Goal: Task Accomplishment & Management: Manage account settings

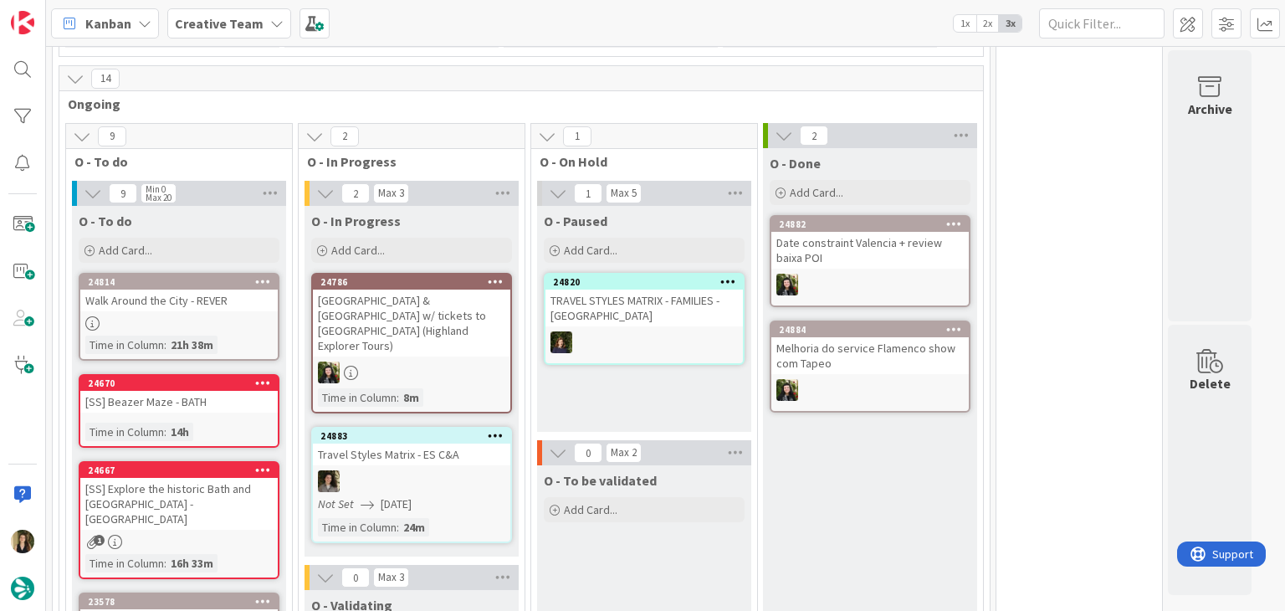
scroll to position [669, 0]
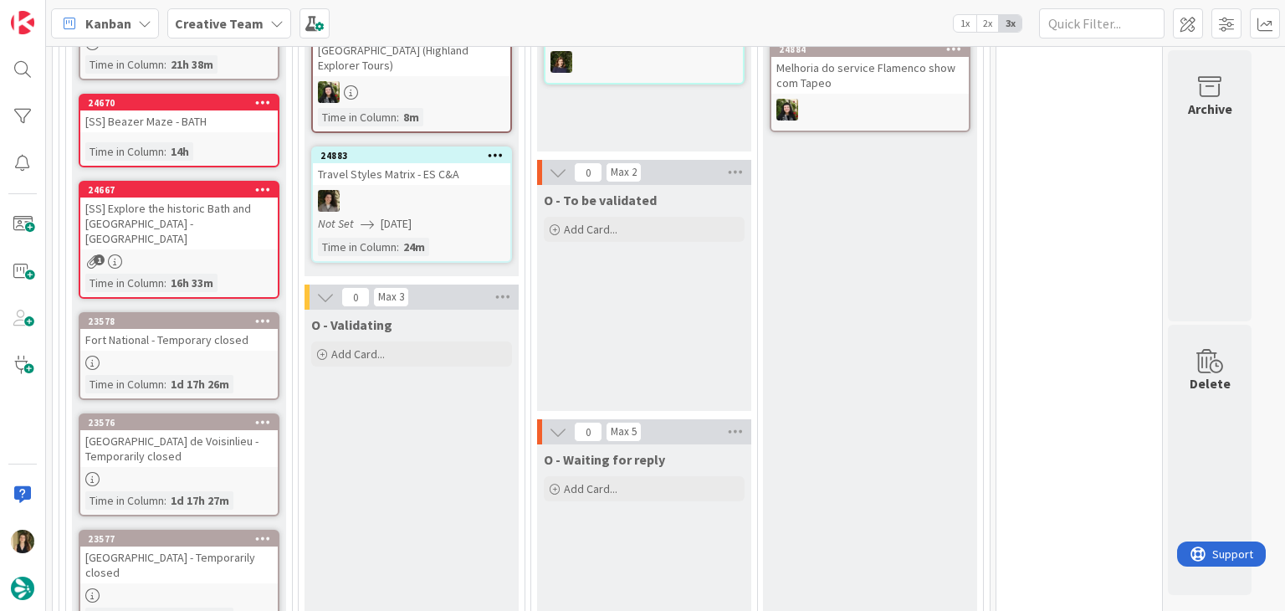
click at [636, 361] on div "O - To be validated Add Card..." at bounding box center [644, 298] width 214 height 226
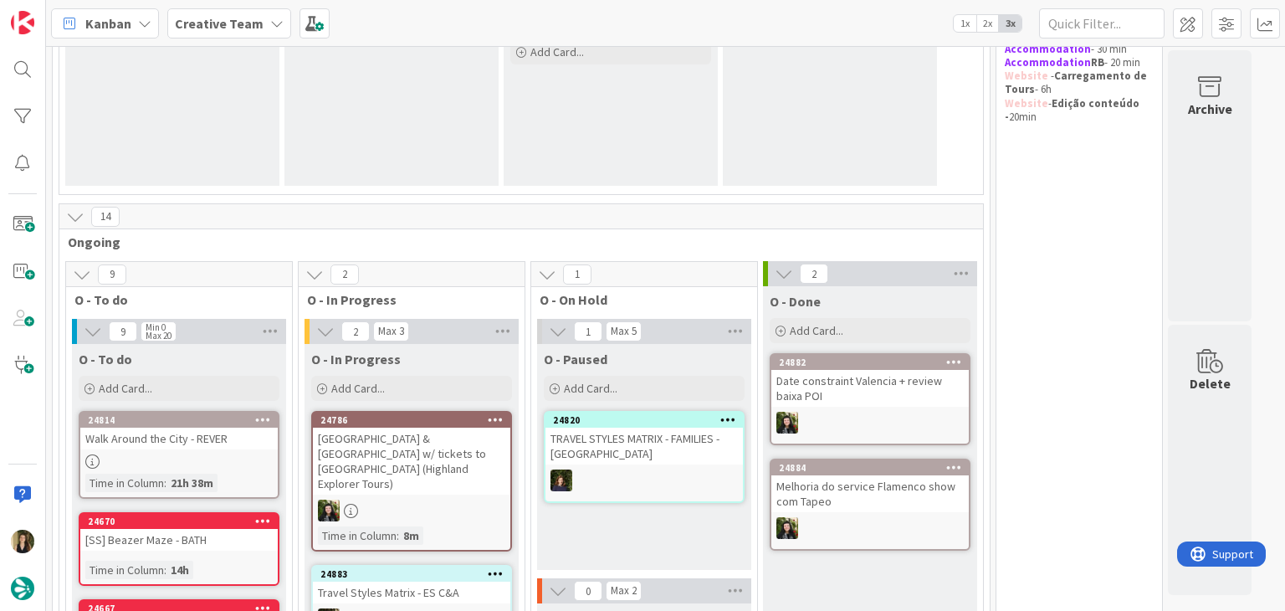
scroll to position [418, 0]
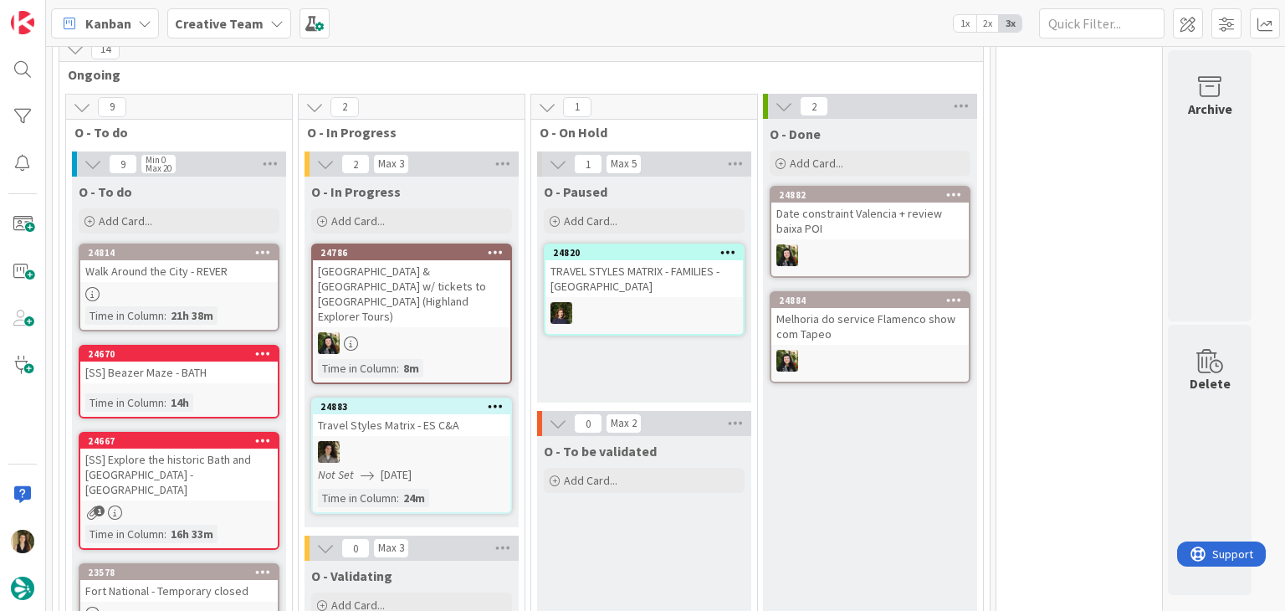
click at [240, 373] on div "[SS] Beazer Maze - BATH" at bounding box center [178, 372] width 197 height 22
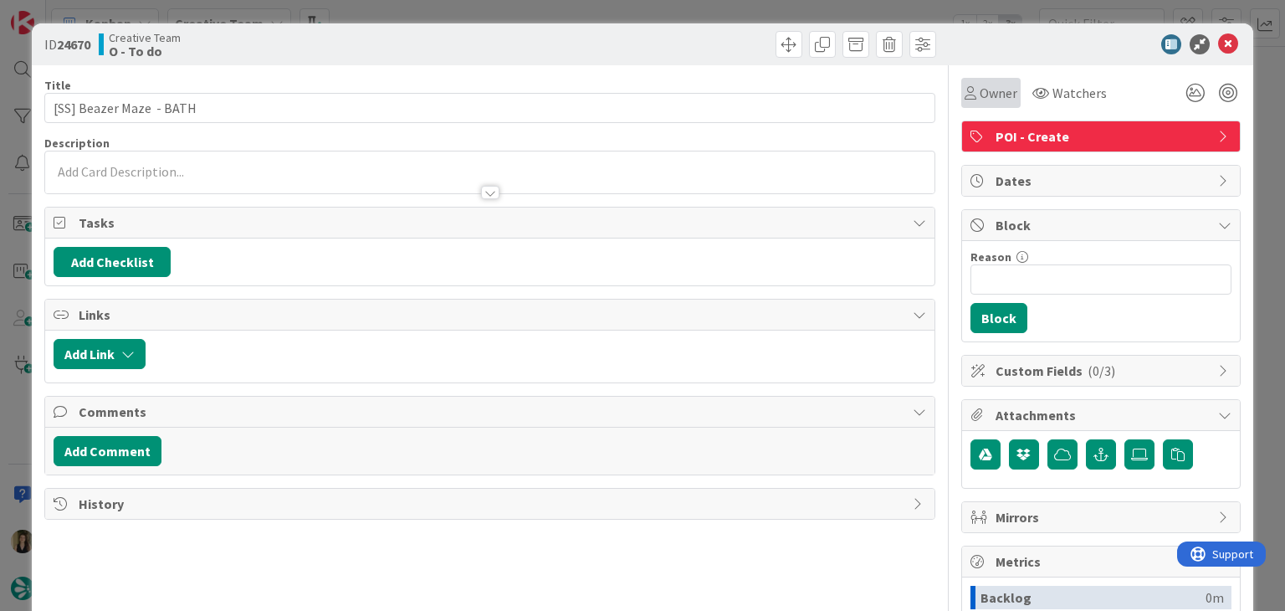
click at [984, 85] on span "Owner" at bounding box center [999, 93] width 38 height 20
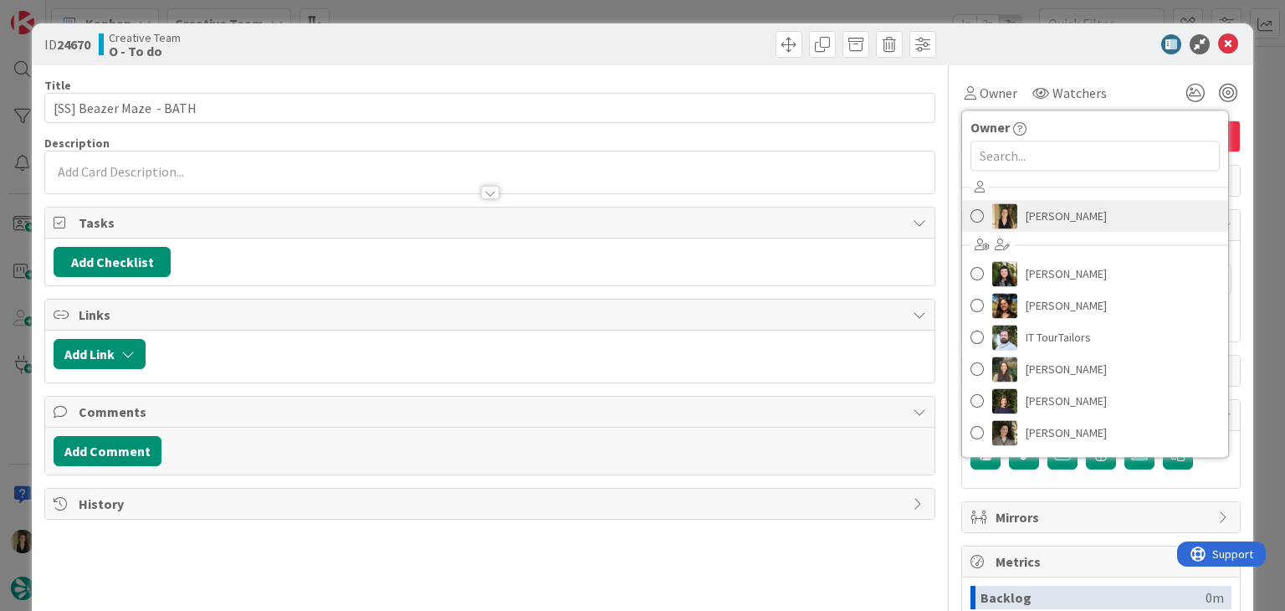
click at [1043, 212] on span "[PERSON_NAME]" at bounding box center [1066, 215] width 81 height 25
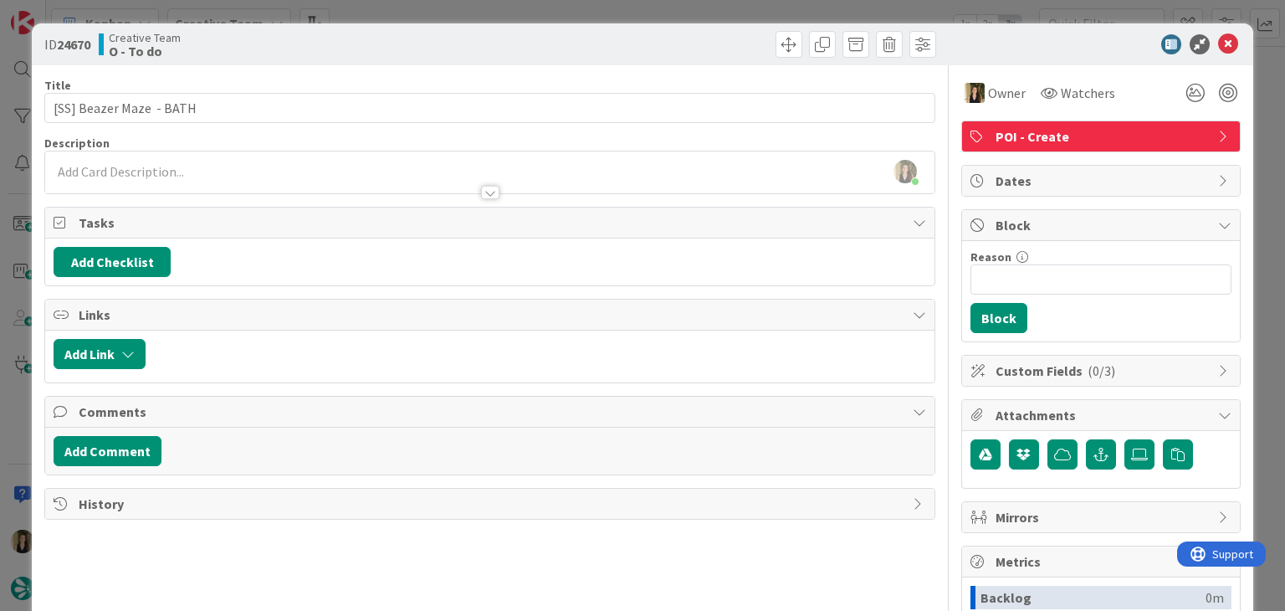
click at [618, 4] on div "ID 24670 Creative Team O - To do Title 24 / 128 [SS] Beazer Maze - BATH Descrip…" at bounding box center [642, 305] width 1285 height 611
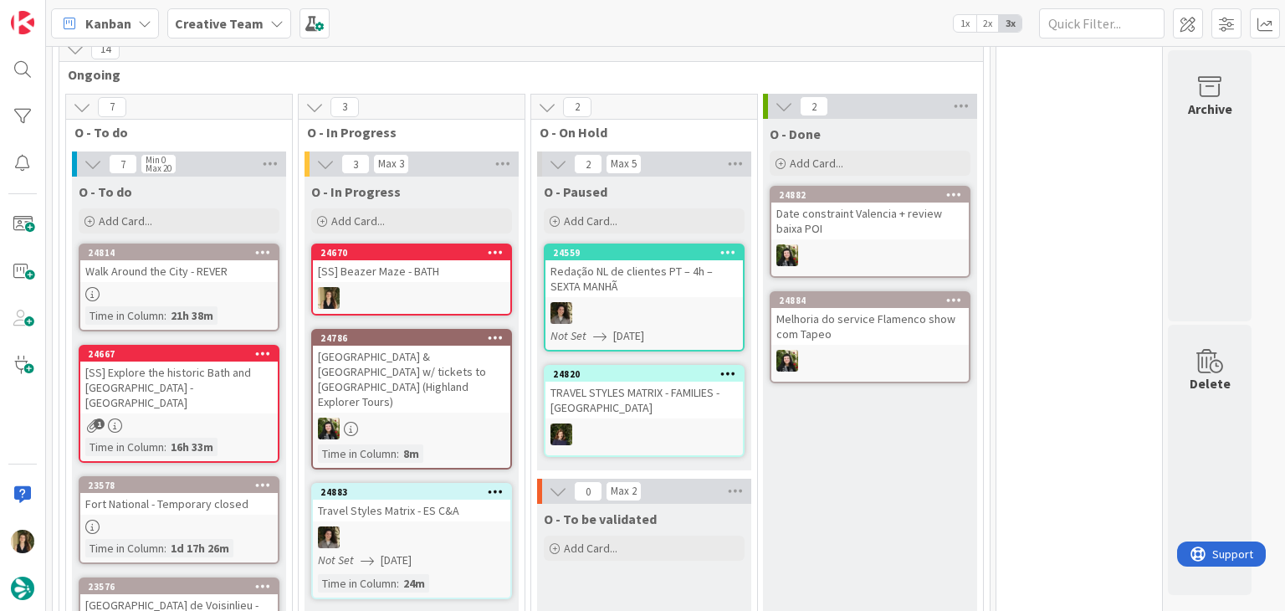
click at [259, 392] on div "[SS] Explore the historic Bath and [GEOGRAPHIC_DATA] - [GEOGRAPHIC_DATA]" at bounding box center [178, 387] width 197 height 52
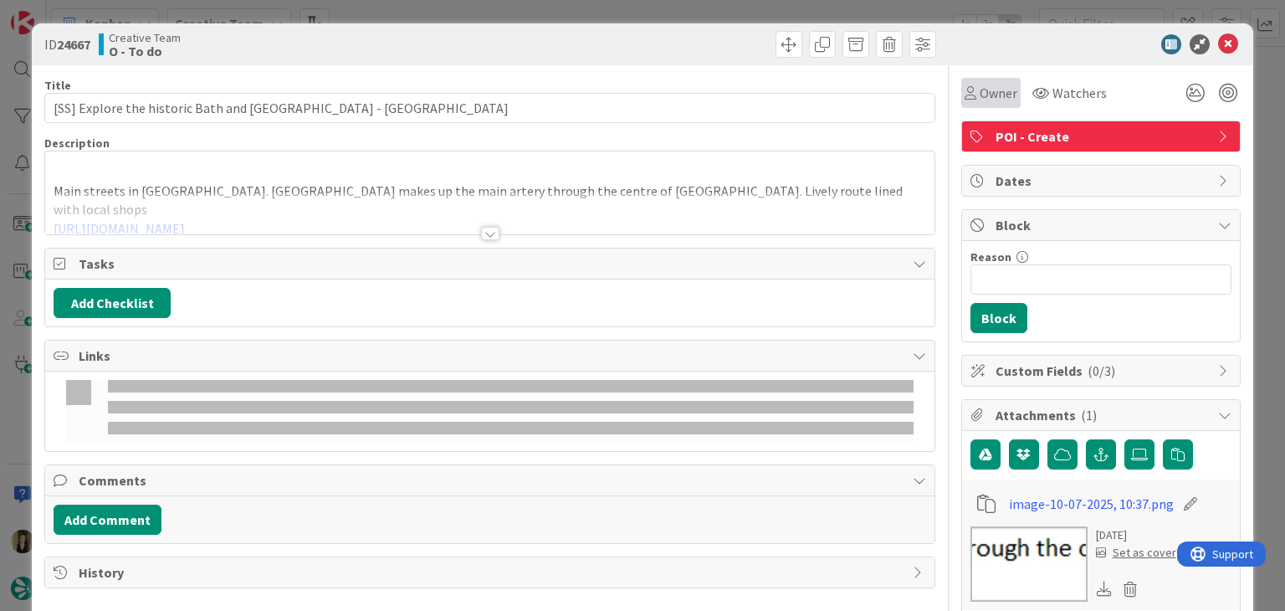
click at [994, 100] on span "Owner" at bounding box center [999, 93] width 38 height 20
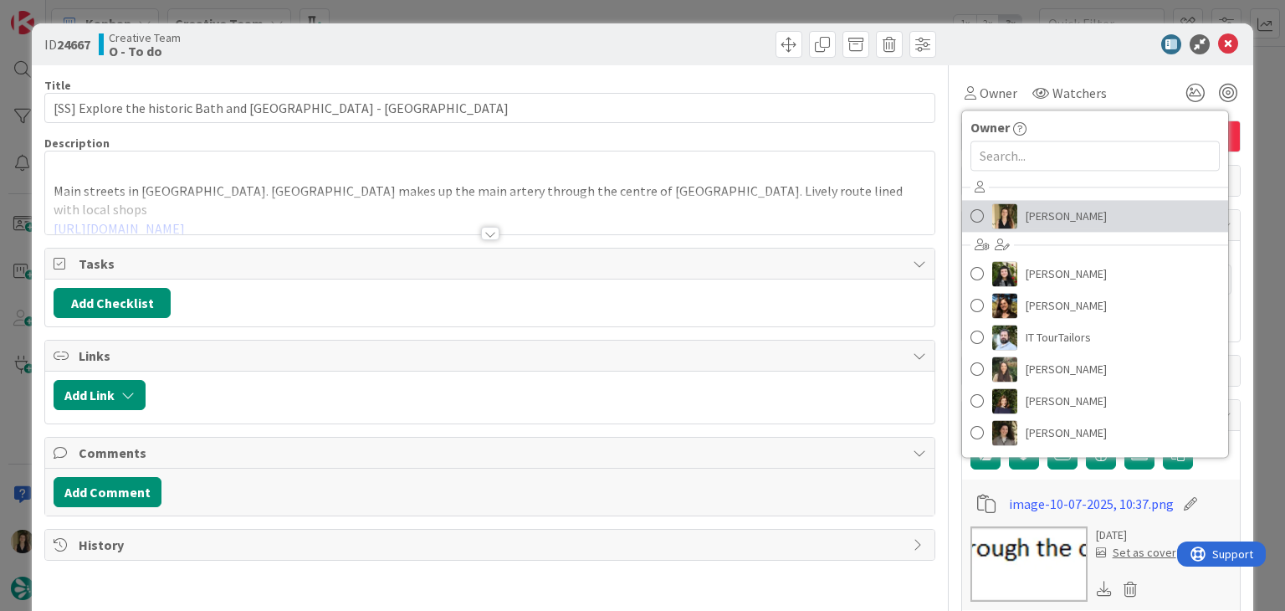
drag, startPoint x: 1028, startPoint y: 208, endPoint x: 925, endPoint y: 146, distance: 119.7
click at [1028, 208] on span "[PERSON_NAME]" at bounding box center [1066, 215] width 81 height 25
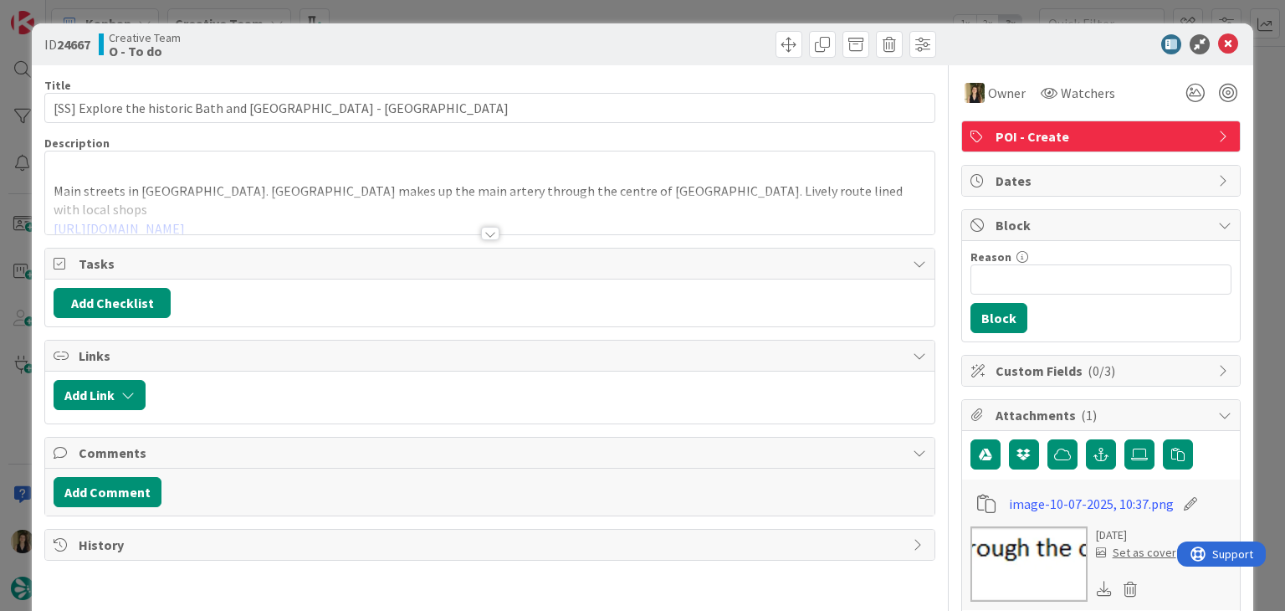
drag, startPoint x: 712, startPoint y: 14, endPoint x: 669, endPoint y: 47, distance: 54.4
click at [711, 14] on div "ID 24667 Creative Team O - To do Title 55 / 128 [SS] Explore the historic Bath …" at bounding box center [642, 305] width 1285 height 611
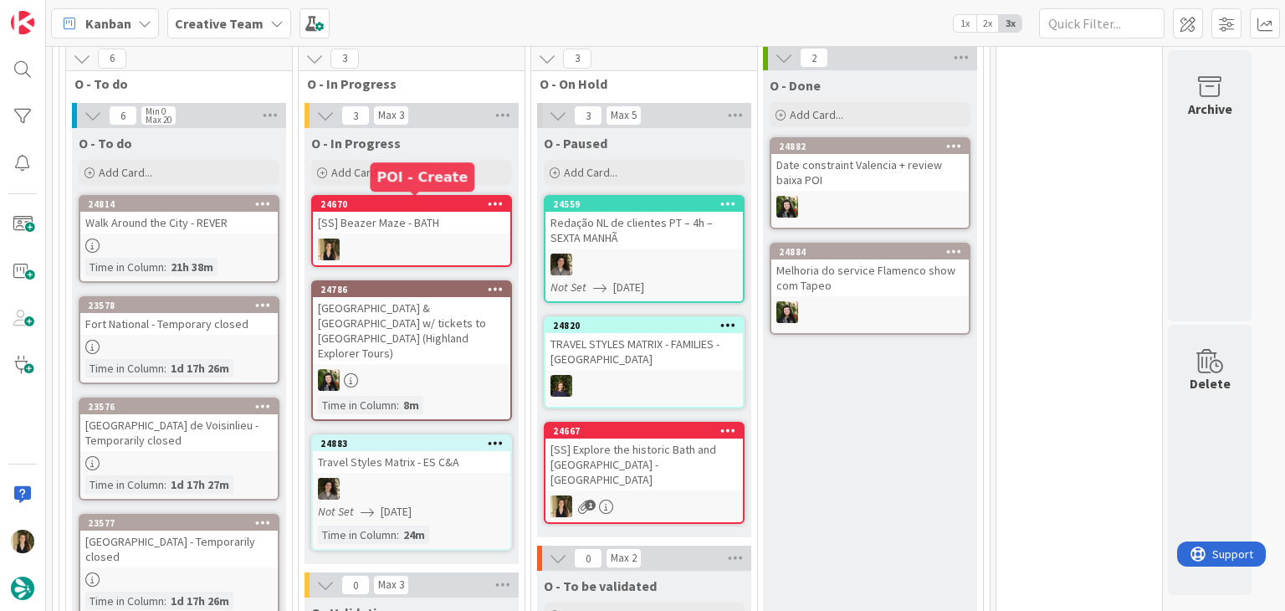
click at [435, 238] on div at bounding box center [411, 249] width 197 height 22
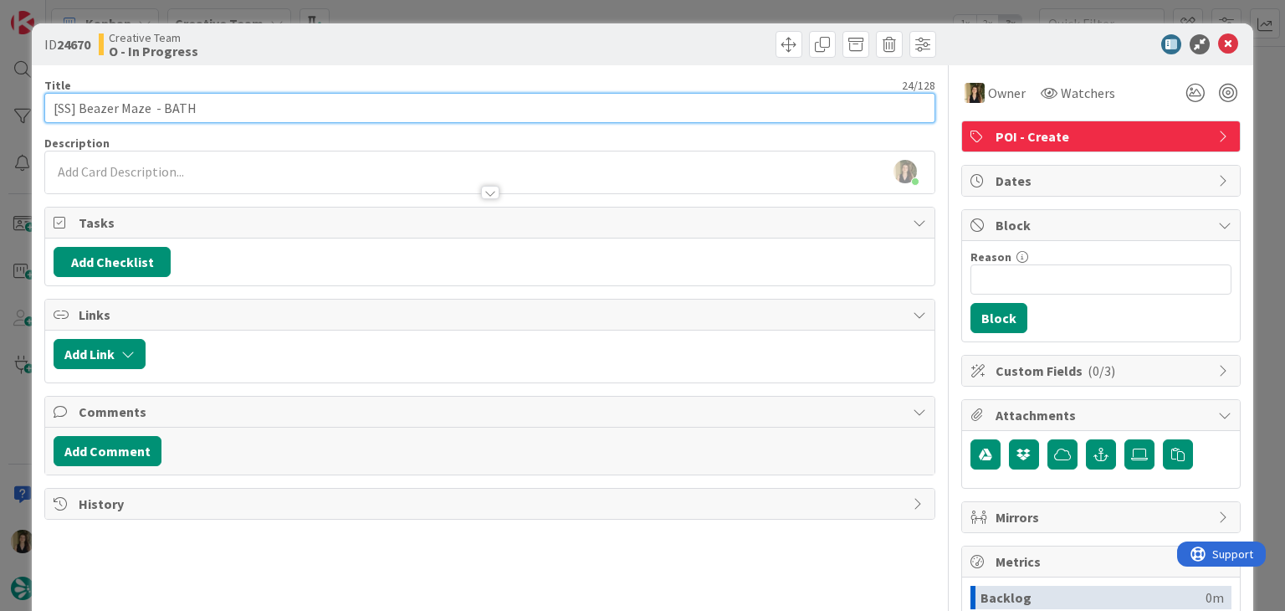
drag, startPoint x: 144, startPoint y: 111, endPoint x: 85, endPoint y: 114, distance: 58.6
click at [77, 114] on input "[SS] Beazer Maze - BATH" at bounding box center [489, 108] width 890 height 30
click at [184, 107] on input "[SS] Beazer Maze - BATH" at bounding box center [489, 108] width 890 height 30
drag, startPoint x: 148, startPoint y: 107, endPoint x: 32, endPoint y: 109, distance: 116.3
click at [23, 116] on div "ID 24670 Creative Team O - In Progress Title 24 / 128 [SS] Beazer Maze - BATH D…" at bounding box center [642, 305] width 1285 height 611
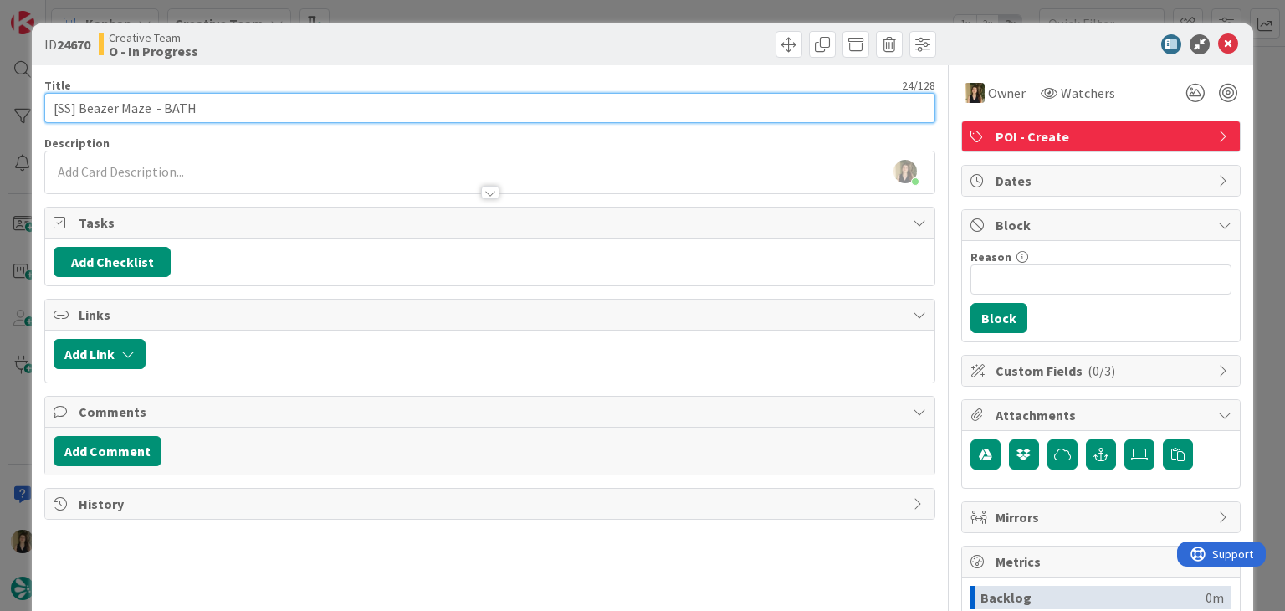
click at [238, 109] on input "[SS] Beazer Maze - BATH" at bounding box center [489, 108] width 890 height 30
drag, startPoint x: 149, startPoint y: 111, endPoint x: 79, endPoint y: 105, distance: 69.7
click at [79, 105] on input "[SS] Beazer Maze - BATH" at bounding box center [489, 108] width 890 height 30
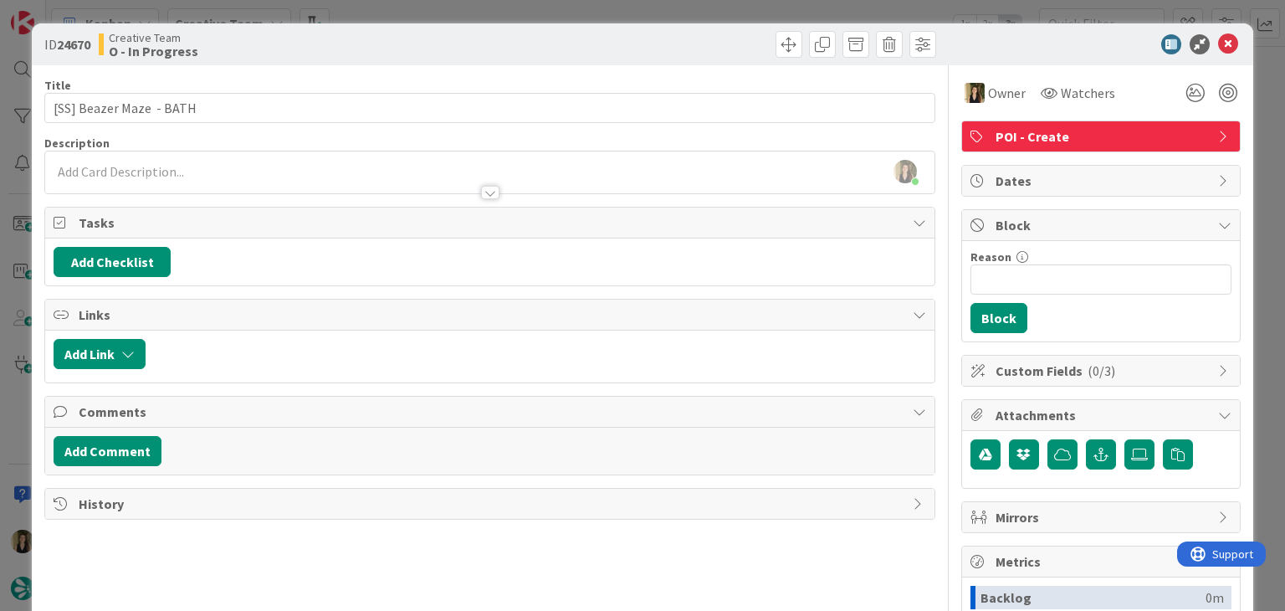
click at [438, 38] on div "Creative Team O - In Progress" at bounding box center [292, 44] width 387 height 27
click at [438, 9] on div "ID 24670 Creative Team O - In Progress Title 24 / 128 [SS] Beazer Maze - BATH D…" at bounding box center [642, 305] width 1285 height 611
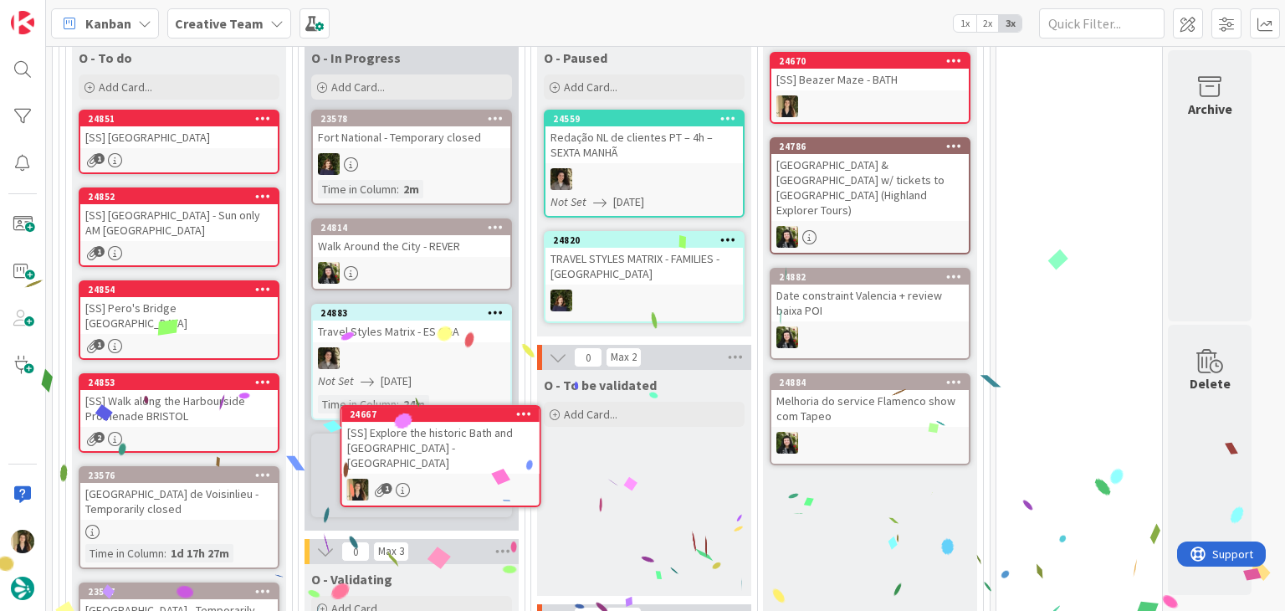
scroll to position [581, 0]
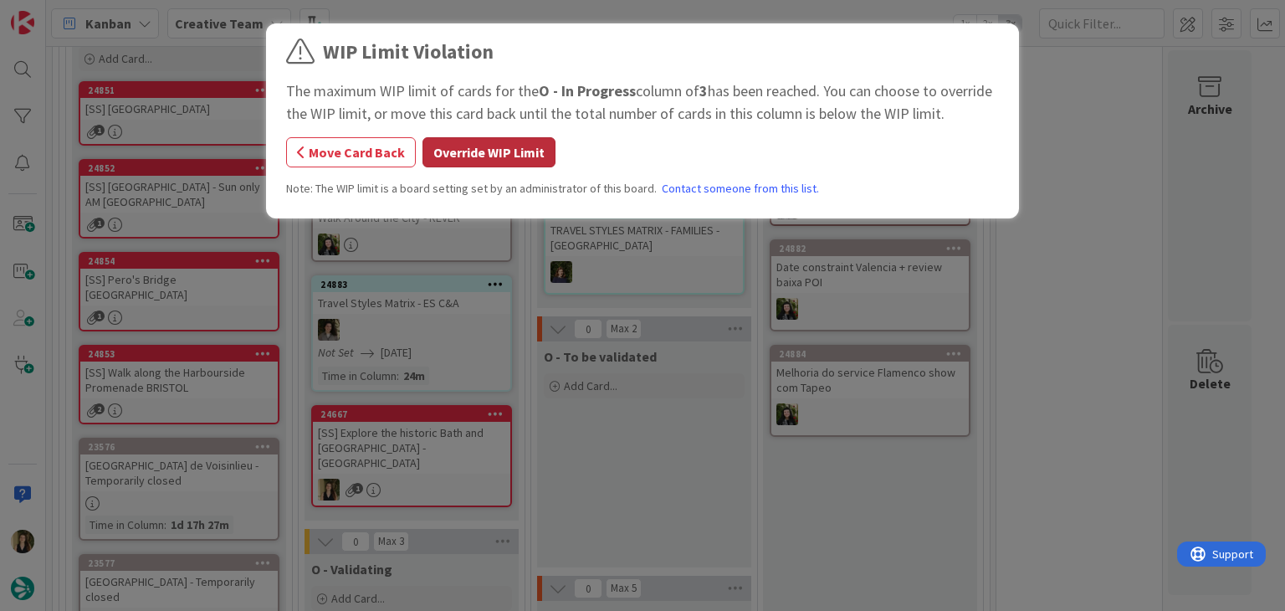
click at [495, 152] on button "Override WIP Limit" at bounding box center [489, 152] width 133 height 30
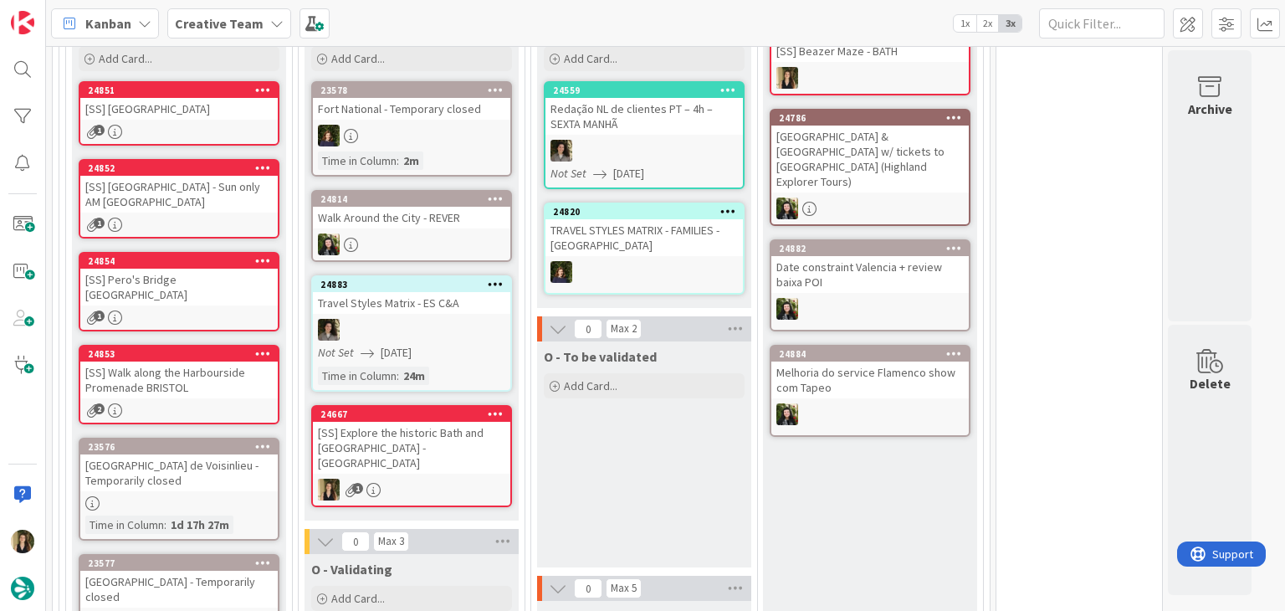
click at [429, 439] on div "[SS] Explore the historic Bath and [GEOGRAPHIC_DATA] - [GEOGRAPHIC_DATA]" at bounding box center [411, 448] width 197 height 52
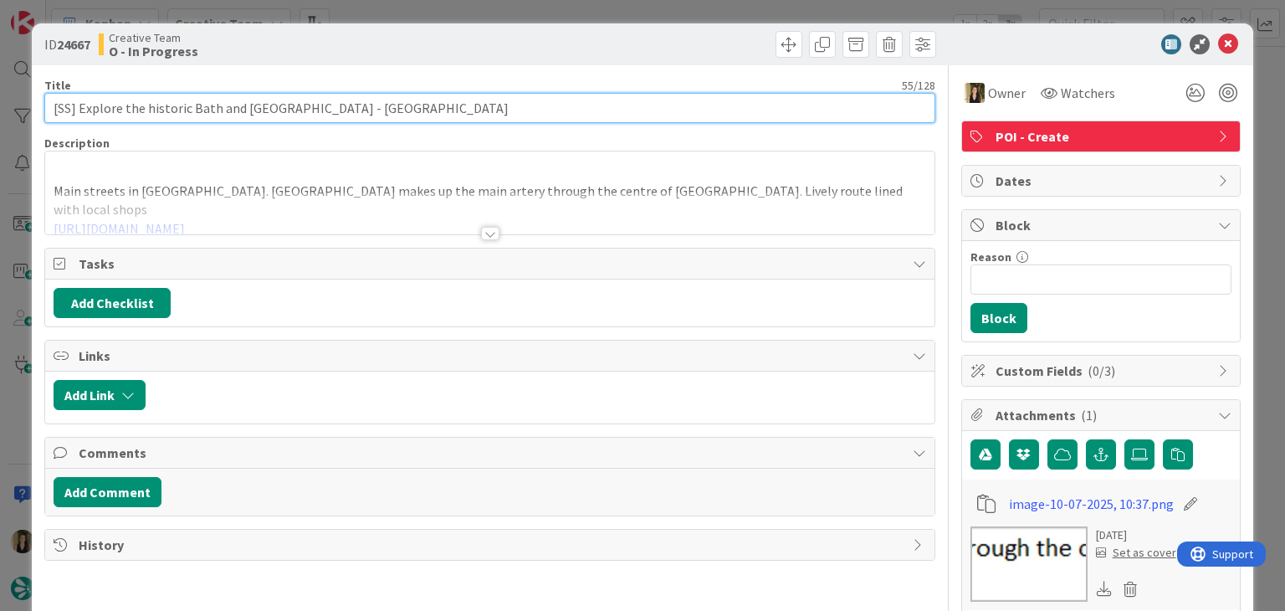
drag, startPoint x: 317, startPoint y: 106, endPoint x: 188, endPoint y: 89, distance: 130.1
click at [79, 104] on input "[SS] Explore the historic Bath and [GEOGRAPHIC_DATA] - [GEOGRAPHIC_DATA]" at bounding box center [489, 108] width 890 height 30
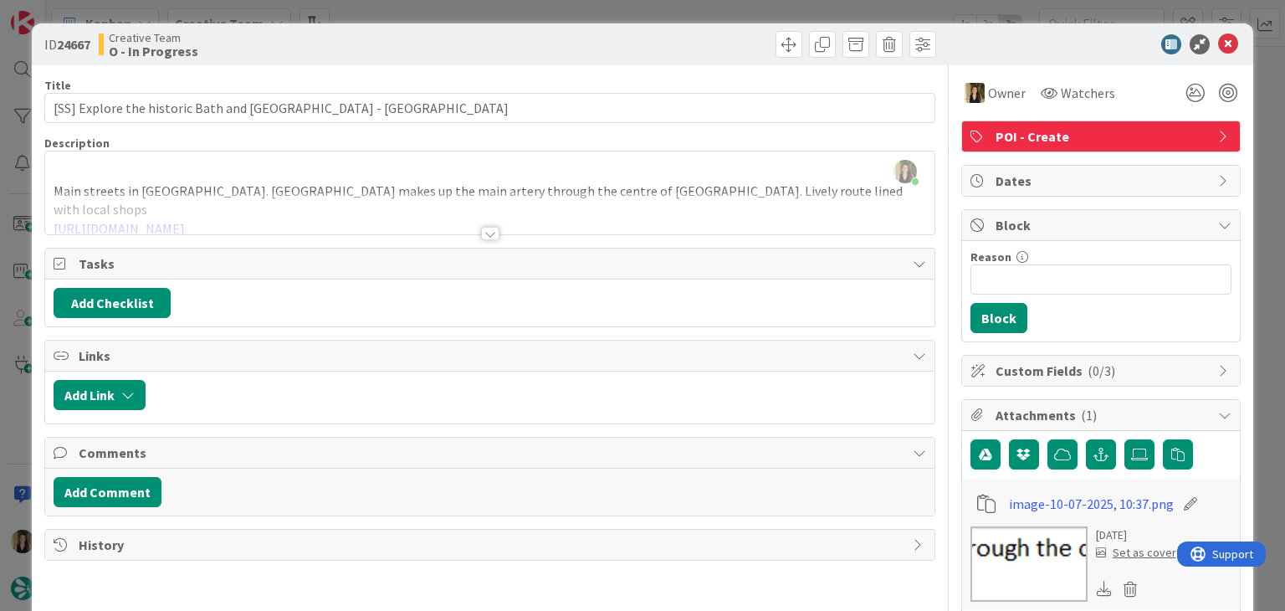
click at [651, 13] on div "ID 24667 Creative Team O - In Progress Title 55 / 128 [SS] Explore the historic…" at bounding box center [642, 305] width 1285 height 611
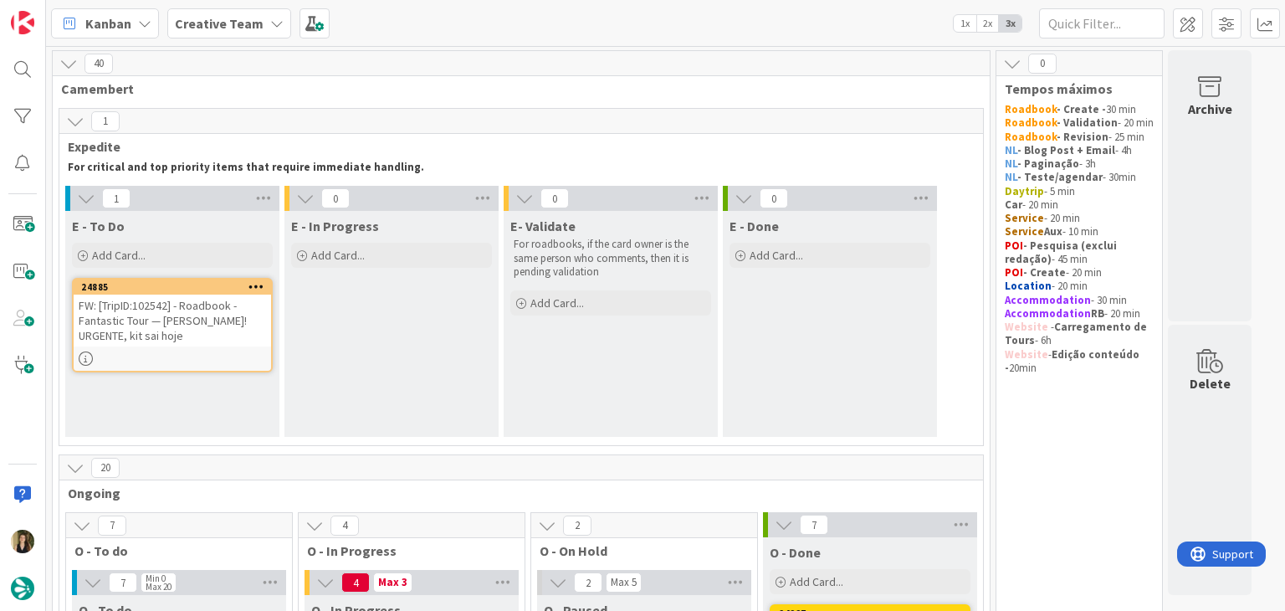
click at [198, 346] on div "24885 FW: [TripID:102542] - Roadbook - Fantastic Tour — Susu Mahood! URGENTE, k…" at bounding box center [172, 325] width 201 height 95
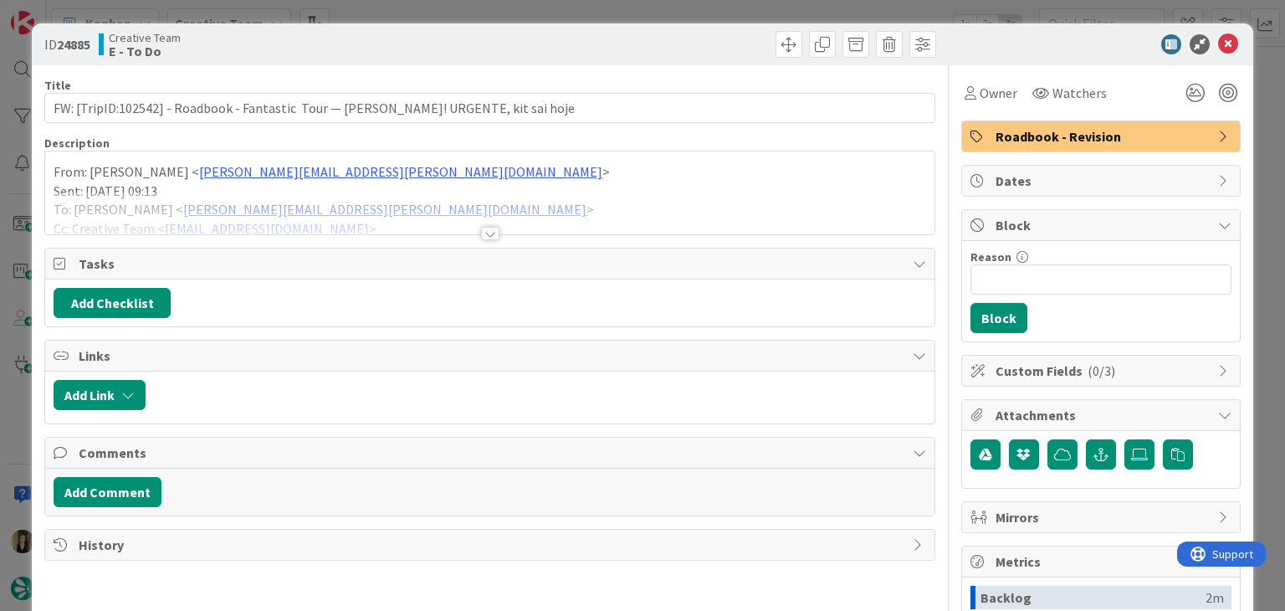
click at [482, 233] on div at bounding box center [490, 233] width 18 height 13
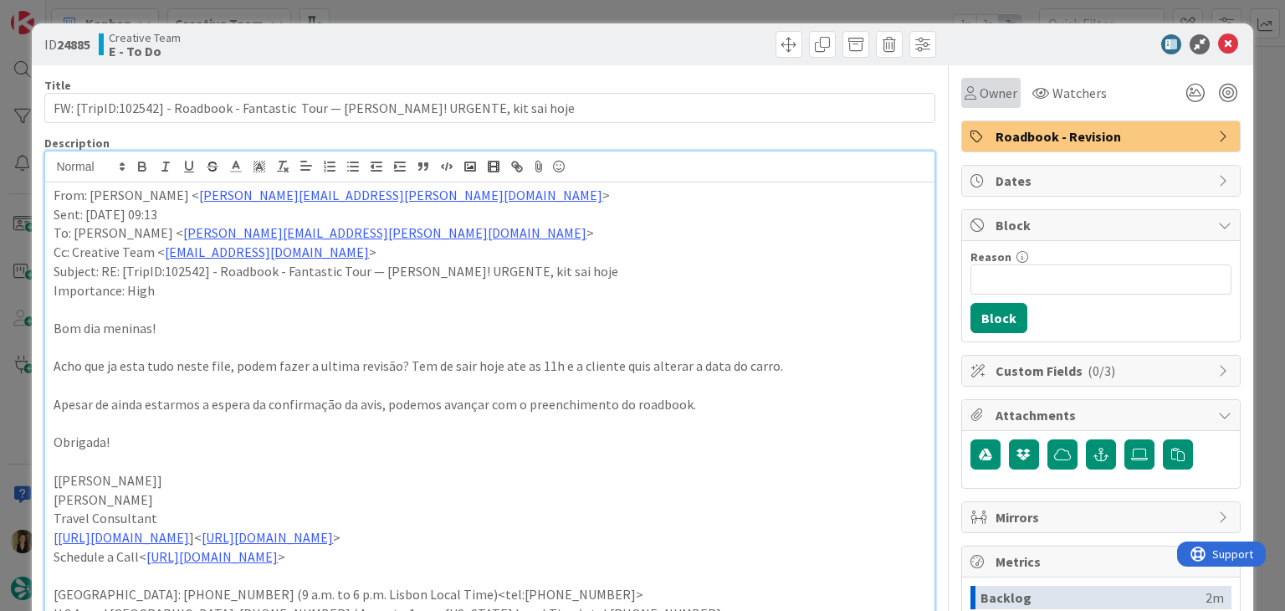
click at [980, 101] on span "Owner" at bounding box center [999, 93] width 38 height 20
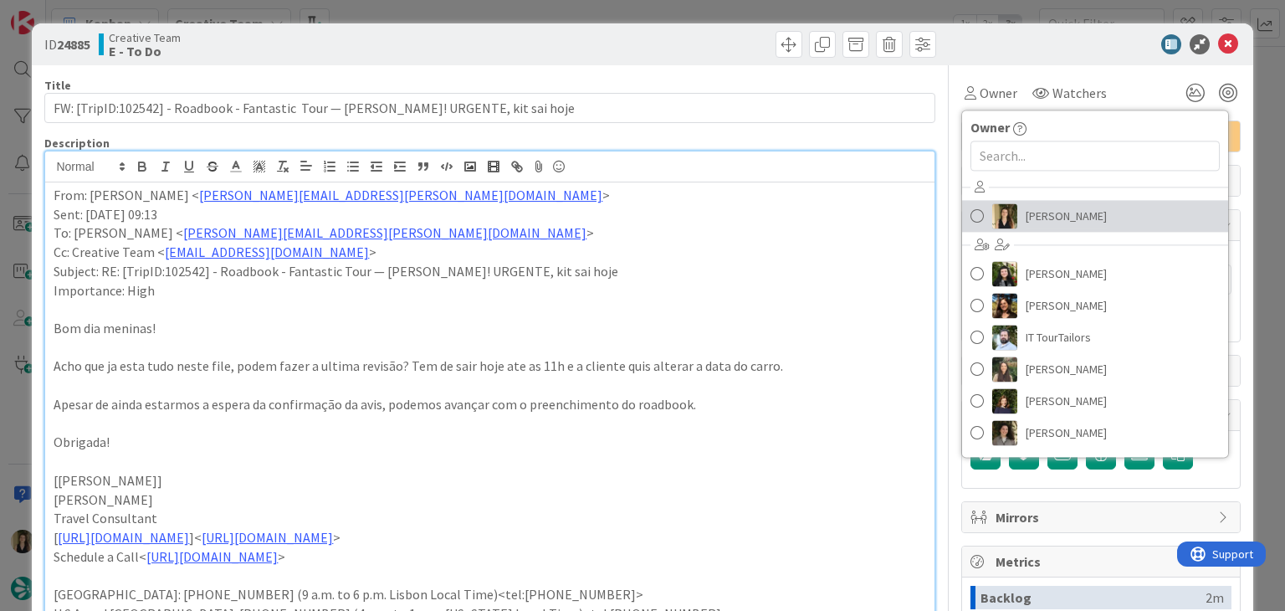
click at [1030, 202] on link "[PERSON_NAME]" at bounding box center [1095, 216] width 266 height 32
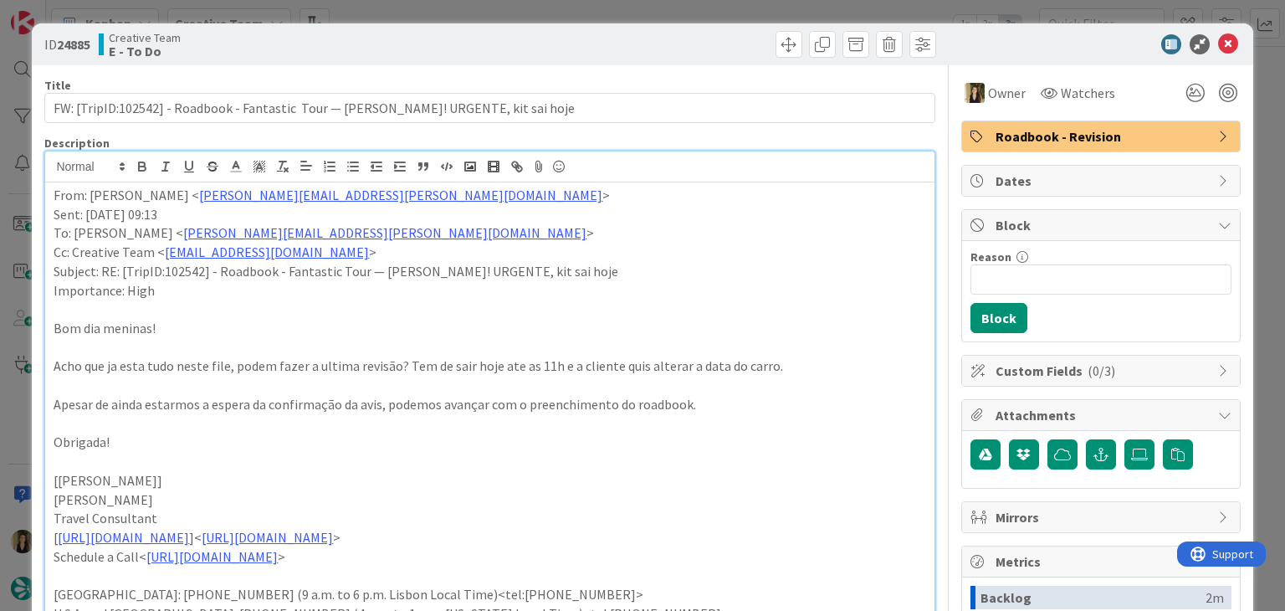
drag, startPoint x: 721, startPoint y: 43, endPoint x: 700, endPoint y: 6, distance: 42.8
click at [714, 38] on div at bounding box center [716, 44] width 442 height 27
click at [700, 5] on div "ID 24885 Creative Team E - To Do Title 85 / 128 FW: [TripID:102542] - Roadbook …" at bounding box center [642, 305] width 1285 height 611
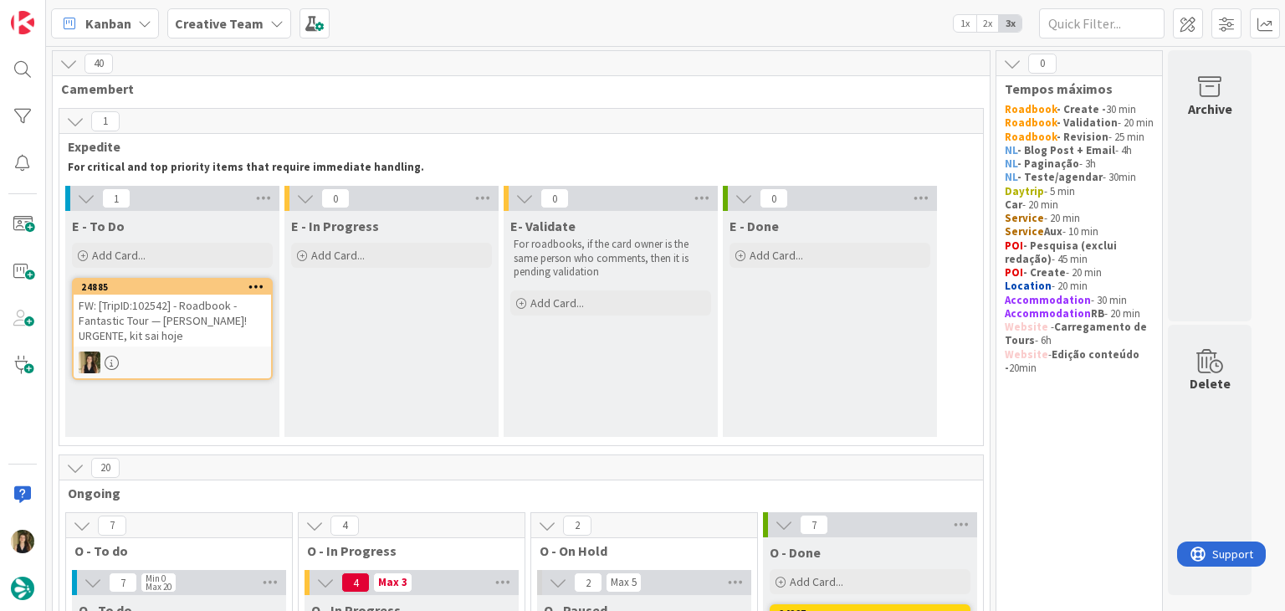
scroll to position [418, 0]
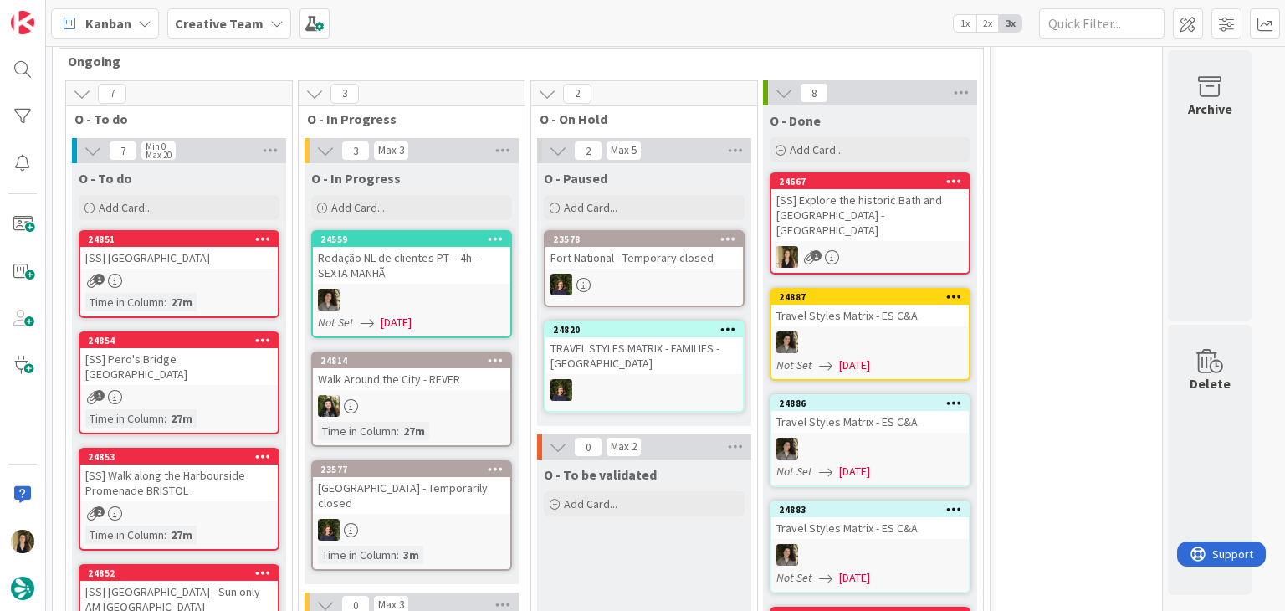
scroll to position [614, 0]
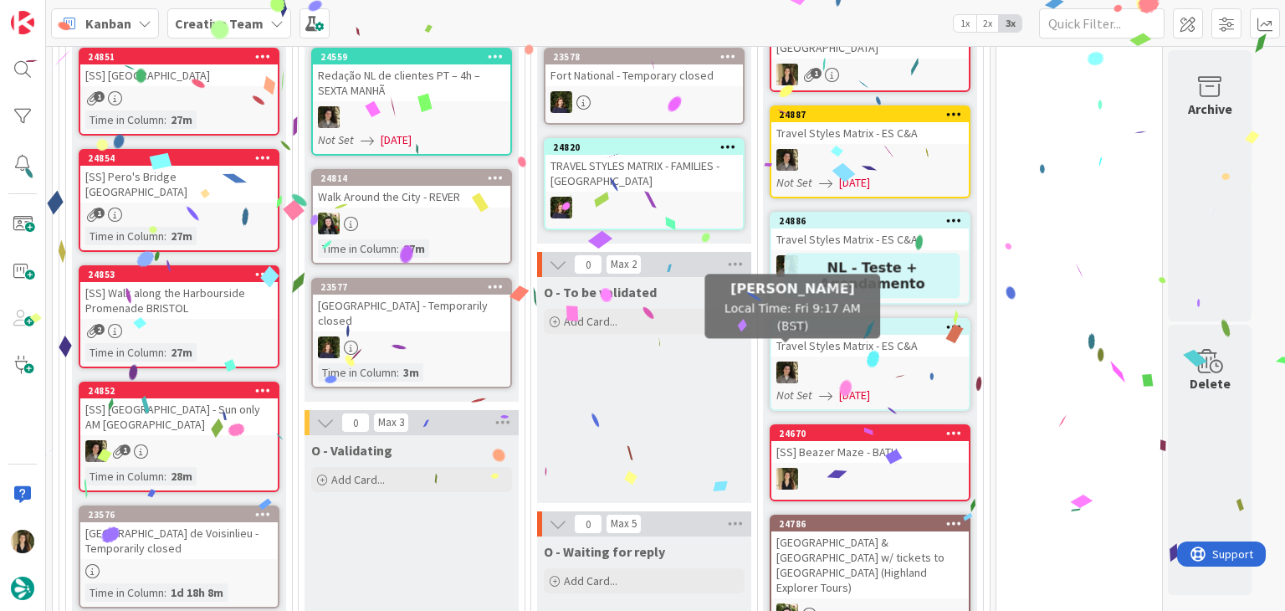
click at [653, 387] on div "O - To be validated Add Card..." at bounding box center [644, 390] width 214 height 226
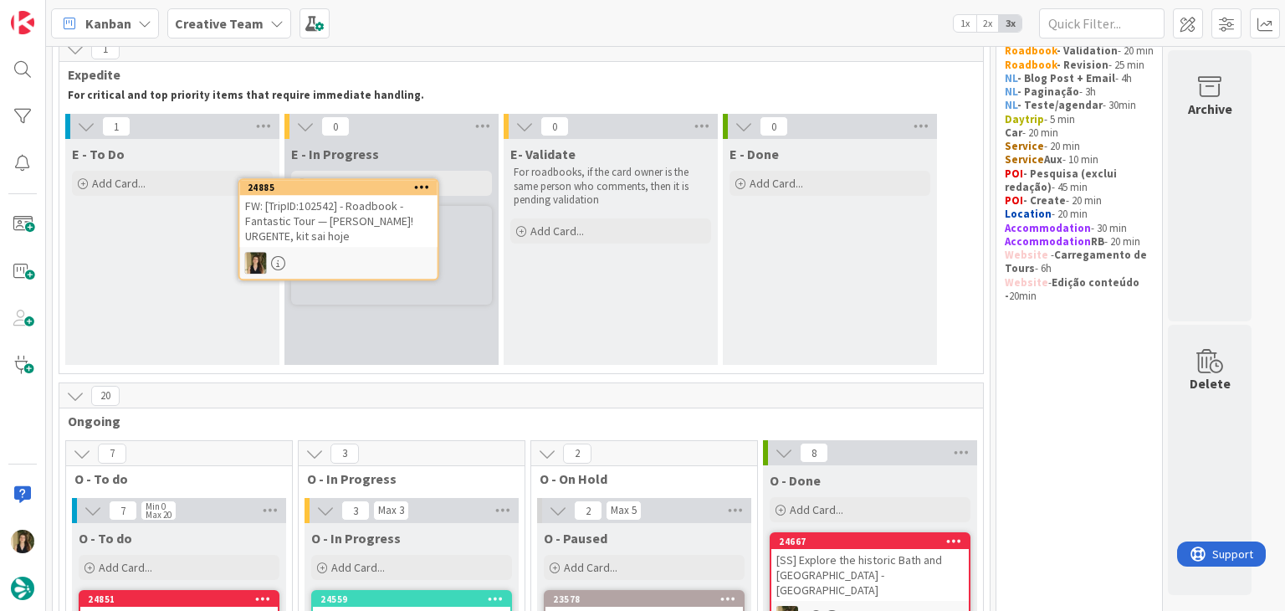
scroll to position [50, 0]
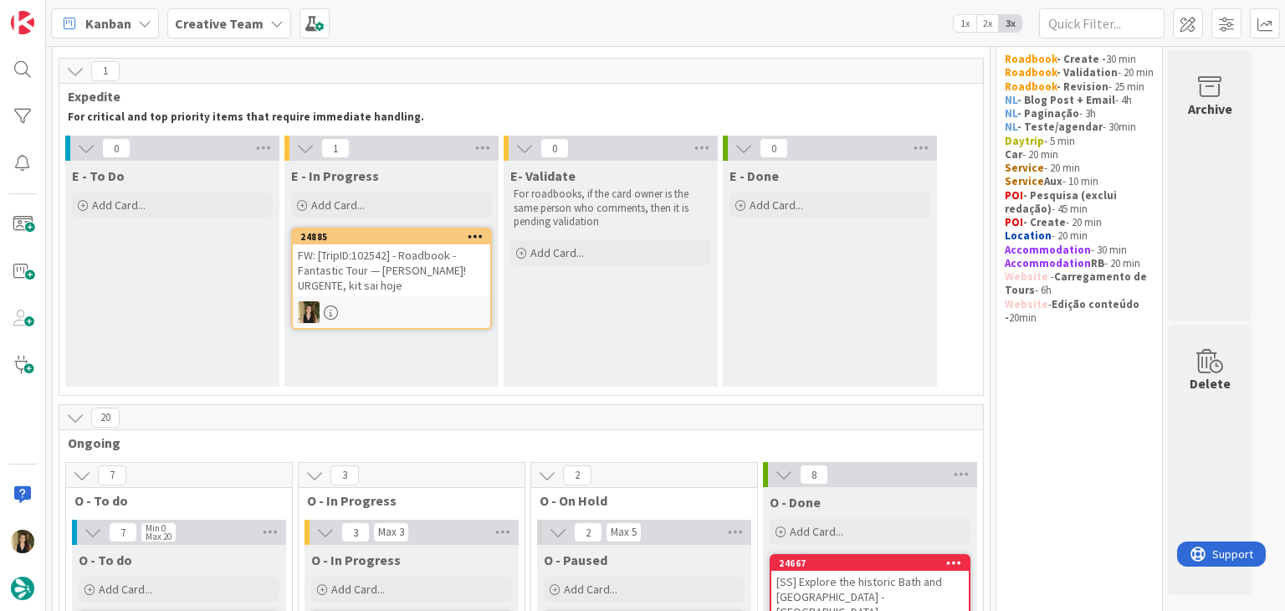
drag, startPoint x: 228, startPoint y: 222, endPoint x: 438, endPoint y: 279, distance: 217.6
click at [438, 279] on div "FW: [TripID:102542] - Roadbook - Fantastic Tour — [PERSON_NAME]! URGENTE, kit s…" at bounding box center [391, 270] width 197 height 52
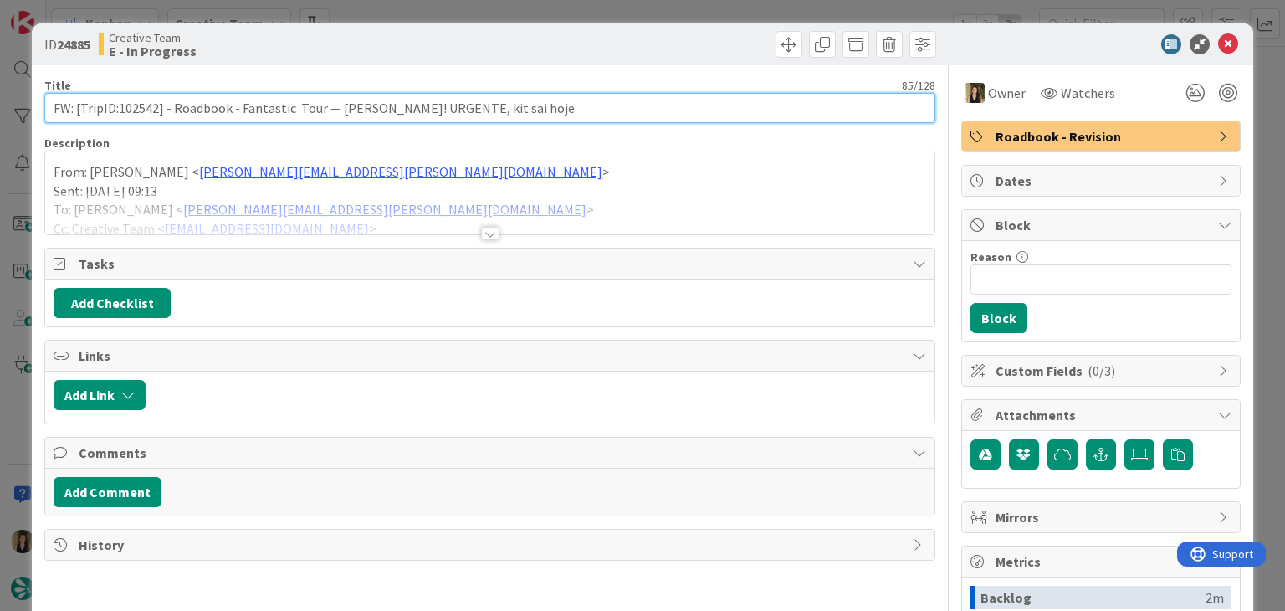
click at [131, 108] on input "FW: [TripID:102542] - Roadbook - Fantastic Tour — [PERSON_NAME]! URGENTE, kit s…" at bounding box center [489, 108] width 890 height 30
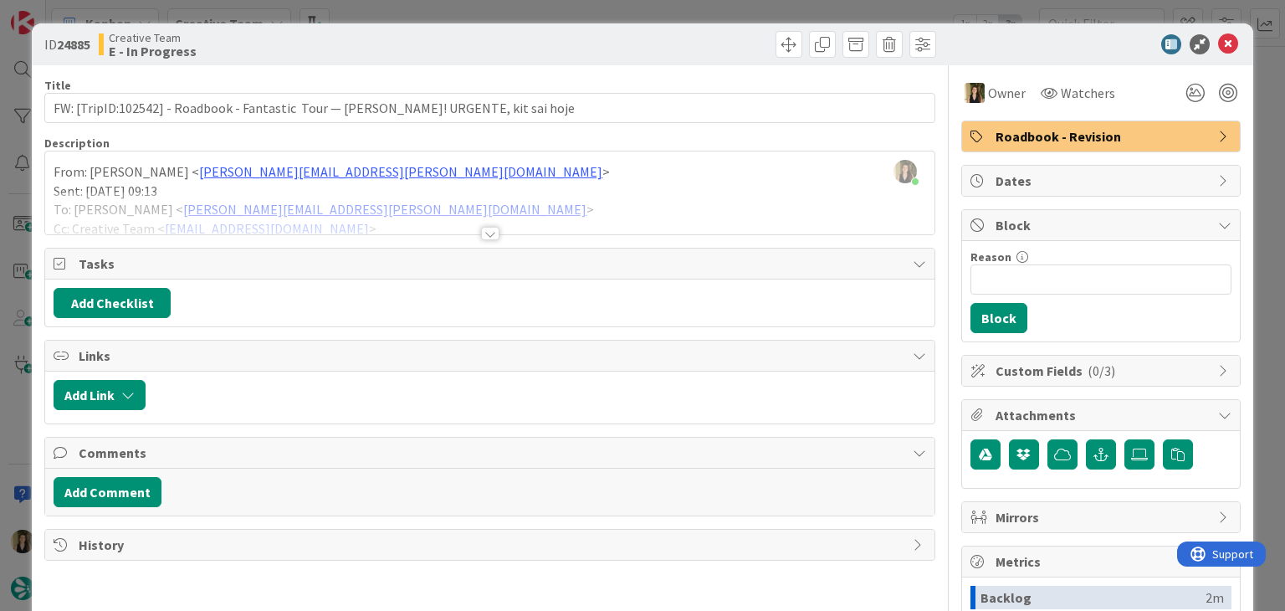
click at [475, 227] on div at bounding box center [489, 226] width 890 height 18
click at [484, 235] on div at bounding box center [490, 233] width 18 height 13
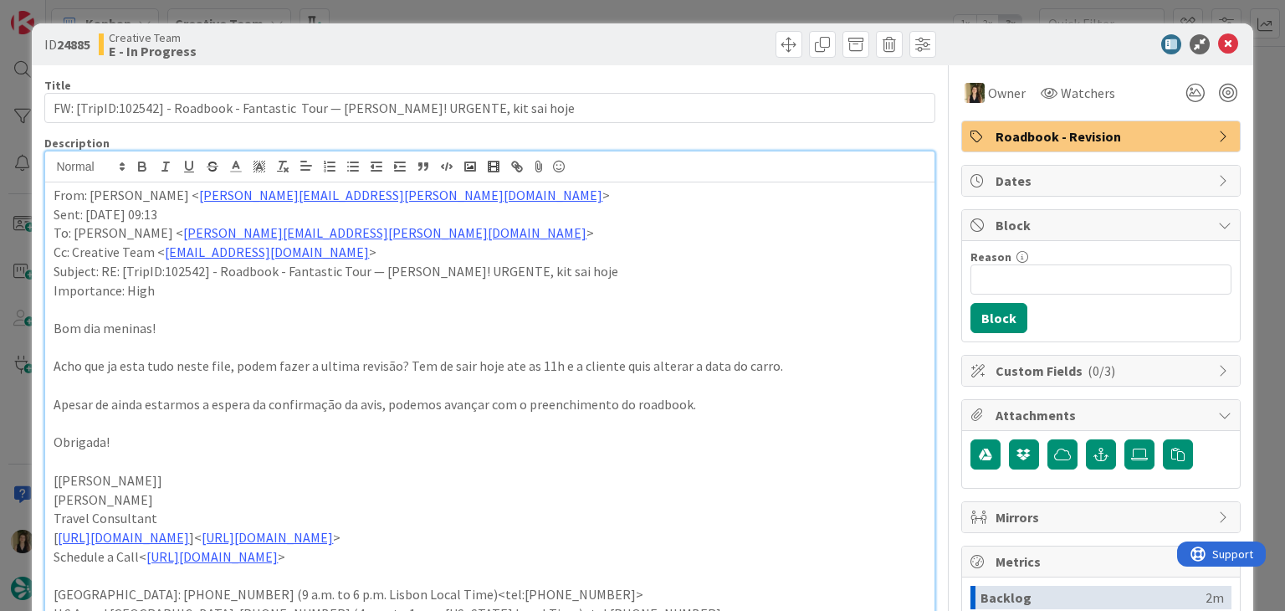
click at [693, 15] on div "ID 24885 Creative Team E - In Progress Title 85 / 128 FW: [TripID:102542] - Roa…" at bounding box center [642, 305] width 1285 height 611
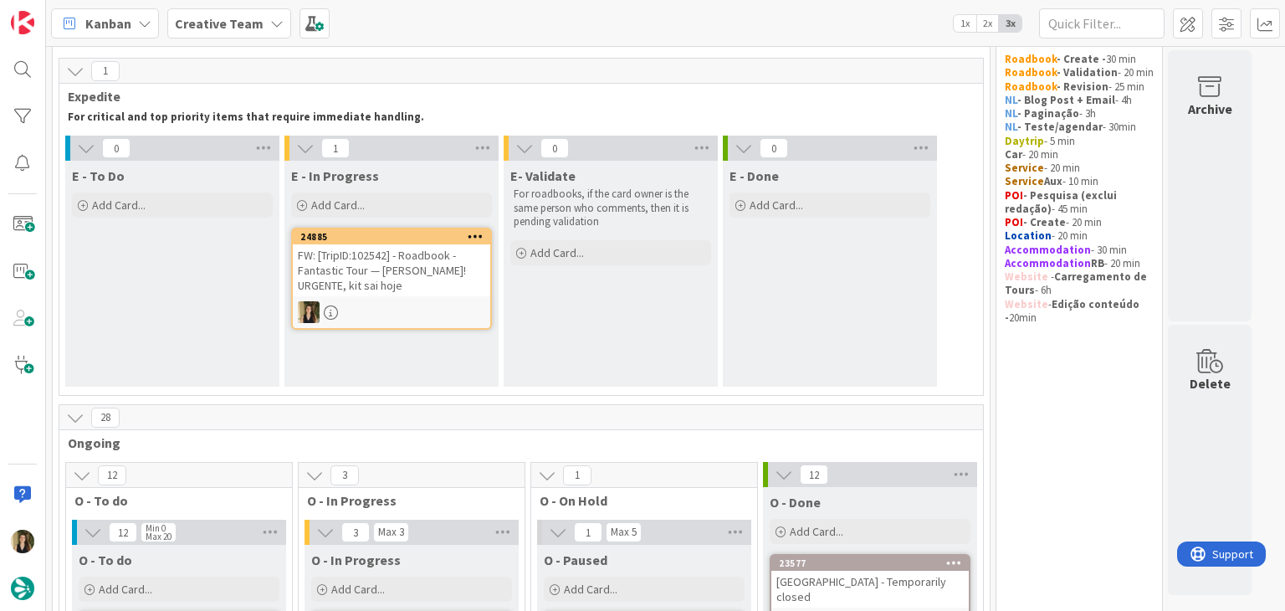
click at [460, 285] on div "FW: [TripID:102542] - Roadbook - Fantastic Tour — [PERSON_NAME]! URGENTE, kit s…" at bounding box center [391, 270] width 197 height 52
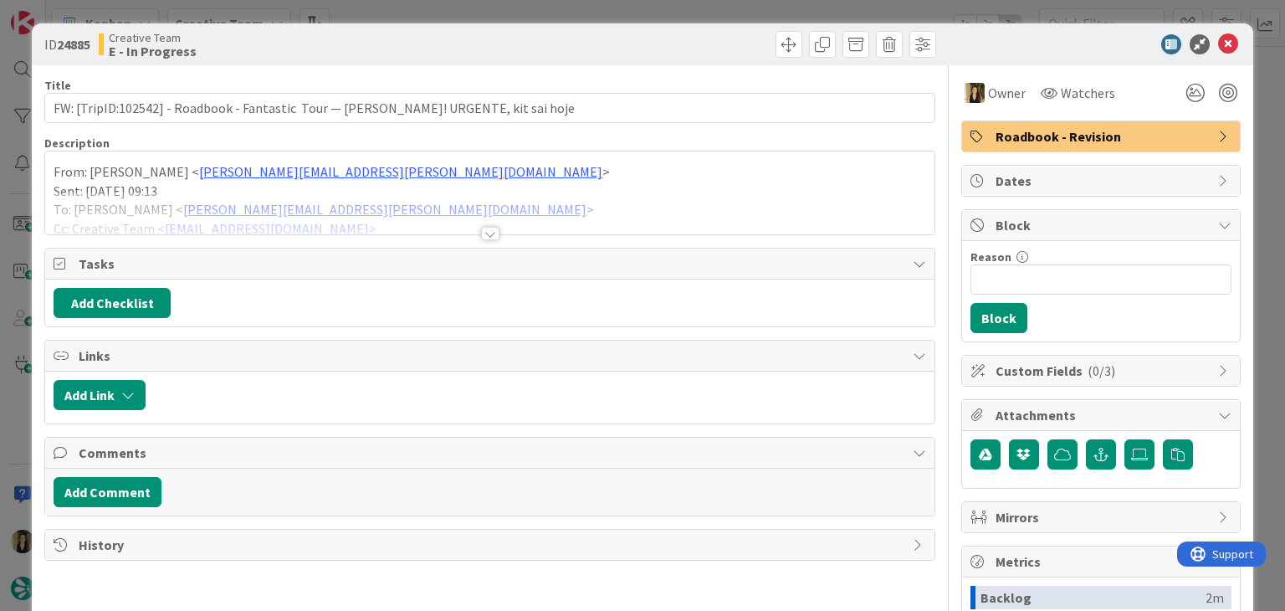
click at [689, 11] on div "ID 24885 Creative Team E - In Progress Title 85 / 128 FW: [TripID:102542] - Roa…" at bounding box center [642, 305] width 1285 height 611
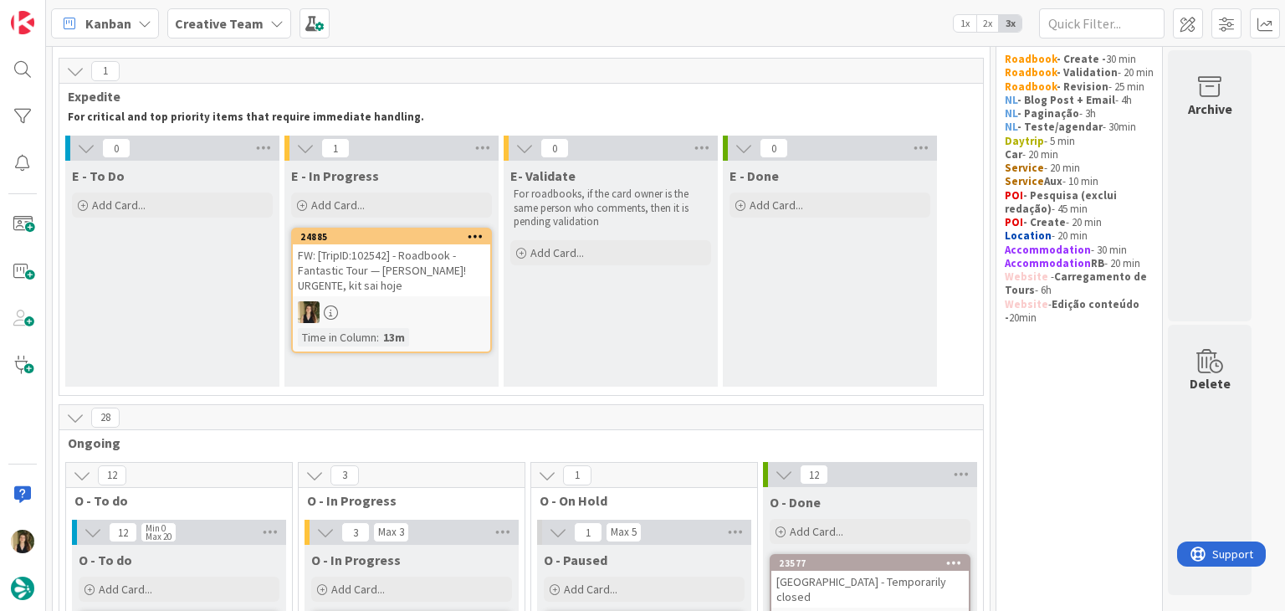
click at [395, 289] on div "FW: [TripID:102542] - Roadbook - Fantastic Tour — [PERSON_NAME]! URGENTE, kit s…" at bounding box center [391, 270] width 197 height 52
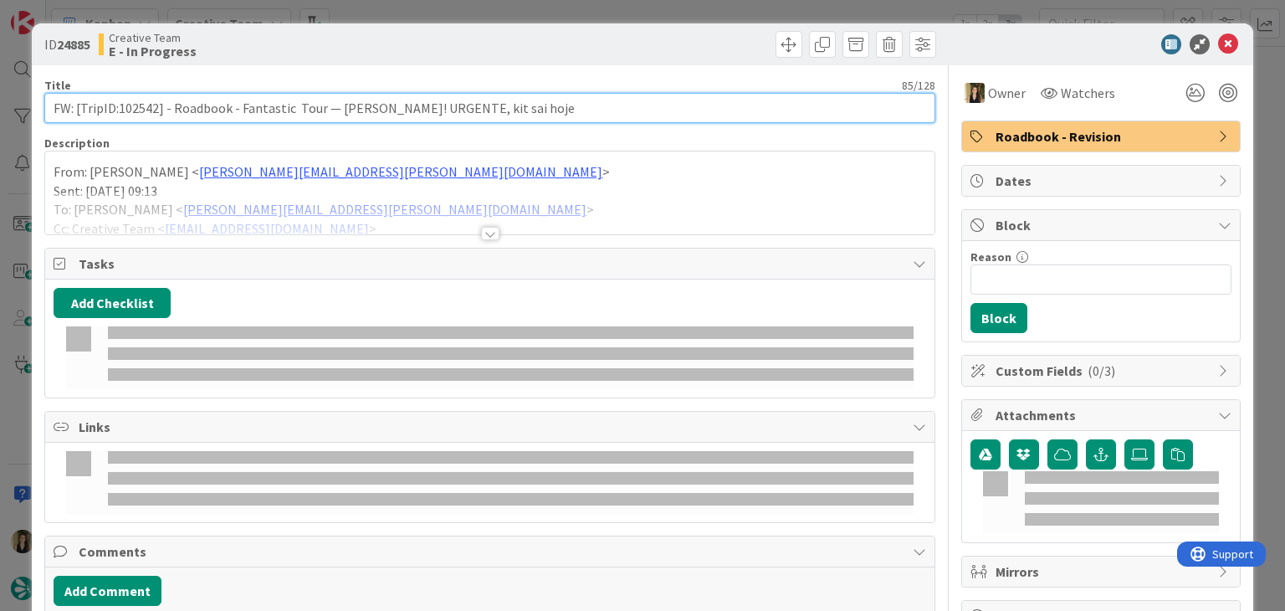
click at [143, 108] on input "FW: [TripID:102542] - Roadbook - Fantastic Tour — [PERSON_NAME]! URGENTE, kit s…" at bounding box center [489, 108] width 890 height 30
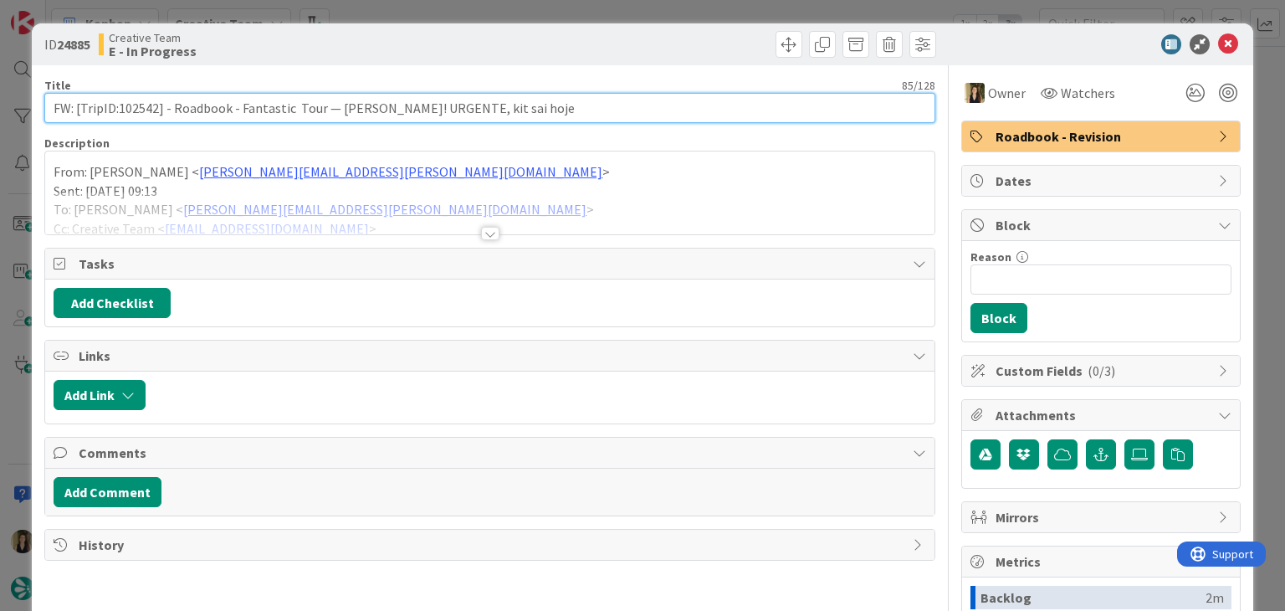
click at [143, 108] on input "FW: [TripID:102542] - Roadbook - Fantastic Tour — [PERSON_NAME]! URGENTE, kit s…" at bounding box center [489, 108] width 890 height 30
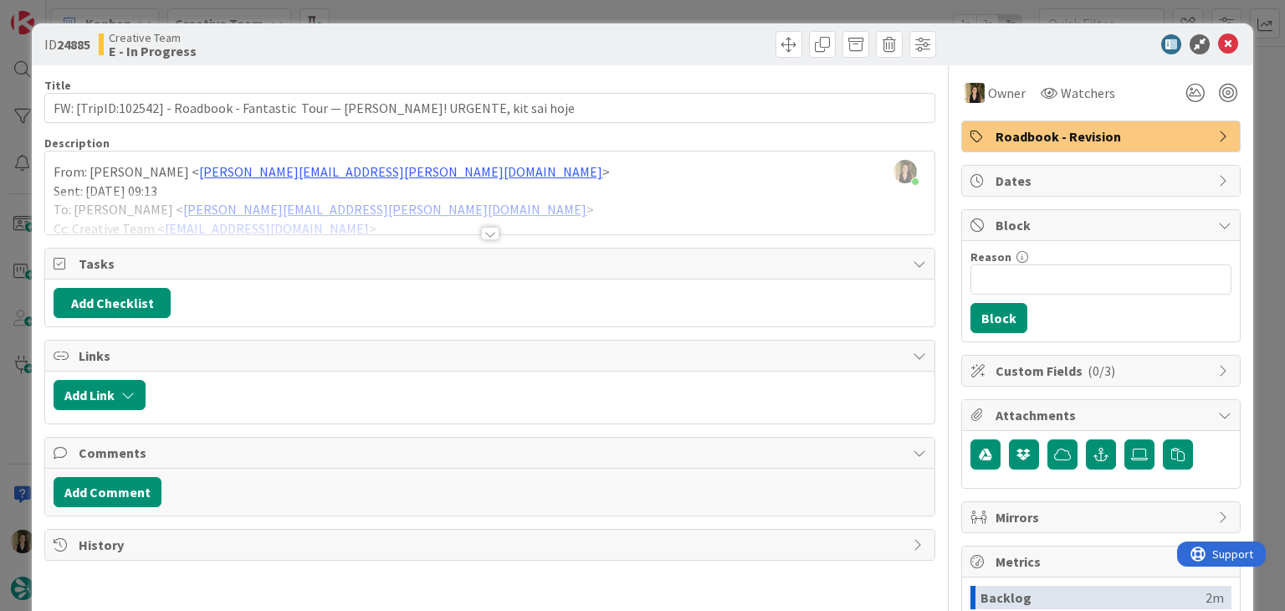
click at [474, 28] on div "ID 24885 Creative Team E - In Progress" at bounding box center [642, 44] width 1221 height 42
click at [570, 11] on div "ID 24885 Creative Team E - In Progress Title 85 / 128 FW: [TripID:102542] - Roa…" at bounding box center [642, 305] width 1285 height 611
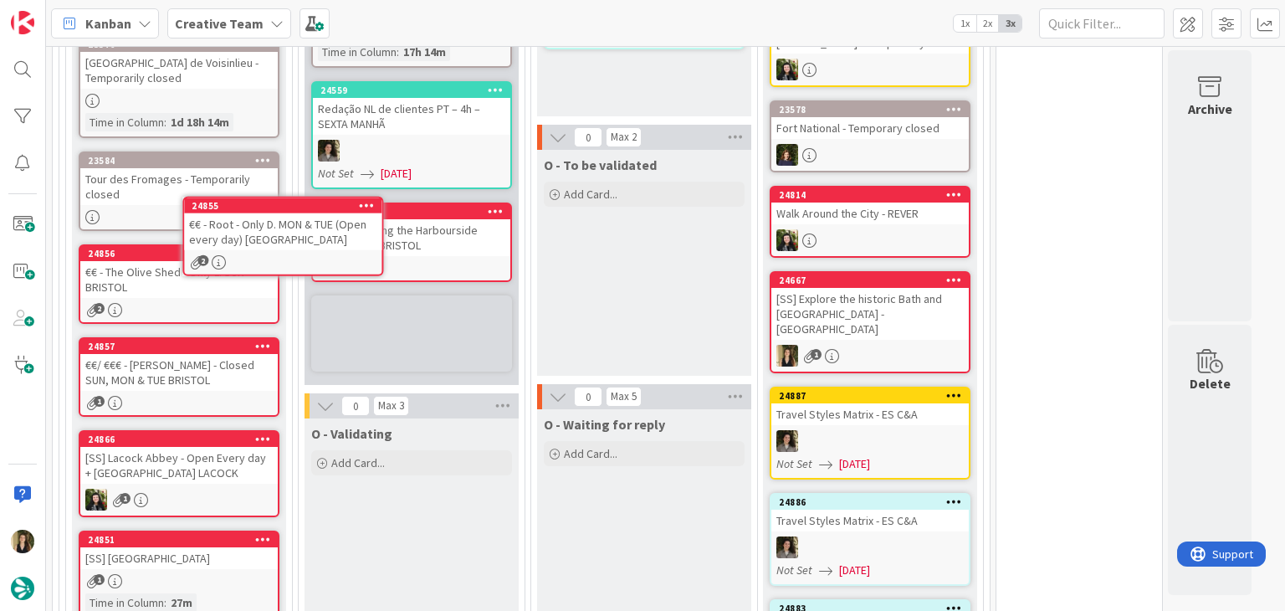
scroll to position [688, 0]
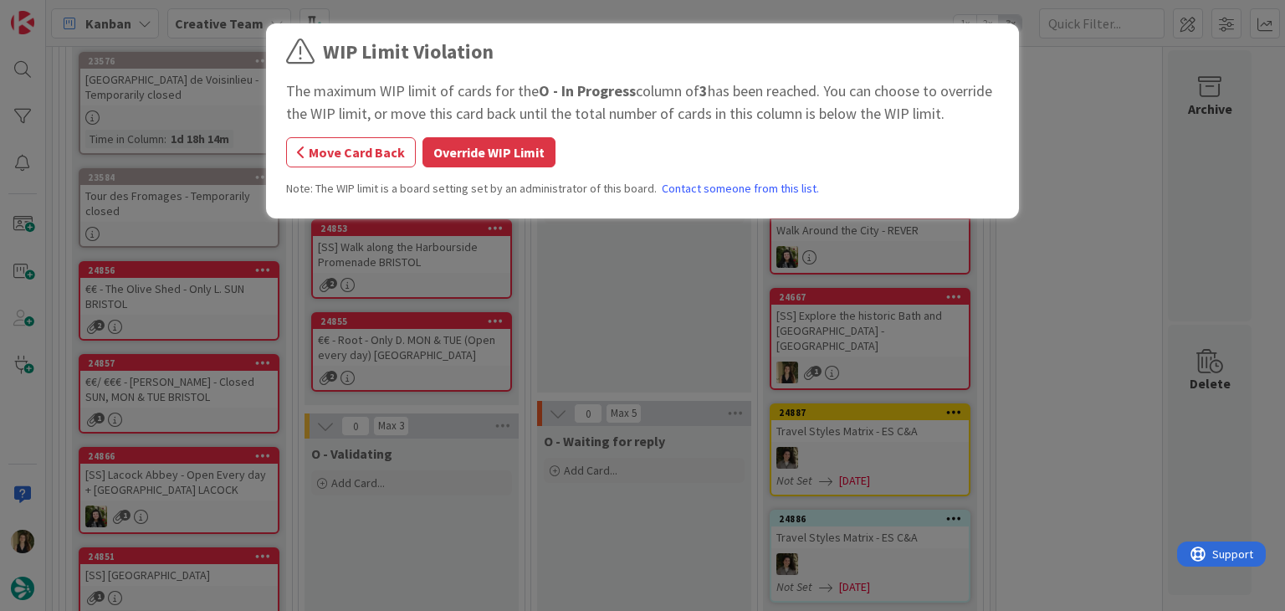
click at [482, 168] on div "WIP Limit Violation The maximum WIP limit of cards for the O - In Progress colu…" at bounding box center [642, 123] width 713 height 173
drag, startPoint x: 483, startPoint y: 161, endPoint x: 529, endPoint y: 172, distance: 47.3
click at [485, 161] on button "Override WIP Limit" at bounding box center [489, 152] width 133 height 30
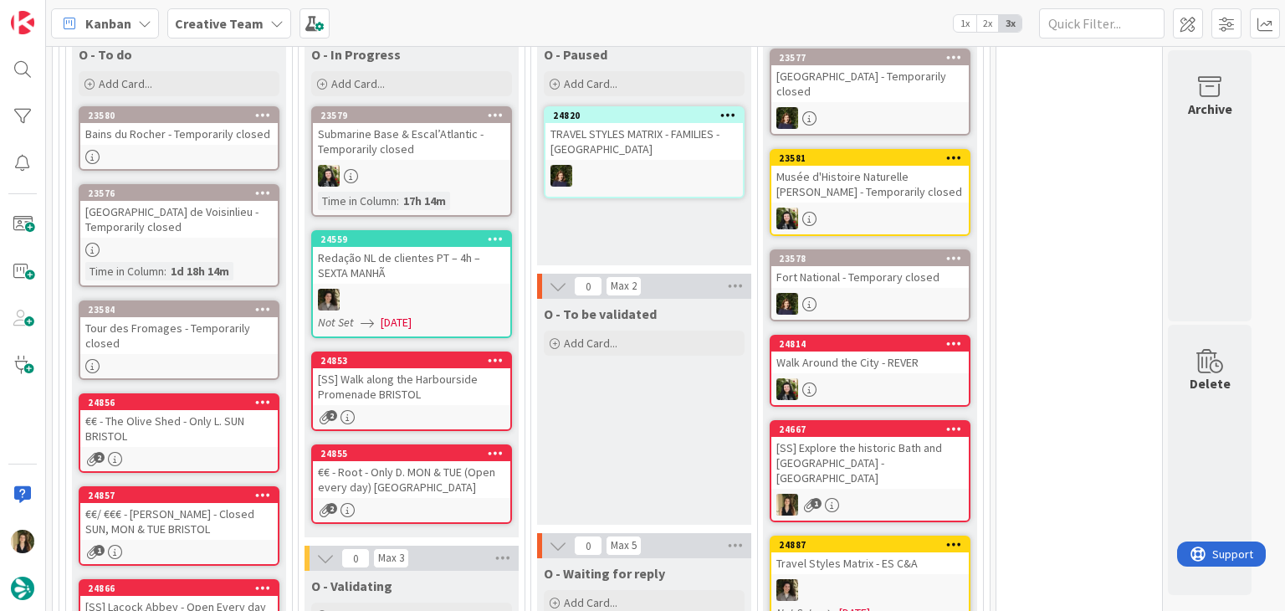
scroll to position [604, 0]
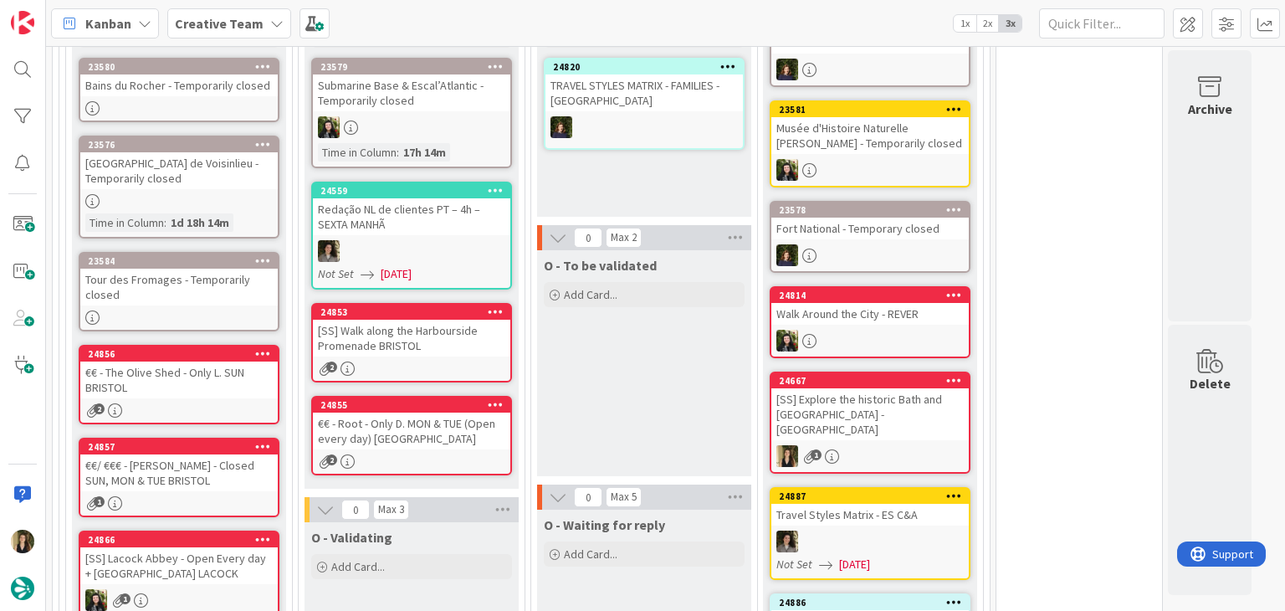
click at [460, 433] on div "€€ - Root - Only D. MON & TUE (Open every day) [GEOGRAPHIC_DATA]" at bounding box center [411, 431] width 197 height 37
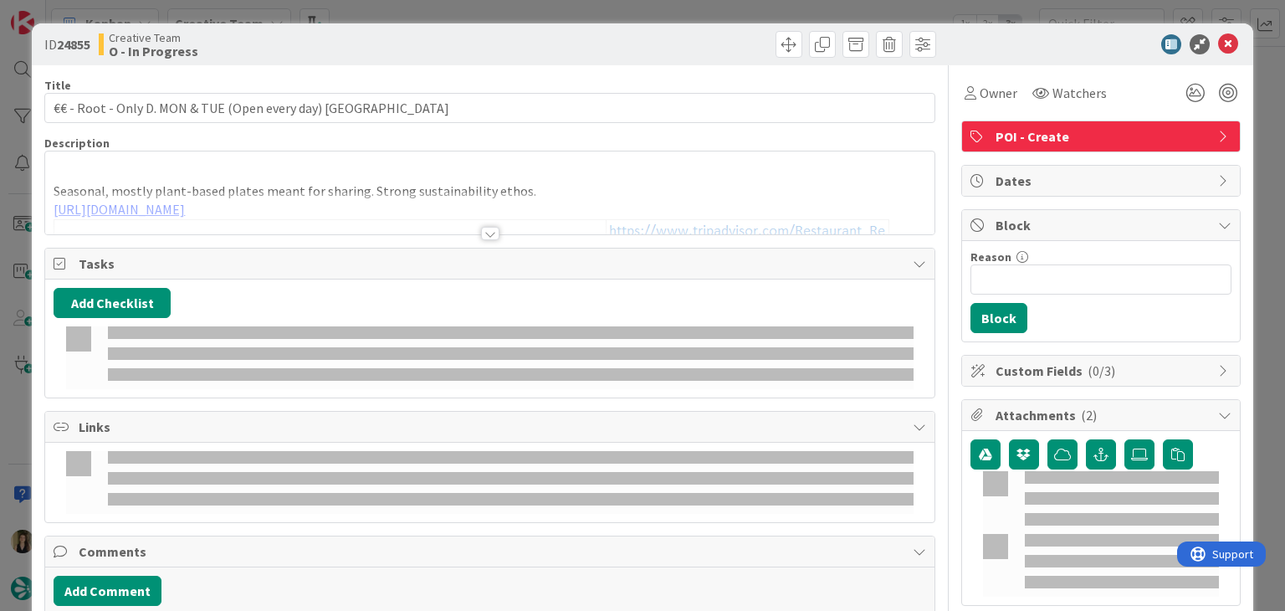
drag, startPoint x: 977, startPoint y: 98, endPoint x: 992, endPoint y: 108, distance: 18.1
click at [980, 98] on span "Owner" at bounding box center [999, 93] width 38 height 20
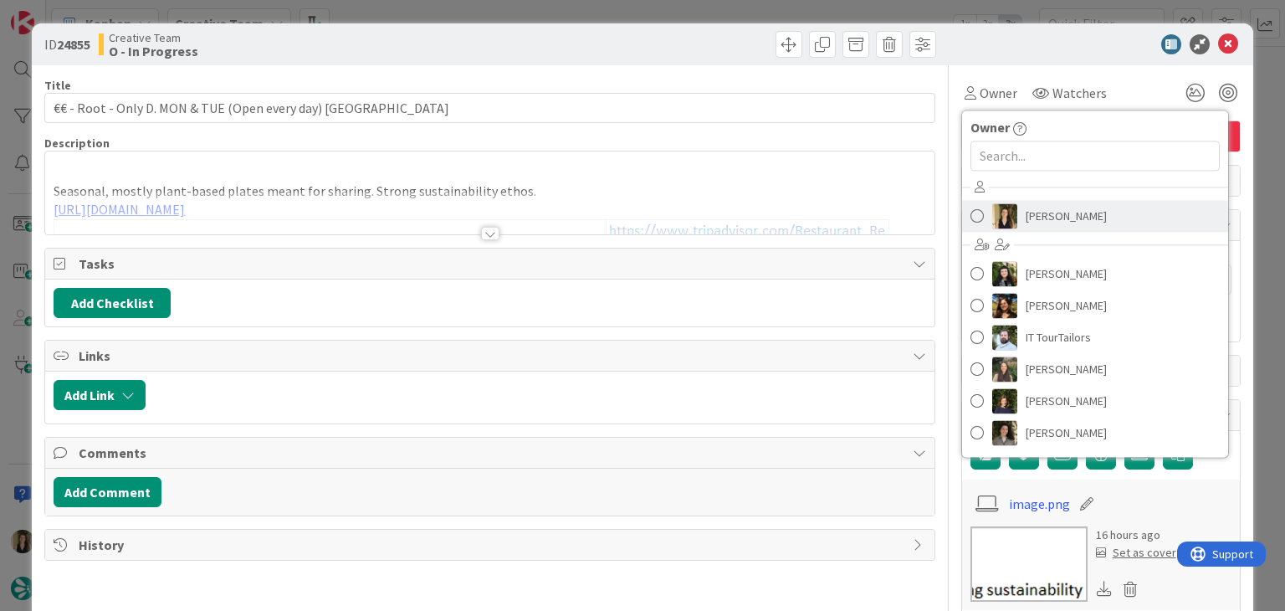
click at [1059, 202] on link "[PERSON_NAME]" at bounding box center [1095, 216] width 266 height 32
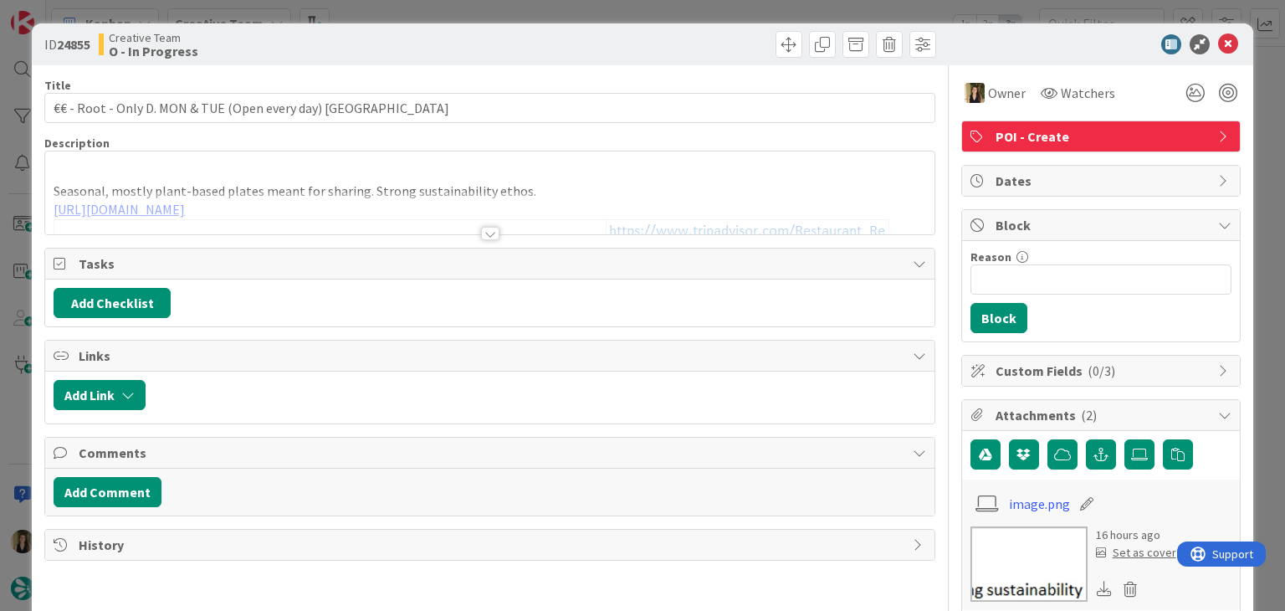
drag, startPoint x: 606, startPoint y: 18, endPoint x: 528, endPoint y: 16, distance: 77.8
click at [605, 17] on div "ID 24855 Creative Team O - In Progress Title 54 / 128 €€ - Root - Only D. MON &…" at bounding box center [642, 305] width 1285 height 611
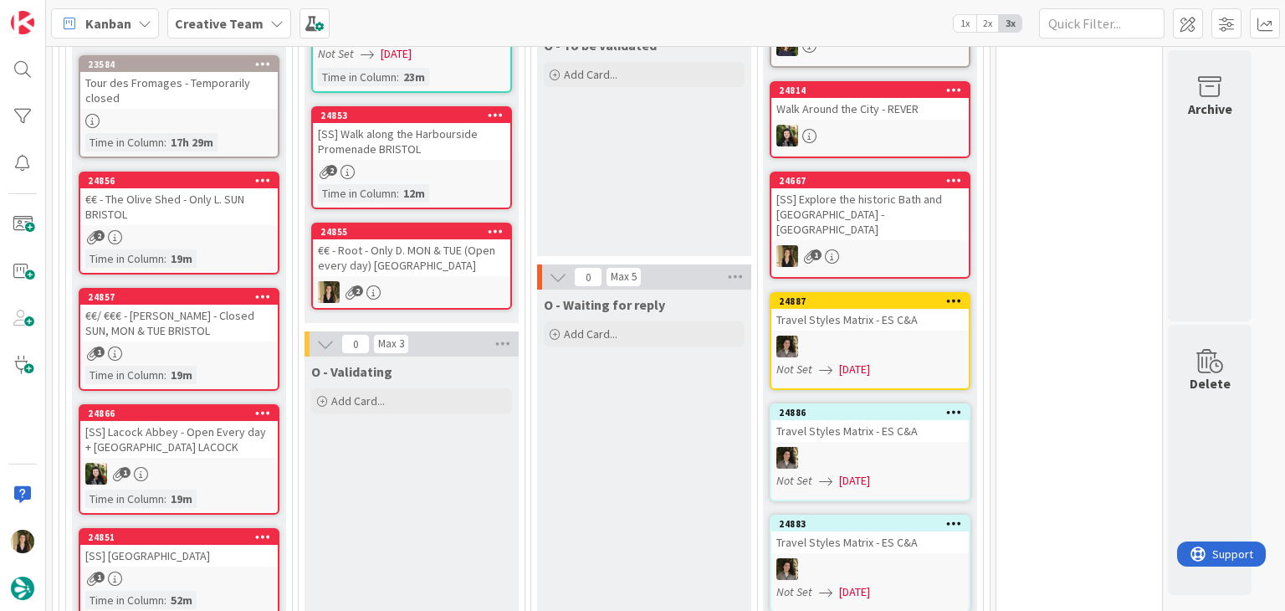
scroll to position [837, 0]
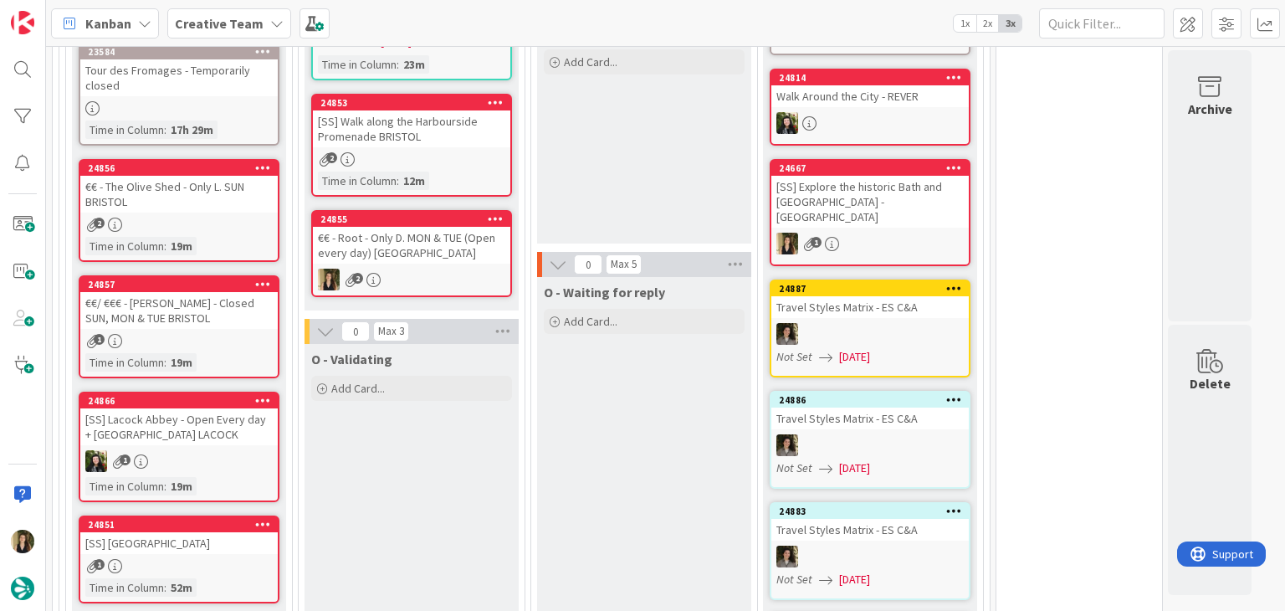
click at [592, 181] on div "O - To be validated Add Card..." at bounding box center [644, 131] width 214 height 226
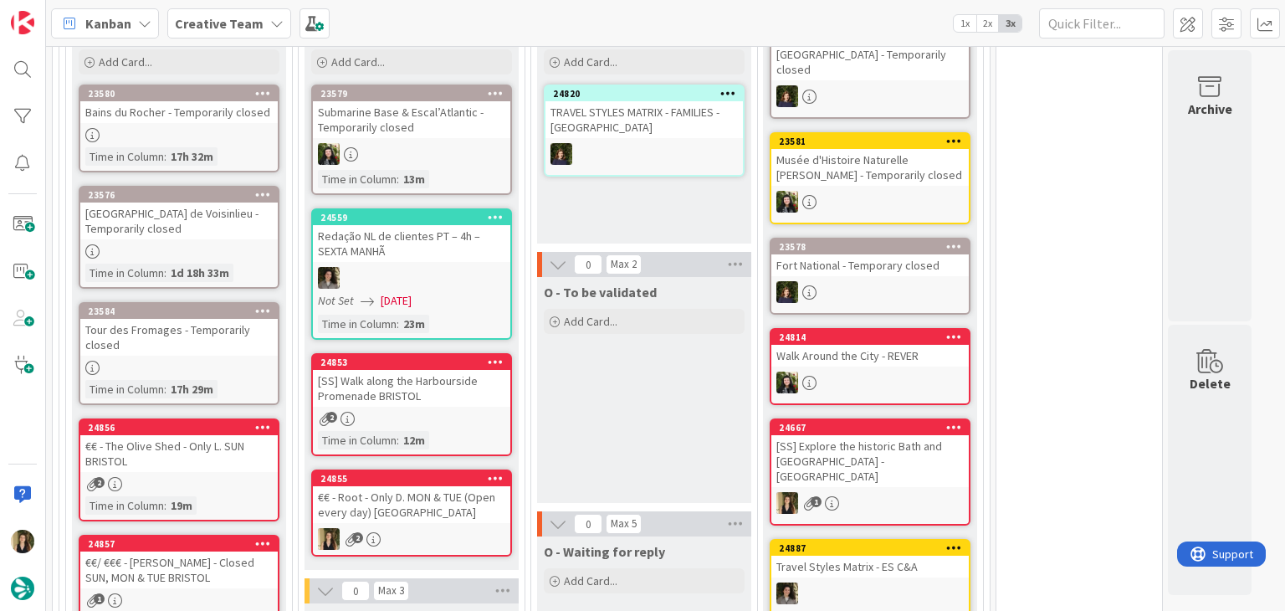
scroll to position [586, 0]
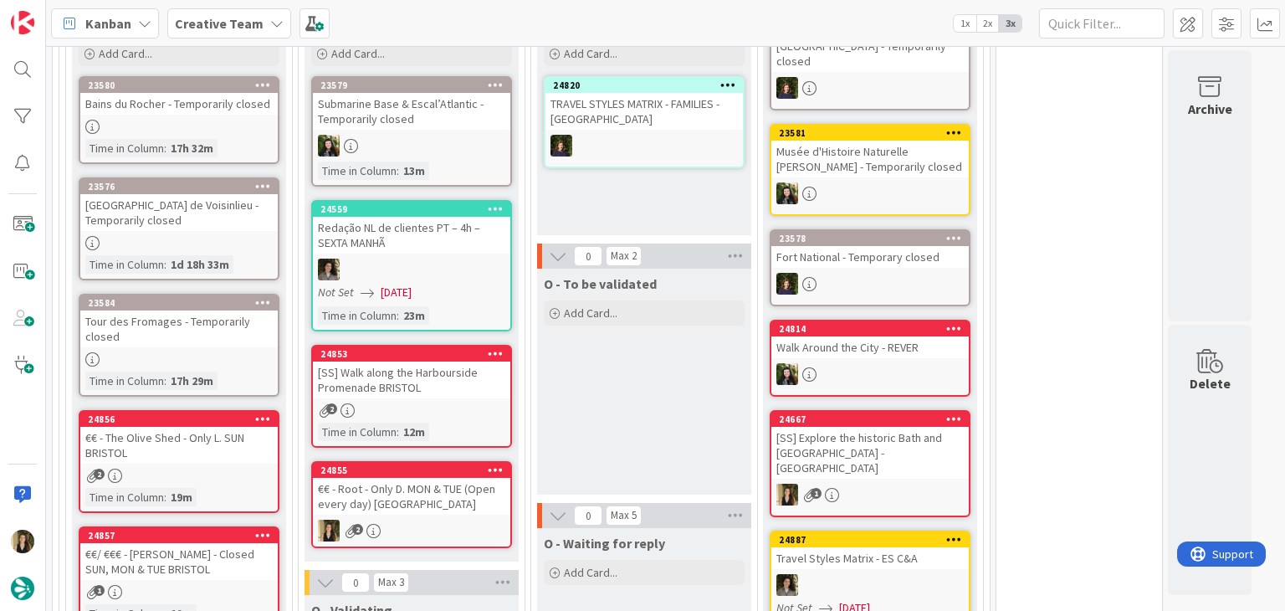
click at [661, 382] on div "O - To be validated Add Card..." at bounding box center [644, 382] width 214 height 226
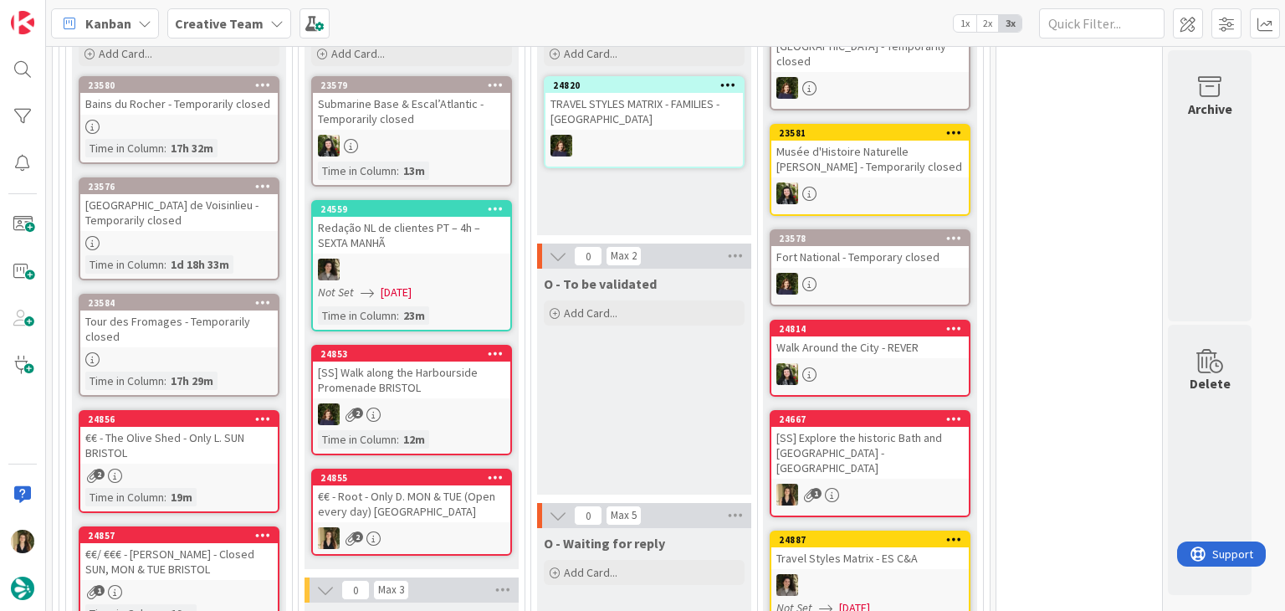
click at [656, 388] on div "O - To be validated Add Card..." at bounding box center [644, 382] width 214 height 226
click at [624, 191] on div "O - Paused Add Card... 24820 TRAVEL STYLES MATRIX - FAMILIES - [GEOGRAPHIC_DATA]" at bounding box center [644, 122] width 214 height 226
click at [621, 411] on div "O - To be validated Add Card..." at bounding box center [644, 382] width 214 height 226
drag, startPoint x: 639, startPoint y: 413, endPoint x: 623, endPoint y: 274, distance: 139.1
click at [641, 413] on div "O - To be validated Add Card..." at bounding box center [644, 382] width 214 height 226
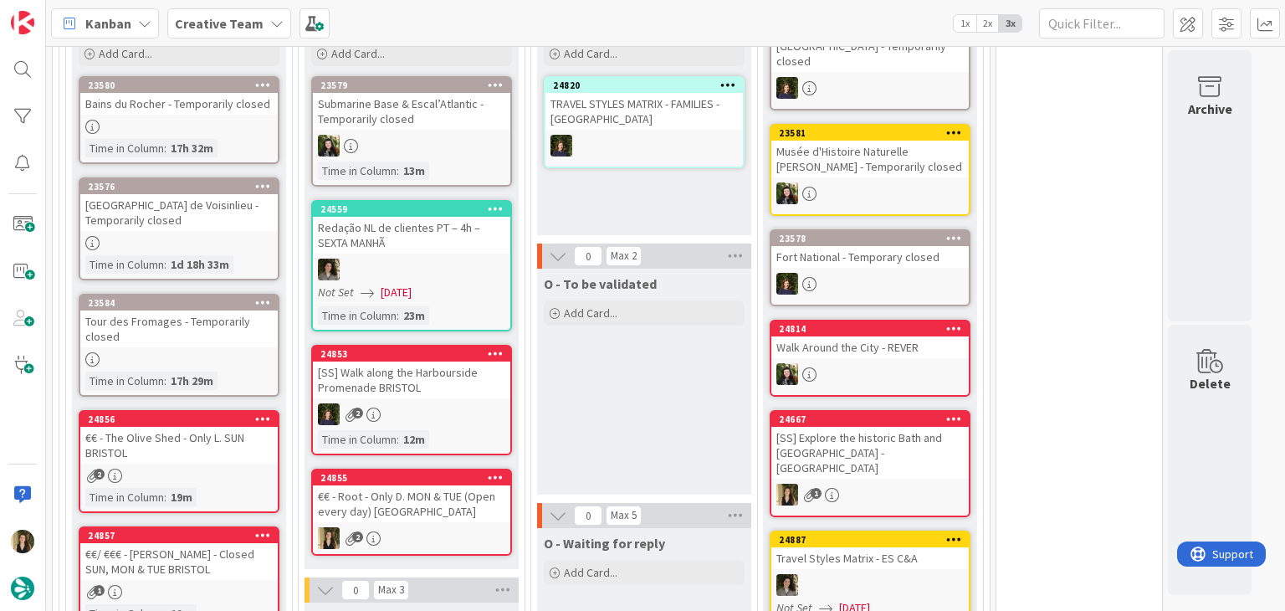
click at [619, 215] on div "O - Paused Add Card... 24820 TRAVEL STYLES MATRIX - FAMILIES - [GEOGRAPHIC_DATA]" at bounding box center [644, 122] width 214 height 226
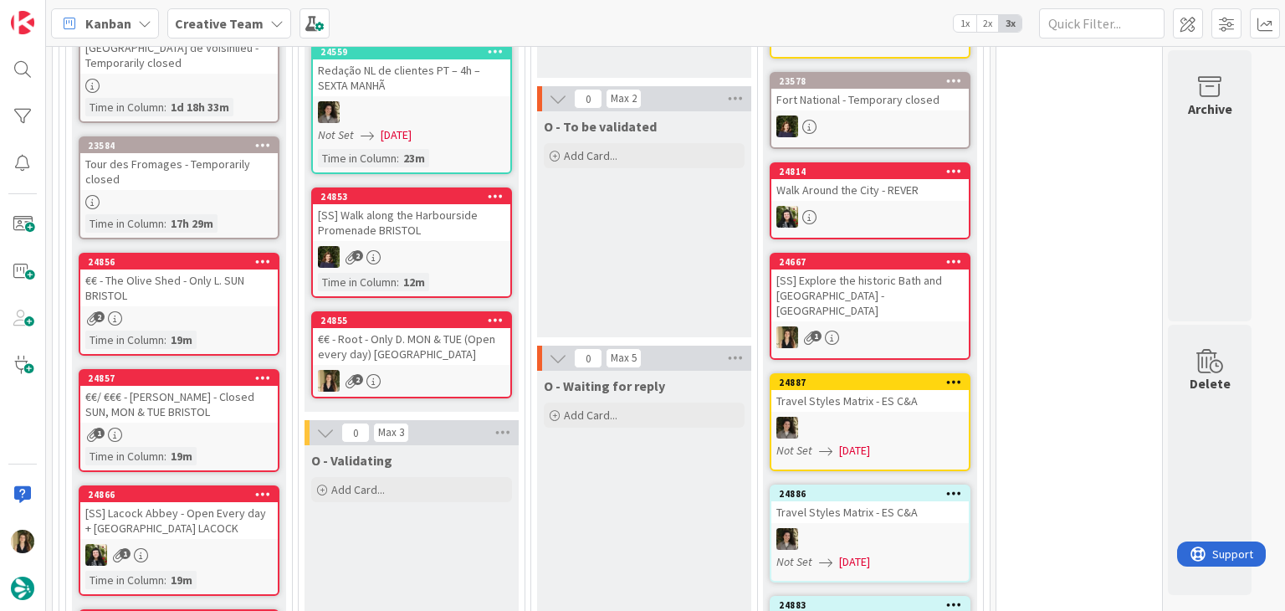
scroll to position [502, 0]
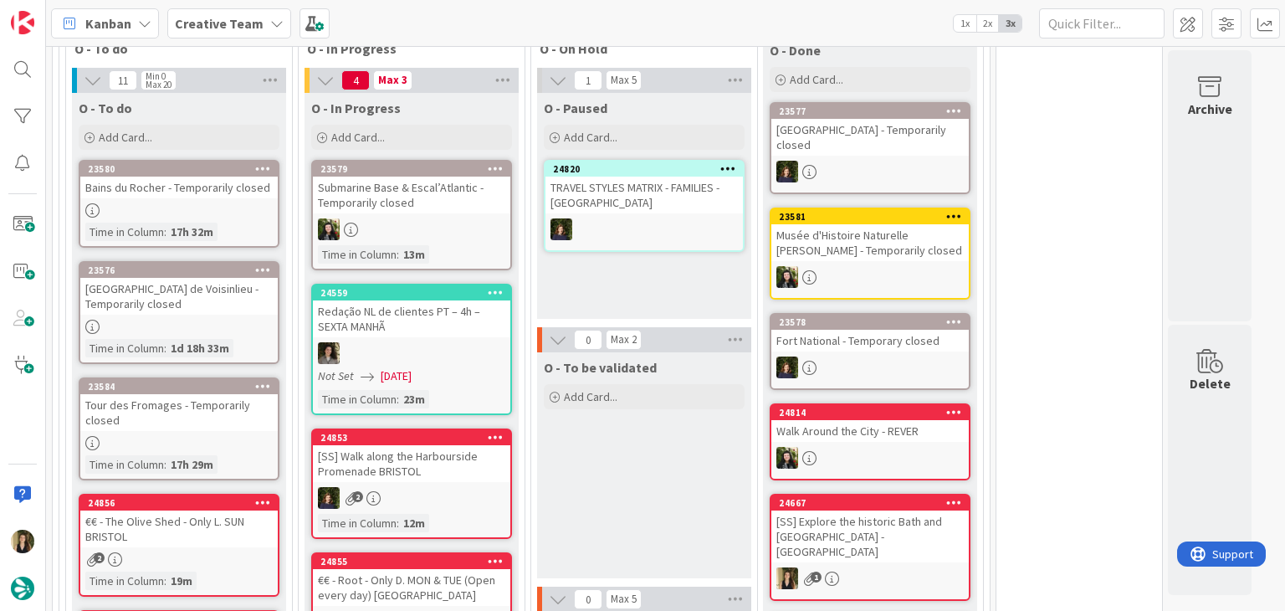
click at [623, 454] on div "O - To be validated Add Card..." at bounding box center [644, 465] width 214 height 226
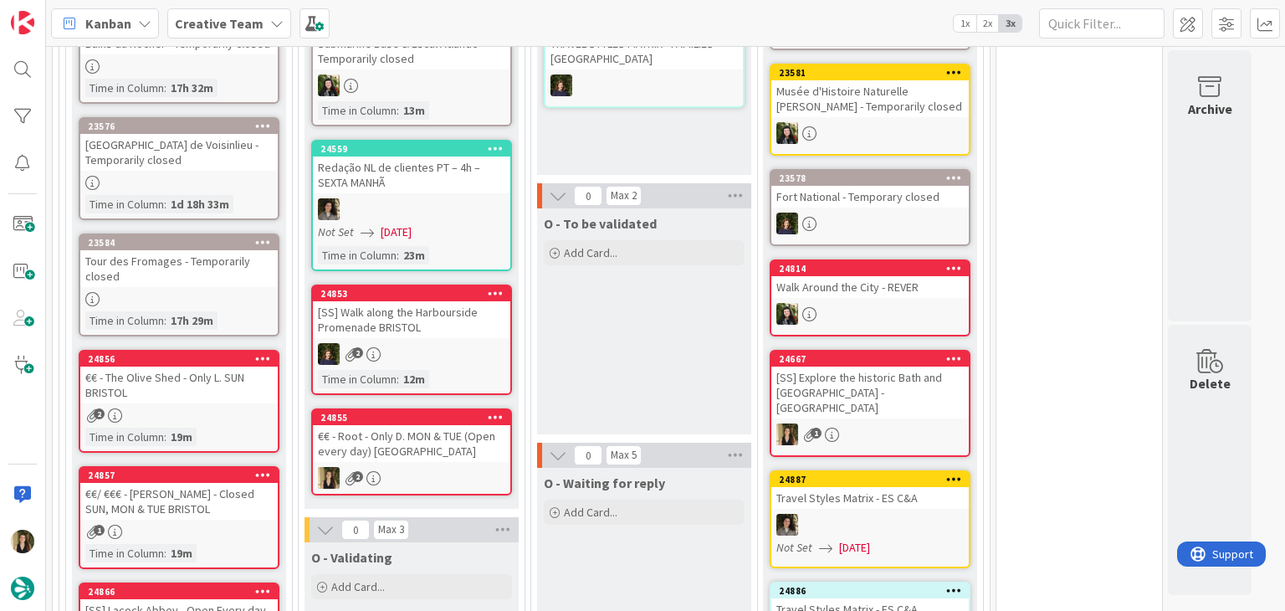
scroll to position [669, 0]
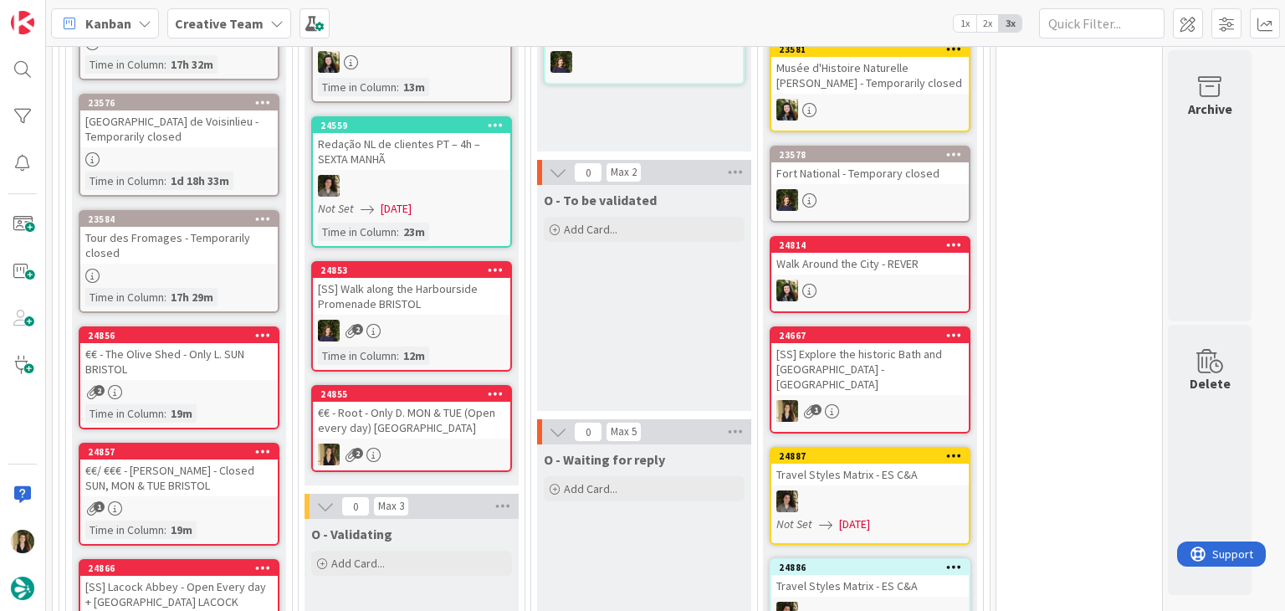
click at [438, 437] on div "24855 €€ - Root - Only D. MON & TUE (Open every day) [GEOGRAPHIC_DATA] 2" at bounding box center [411, 428] width 201 height 87
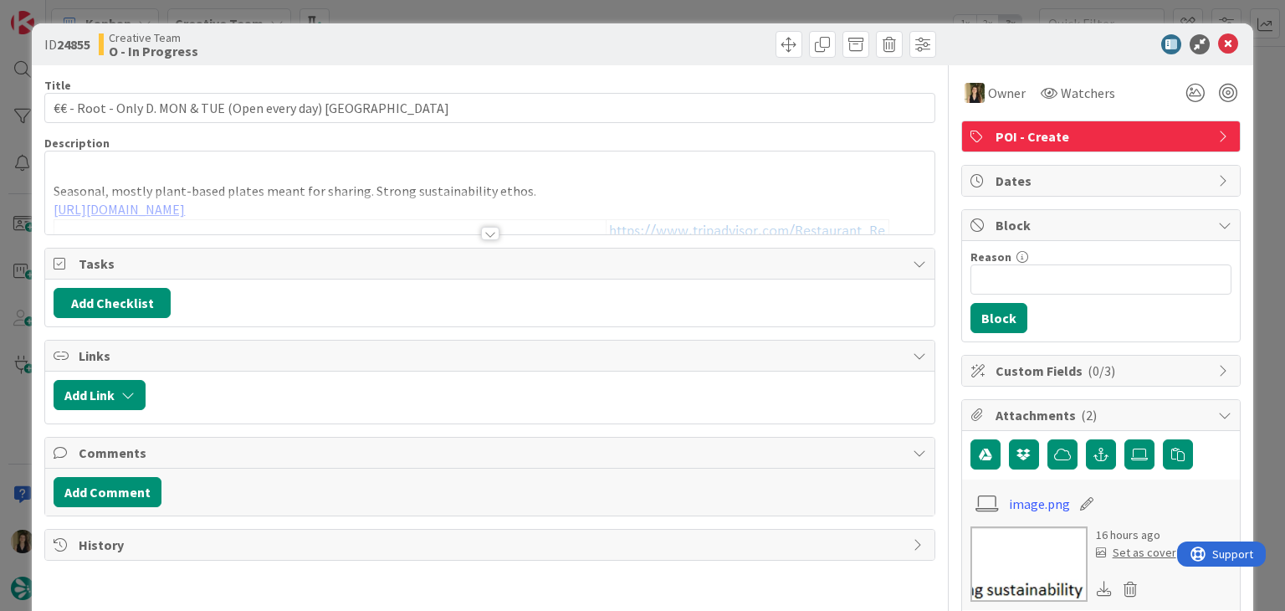
click at [352, 188] on p "Seasonal, mostly plant-based plates meant for sharing. Strong sustainability et…" at bounding box center [490, 191] width 872 height 19
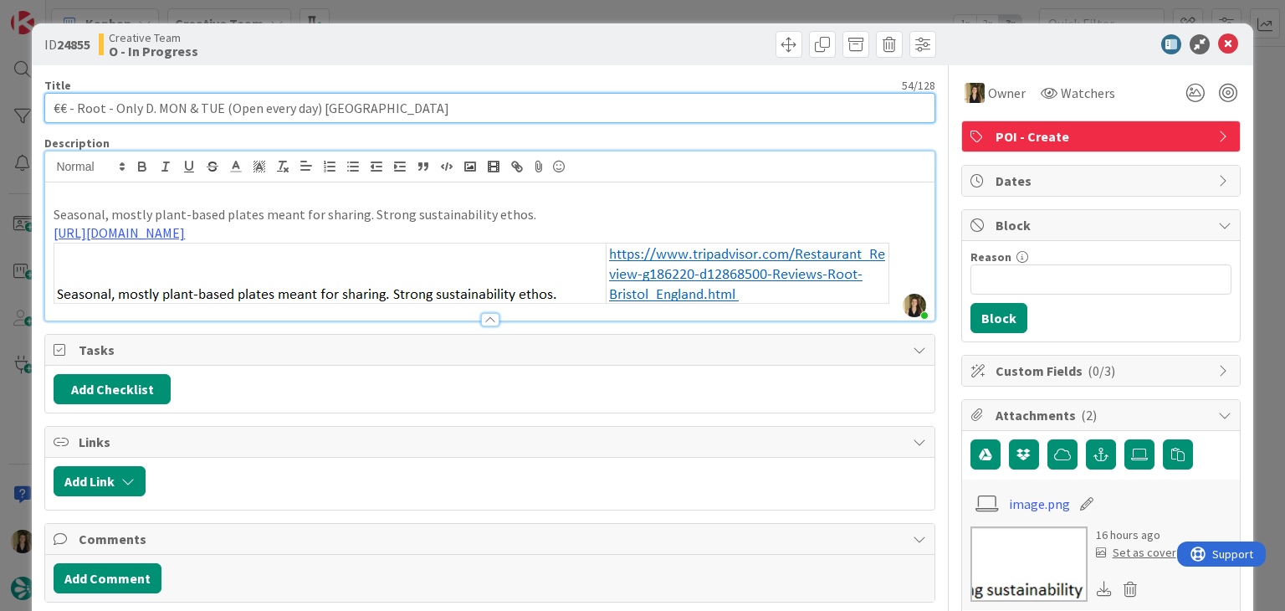
click at [455, 116] on input "€€ - Root - Only D. MON & TUE (Open every day) [GEOGRAPHIC_DATA]" at bounding box center [489, 108] width 890 height 30
drag, startPoint x: 318, startPoint y: 111, endPoint x: 38, endPoint y: 122, distance: 279.7
click at [39, 122] on div "ID 24855 Creative Team O - In Progress Title 54 / 128 €€ - Root - Only D. MON &…" at bounding box center [642, 583] width 1221 height 1121
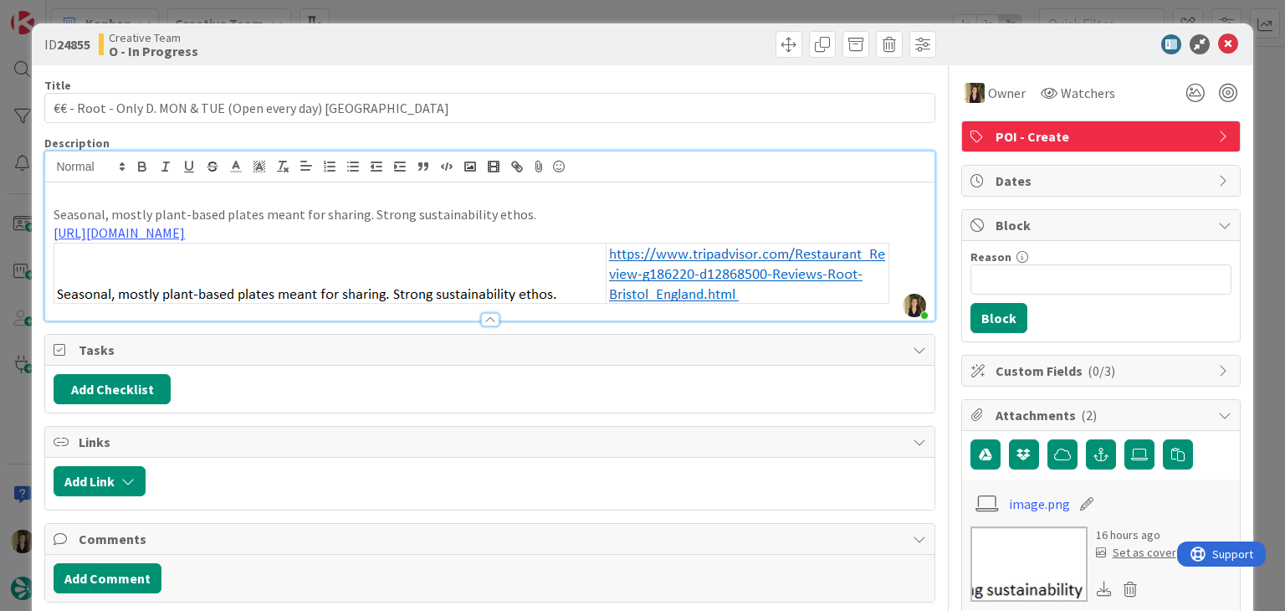
click at [438, 8] on div "ID 24855 Creative Team O - In Progress Title 54 / 128 €€ - Root - Only D. MON &…" at bounding box center [642, 305] width 1285 height 611
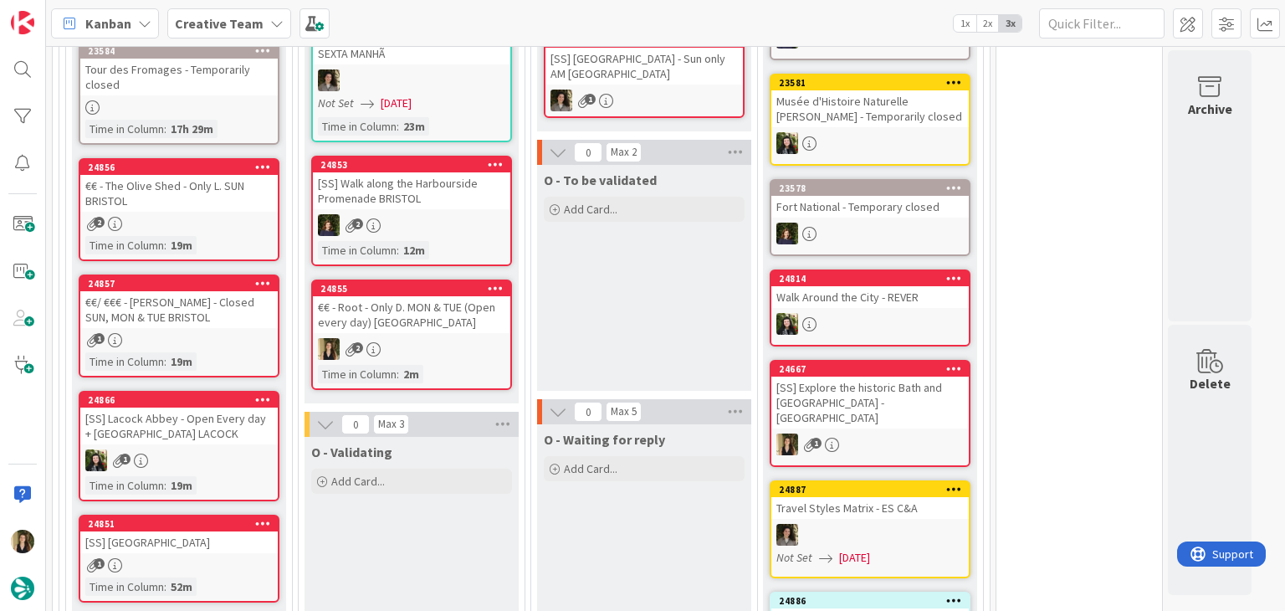
click at [238, 210] on div "24856 €€ - The Olive Shed - Only L. SUN BRISTOL 2 Time in [GEOGRAPHIC_DATA] : 1…" at bounding box center [179, 209] width 201 height 103
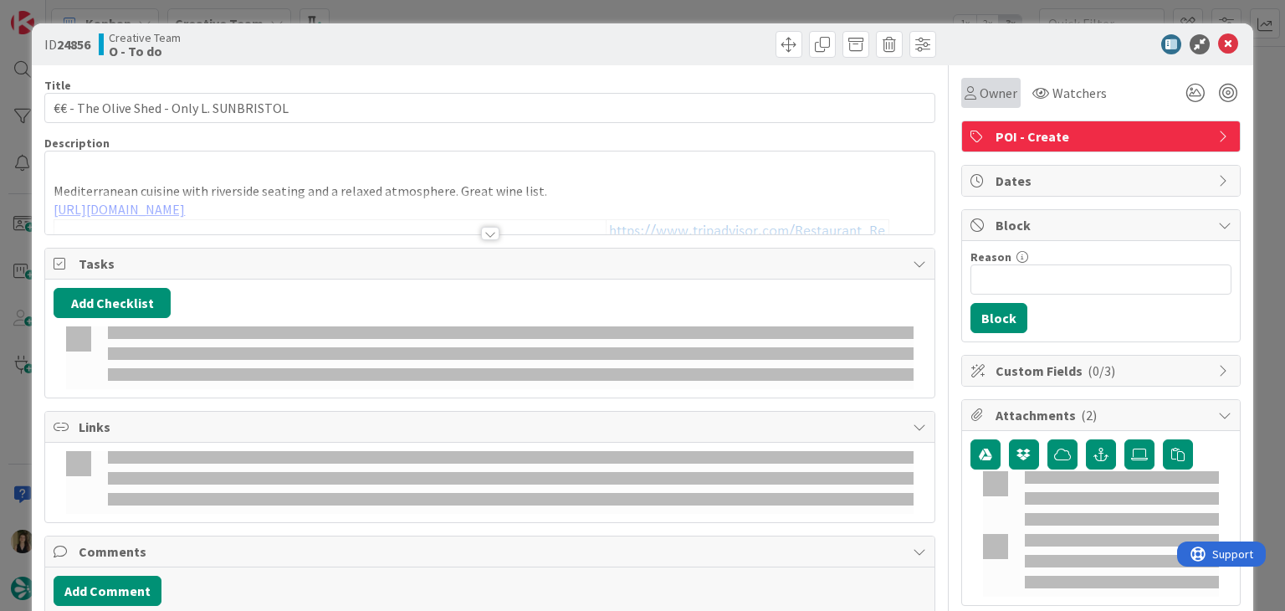
click at [980, 98] on span "Owner" at bounding box center [999, 93] width 38 height 20
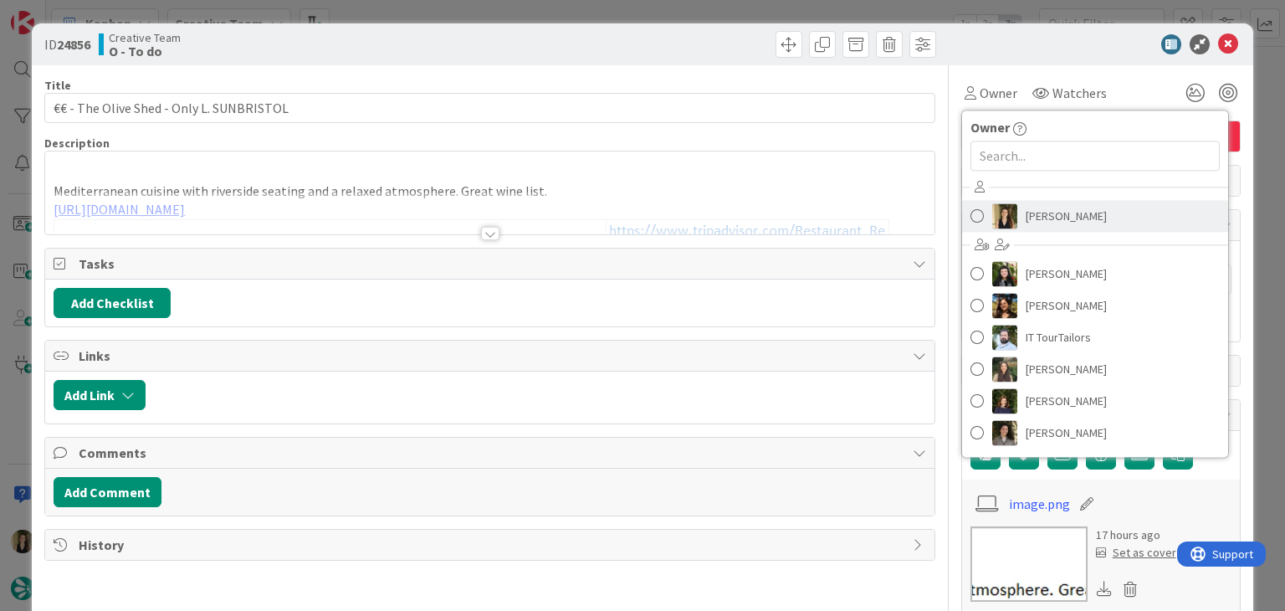
click at [1050, 213] on span "[PERSON_NAME]" at bounding box center [1066, 215] width 81 height 25
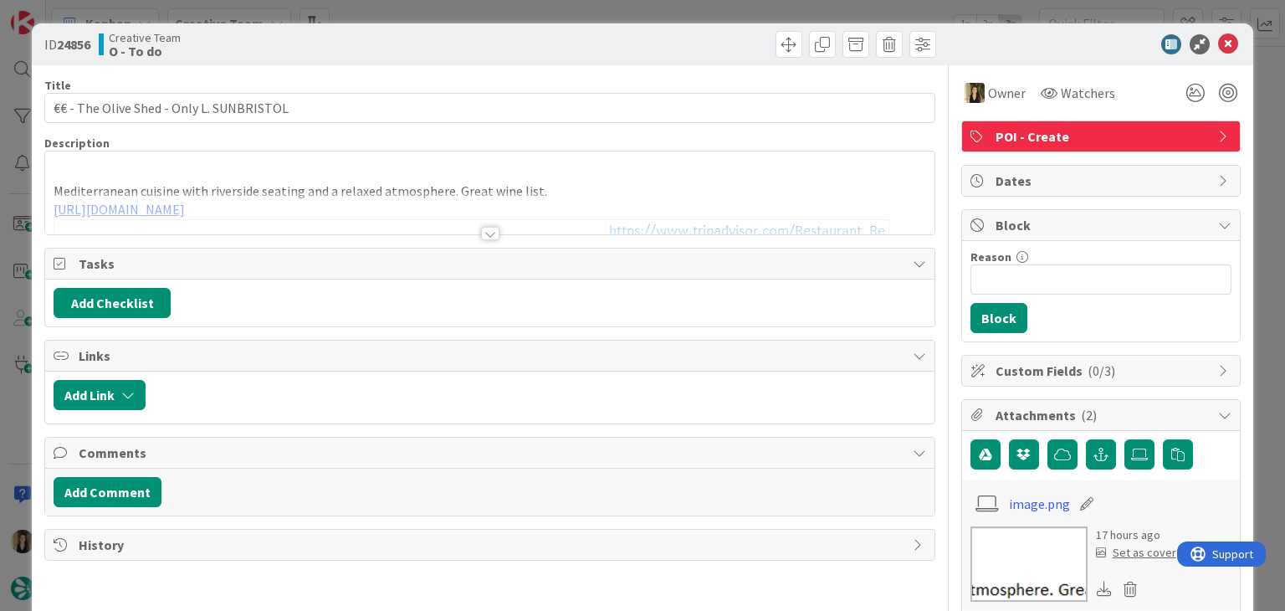
type input "€€ - The Olive Shed - Only L. SUNBRISTOL"
drag, startPoint x: 599, startPoint y: 51, endPoint x: 559, endPoint y: 24, distance: 48.3
click at [597, 48] on div at bounding box center [716, 44] width 442 height 27
click at [501, 14] on div "ID 24856 Creative Team O - To do Title 41 / 128 €€ - The Olive Shed - Only L. S…" at bounding box center [642, 305] width 1285 height 611
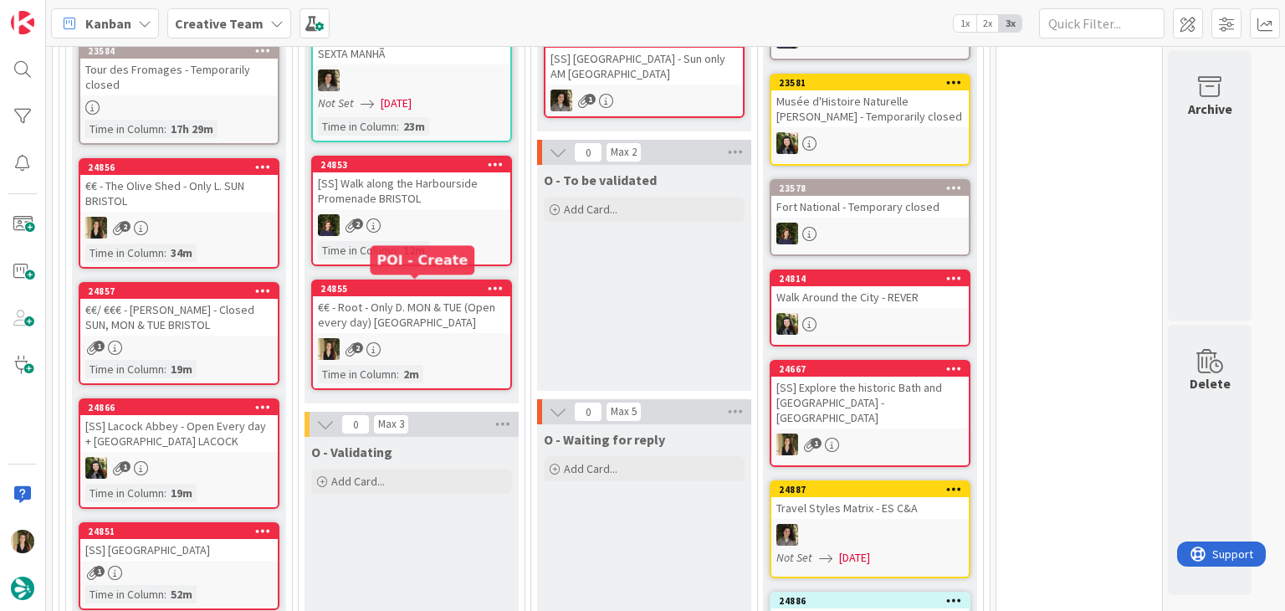
click at [460, 322] on div "€€ - Root - Only D. MON & TUE (Open every day) [GEOGRAPHIC_DATA]" at bounding box center [411, 314] width 197 height 37
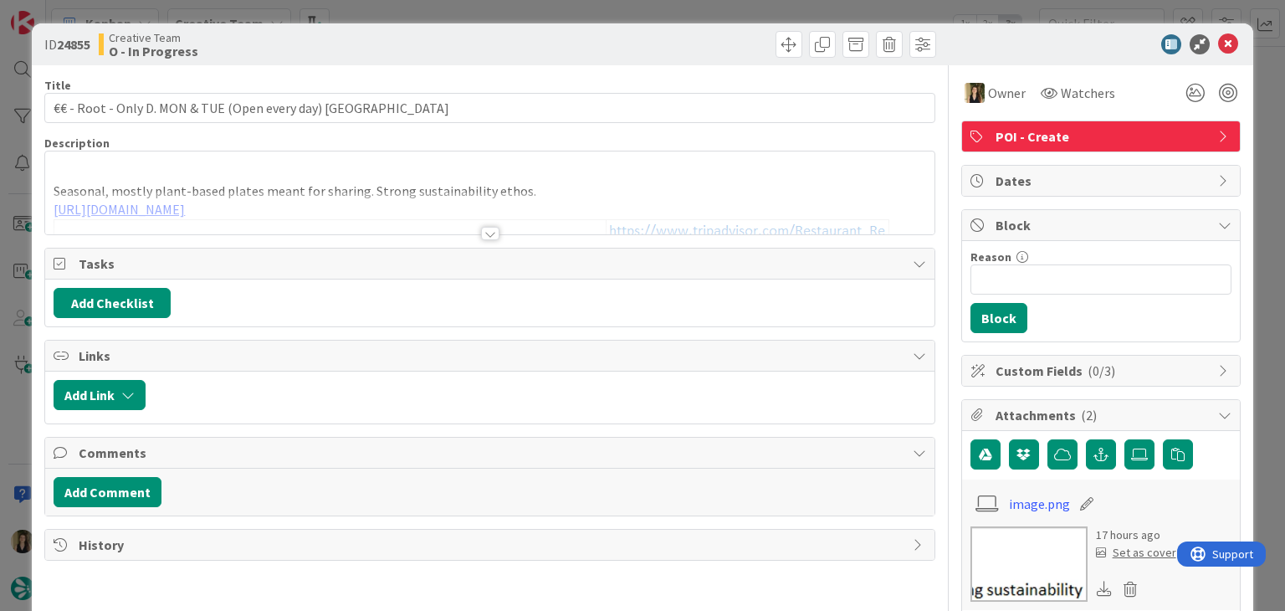
drag, startPoint x: 653, startPoint y: 17, endPoint x: 552, endPoint y: 151, distance: 168.0
click at [652, 16] on div "ID 24855 Creative Team O - In Progress Title 54 / 128 €€ - Root - Only D. MON &…" at bounding box center [642, 305] width 1285 height 611
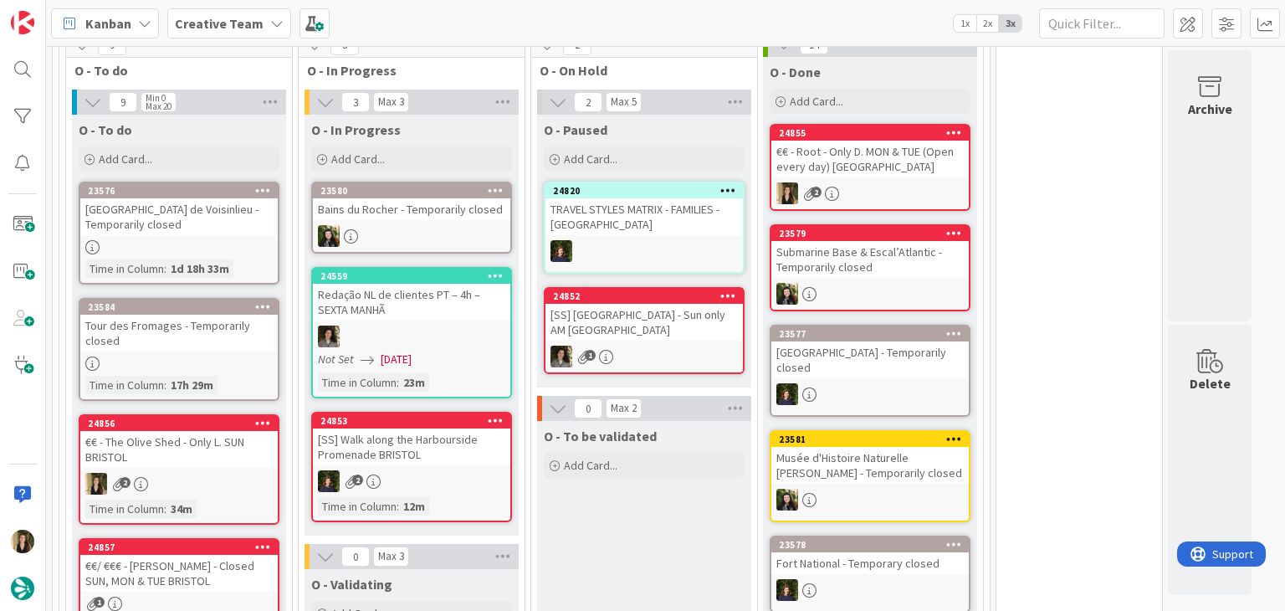
scroll to position [648, 0]
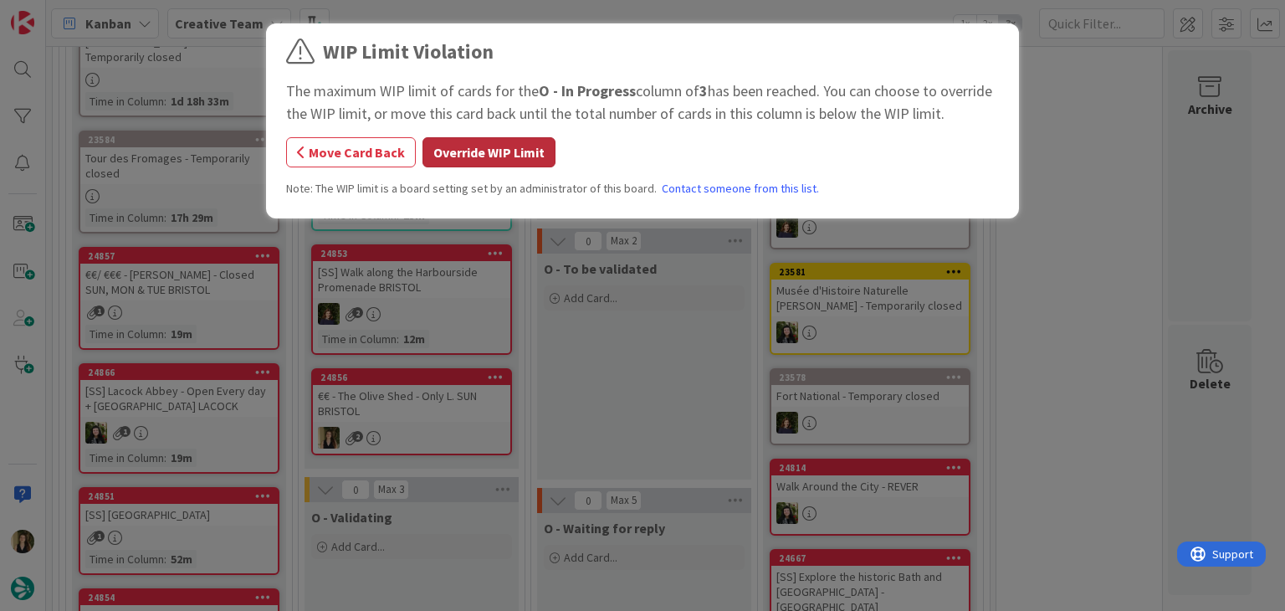
click at [513, 146] on button "Override WIP Limit" at bounding box center [489, 152] width 133 height 30
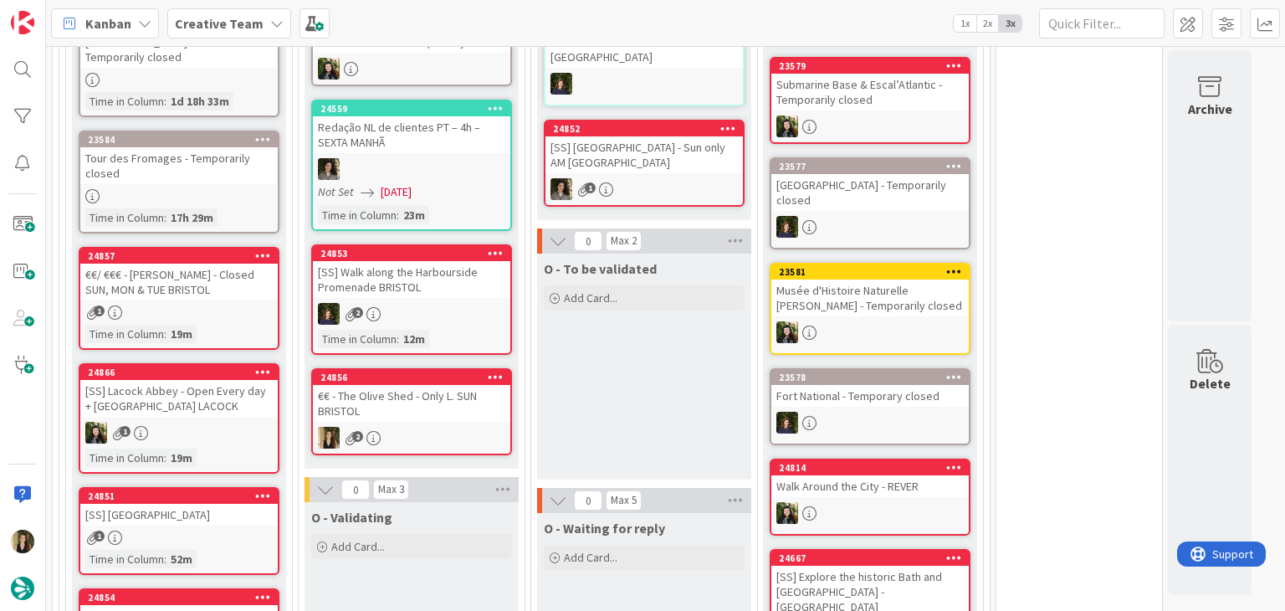
click at [623, 377] on div "O - To be validated Add Card..." at bounding box center [644, 367] width 214 height 226
click at [187, 298] on div "24857 €€/ €€€ - [PERSON_NAME] - Closed SUN, MON & TUE BRISTOL 1 Time in [GEOGRA…" at bounding box center [179, 298] width 201 height 103
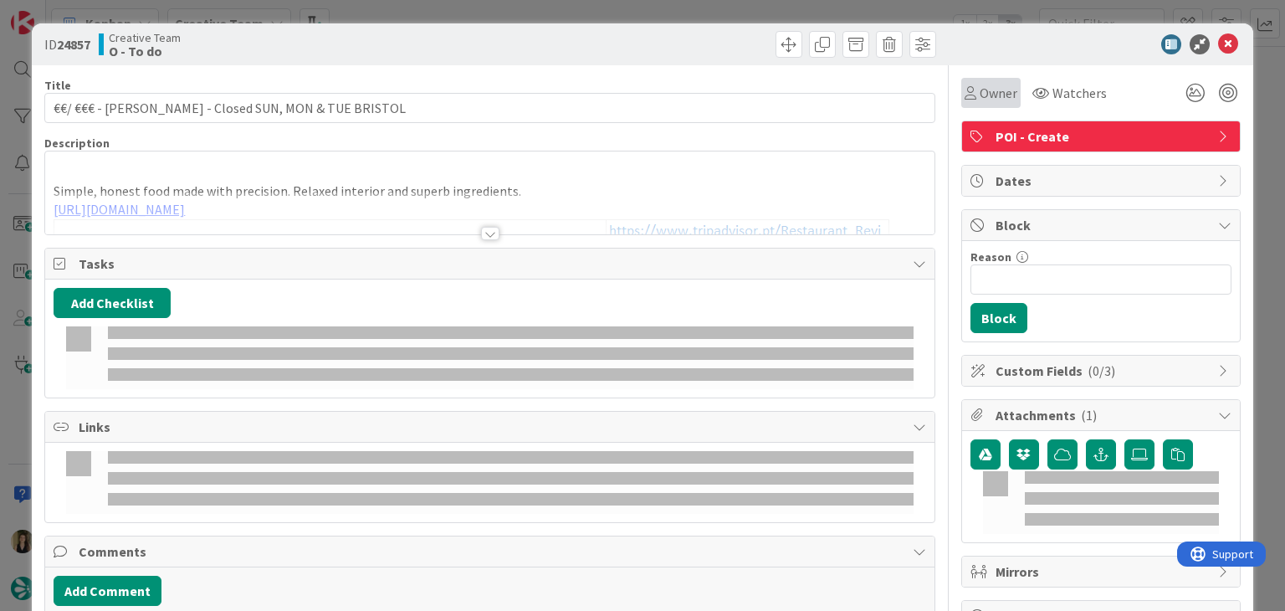
click at [965, 96] on div "Owner" at bounding box center [991, 93] width 53 height 20
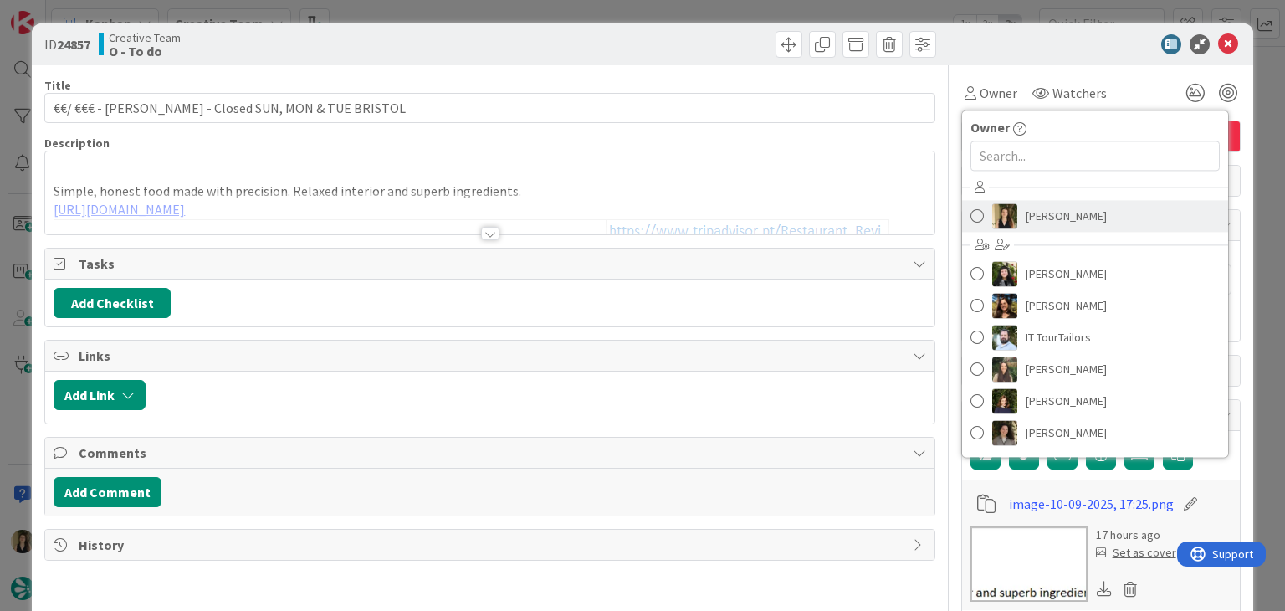
click at [1032, 221] on span "[PERSON_NAME]" at bounding box center [1066, 215] width 81 height 25
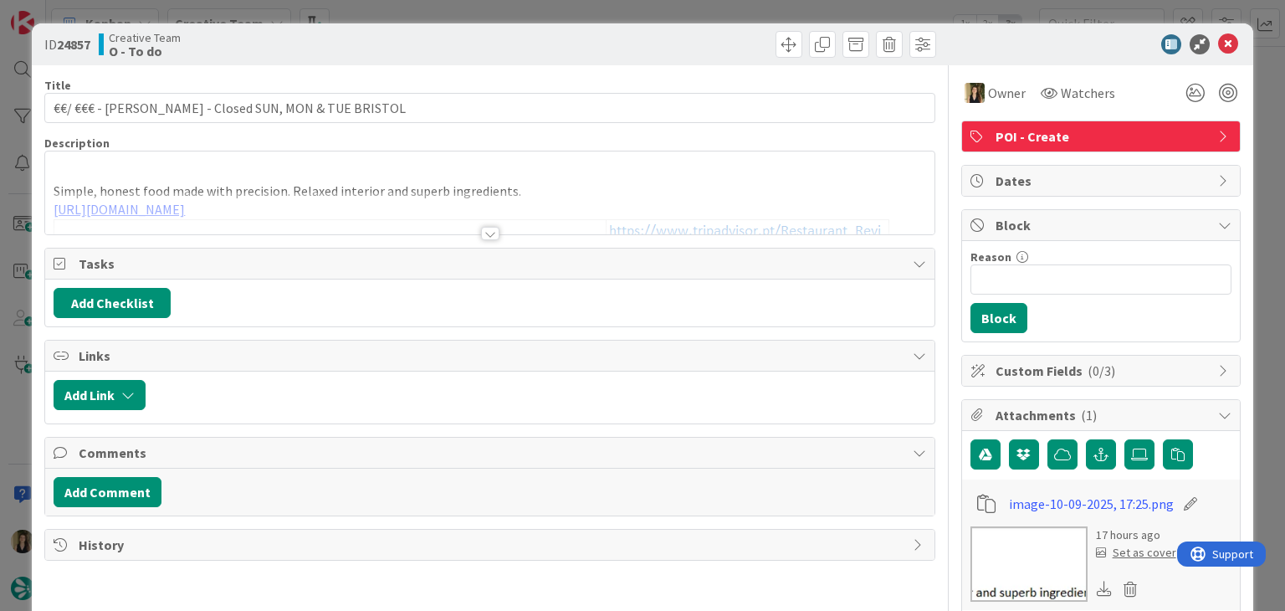
type input "€€/ €€€ - [PERSON_NAME] - Closed SUN, MON & TUE BRISTOL"
click at [486, 233] on div at bounding box center [490, 233] width 18 height 13
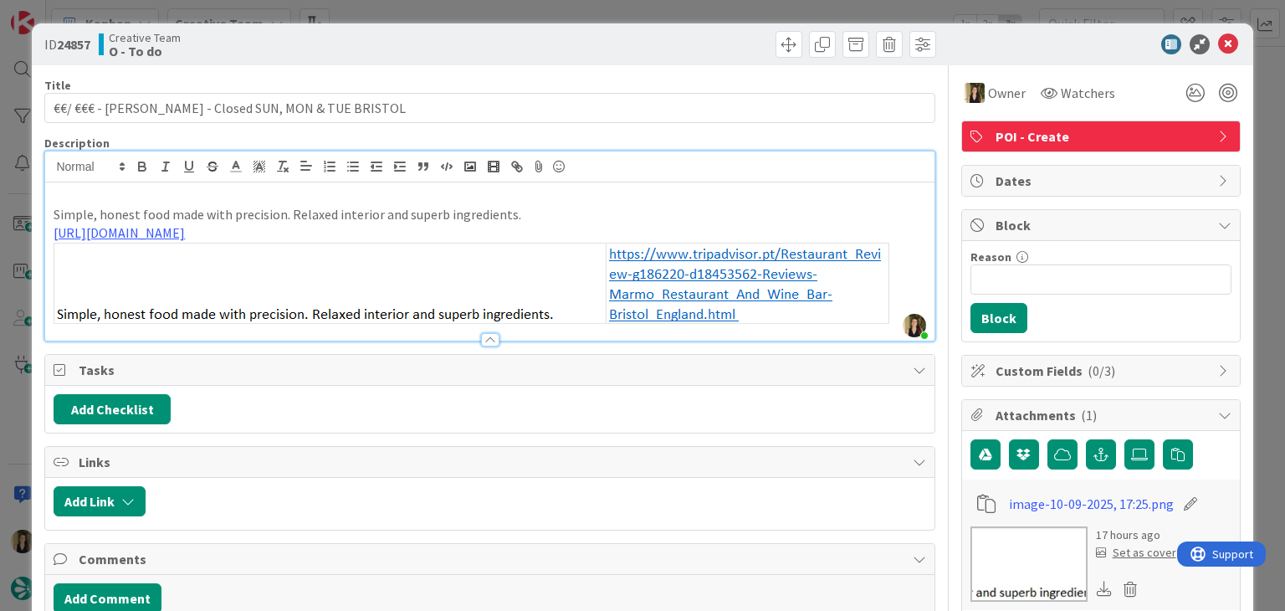
click at [495, 41] on div at bounding box center [716, 44] width 442 height 27
click at [495, 14] on div "ID 24857 Creative Team O - To do Title 48 / 128 €€/ €€€ - [PERSON_NAME] - Close…" at bounding box center [642, 305] width 1285 height 611
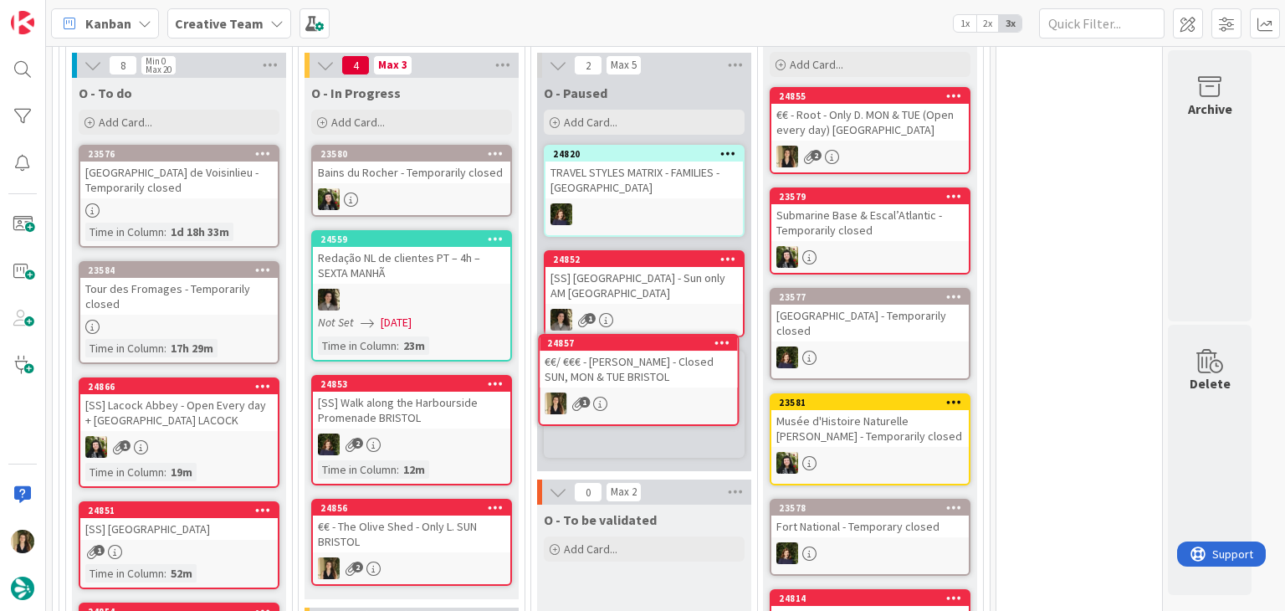
scroll to position [537, 0]
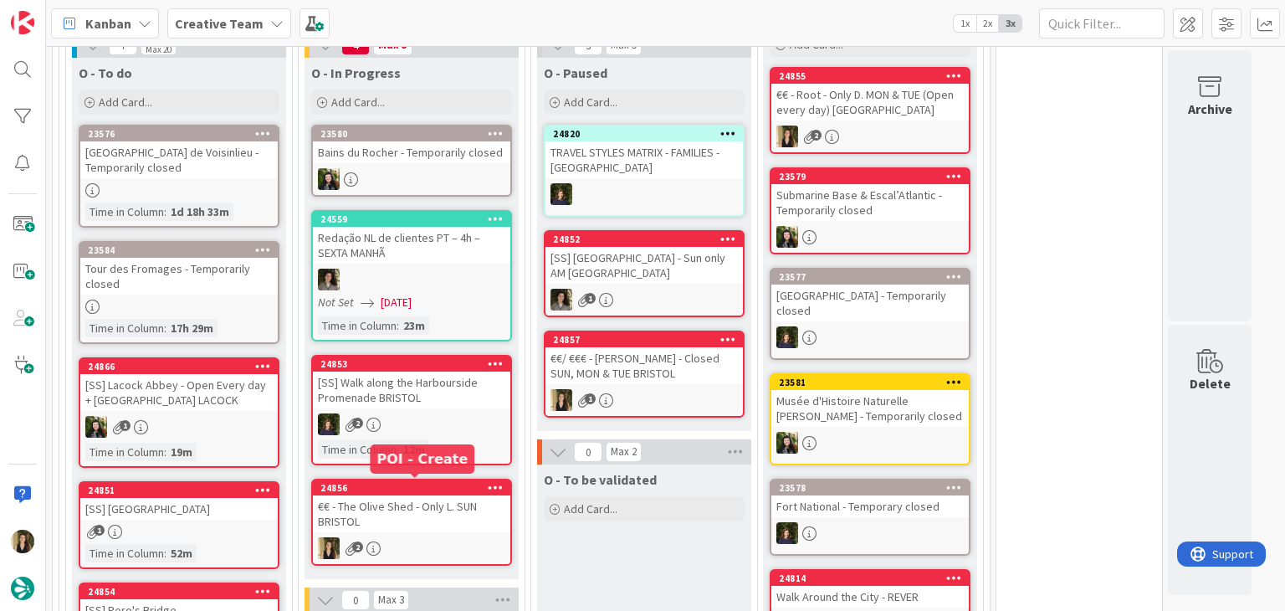
click at [423, 510] on div "€€ - The Olive Shed - Only L. SUN BRISTOL" at bounding box center [411, 513] width 197 height 37
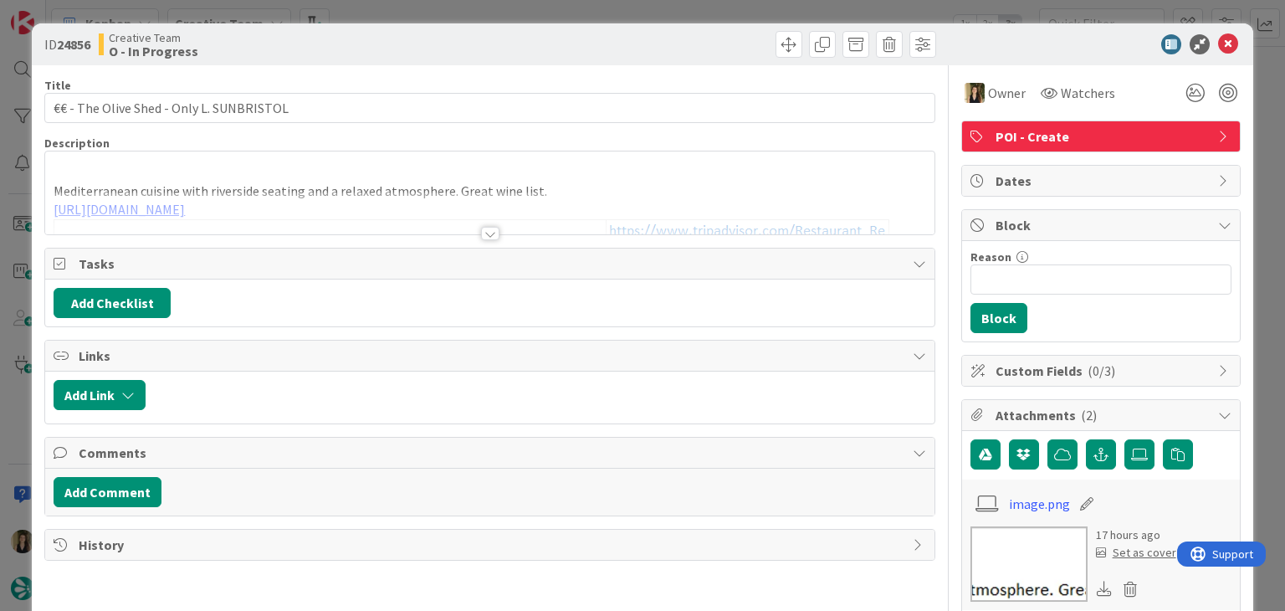
click at [482, 239] on div at bounding box center [490, 233] width 18 height 13
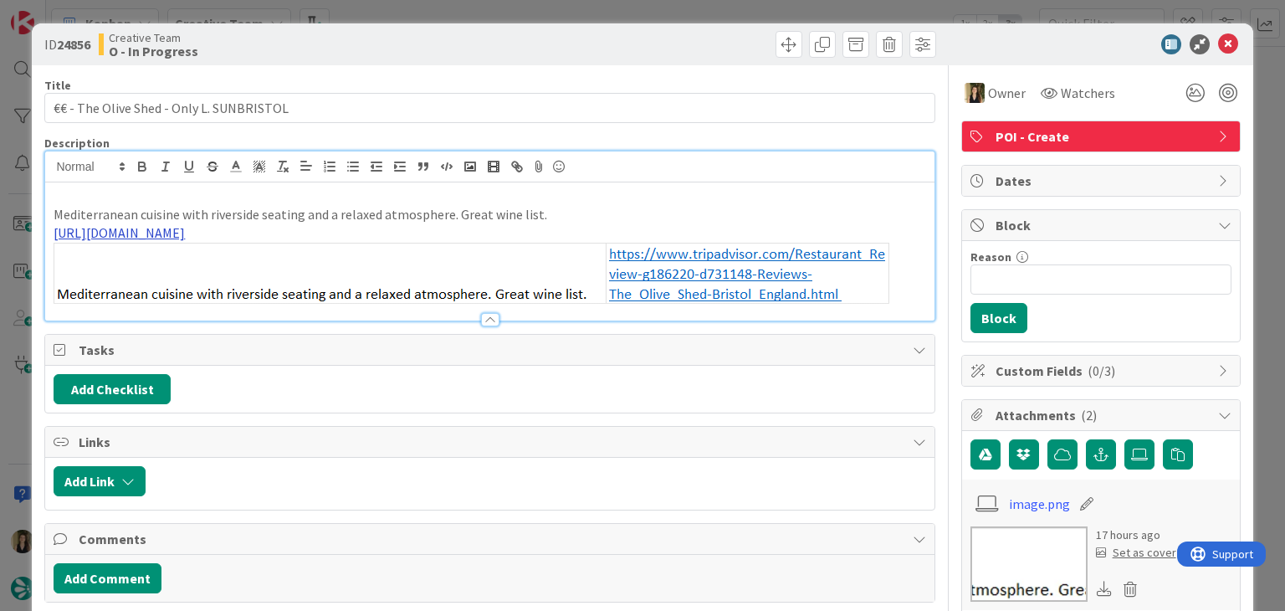
click at [185, 228] on link "[URL][DOMAIN_NAME]" at bounding box center [119, 232] width 131 height 17
click at [359, 268] on link "[URL][DOMAIN_NAME]" at bounding box center [334, 265] width 115 height 22
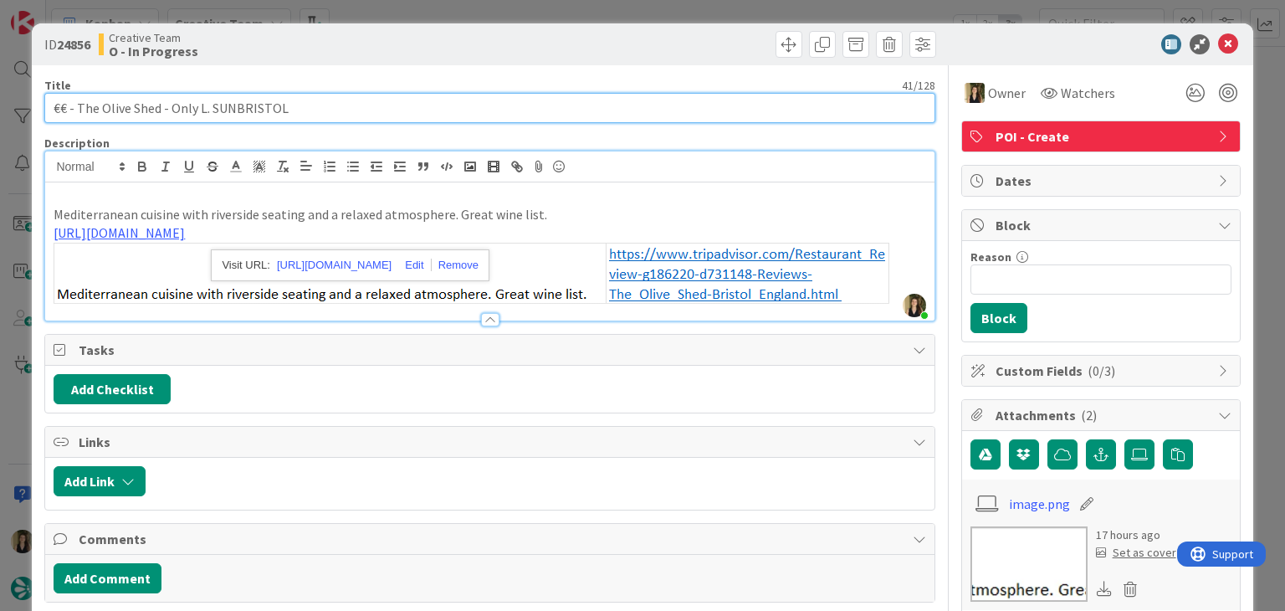
drag, startPoint x: 158, startPoint y: 105, endPoint x: 171, endPoint y: 100, distance: 13.5
click at [80, 105] on input "€€ - The Olive Shed - Only L. SUNBRISTOL" at bounding box center [489, 108] width 890 height 30
drag, startPoint x: 234, startPoint y: 108, endPoint x: 295, endPoint y: 96, distance: 62.2
click at [233, 108] on input "€€ - The Olive Shed - Only L. SUNBRISTOL" at bounding box center [489, 108] width 890 height 30
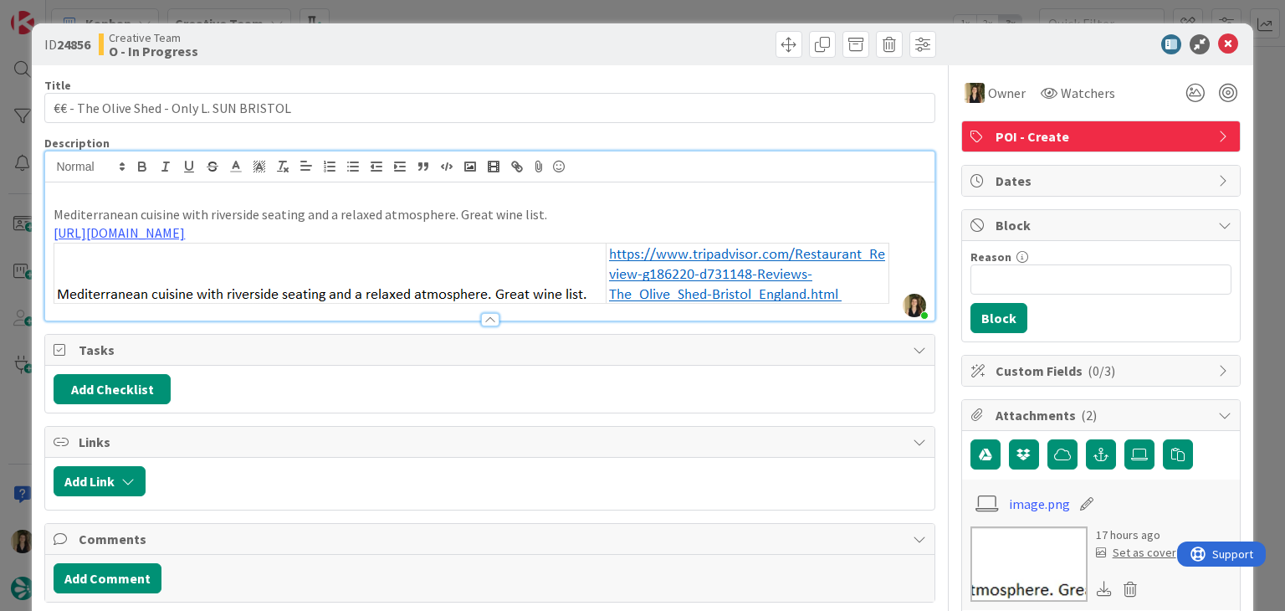
click at [420, 42] on div "Creative Team O - In Progress" at bounding box center [292, 44] width 387 height 27
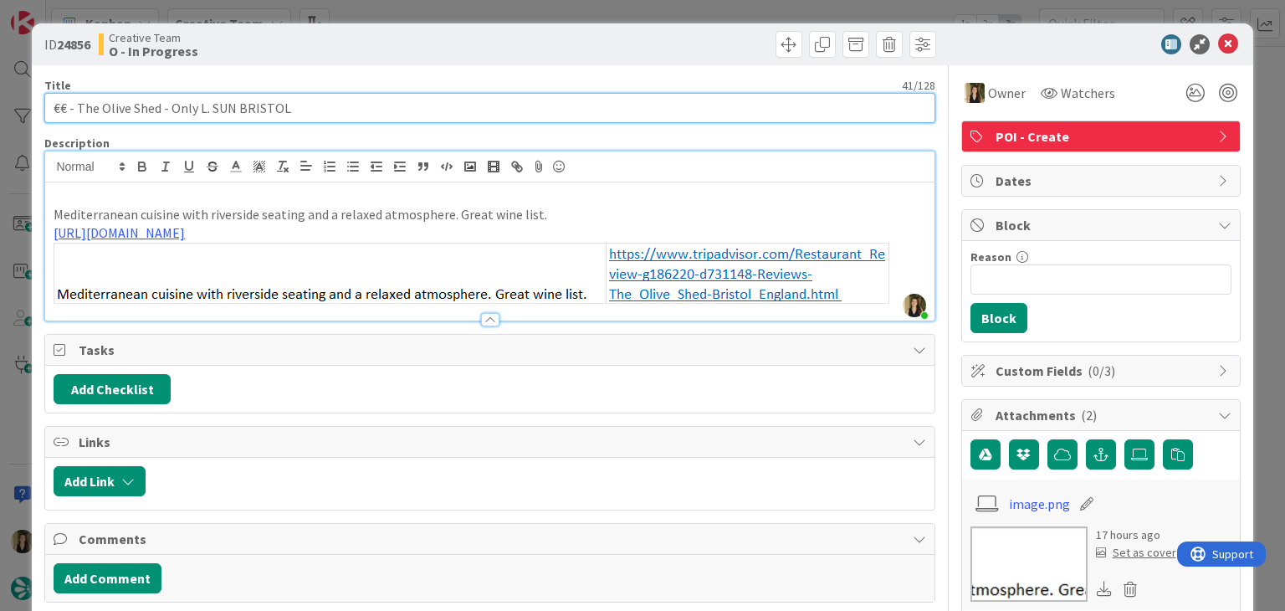
drag, startPoint x: 235, startPoint y: 106, endPoint x: 171, endPoint y: 103, distance: 64.5
click at [171, 103] on input "€€ - The Olive Shed - Only L. SUN BRISTOL" at bounding box center [489, 108] width 890 height 30
type input "€€ - The Olive Shed - Closed Mon-Wed (Only lunch Sun) [GEOGRAPHIC_DATA]"
drag, startPoint x: 357, startPoint y: 110, endPoint x: 38, endPoint y: 108, distance: 318.8
click at [38, 108] on div "ID 24856 Creative Team O - In Progress Title 61 / 128 €€ - The Olive Shed - Clo…" at bounding box center [642, 583] width 1221 height 1121
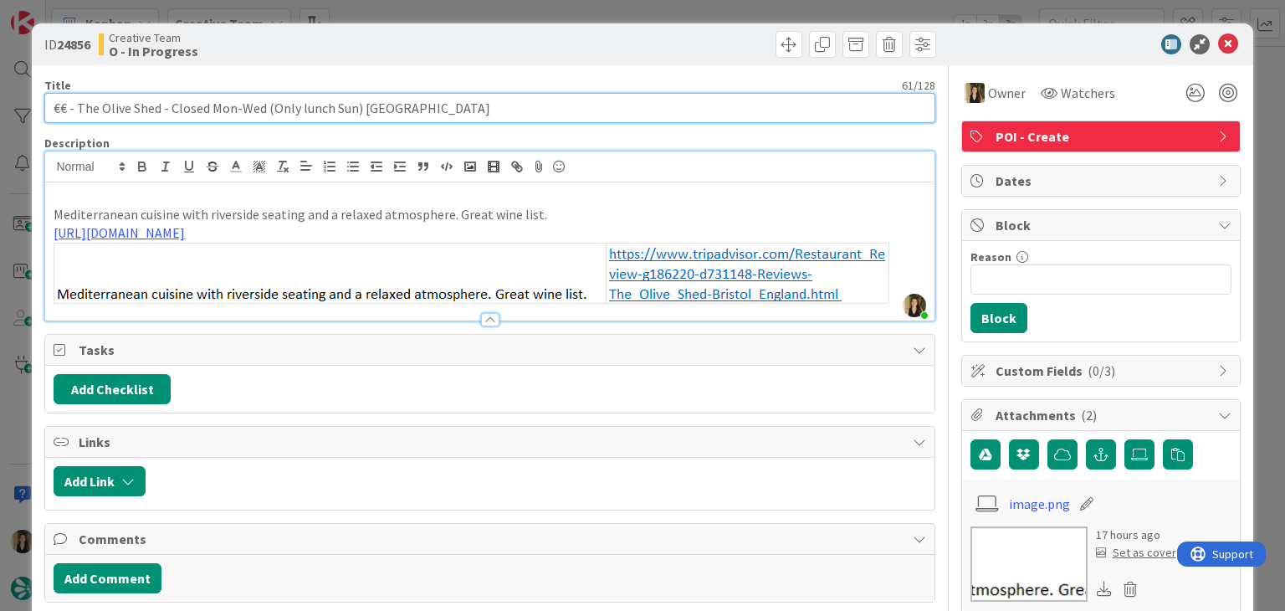
click at [406, 105] on input "€€ - The Olive Shed - Closed Mon-Wed (Only lunch Sun) [GEOGRAPHIC_DATA]" at bounding box center [489, 108] width 890 height 30
drag, startPoint x: 161, startPoint y: 105, endPoint x: 78, endPoint y: 112, distance: 83.2
click at [78, 112] on input "€€ - The Olive Shed - Closed Mon-Wed (Only lunch Sun) [GEOGRAPHIC_DATA]" at bounding box center [489, 108] width 890 height 30
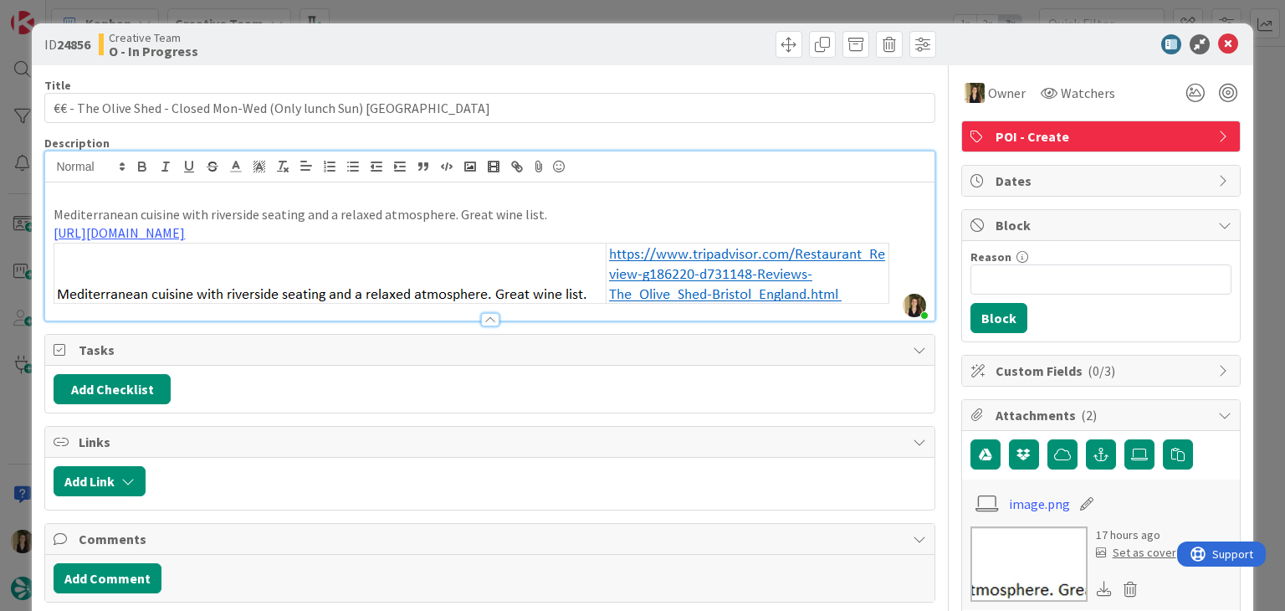
drag, startPoint x: 537, startPoint y: 14, endPoint x: 539, endPoint y: 26, distance: 11.8
click at [538, 14] on div "ID 24856 Creative Team O - In Progress Title 61 / 128 €€ - The Olive Shed - Clo…" at bounding box center [642, 305] width 1285 height 611
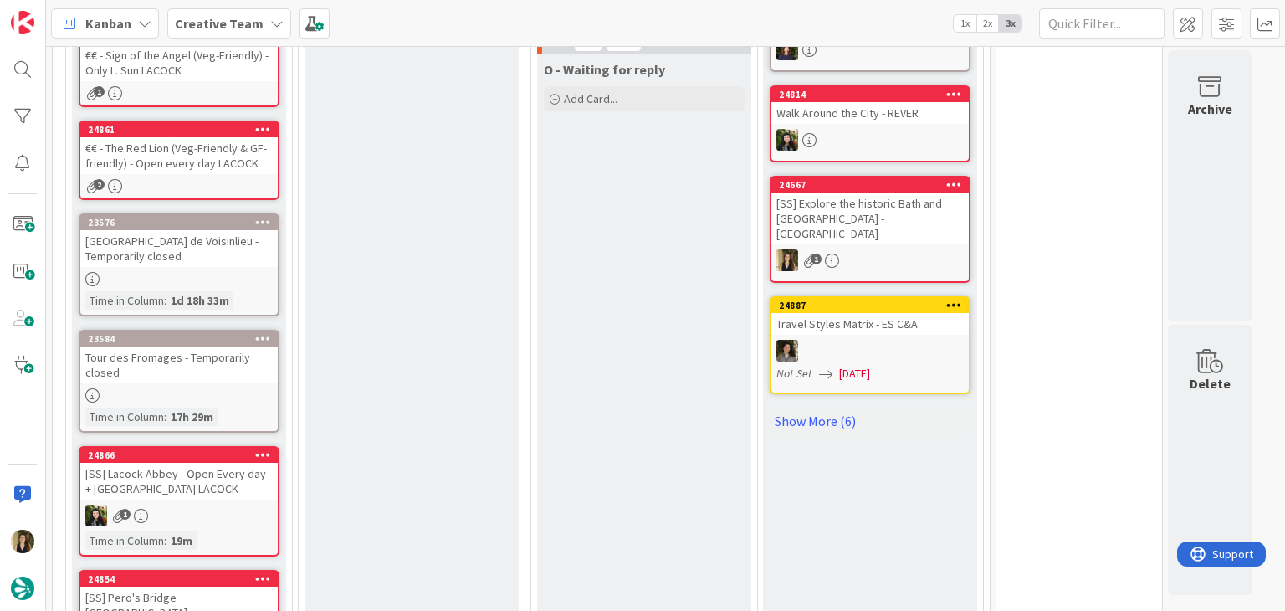
scroll to position [1483, 0]
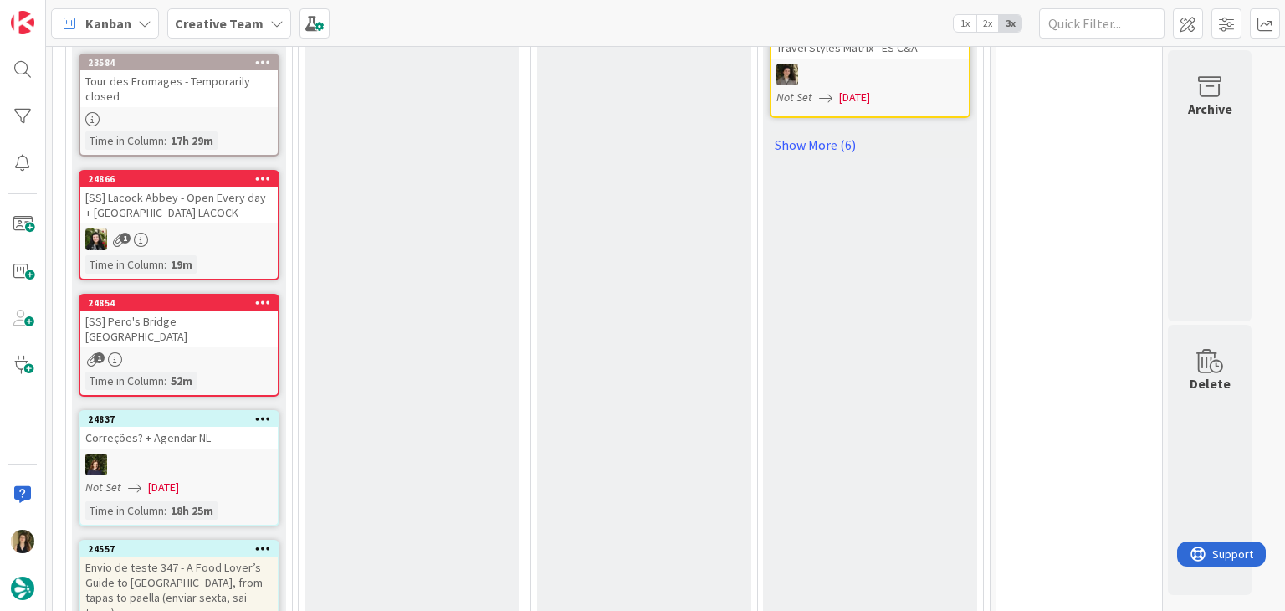
click at [850, 131] on link "Show More (6)" at bounding box center [870, 144] width 201 height 27
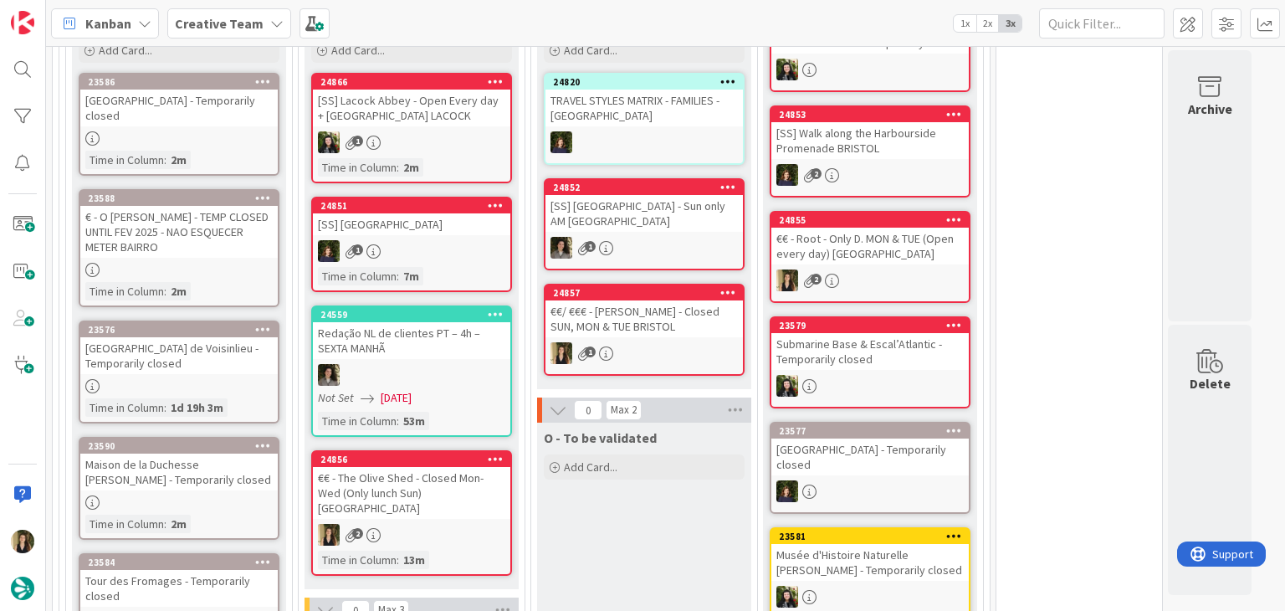
scroll to position [753, 0]
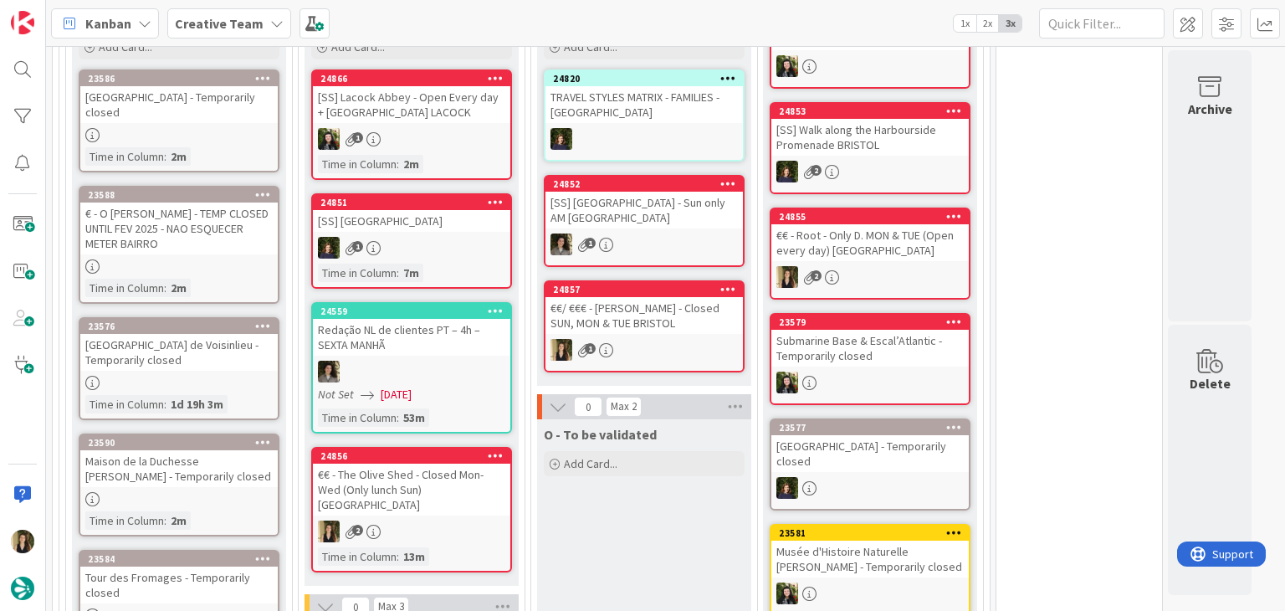
click at [449, 520] on div "2" at bounding box center [411, 531] width 197 height 22
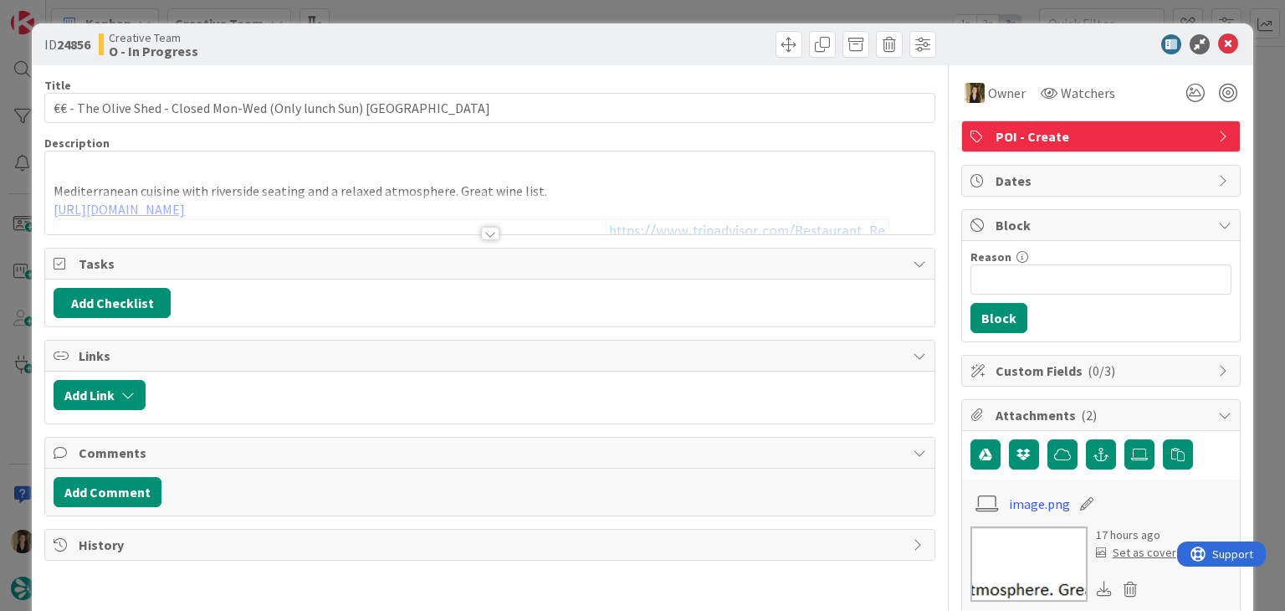
click at [713, 8] on div "ID 24856 Creative Team O - In Progress Title 61 / 128 €€ - The Olive Shed - Clo…" at bounding box center [642, 305] width 1285 height 611
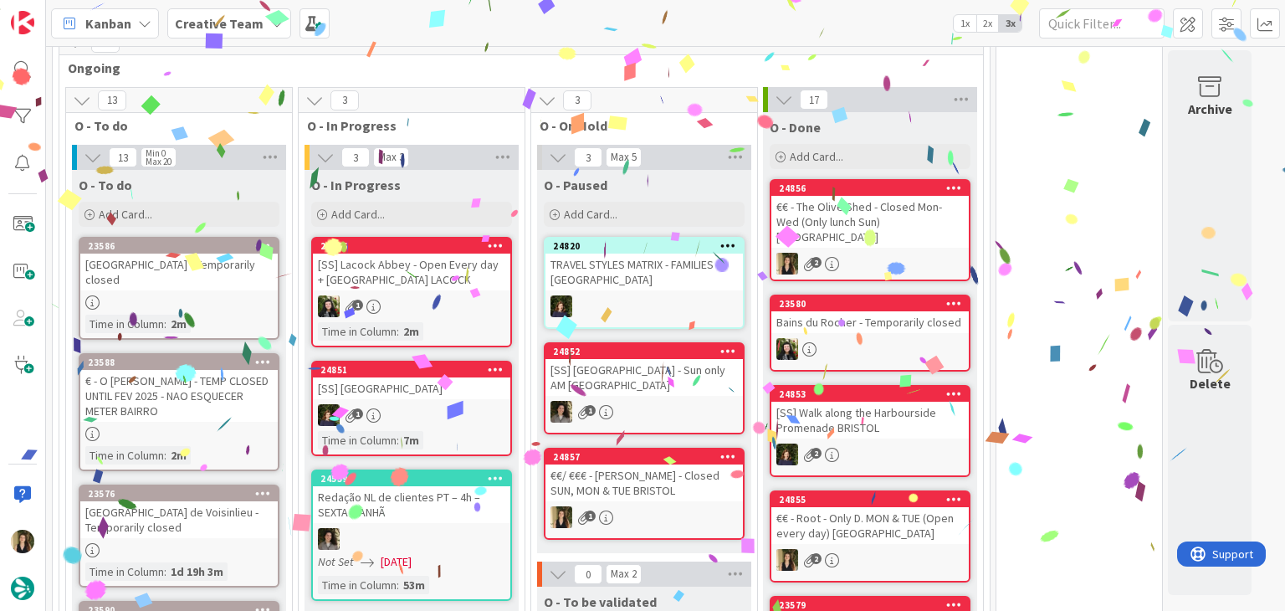
scroll to position [753, 0]
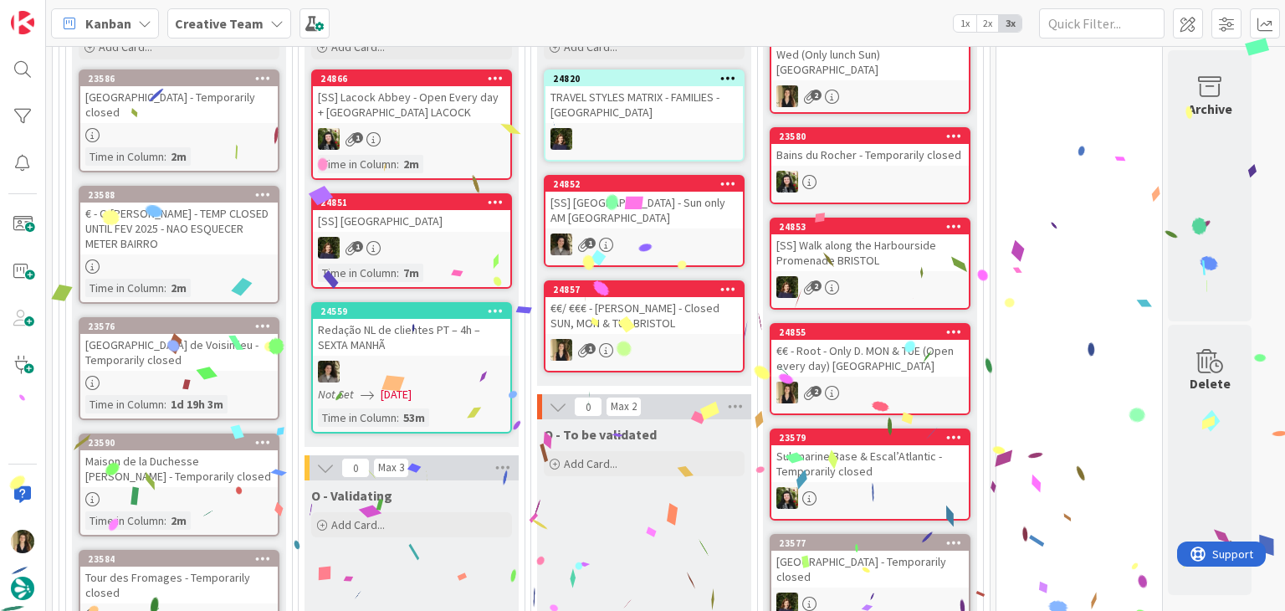
click at [657, 520] on div "O - To be validated Add Card..." at bounding box center [644, 532] width 214 height 226
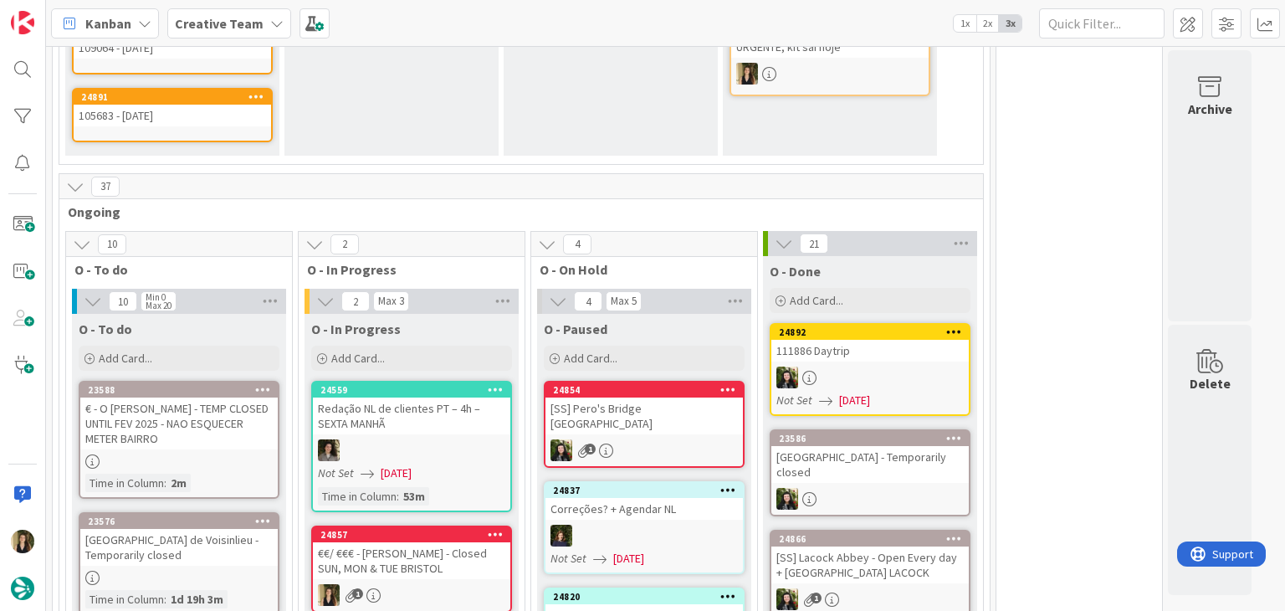
scroll to position [54, 0]
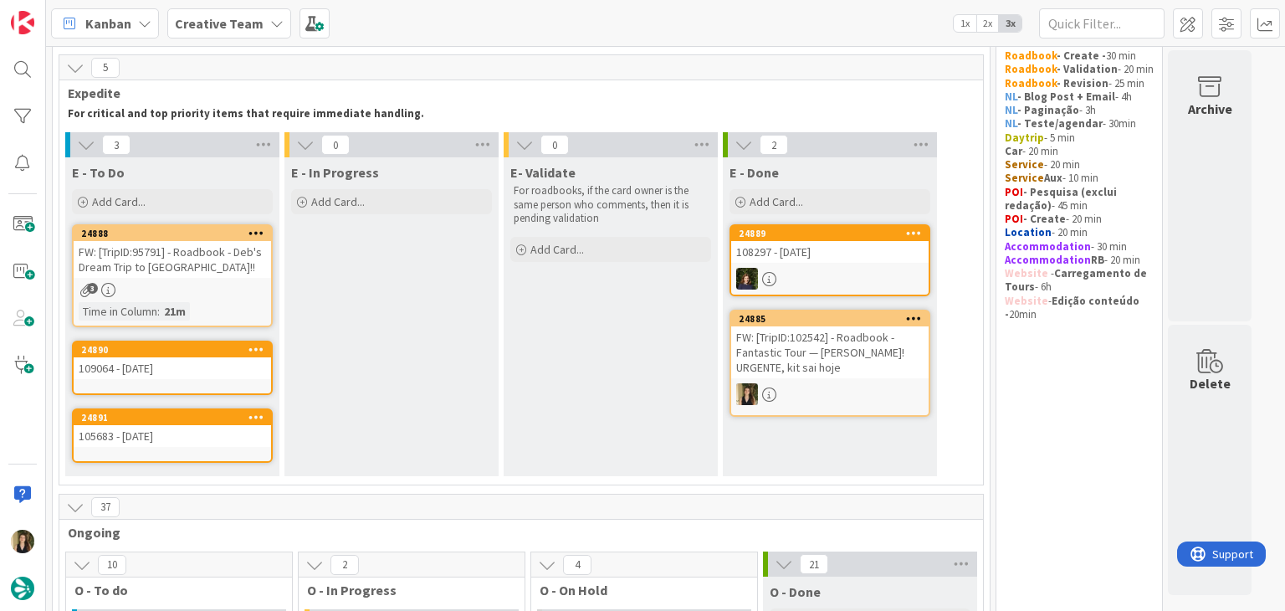
click at [211, 295] on div "24888 FW: [TripID:95791] - Roadbook - Deb's Dream Trip to [GEOGRAPHIC_DATA]!! 3…" at bounding box center [172, 275] width 201 height 103
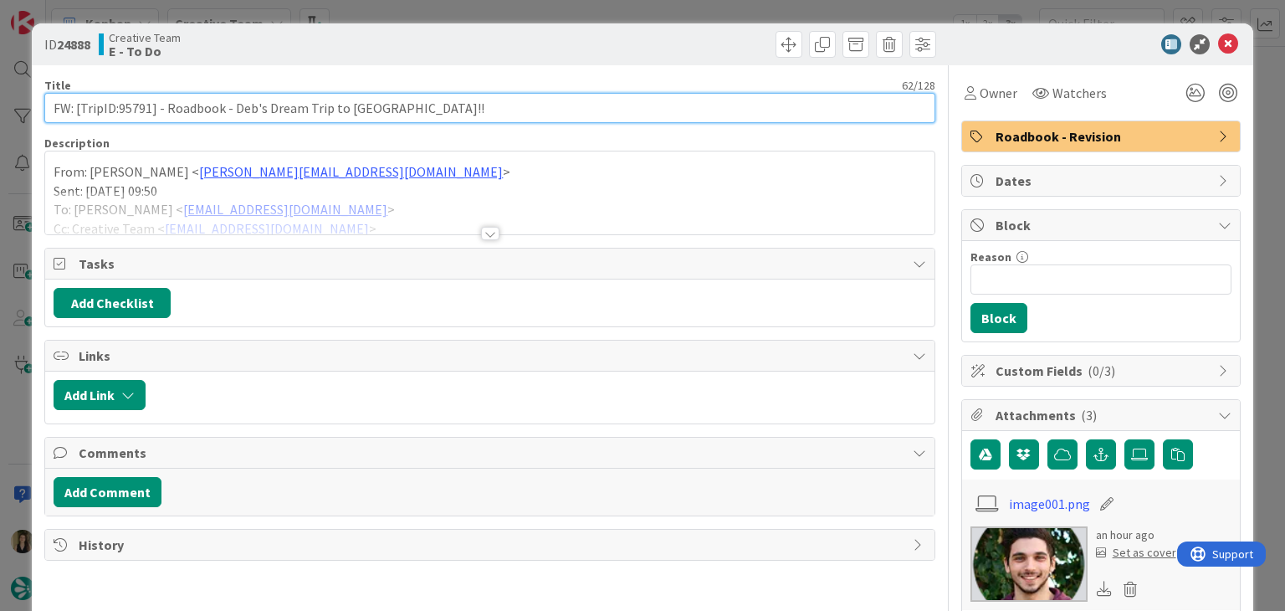
click at [125, 111] on input "FW: [TripID:95791] - Roadbook - Deb's Dream Trip to [GEOGRAPHIC_DATA]!!" at bounding box center [489, 108] width 890 height 30
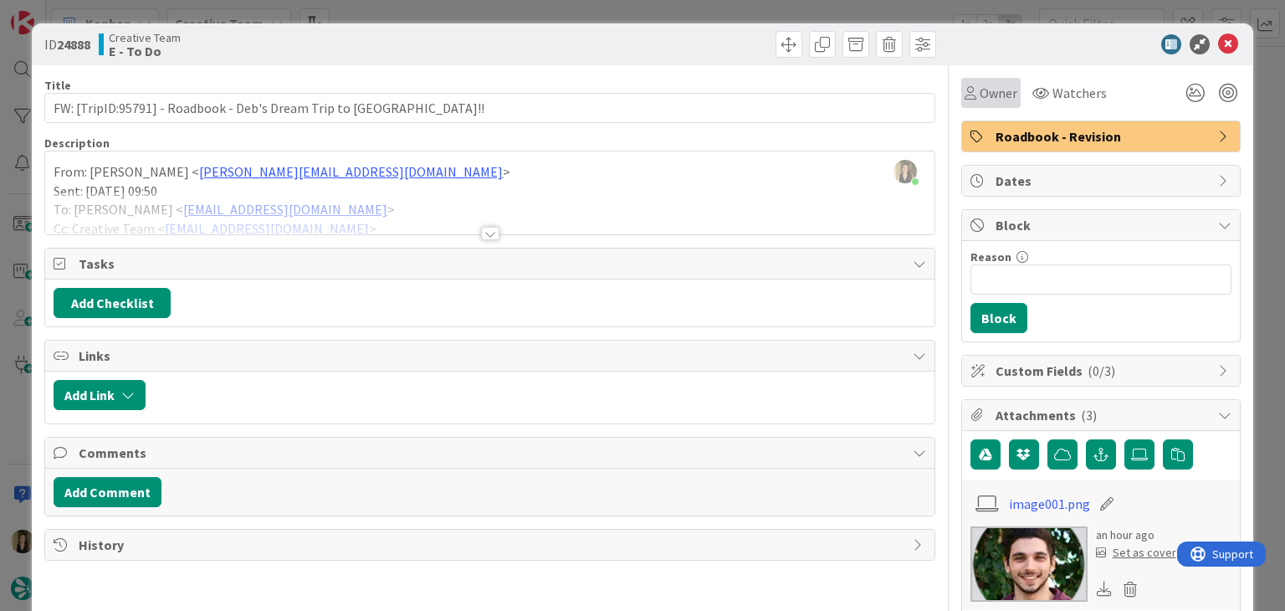
click at [990, 90] on span "Owner" at bounding box center [999, 93] width 38 height 20
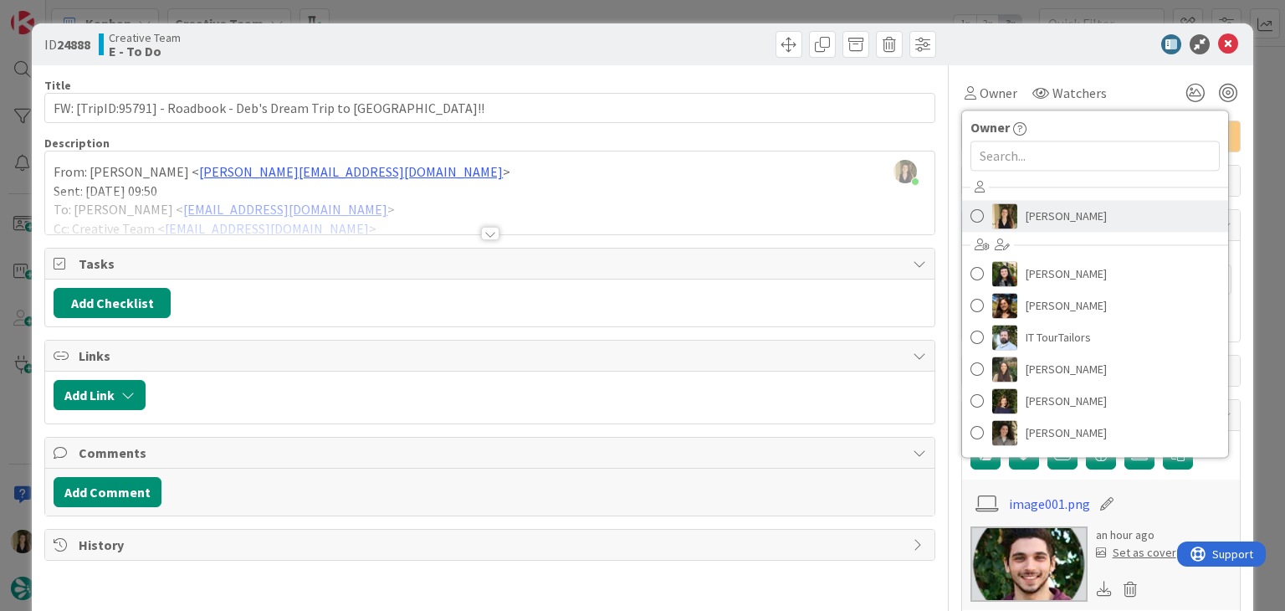
click at [1050, 208] on span "[PERSON_NAME]" at bounding box center [1066, 215] width 81 height 25
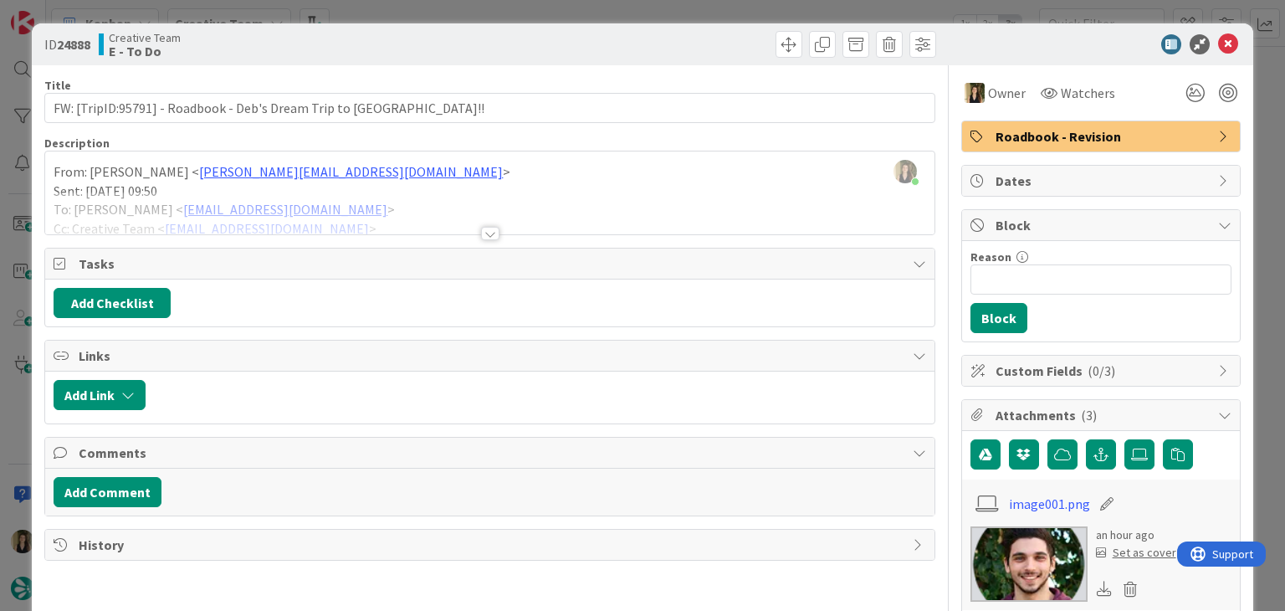
click at [644, 20] on div "ID 24888 Creative Team E - To Do Title 62 / 128 FW: [TripID:95791] - Roadbook -…" at bounding box center [642, 305] width 1285 height 611
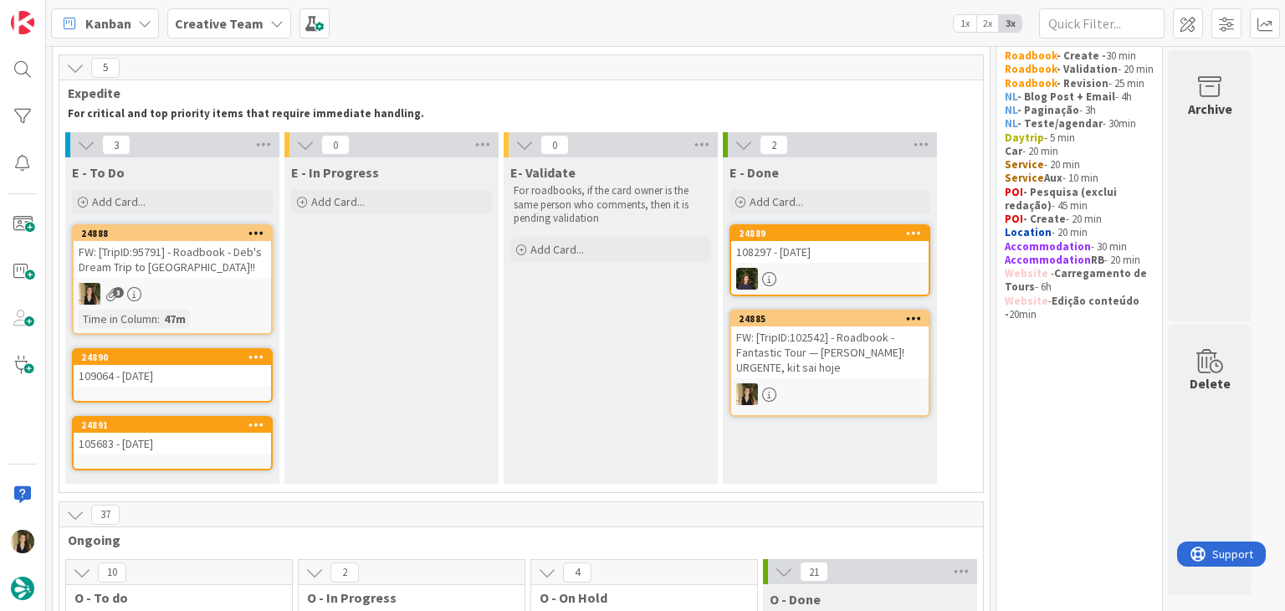
click at [643, 17] on div "Kanban Creative Team 1x 2x 3x" at bounding box center [665, 23] width 1239 height 46
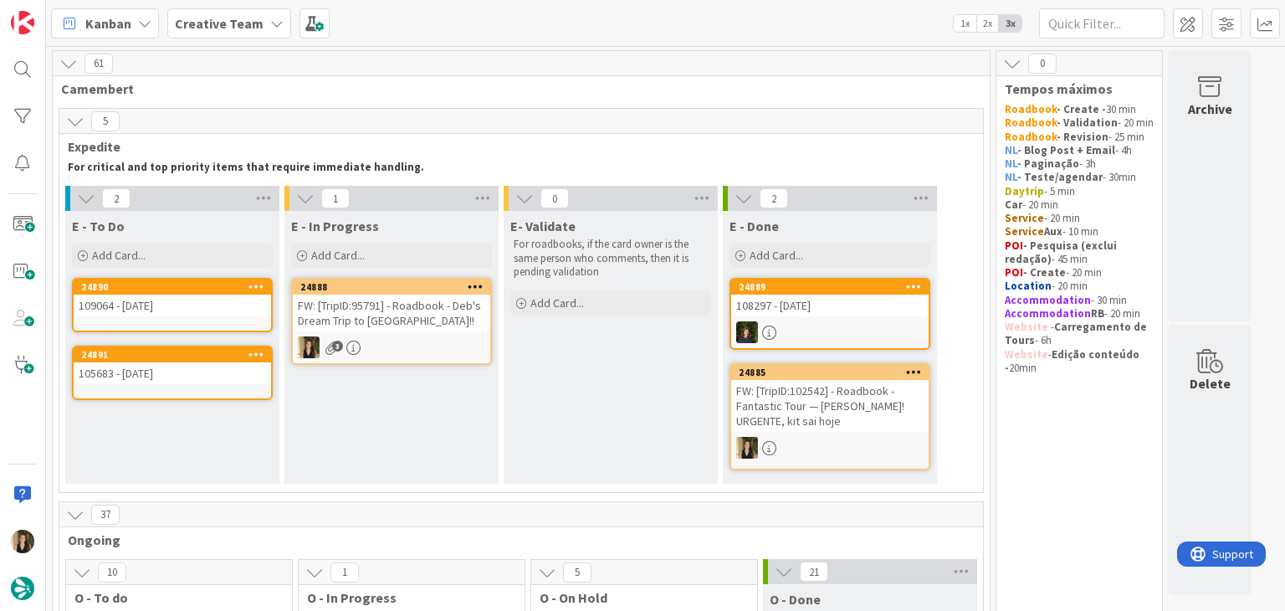
click at [422, 323] on div "FW: [TripID:95791] - Roadbook - Deb's Dream Trip to [GEOGRAPHIC_DATA]!!" at bounding box center [391, 313] width 197 height 37
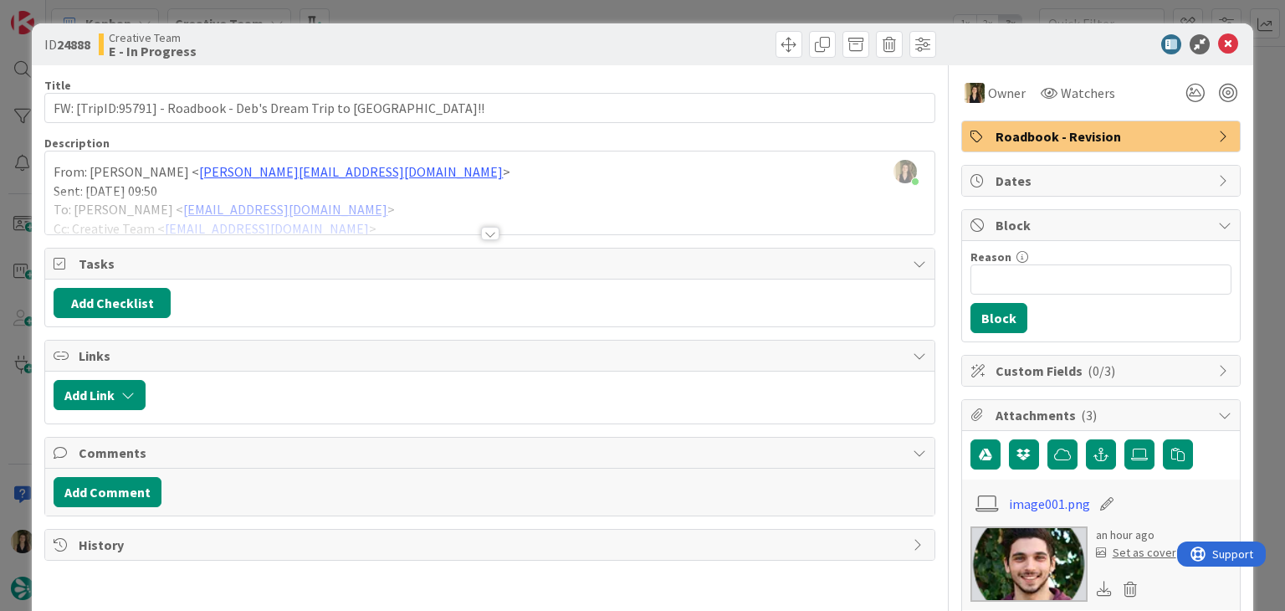
click at [482, 229] on div at bounding box center [490, 233] width 18 height 13
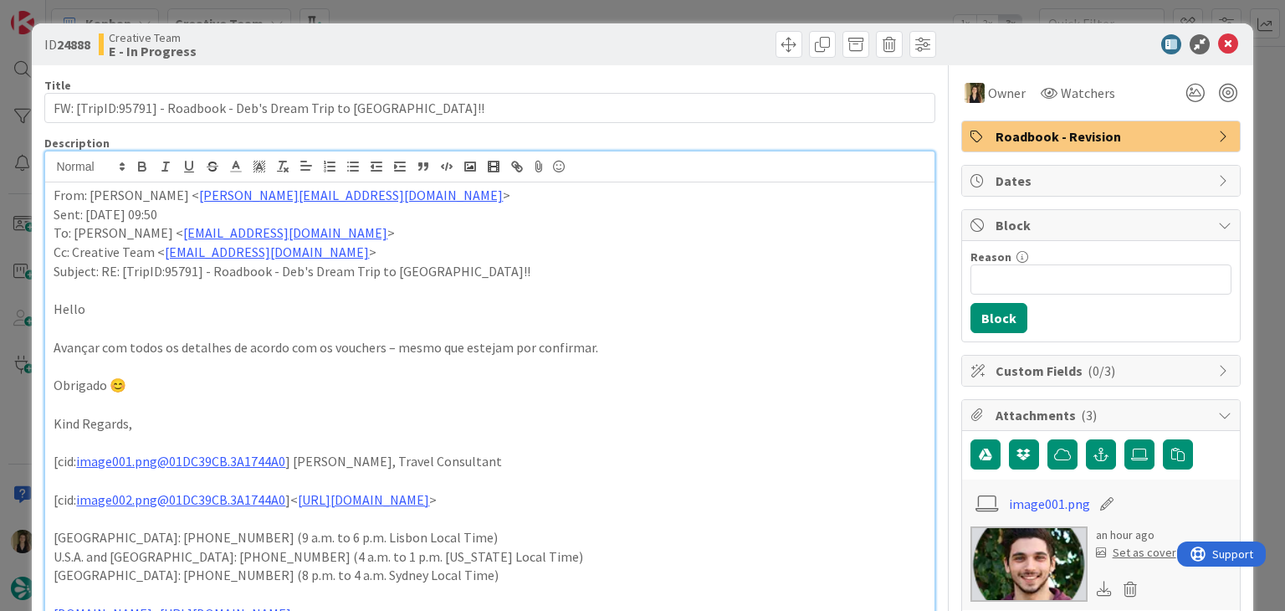
click at [500, 14] on div "ID 24888 Creative Team E - In Progress Title 62 / 128 FW: [TripID:95791] - Road…" at bounding box center [642, 305] width 1285 height 611
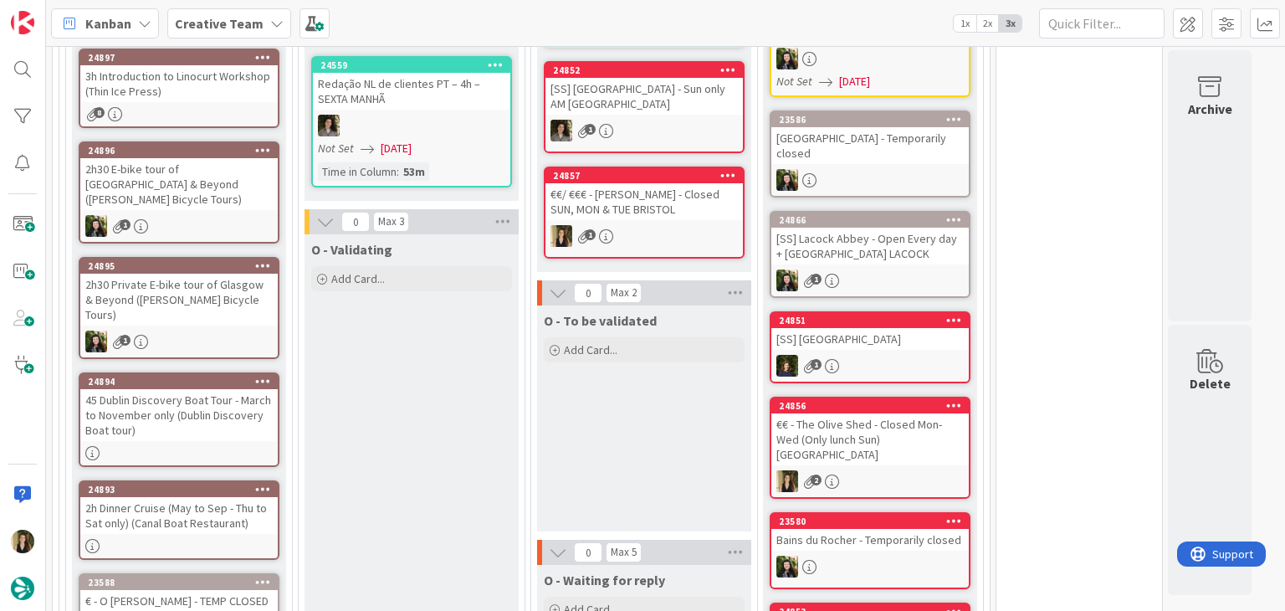
click at [664, 215] on div "€€/ €€€ - [PERSON_NAME] - Closed SUN, MON & TUE BRISTOL" at bounding box center [644, 201] width 197 height 37
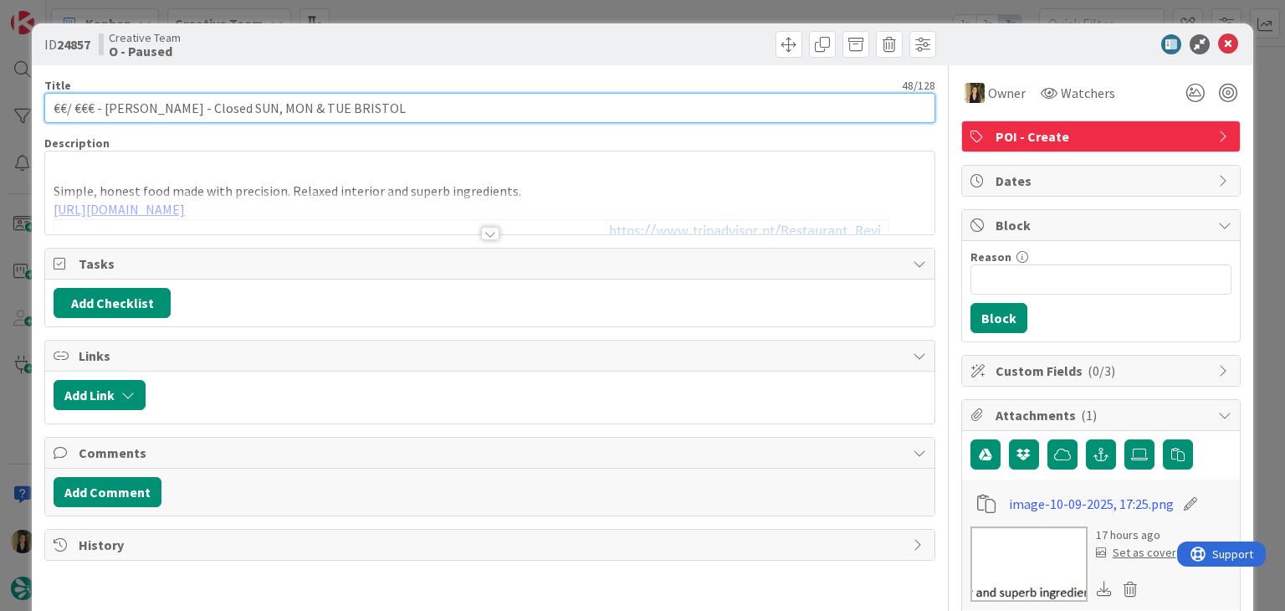
click at [131, 106] on input "€€/ €€€ - [PERSON_NAME] - Closed SUN, MON & TUE BRISTOL" at bounding box center [489, 108] width 890 height 30
drag, startPoint x: 288, startPoint y: 108, endPoint x: 221, endPoint y: 108, distance: 66.9
click at [221, 108] on input "€€/ €€€ - [PERSON_NAME] - Closed SUN, MON & TUE BRISTOL" at bounding box center [489, 108] width 890 height 30
type input "€€/ €€€ - [PERSON_NAME] - Closed Sun (Mon only dinner) [GEOGRAPHIC_DATA]"
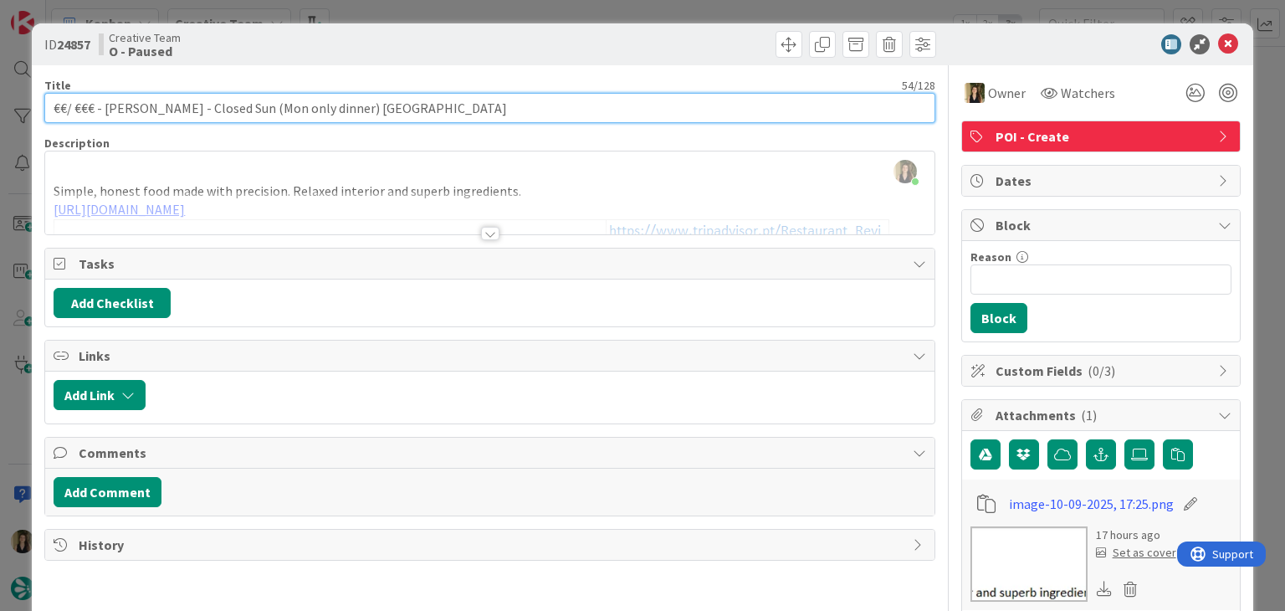
drag, startPoint x: 316, startPoint y: 110, endPoint x: 35, endPoint y: 110, distance: 281.2
click at [36, 110] on div "ID 24857 Creative Team O - Paused Title 54 / 128 €€/ €€€ - [PERSON_NAME] - Clos…" at bounding box center [642, 583] width 1221 height 1121
click at [128, 115] on input "€€/ €€€ - [PERSON_NAME] - Closed Sun (Mon only dinner) [GEOGRAPHIC_DATA]" at bounding box center [489, 108] width 890 height 30
click at [127, 108] on input "€€/ €€€ - [PERSON_NAME] - Closed Sun (Mon only dinner) [GEOGRAPHIC_DATA]" at bounding box center [489, 108] width 890 height 30
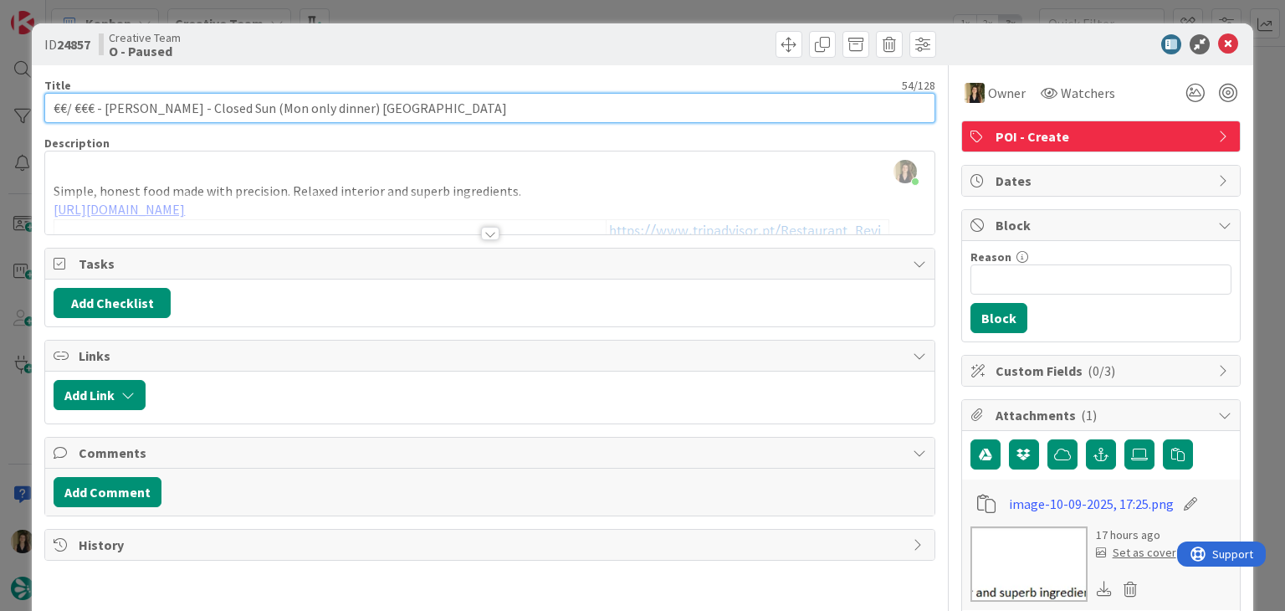
click at [127, 108] on input "€€/ €€€ - [PERSON_NAME] - Closed Sun (Mon only dinner) [GEOGRAPHIC_DATA]" at bounding box center [489, 108] width 890 height 30
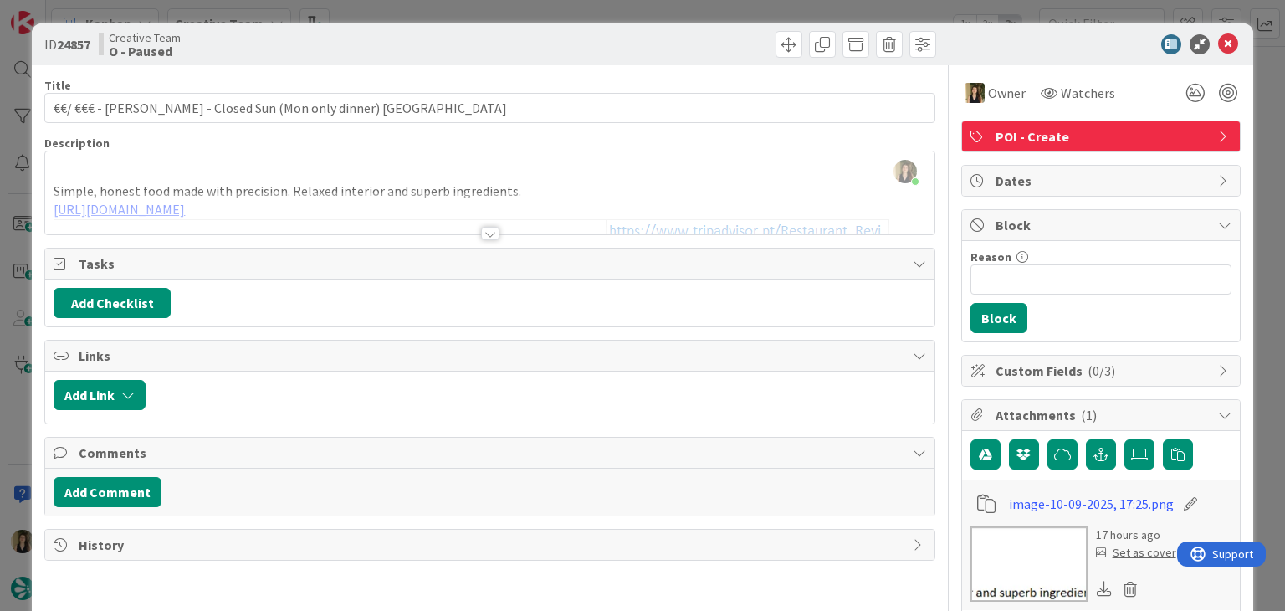
drag, startPoint x: 488, startPoint y: 38, endPoint x: 495, endPoint y: 6, distance: 33.3
click at [495, 38] on div at bounding box center [716, 44] width 442 height 27
drag, startPoint x: 469, startPoint y: 12, endPoint x: 464, endPoint y: 23, distance: 12.7
click at [469, 11] on div "ID 24857 Creative Team O - Paused Title 54 / 128 €€/ €€€ - [PERSON_NAME] - Clos…" at bounding box center [642, 305] width 1285 height 611
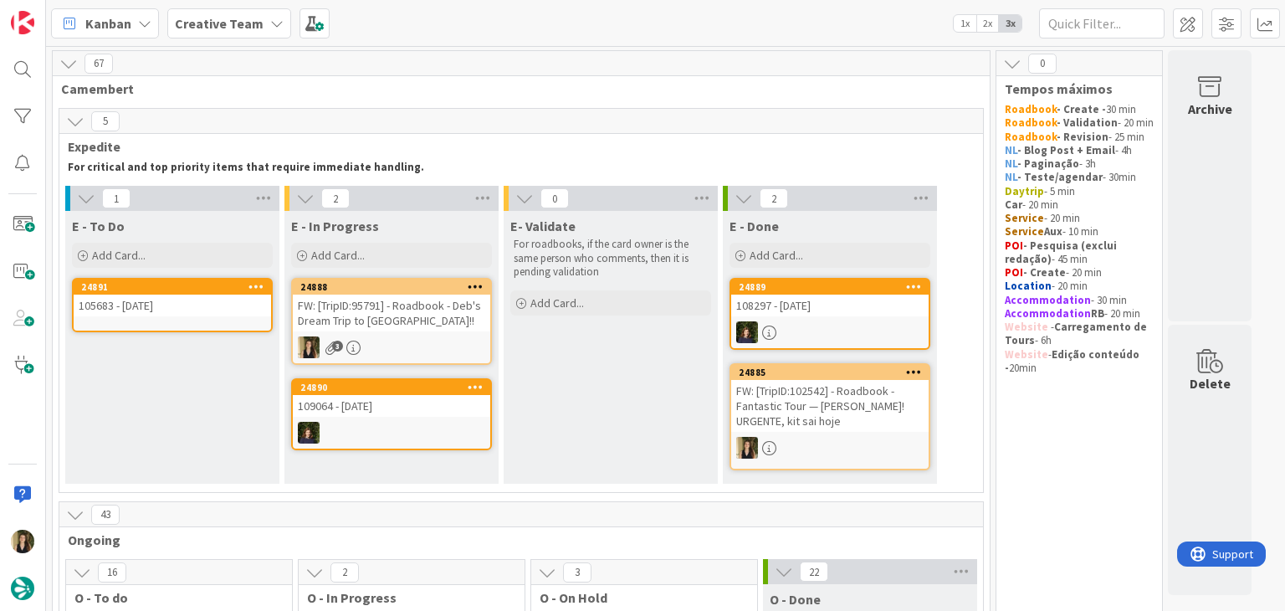
click at [438, 335] on div "24888 FW: [TripID:95791] - Roadbook - Deb's Dream Trip to [GEOGRAPHIC_DATA]!! 3" at bounding box center [391, 321] width 201 height 87
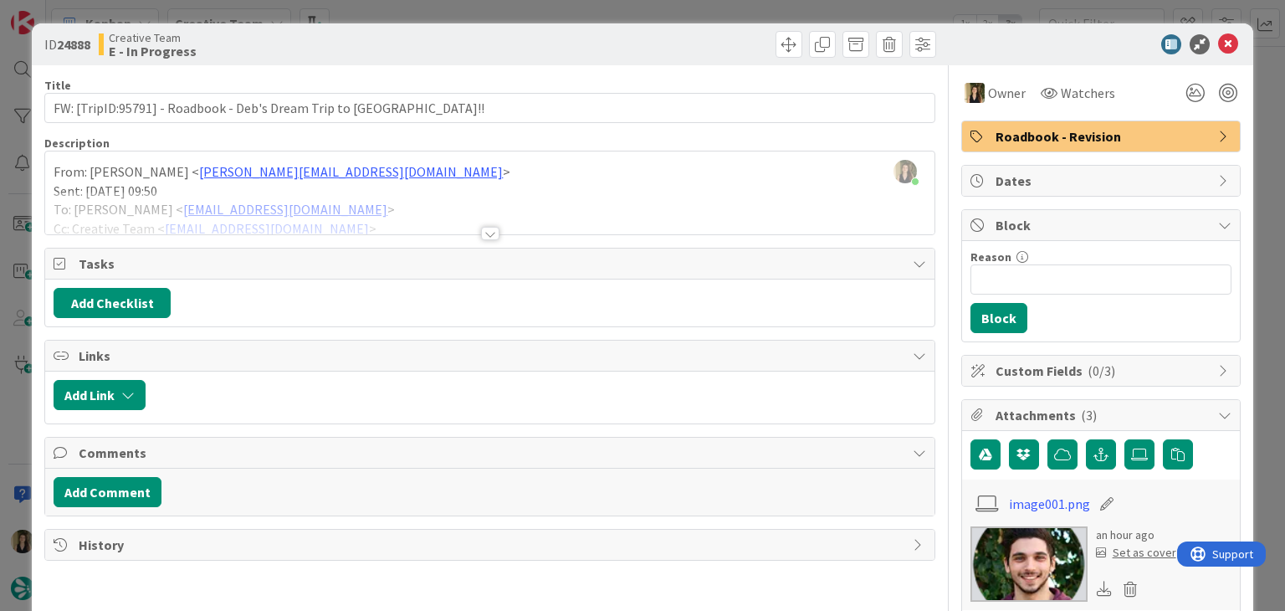
click at [415, 11] on div "ID 24888 Creative Team E - In Progress Title 62 / 128 FW: [TripID:95791] - Road…" at bounding box center [642, 305] width 1285 height 611
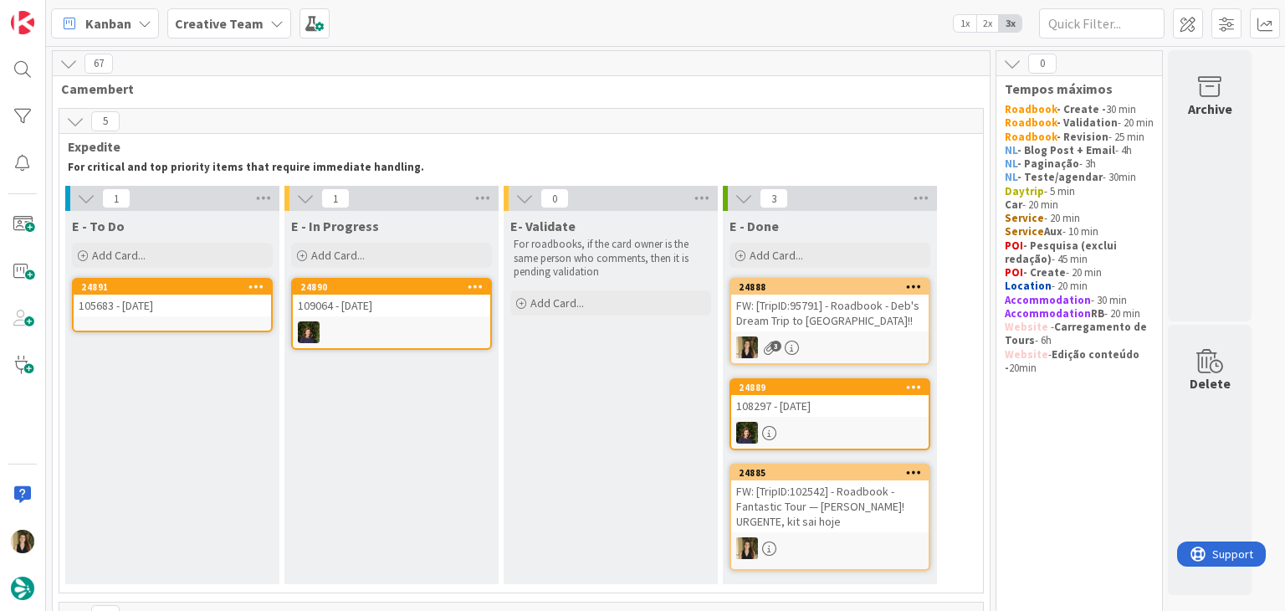
click at [223, 315] on div "105683 - [DATE]" at bounding box center [172, 306] width 197 height 22
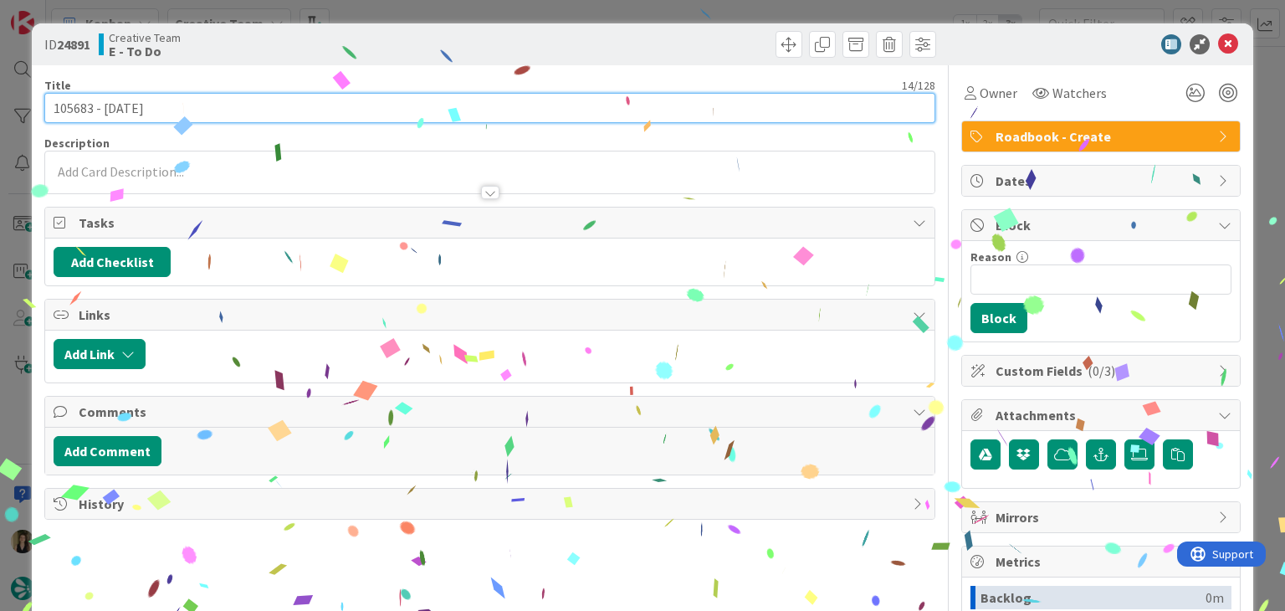
click at [74, 102] on input "105683 - [DATE]" at bounding box center [489, 108] width 890 height 30
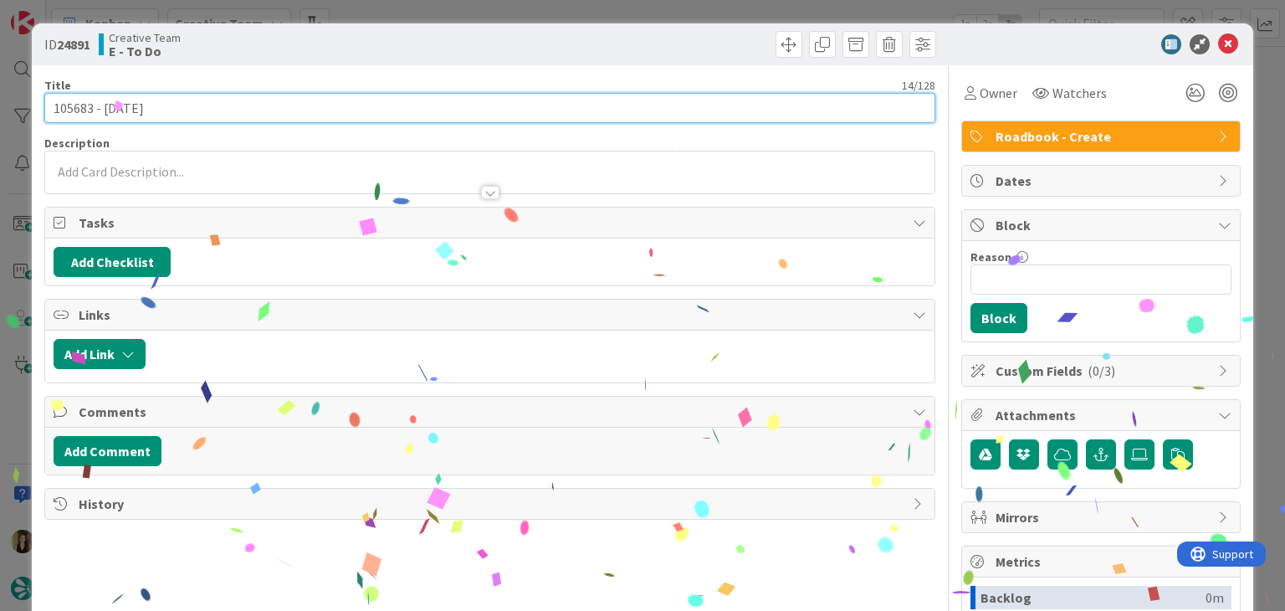
click at [74, 102] on input "105683 - [DATE]" at bounding box center [489, 108] width 890 height 30
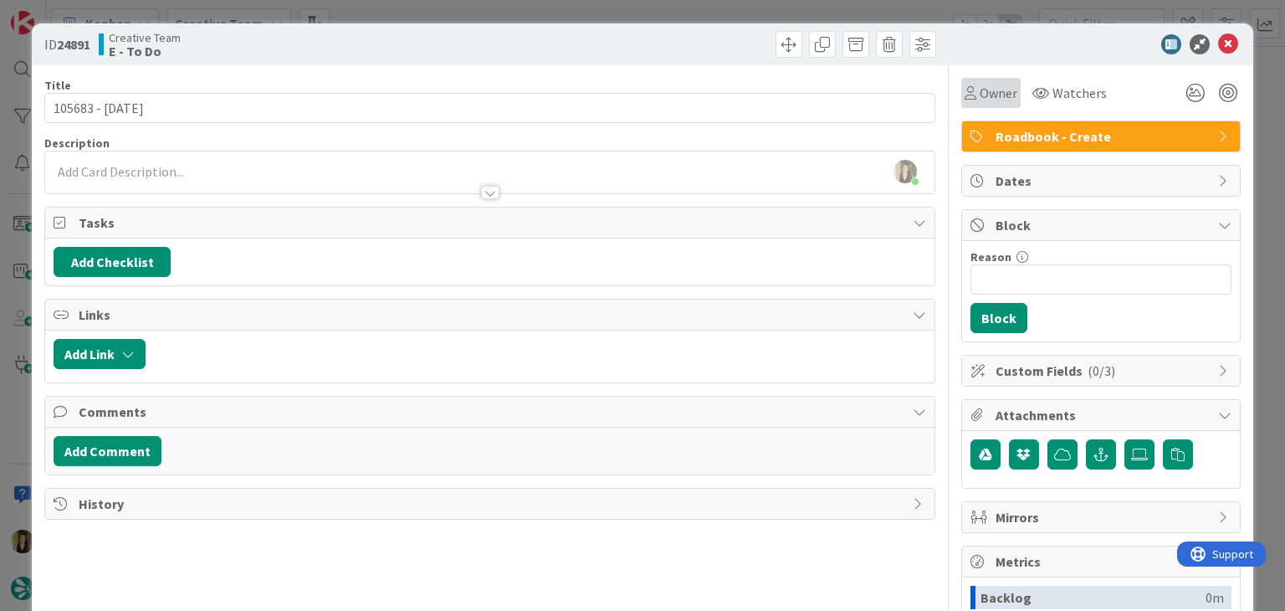
click at [980, 87] on span "Owner" at bounding box center [999, 93] width 38 height 20
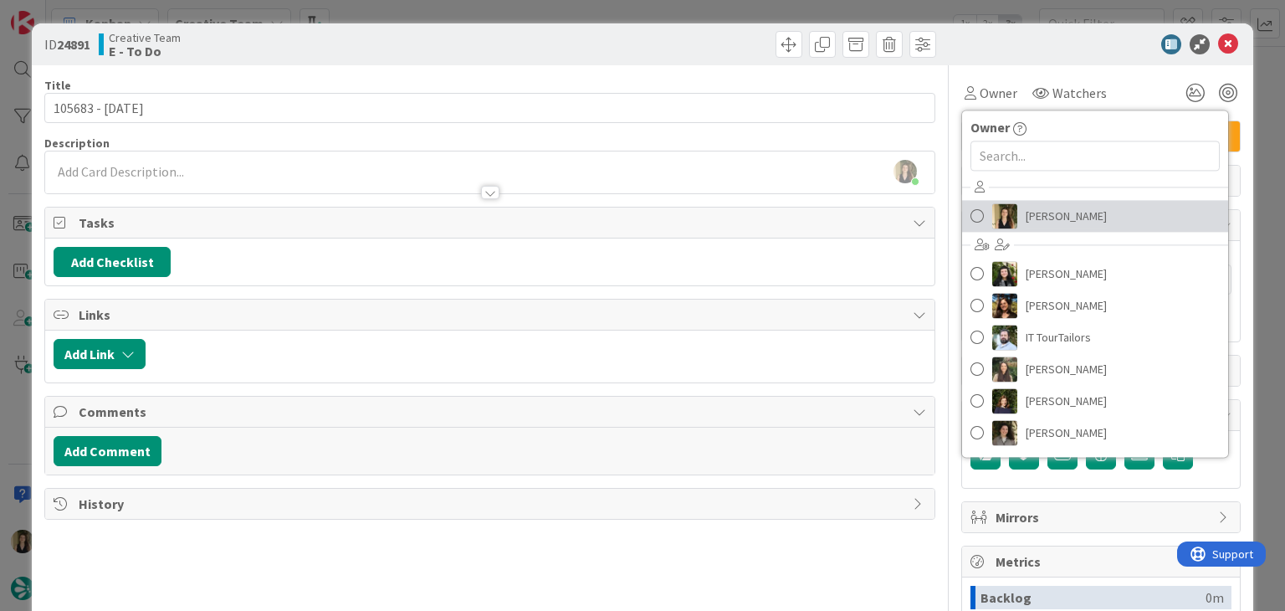
click at [1038, 200] on link "[PERSON_NAME]" at bounding box center [1095, 216] width 266 height 32
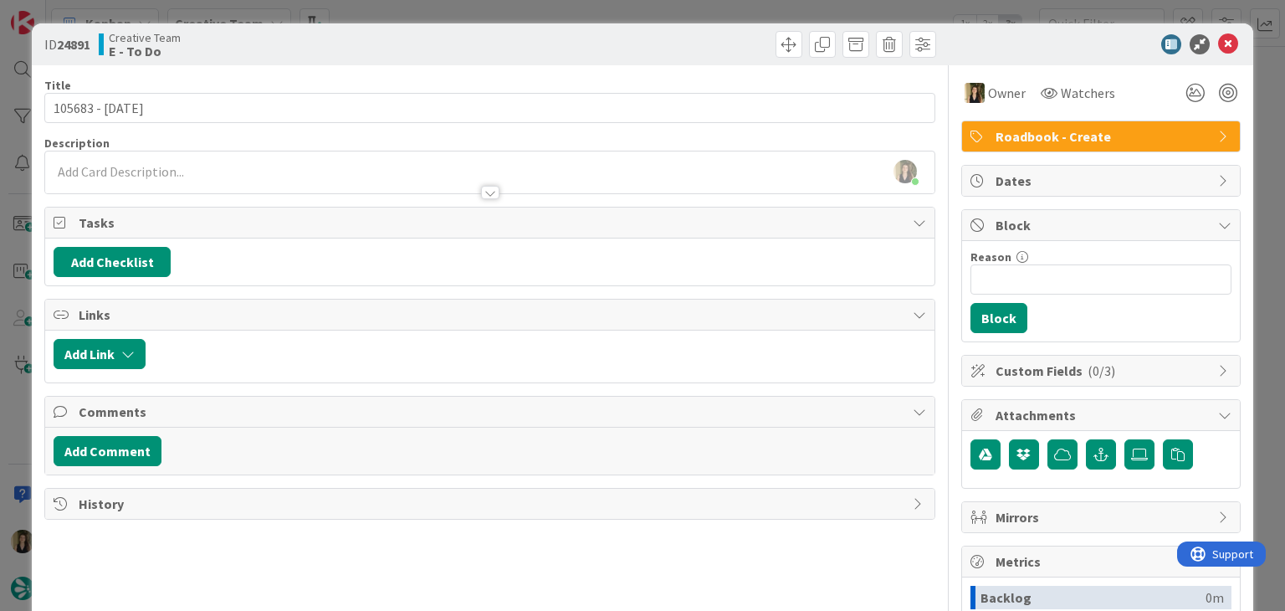
click at [618, 13] on div "ID 24891 Creative Team E - To Do Title 14 / 128 105683 - [DATE] Description [PE…" at bounding box center [642, 305] width 1285 height 611
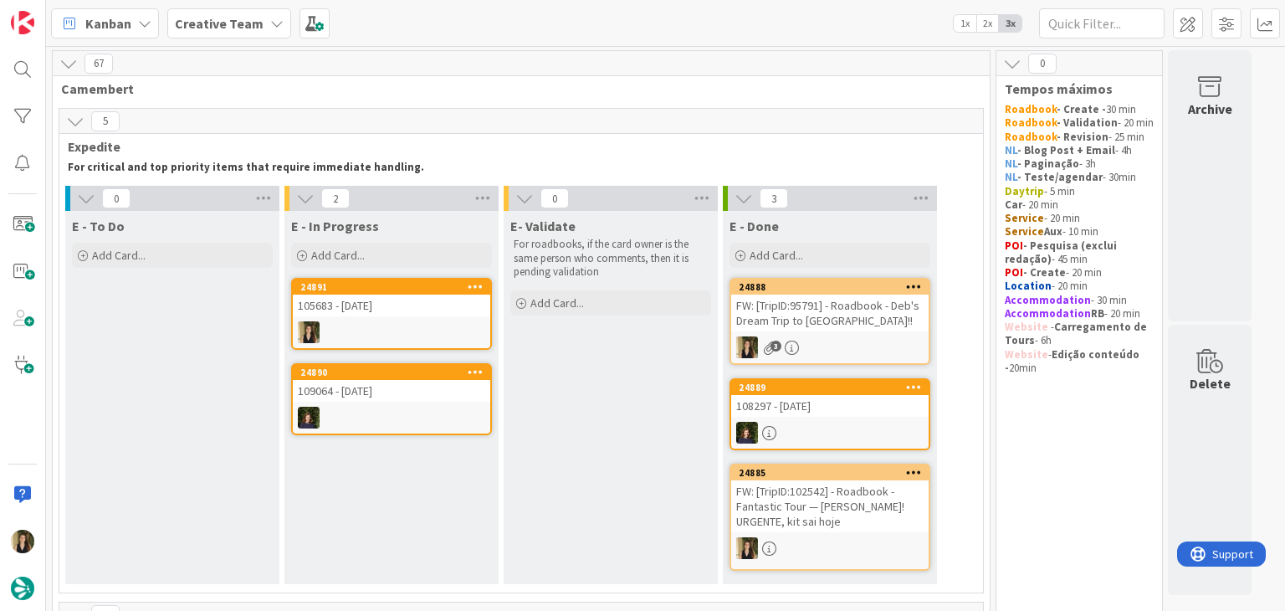
click at [391, 314] on div "105683 - [DATE]" at bounding box center [391, 306] width 197 height 22
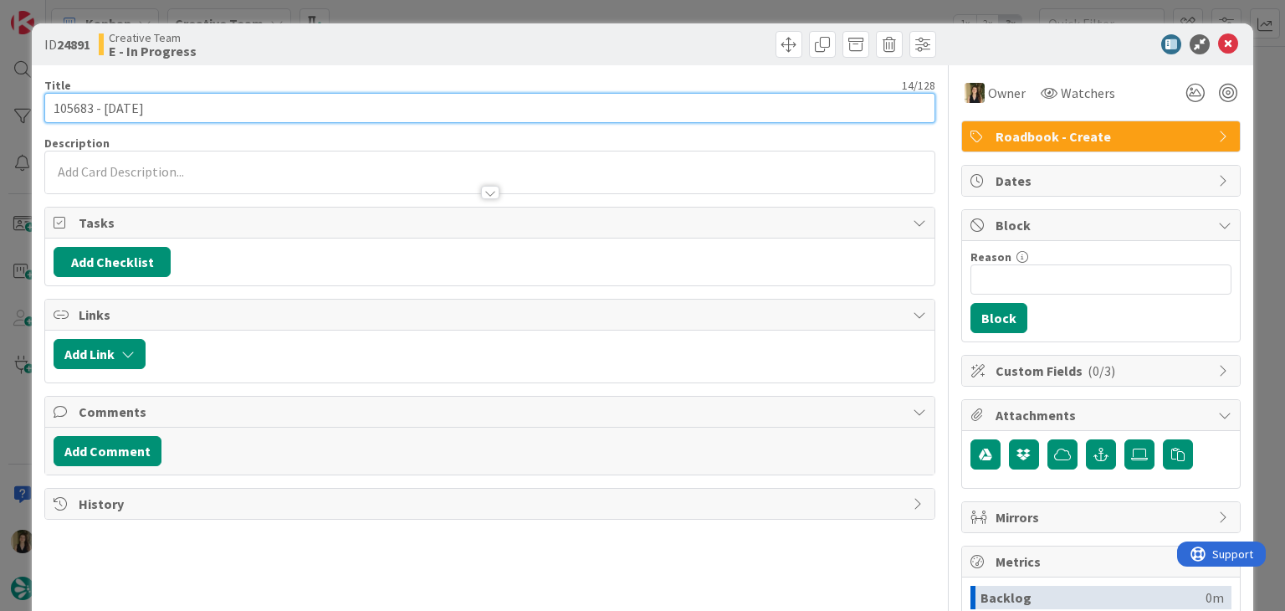
click at [77, 102] on input "105683 - [DATE]" at bounding box center [489, 108] width 890 height 30
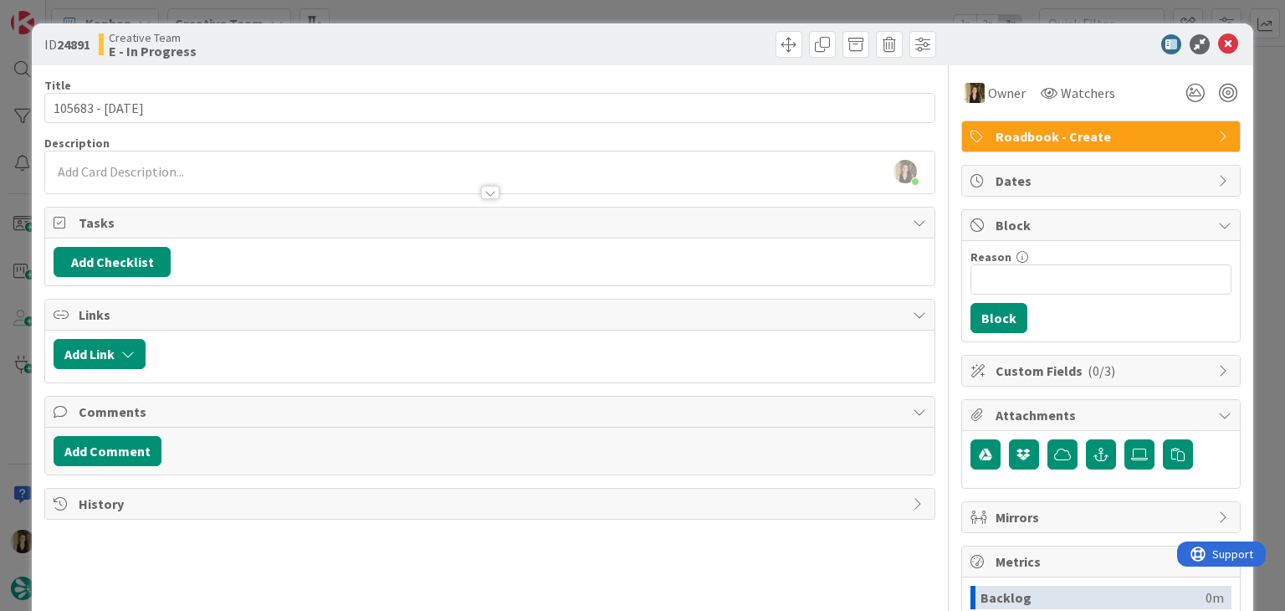
drag, startPoint x: 195, startPoint y: 164, endPoint x: 199, endPoint y: 188, distance: 24.6
click at [195, 165] on div "[PERSON_NAME] joined 11 m ago" at bounding box center [489, 172] width 889 height 42
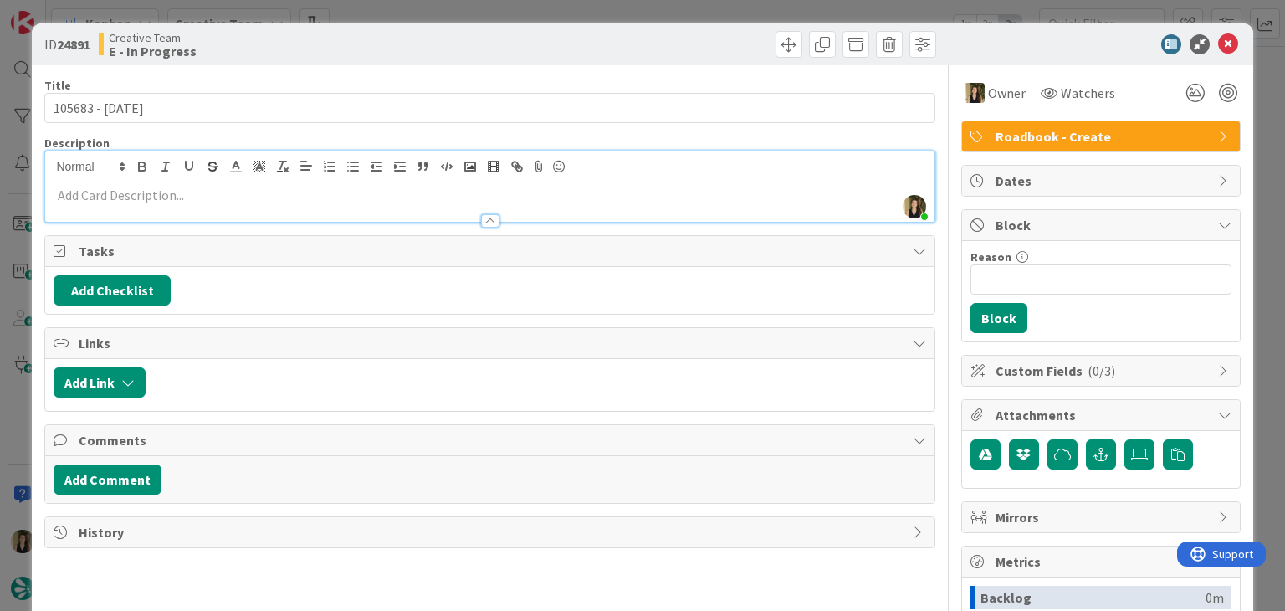
click at [199, 202] on p at bounding box center [490, 195] width 872 height 19
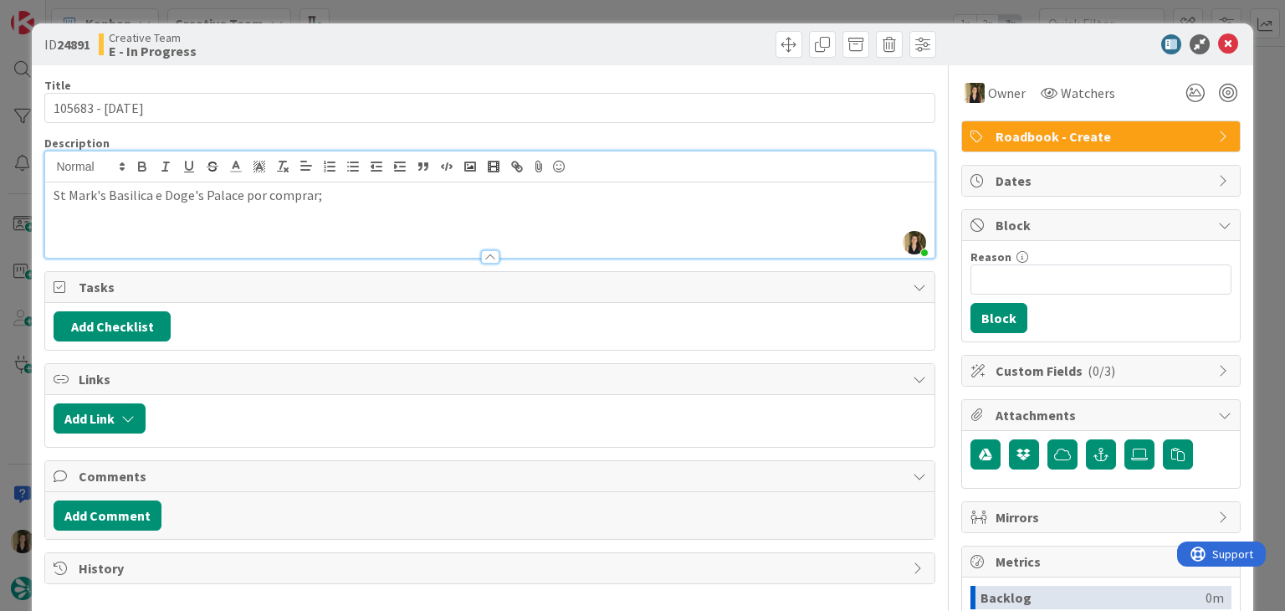
click at [337, 51] on div "Creative Team E - In Progress" at bounding box center [292, 44] width 387 height 27
click at [433, 28] on div "ID 24891 Creative Team E - In Progress" at bounding box center [642, 44] width 1221 height 42
click at [431, 11] on div "ID 24891 Creative Team E - In Progress Title 14 / 128 105683 - [DATE] Descripti…" at bounding box center [642, 305] width 1285 height 611
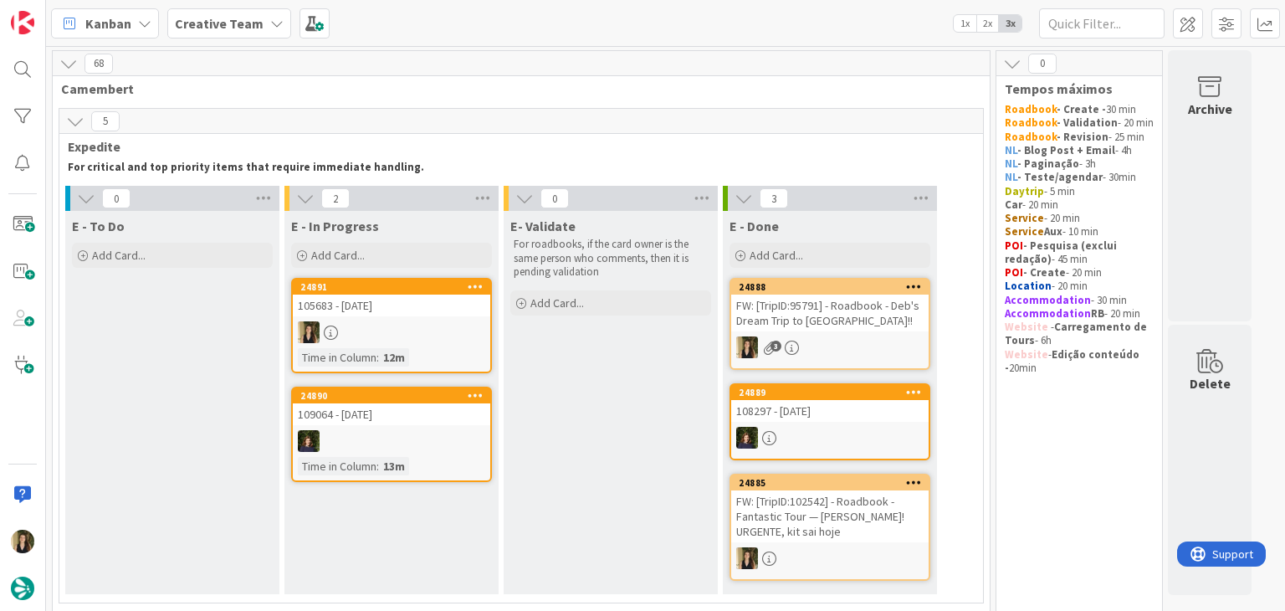
click at [428, 351] on div "Time in [GEOGRAPHIC_DATA] : 12m" at bounding box center [391, 357] width 187 height 18
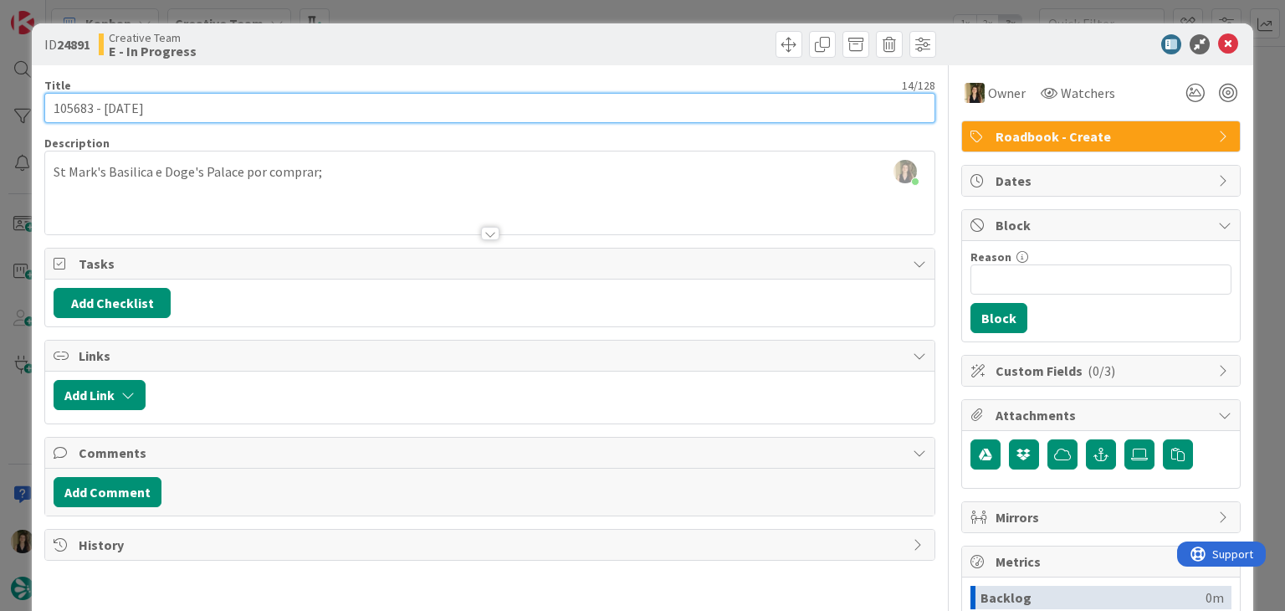
drag, startPoint x: 174, startPoint y: 105, endPoint x: 39, endPoint y: 100, distance: 134.8
click at [40, 100] on div "ID 24891 Creative Team E - In Progress Title 14 / 128 105683 - [DATE] Descripti…" at bounding box center [642, 449] width 1221 height 852
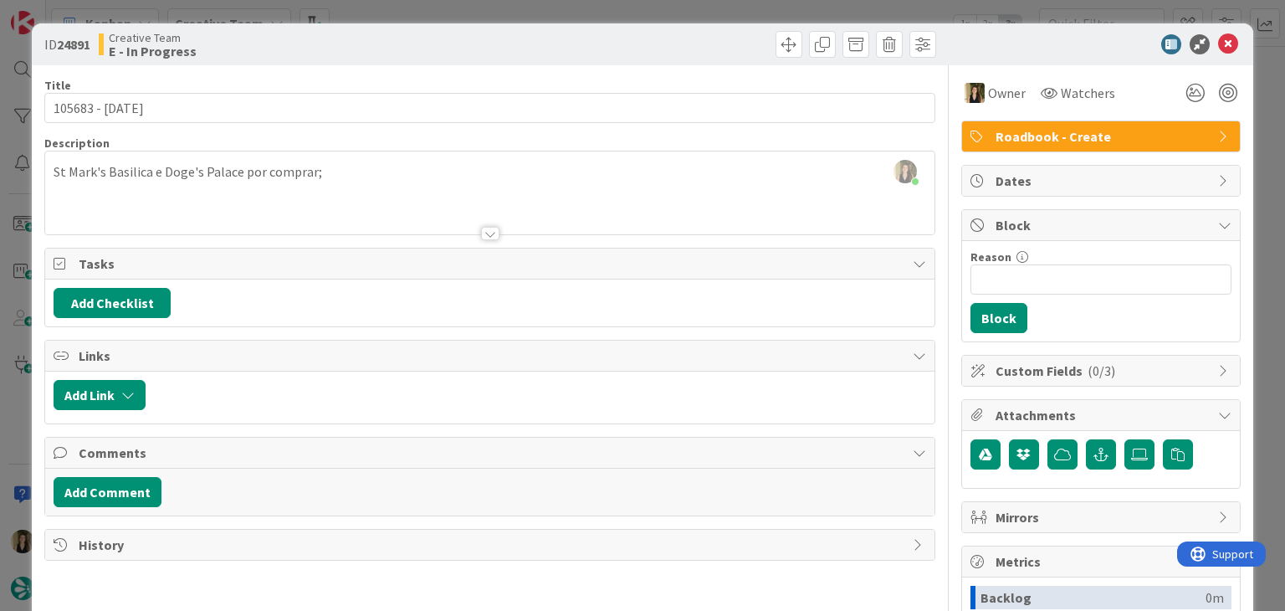
click at [451, 24] on div "ID 24891 Creative Team E - In Progress" at bounding box center [642, 44] width 1221 height 42
click at [452, 14] on div "ID 24891 Creative Team E - In Progress Title 14 / 128 105683 - [DATE] Descripti…" at bounding box center [642, 305] width 1285 height 611
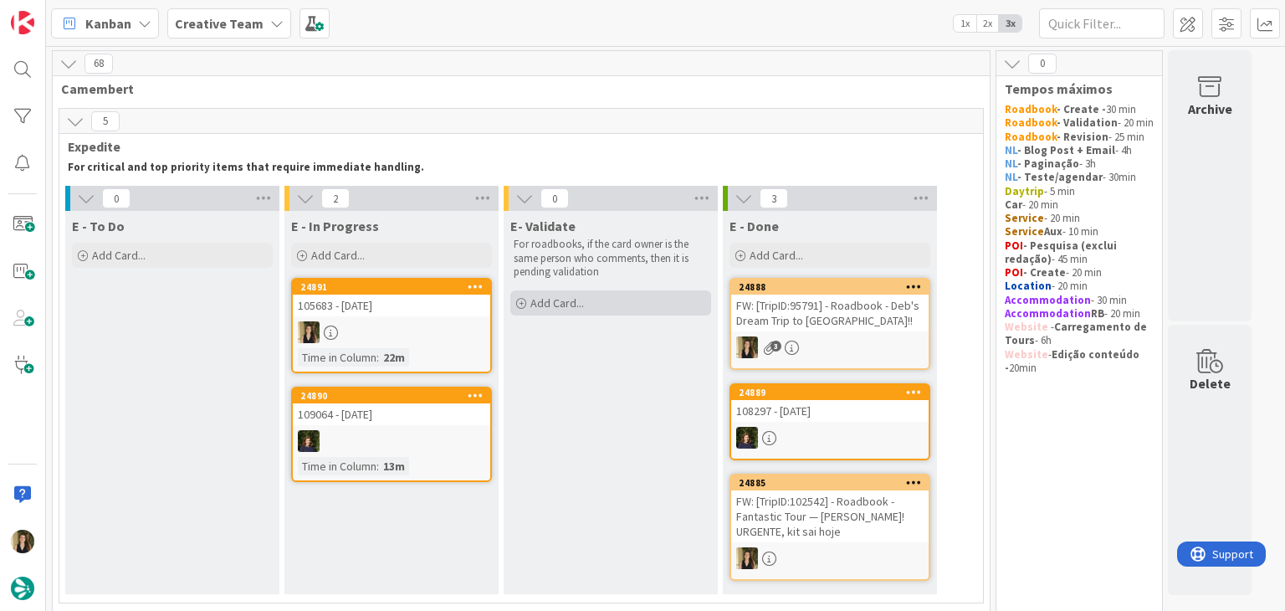
click at [556, 298] on span "Add Card..." at bounding box center [558, 302] width 54 height 15
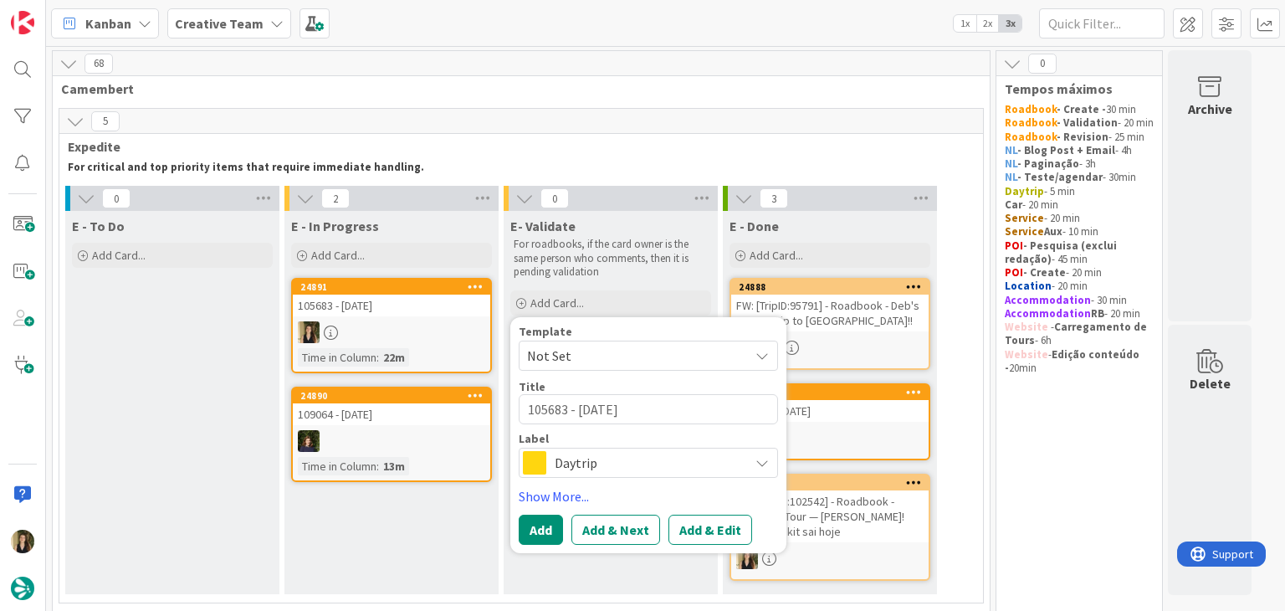
type textarea "x"
type textarea "105683 - [DATE]"
type textarea "x"
type textarea "105683 - [DATE] V"
type textarea "x"
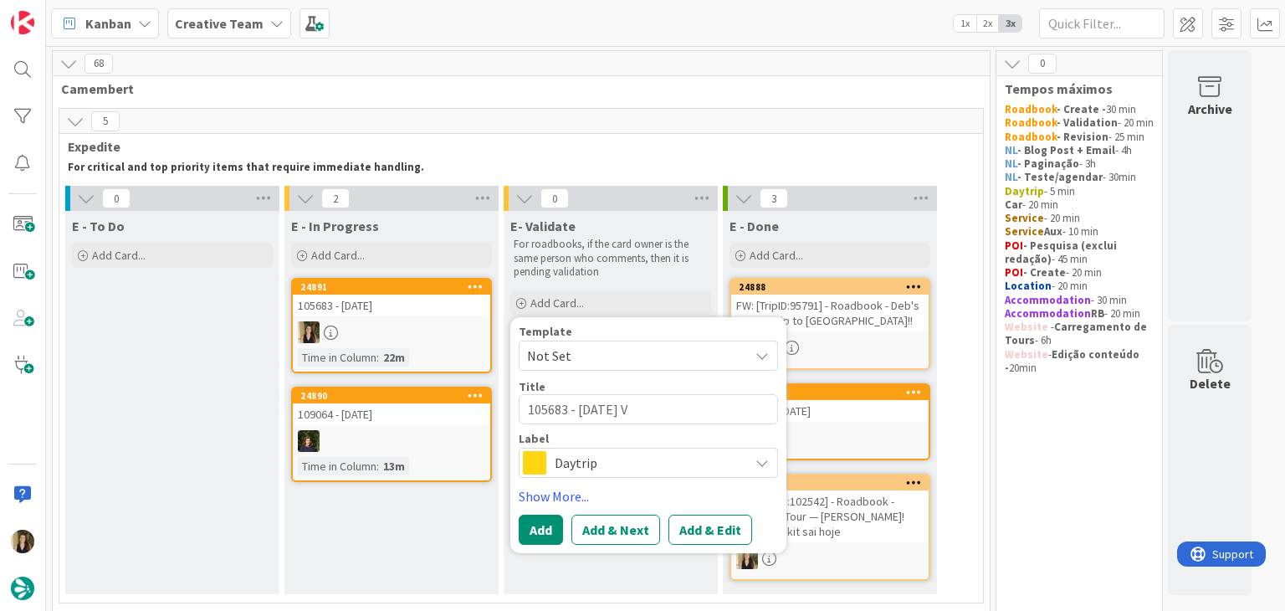
type textarea "105683 - [DATE] Va"
type textarea "x"
type textarea "105683 - [DATE] Val"
type textarea "x"
type textarea "105683 - [DATE] Vali"
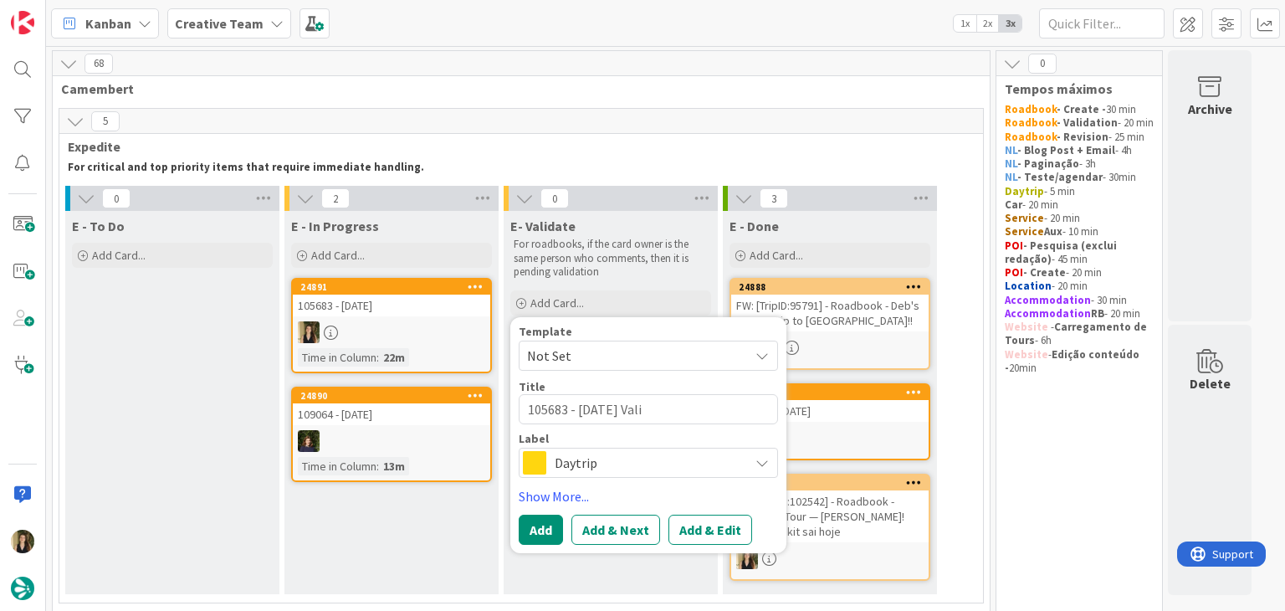
type textarea "x"
type textarea "105683 - [DATE] Valid"
type textarea "x"
type textarea "105683 - [DATE] Valida"
type textarea "x"
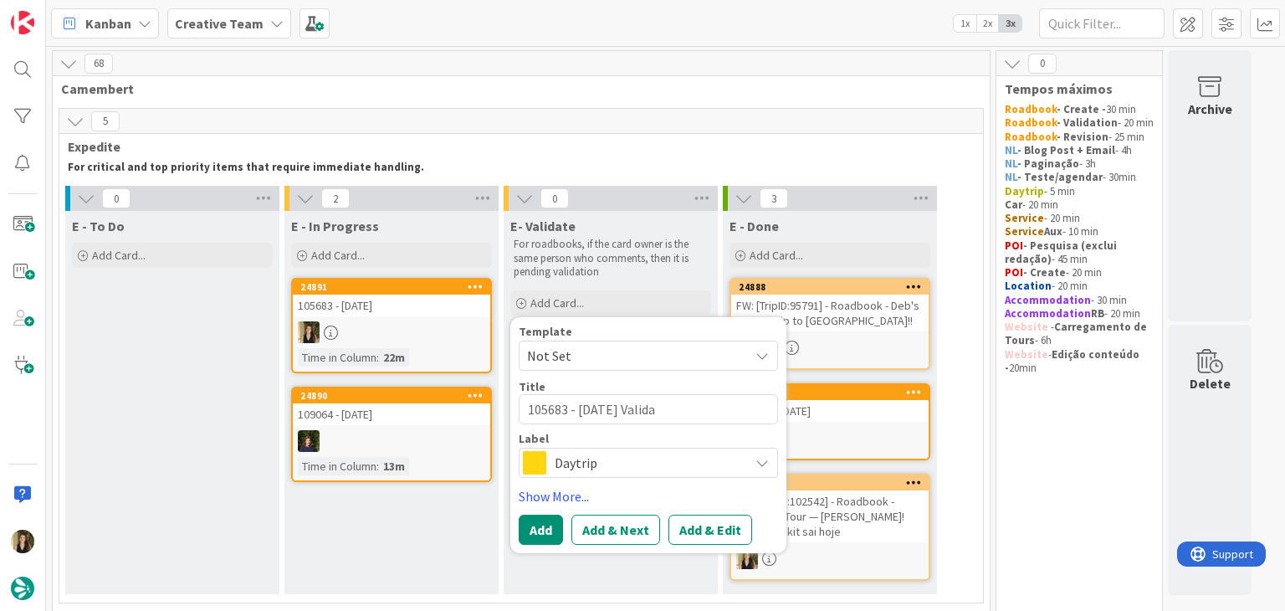
type textarea "105683 - [DATE] Validat"
type textarea "x"
type textarea "105683 - [DATE] Validati"
type textarea "x"
type textarea "105683 - [DATE] Validatio"
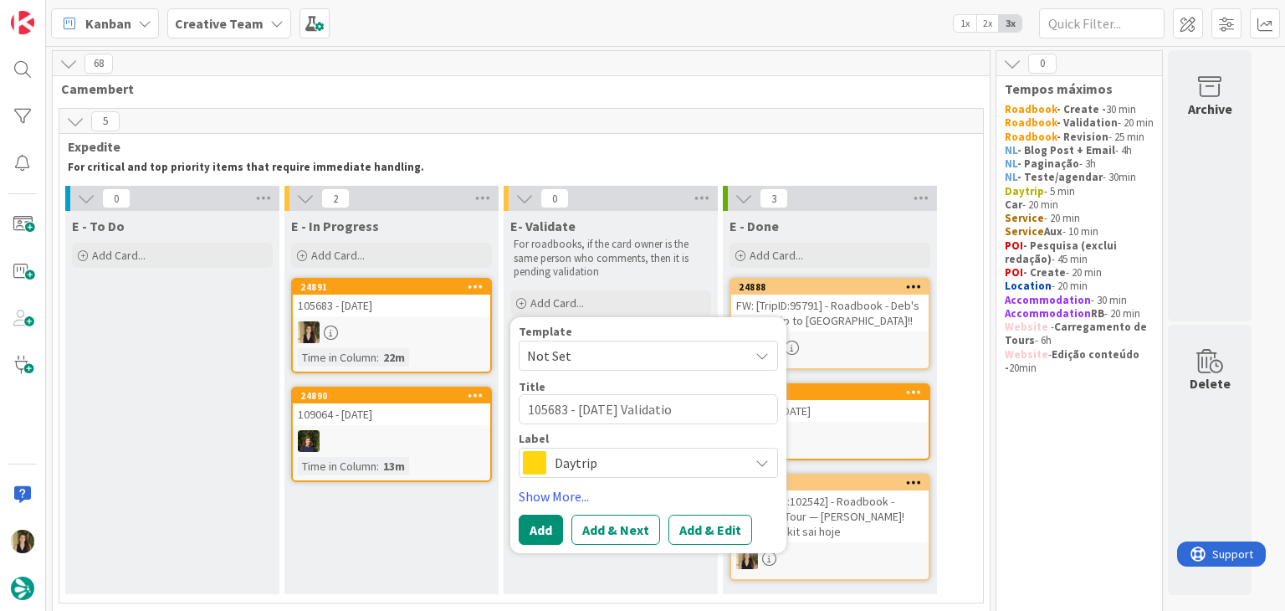
type textarea "x"
type textarea "105683 - [DATE] Validation"
click at [640, 464] on span "Daytrip" at bounding box center [648, 462] width 186 height 23
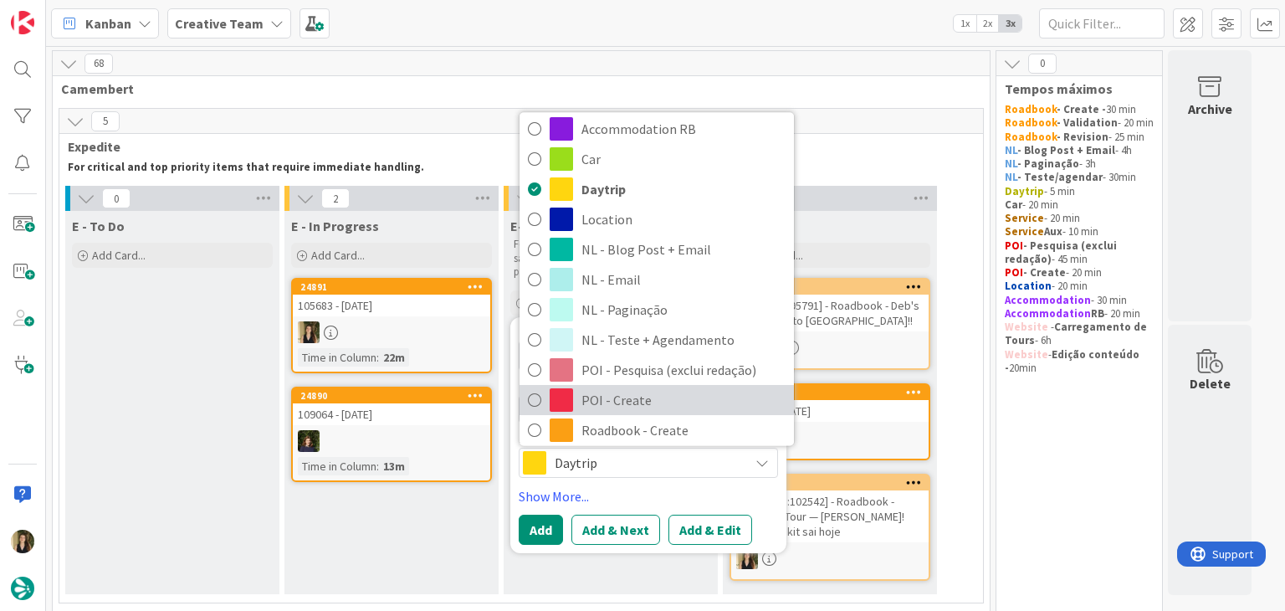
scroll to position [167, 0]
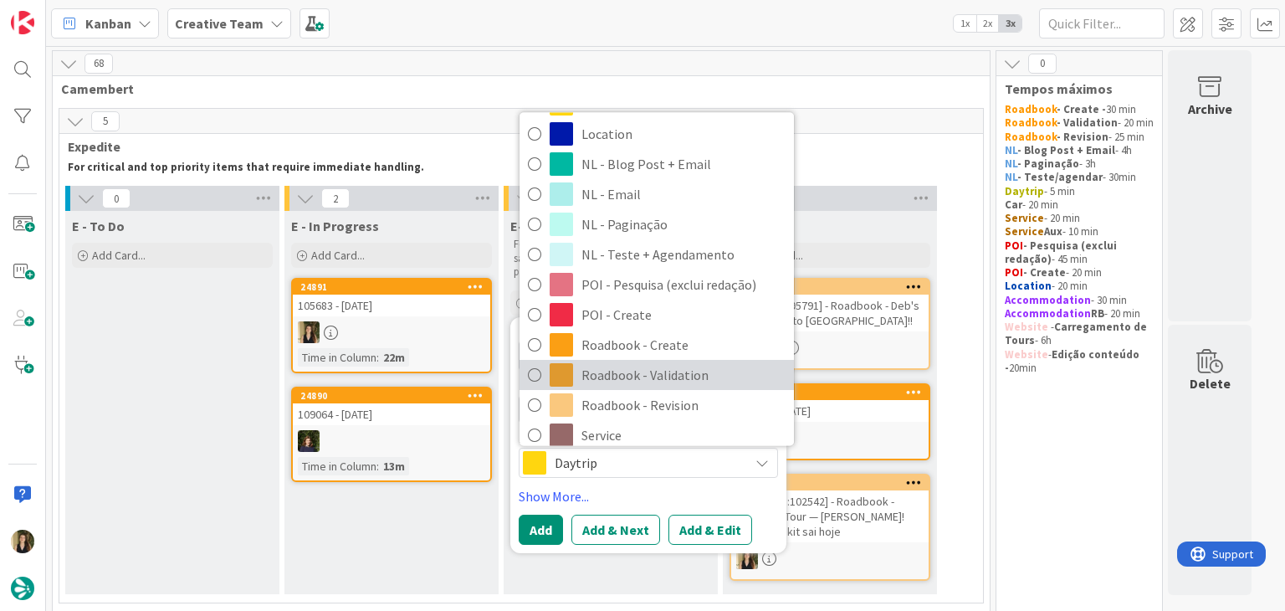
click at [666, 369] on span "Roadbook - Validation" at bounding box center [684, 374] width 204 height 25
type textarea "x"
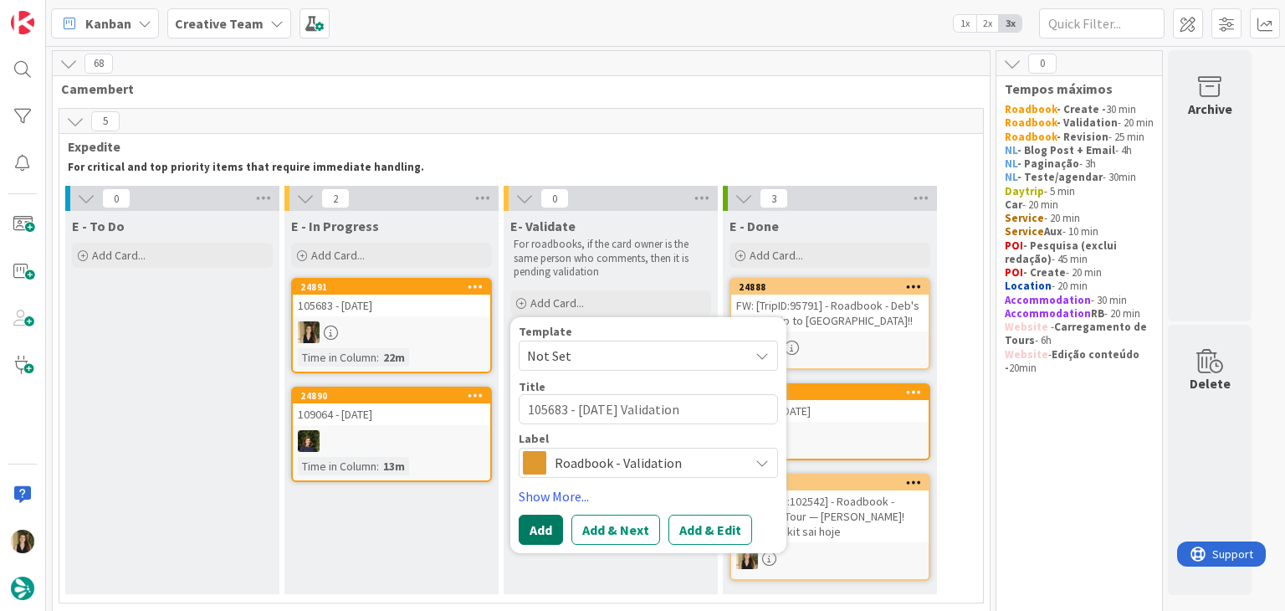
click at [539, 532] on button "Add" at bounding box center [541, 530] width 44 height 30
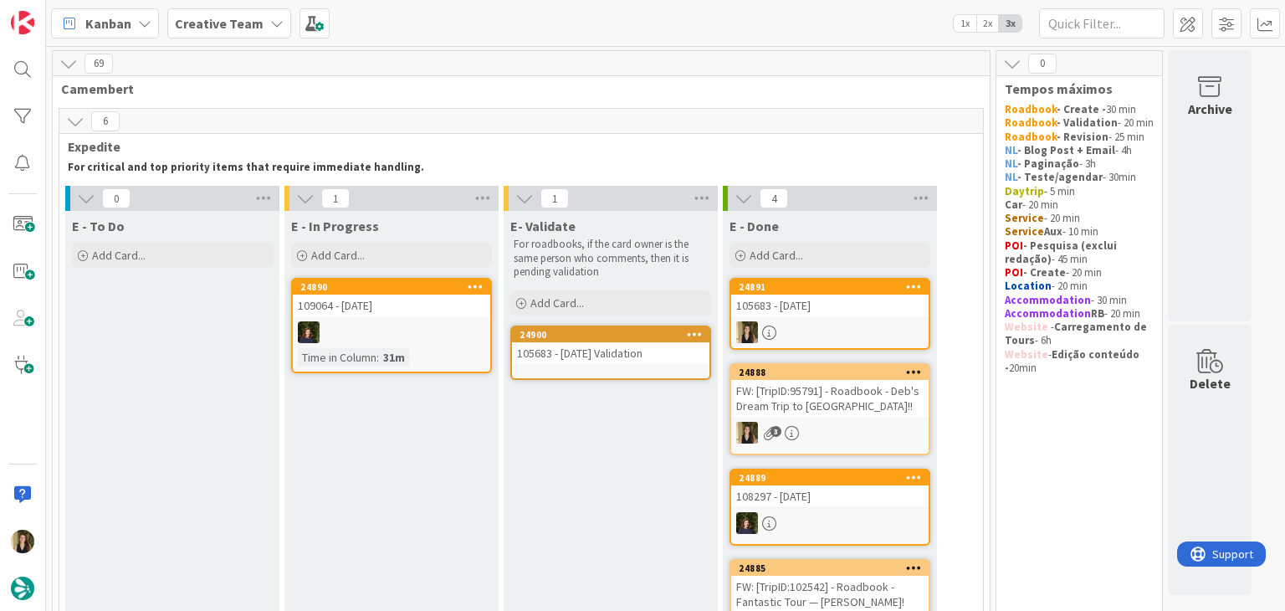
click at [819, 322] on div at bounding box center [829, 332] width 197 height 22
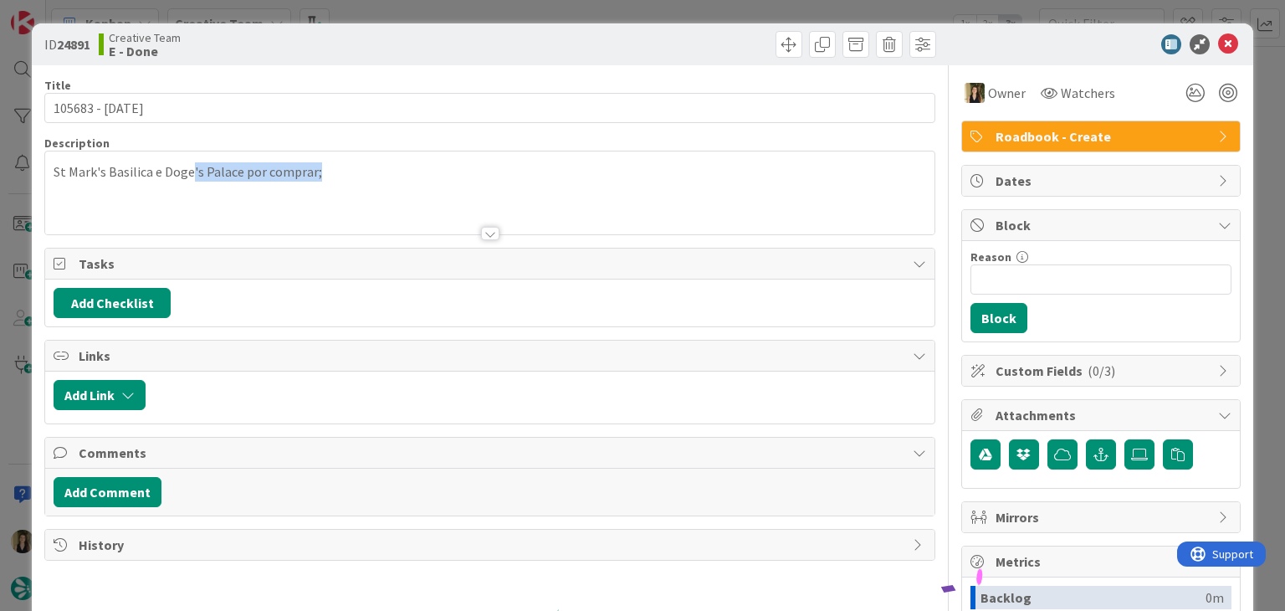
drag, startPoint x: 337, startPoint y: 172, endPoint x: 33, endPoint y: 171, distance: 303.7
click at [33, 171] on div "ID 24891 Creative Team E - Done Title 14 / 128 105683 - [DATE] Description St M…" at bounding box center [642, 449] width 1221 height 852
click at [158, 176] on div at bounding box center [309, 166] width 520 height 23
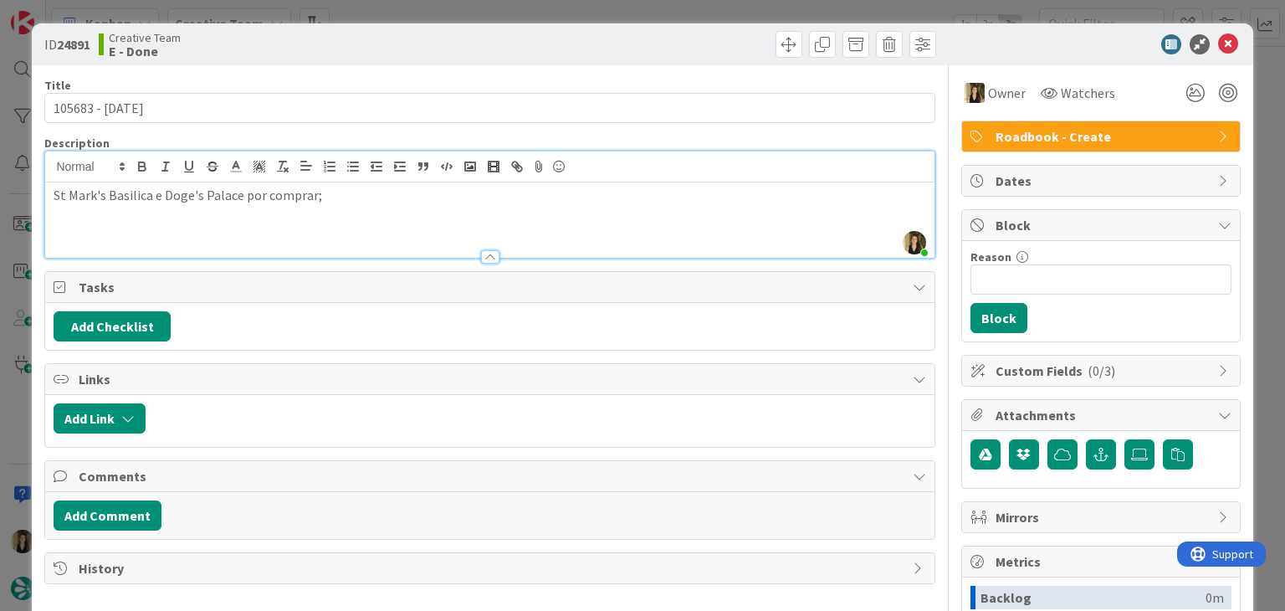
click at [165, 195] on p "St Mark's Basilica e Doge's Palace por comprar;" at bounding box center [490, 195] width 872 height 19
drag, startPoint x: 330, startPoint y: 198, endPoint x: 1, endPoint y: 196, distance: 328.9
click at [3, 198] on div "ID 24891 Creative Team E - Done Title 14 / 128 105683 - [DATE] Description [PER…" at bounding box center [642, 305] width 1285 height 611
copy p "St Mark's Basilica e Doge's Palace por comprar;"
drag, startPoint x: 440, startPoint y: 51, endPoint x: 436, endPoint y: 25, distance: 26.3
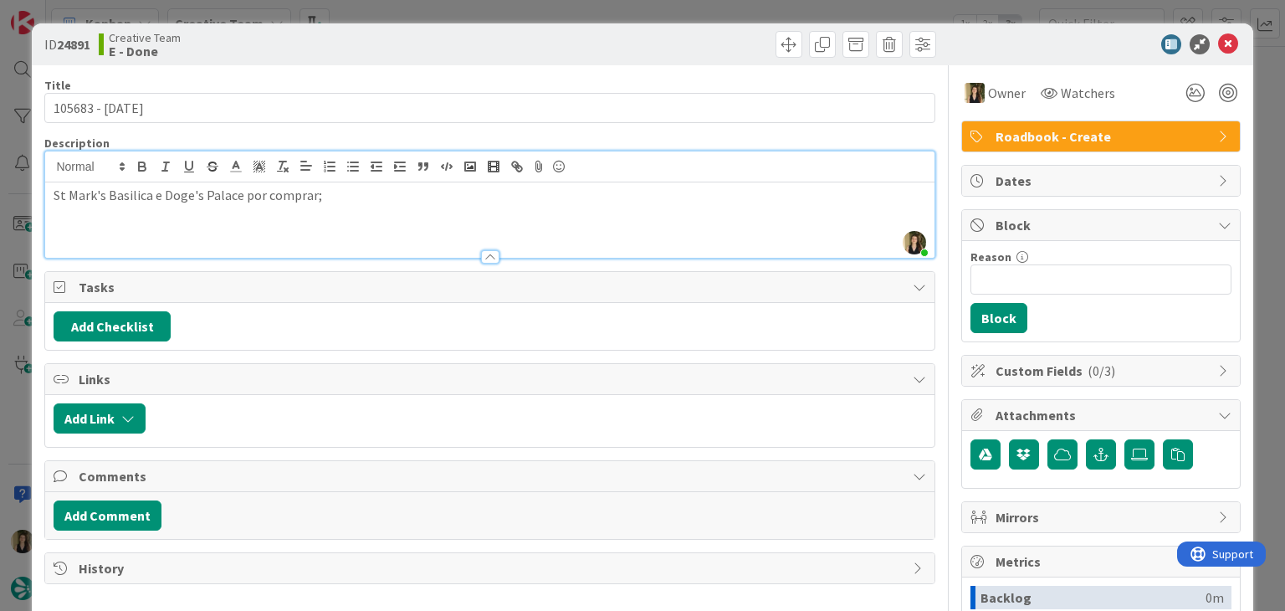
click at [439, 48] on div "Creative Team E - Done" at bounding box center [292, 44] width 387 height 27
click at [435, 14] on div "ID 24891 Creative Team E - Done Title 14 / 128 105683 - [DATE] Description [PER…" at bounding box center [642, 305] width 1285 height 611
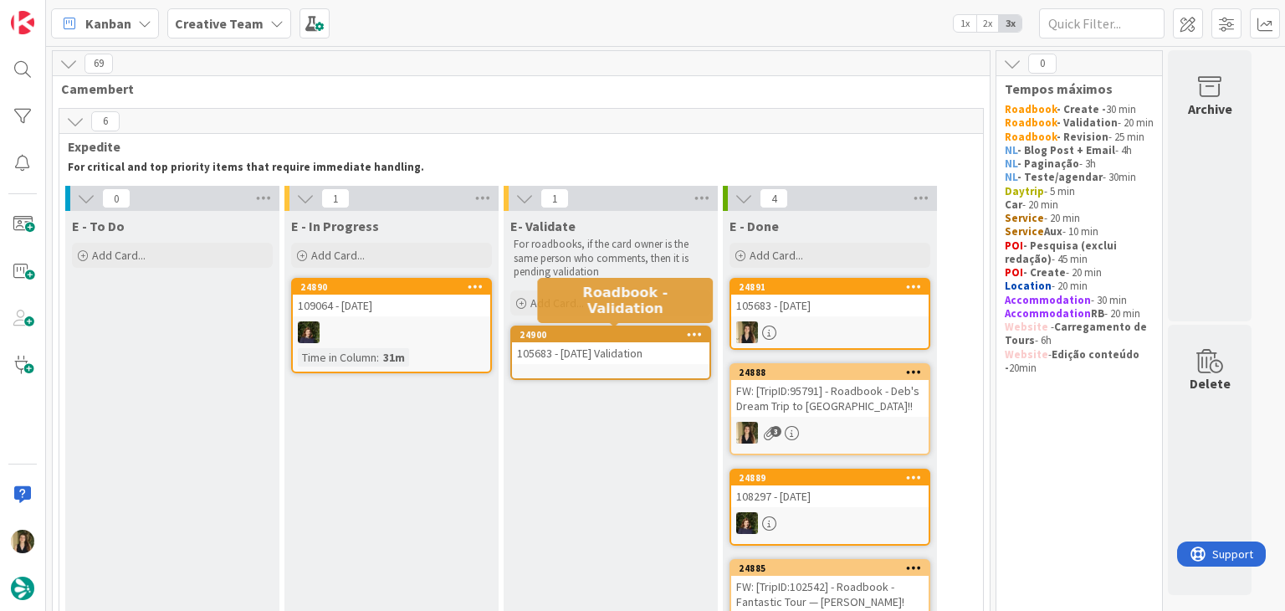
click at [599, 357] on div "105683 - [DATE] Validation" at bounding box center [610, 353] width 197 height 22
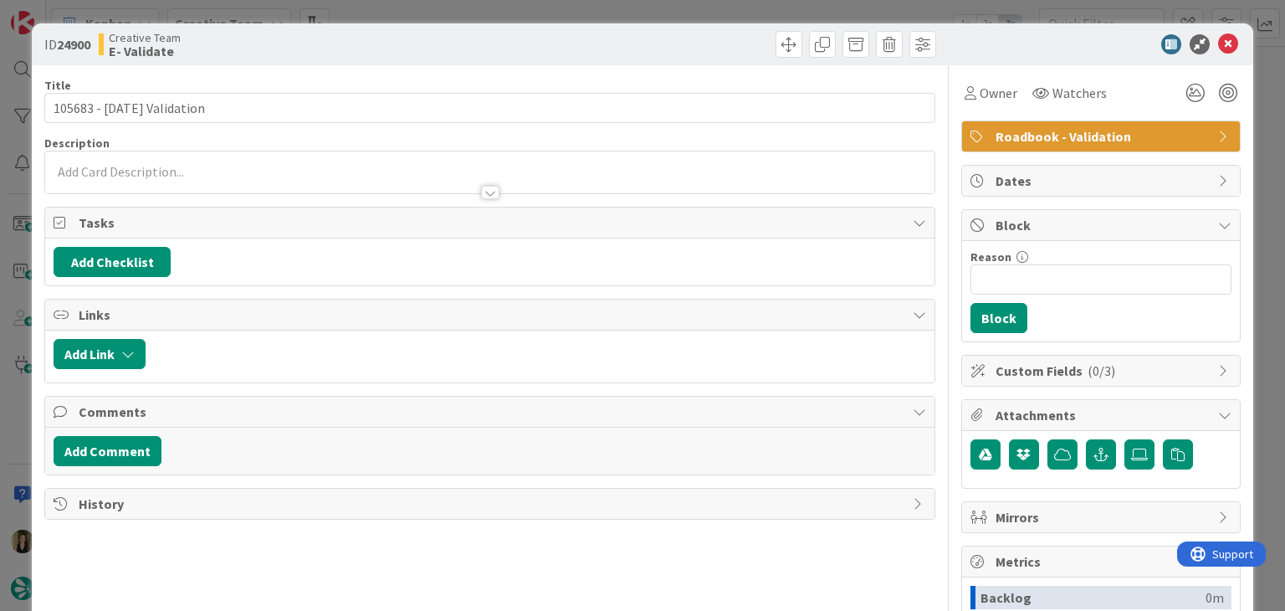
click at [261, 181] on div at bounding box center [489, 185] width 889 height 18
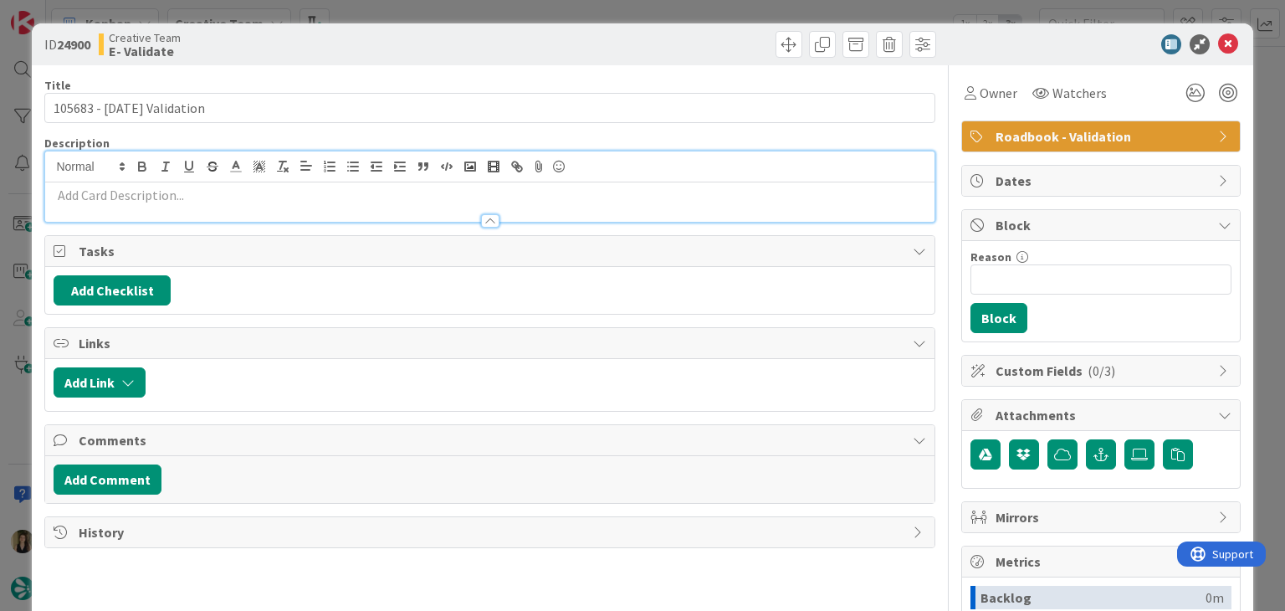
click at [256, 202] on p at bounding box center [490, 195] width 872 height 19
paste div
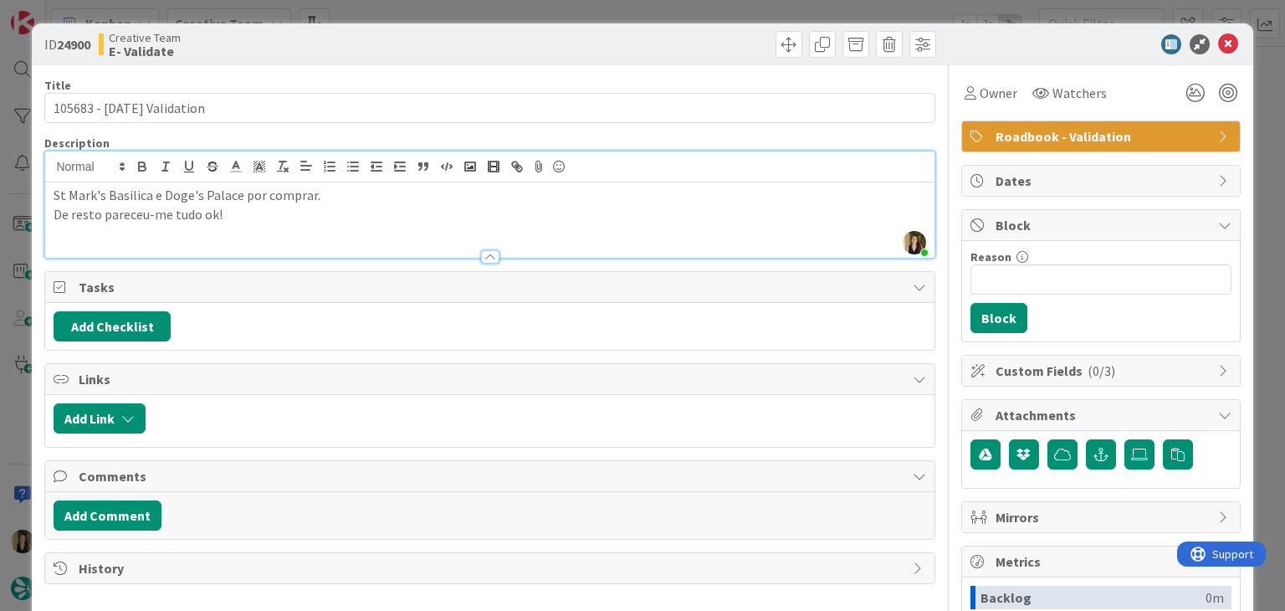
click at [495, 34] on div at bounding box center [716, 44] width 442 height 27
drag, startPoint x: 493, startPoint y: 8, endPoint x: 418, endPoint y: 3, distance: 75.5
click at [492, 8] on div "ID 24900 Creative Team E- Validate Title 25 / 128 105683 - [DATE] Validation De…" at bounding box center [642, 305] width 1285 height 611
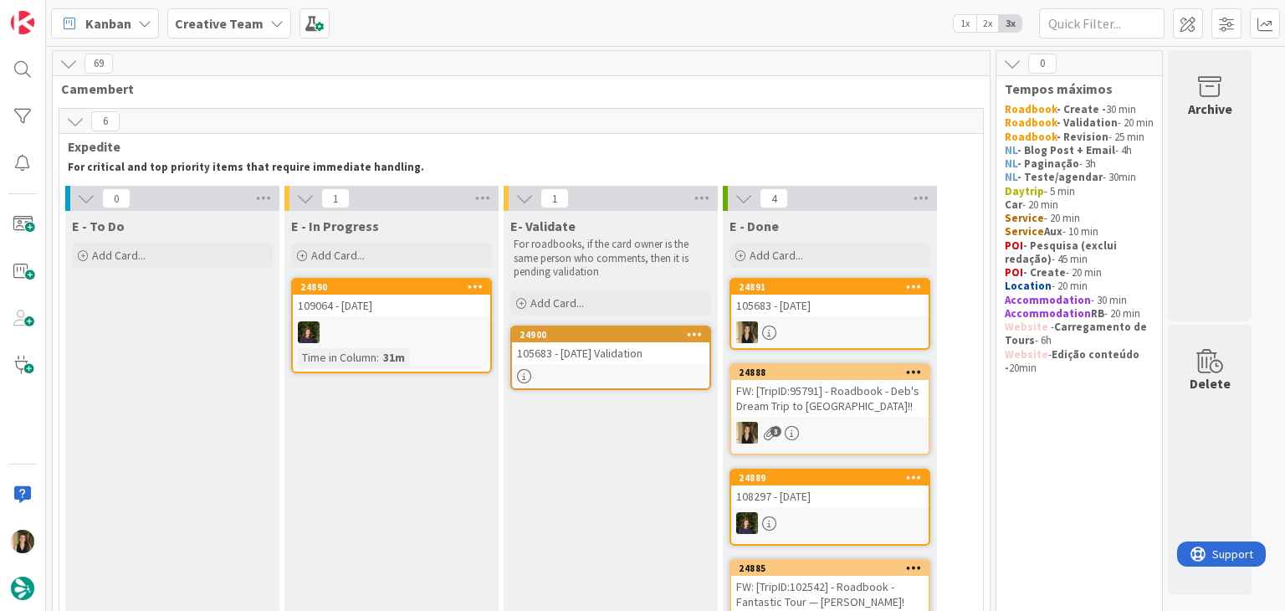
click at [659, 455] on div "E- Validate For roadbooks, if the card owner is the same person who comments, t…" at bounding box center [611, 445] width 214 height 469
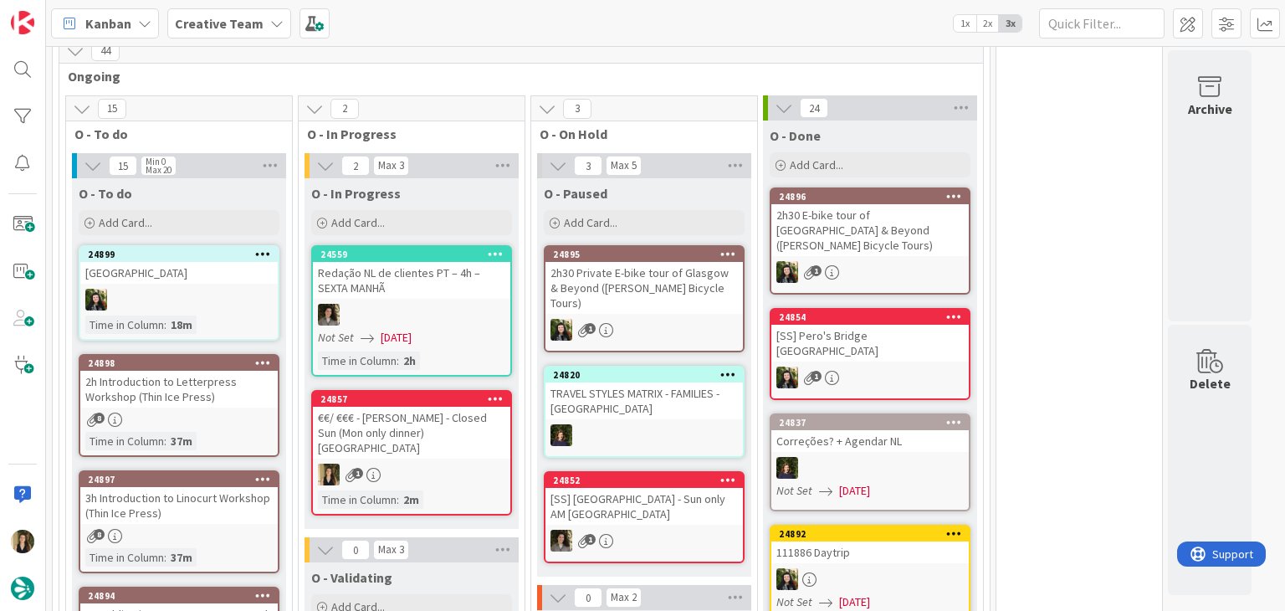
scroll to position [669, 0]
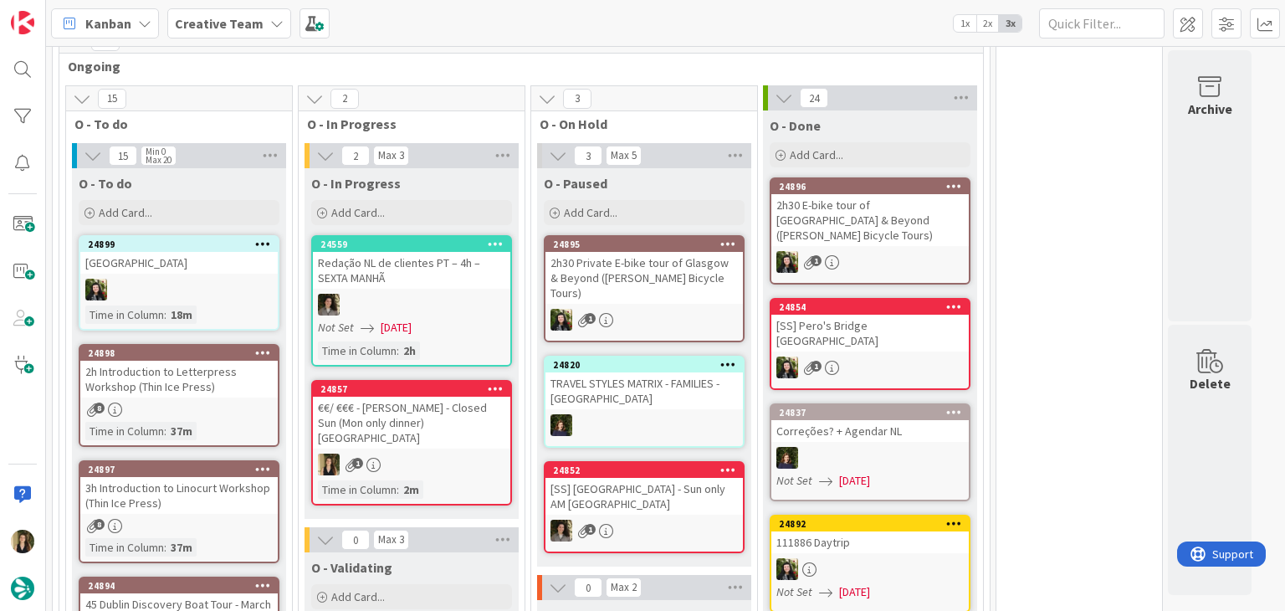
click at [438, 420] on div "€€/ €€€ - [PERSON_NAME] - Closed Sun (Mon only dinner) [GEOGRAPHIC_DATA]" at bounding box center [411, 423] width 197 height 52
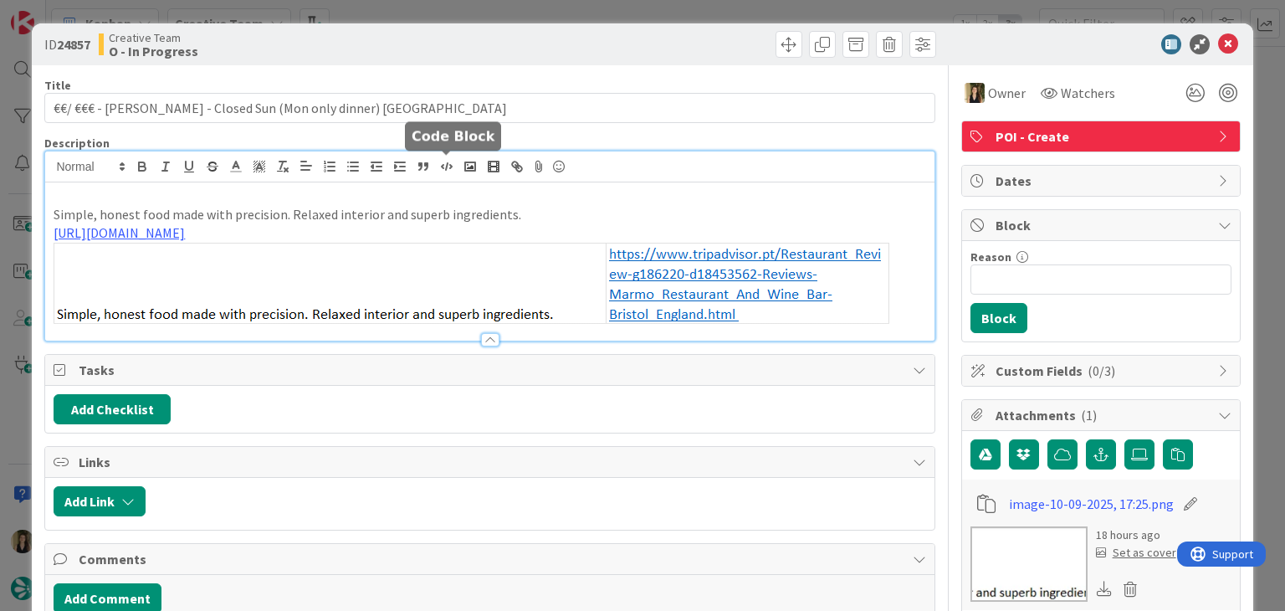
click at [448, 172] on div "Simple, honest food made with precision. Relaxed interior and superb ingredient…" at bounding box center [489, 245] width 889 height 189
click at [460, 19] on div "ID 24857 Creative Team O - In Progress Title 54 / 128 €€/ €€€ - [PERSON_NAME] -…" at bounding box center [642, 305] width 1285 height 611
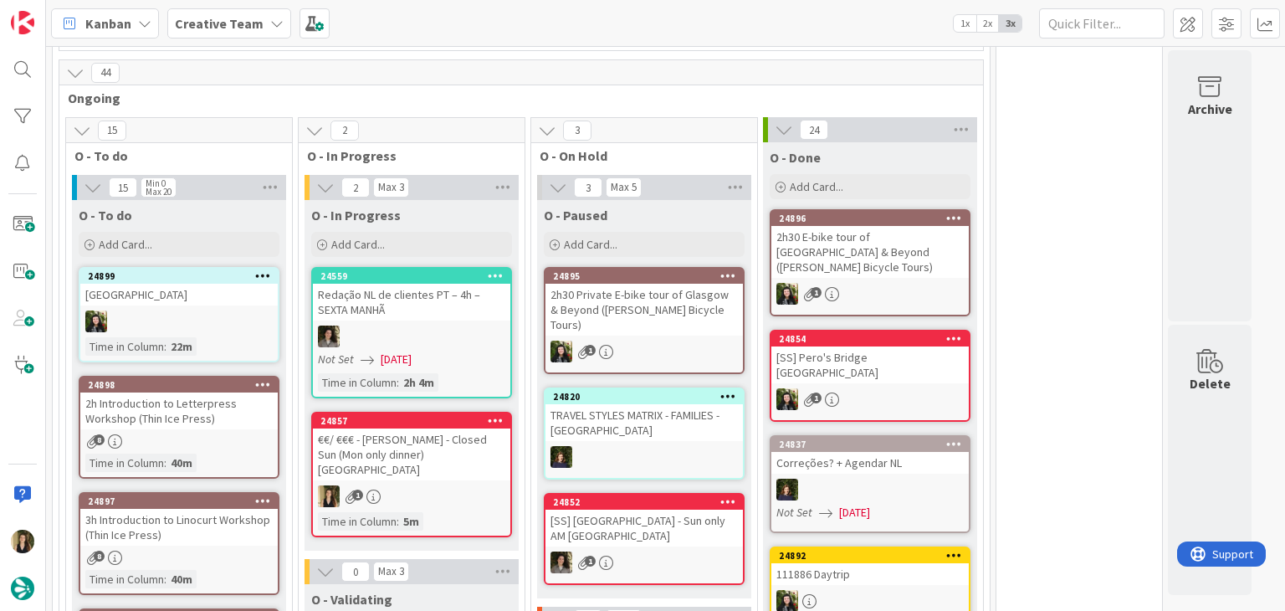
click at [479, 429] on div "€€/ €€€ - [PERSON_NAME] - Closed Sun (Mon only dinner) [GEOGRAPHIC_DATA]" at bounding box center [411, 454] width 197 height 52
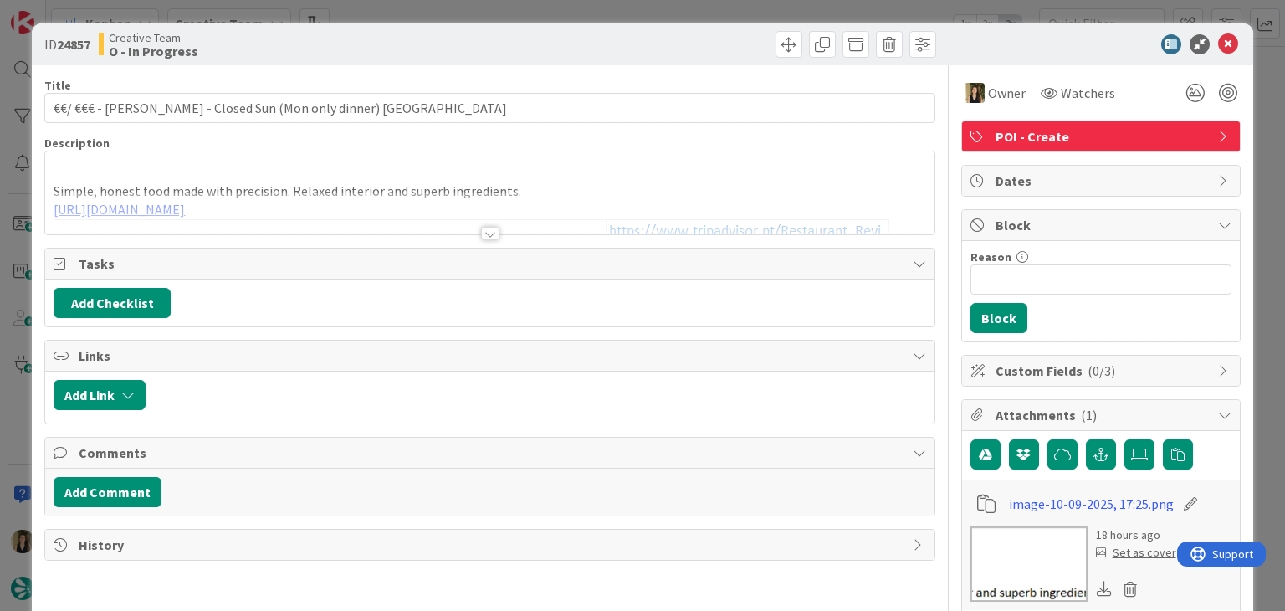
click at [698, 11] on div "ID 24857 Creative Team O - In Progress Title 54 / 128 €€/ €€€ - [PERSON_NAME] -…" at bounding box center [642, 305] width 1285 height 611
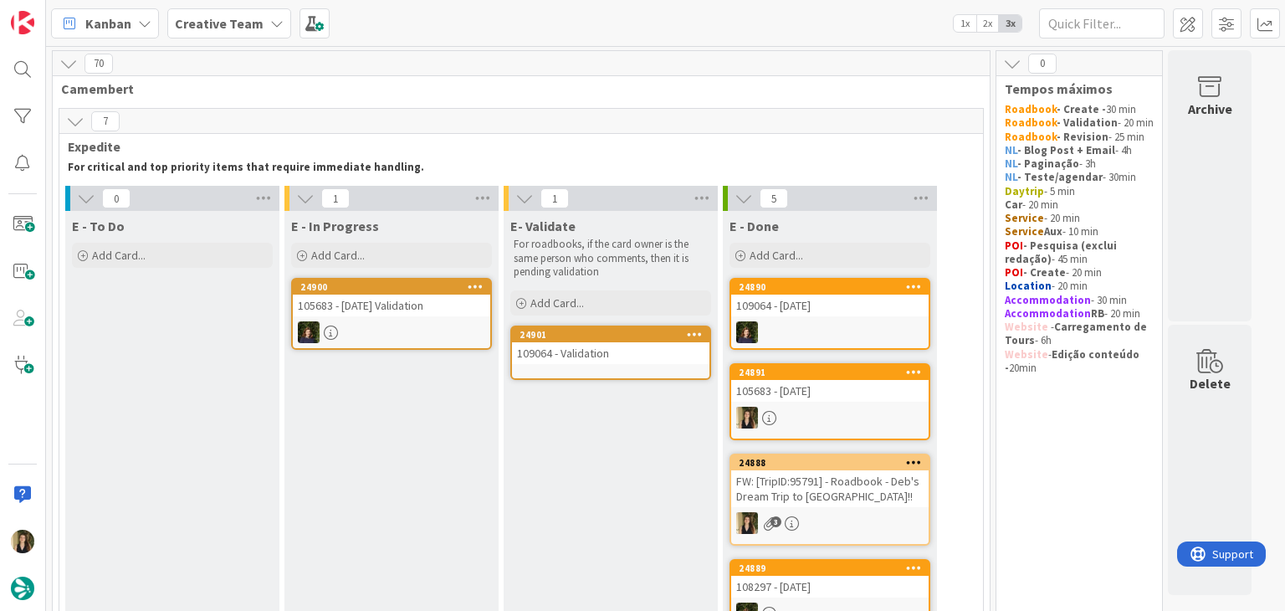
click at [638, 355] on div "109064 - Validation" at bounding box center [610, 353] width 197 height 22
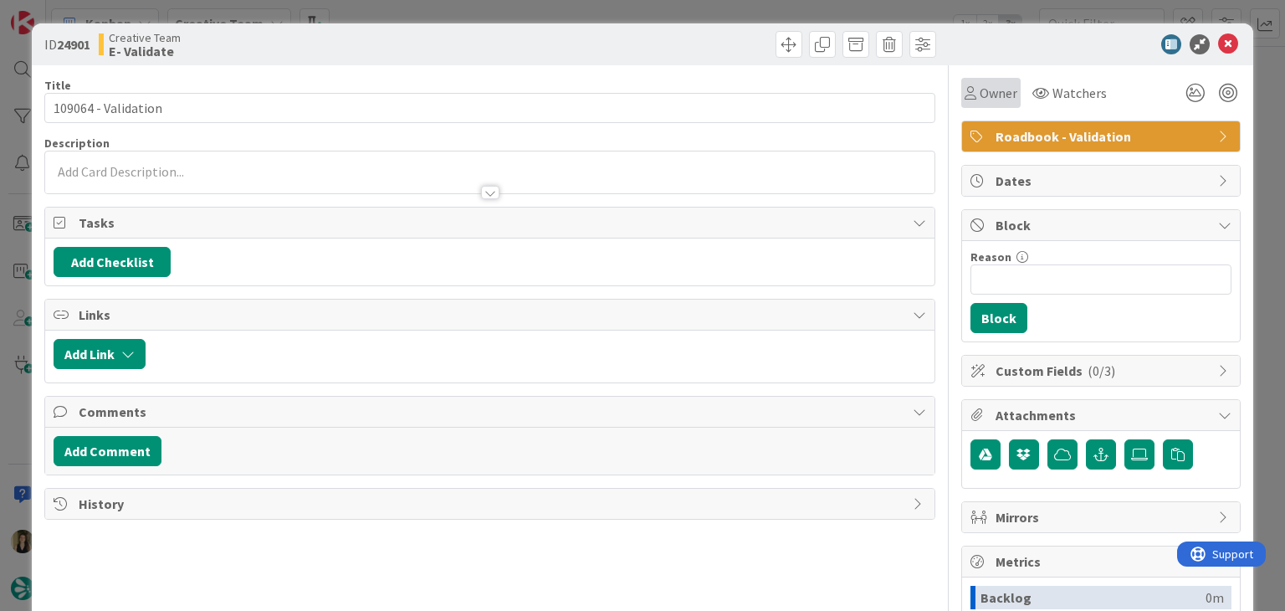
click at [965, 100] on div "Owner" at bounding box center [991, 93] width 53 height 20
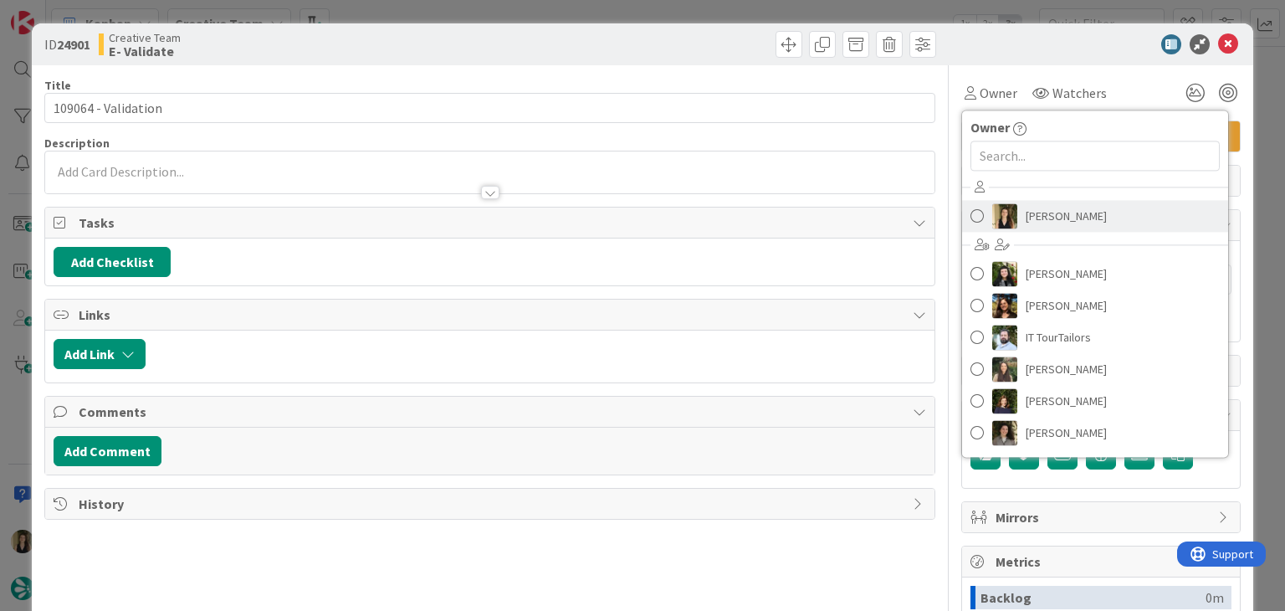
drag, startPoint x: 1038, startPoint y: 226, endPoint x: 1020, endPoint y: 212, distance: 23.3
click at [1038, 227] on span "[PERSON_NAME]" at bounding box center [1066, 215] width 81 height 25
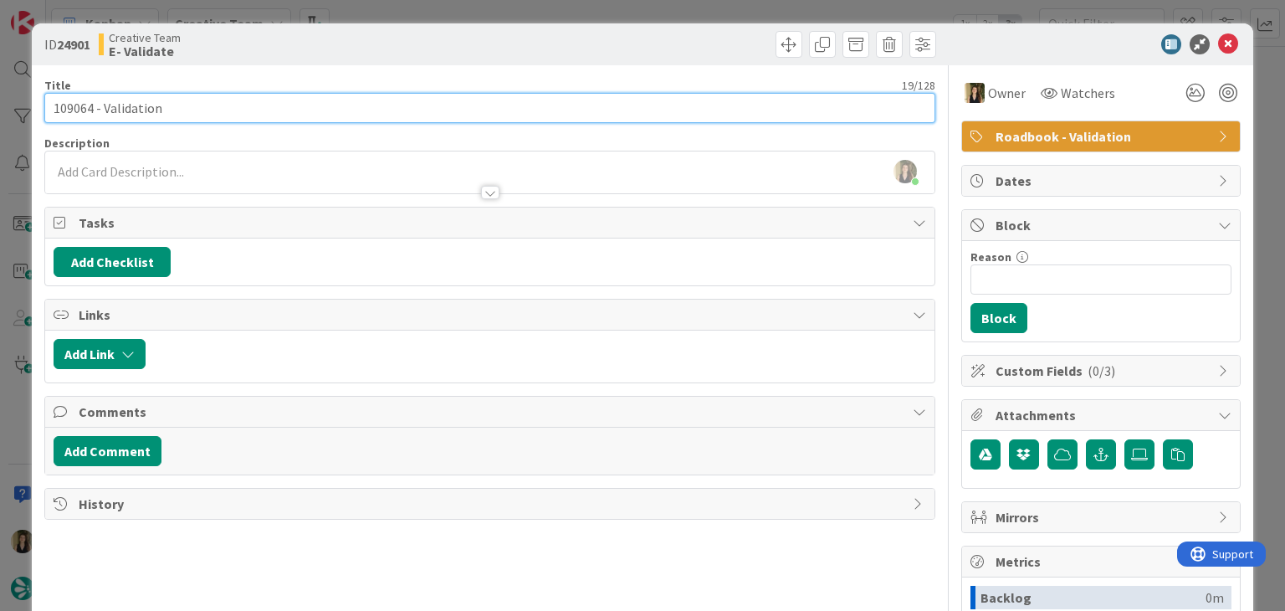
click at [76, 108] on input "109064 - Validation" at bounding box center [489, 108] width 890 height 30
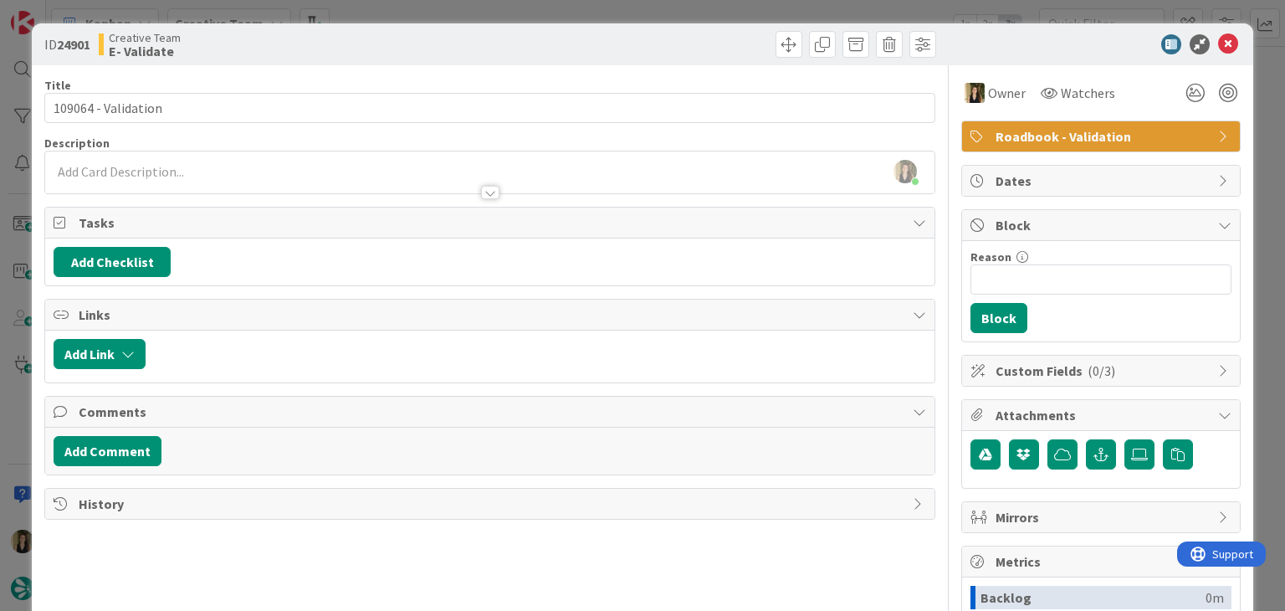
click at [449, 8] on div "ID 24901 Creative Team E- Validate Title 19 / 128 109064 - Validation Descripti…" at bounding box center [642, 305] width 1285 height 611
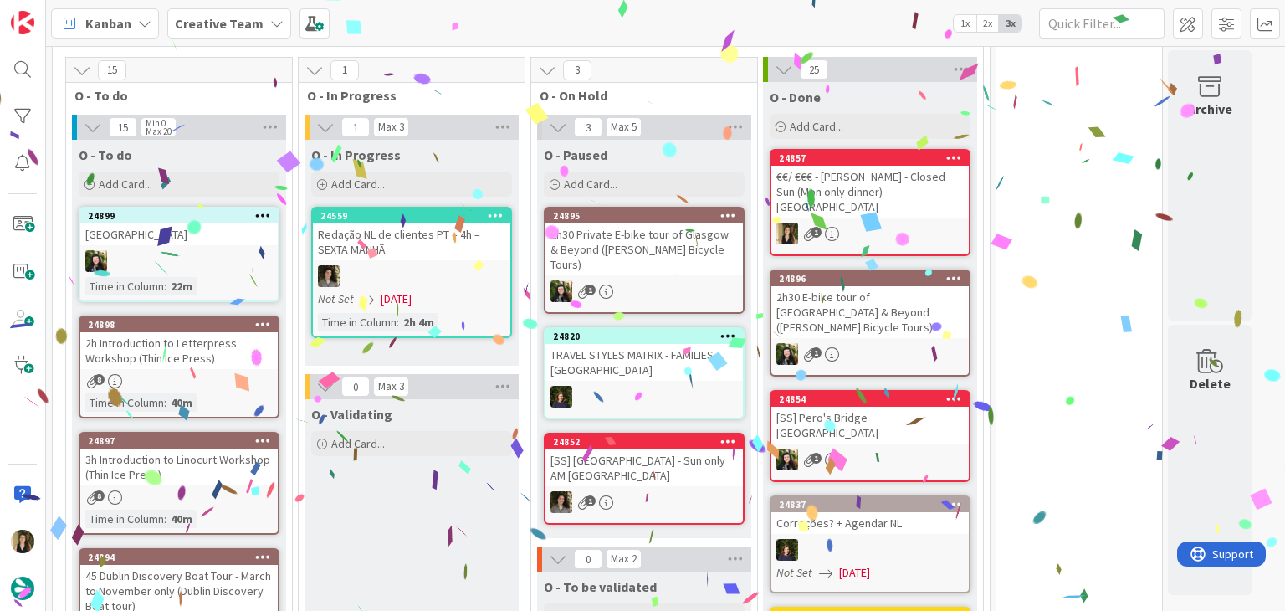
scroll to position [778, 0]
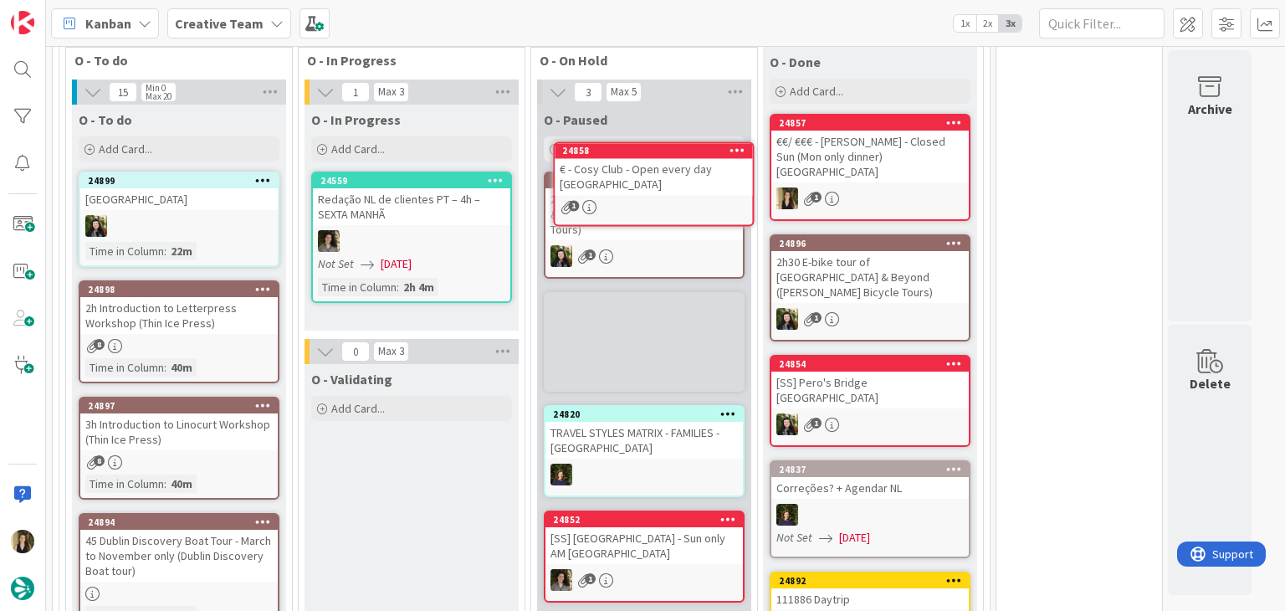
scroll to position [736, 0]
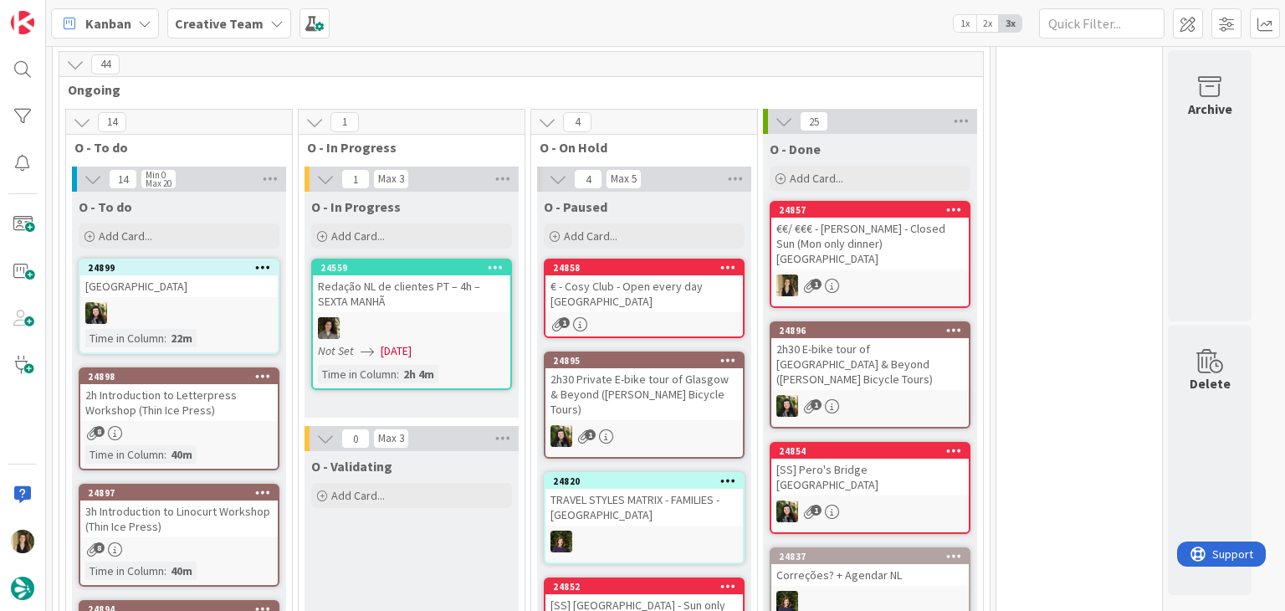
click at [689, 310] on div "24858 € - Cosy Club - Open every day BRISTOL 1" at bounding box center [644, 298] width 201 height 79
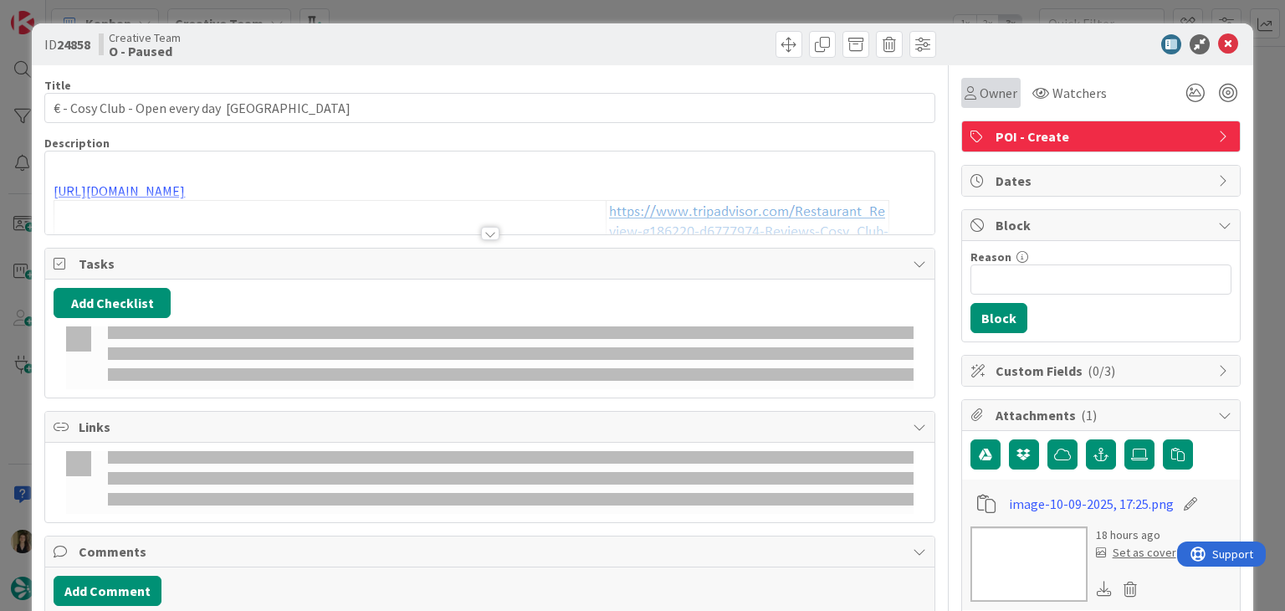
click at [980, 90] on span "Owner" at bounding box center [999, 93] width 38 height 20
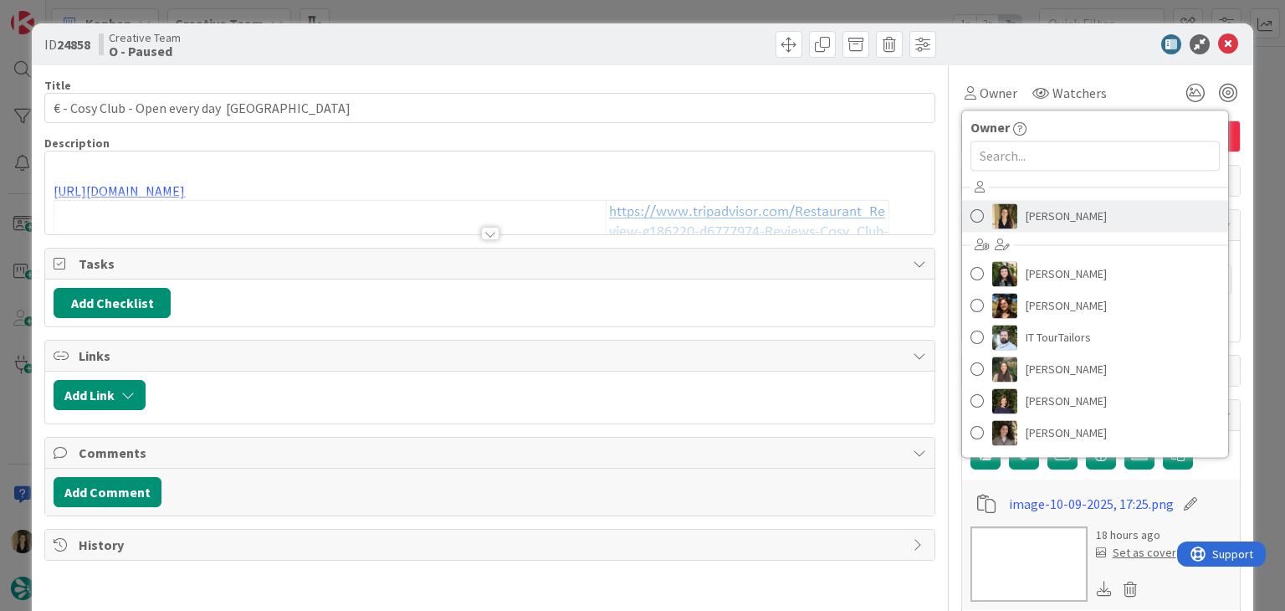
drag, startPoint x: 1039, startPoint y: 222, endPoint x: 914, endPoint y: 221, distance: 125.5
click at [1038, 222] on span "[PERSON_NAME]" at bounding box center [1066, 215] width 81 height 25
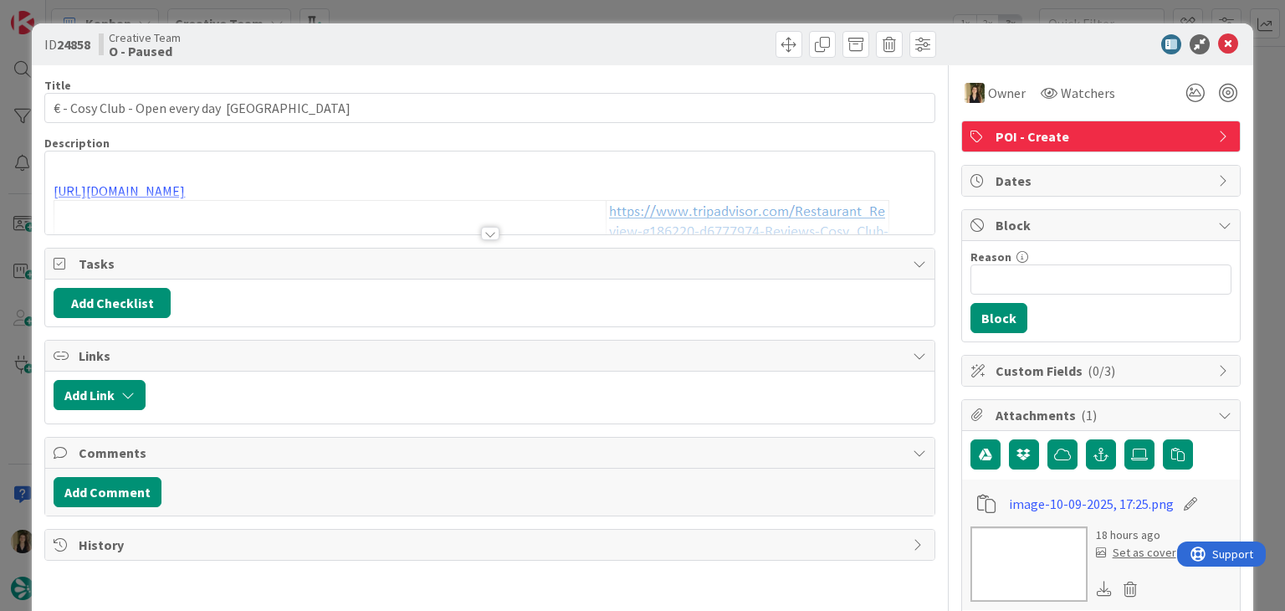
drag, startPoint x: 556, startPoint y: 54, endPoint x: 542, endPoint y: 59, distance: 14.8
click at [556, 54] on div at bounding box center [716, 44] width 442 height 27
click at [549, 27] on div "ID 24858 Creative Team O - Paused" at bounding box center [642, 44] width 1221 height 42
click at [556, 11] on div "ID 24858 Creative Team O - Paused Title 39 / 128 € - Cosy Club - Open every day…" at bounding box center [642, 305] width 1285 height 611
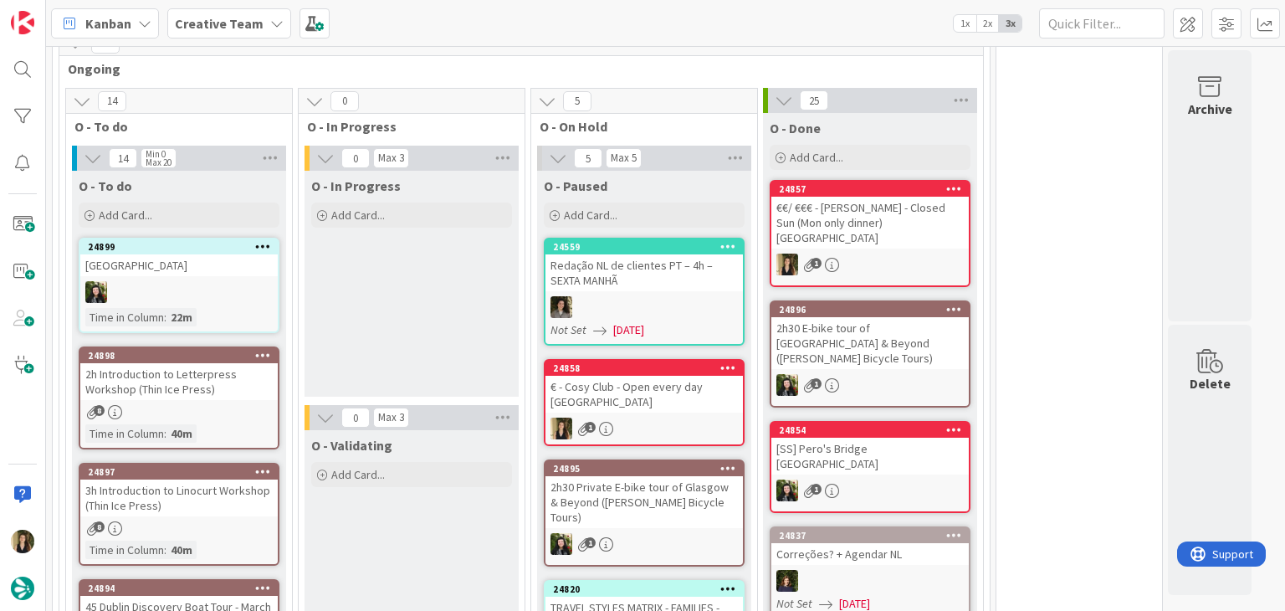
scroll to position [782, 0]
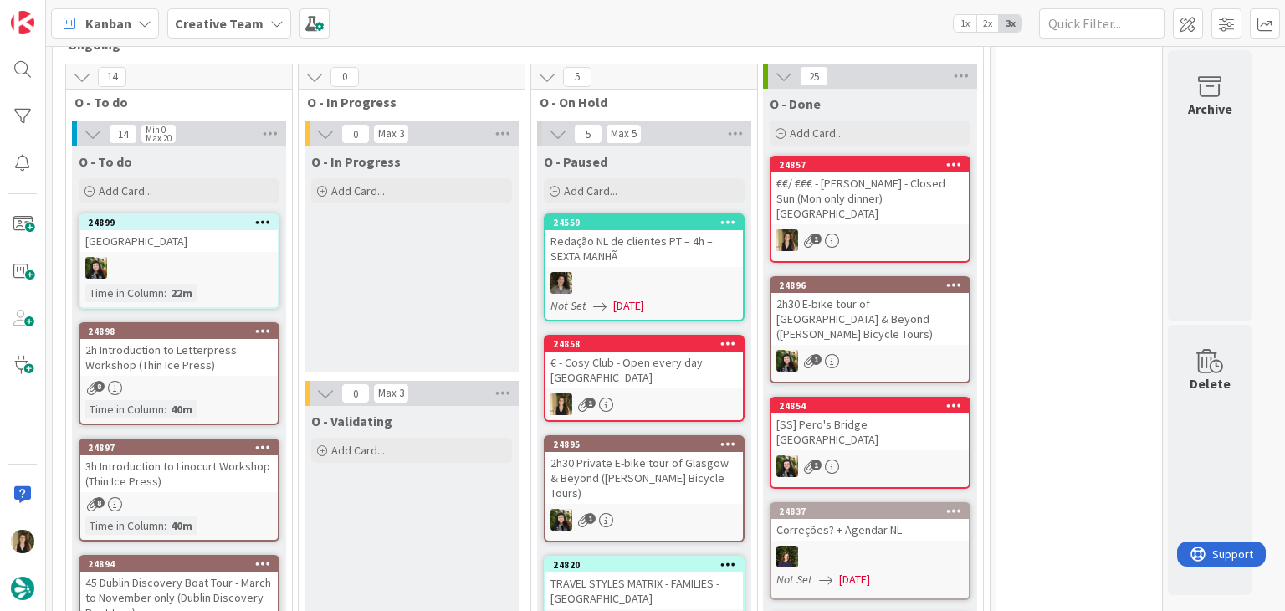
click at [655, 393] on div "1" at bounding box center [644, 404] width 197 height 22
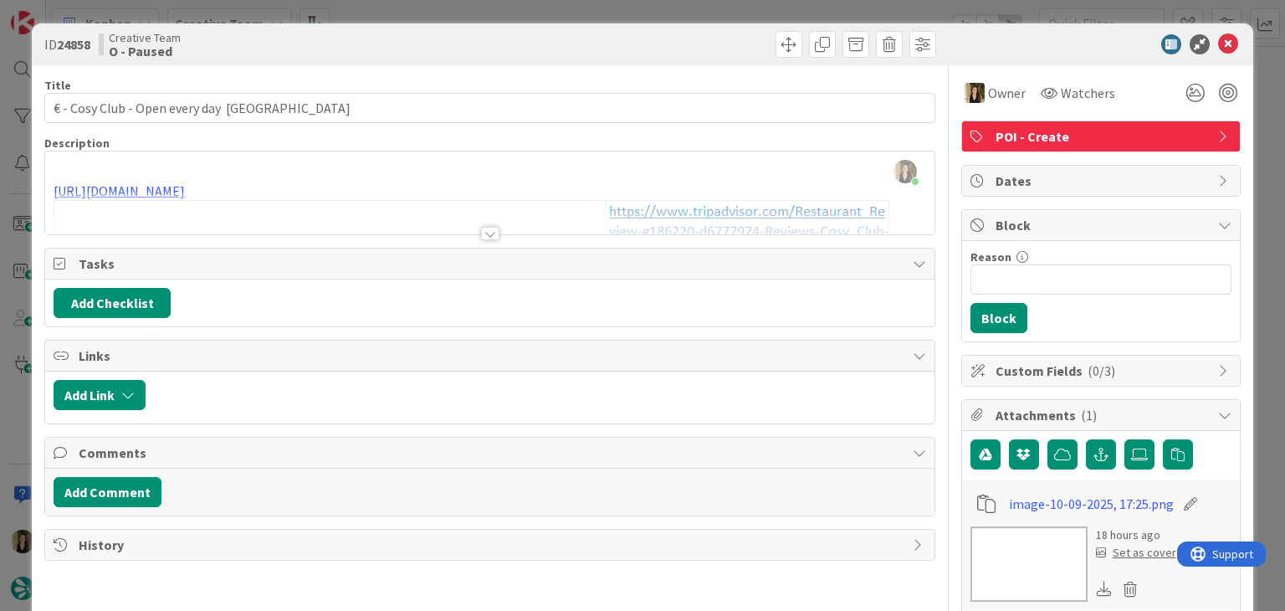
click at [188, 192] on div at bounding box center [489, 213] width 889 height 43
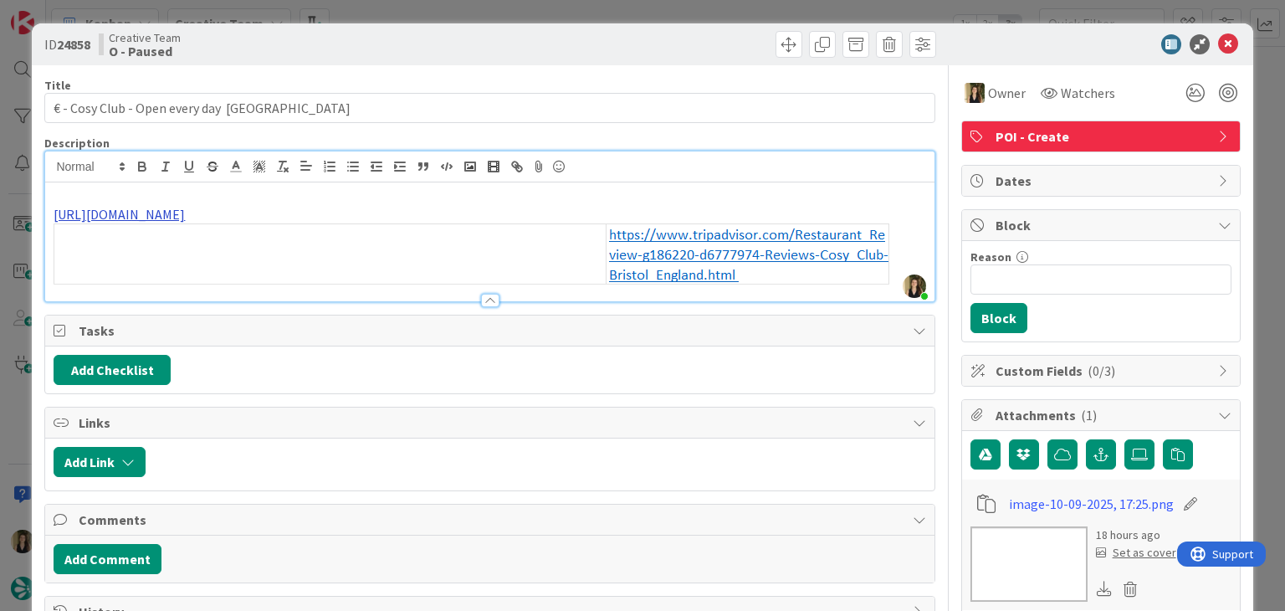
click at [185, 214] on link "[URL][DOMAIN_NAME]" at bounding box center [119, 214] width 131 height 17
click at [309, 244] on link "[URL][DOMAIN_NAME]" at bounding box center [321, 247] width 115 height 22
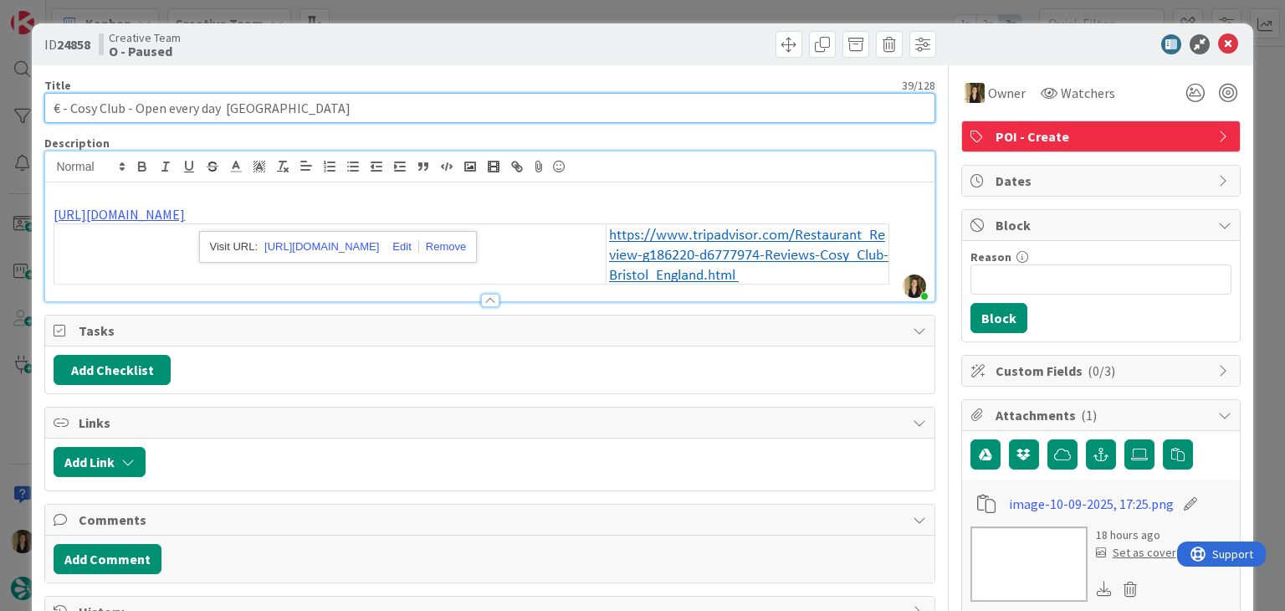
drag, startPoint x: 123, startPoint y: 105, endPoint x: 70, endPoint y: 106, distance: 52.7
click at [70, 106] on input "€ - Cosy Club - Open every day [GEOGRAPHIC_DATA]" at bounding box center [489, 108] width 890 height 30
drag, startPoint x: 221, startPoint y: 107, endPoint x: 40, endPoint y: 103, distance: 180.8
click at [44, 105] on input "€ - Cosy Club - Open every day [GEOGRAPHIC_DATA]" at bounding box center [489, 108] width 890 height 30
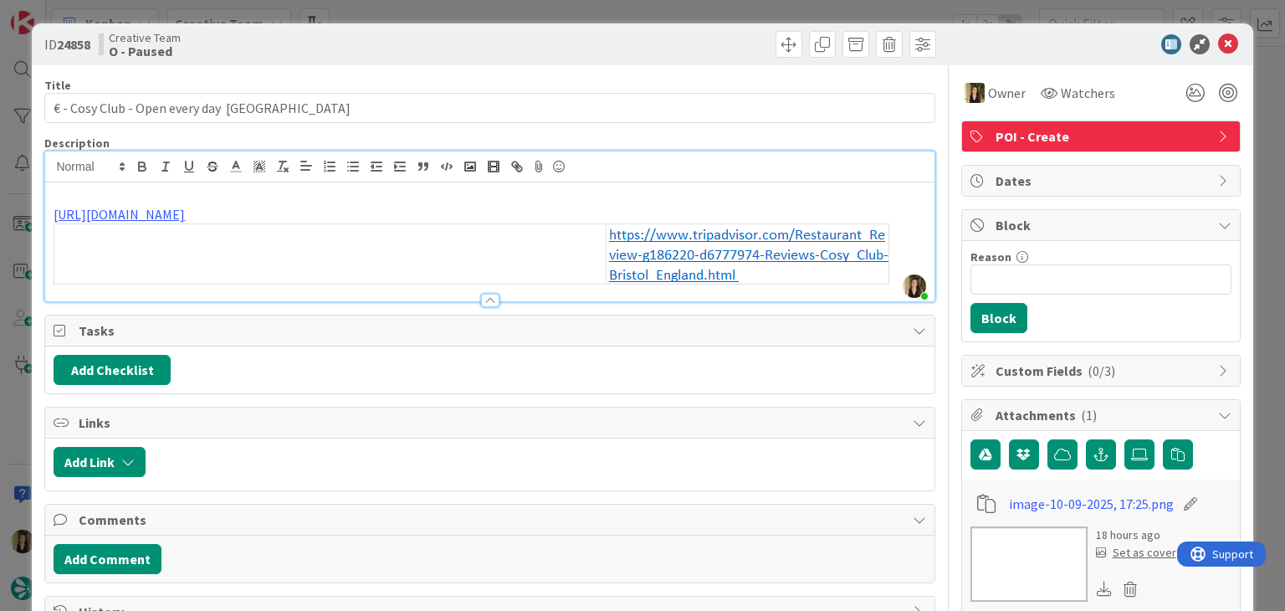
drag, startPoint x: 422, startPoint y: 9, endPoint x: 423, endPoint y: 20, distance: 11.0
click at [423, 9] on div "ID 24858 Creative Team O - Paused Title 39 / 128 € - Cosy Club - Open every day…" at bounding box center [642, 305] width 1285 height 611
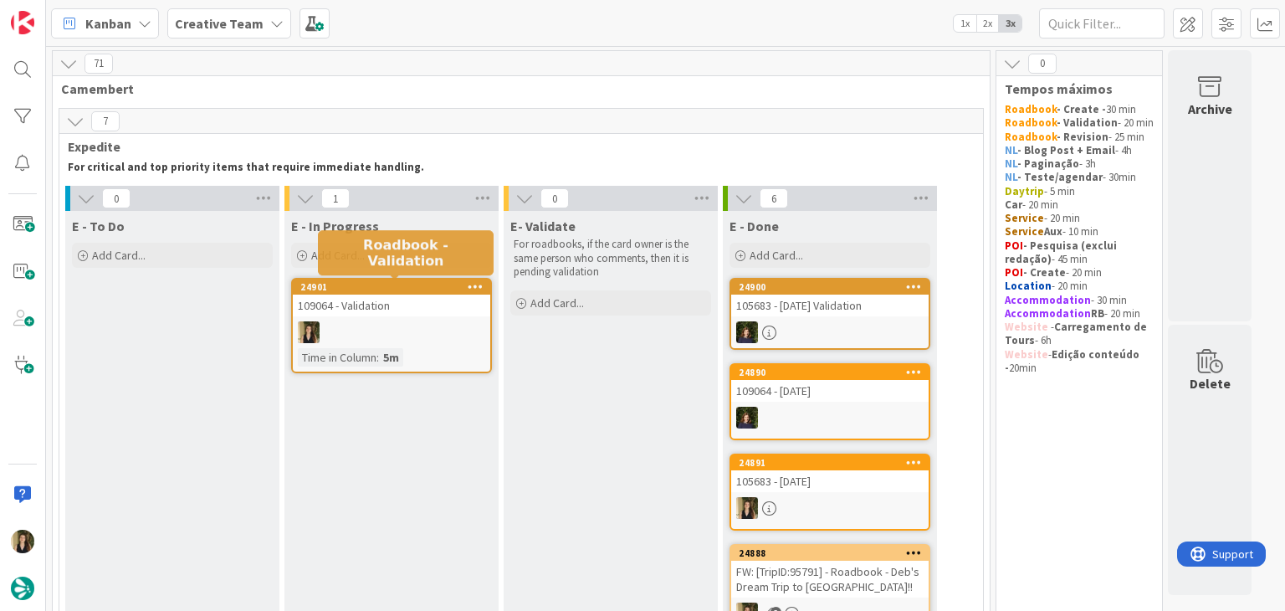
click at [362, 319] on div "24901 109064 - Validation Time in Column : 5m" at bounding box center [391, 325] width 201 height 95
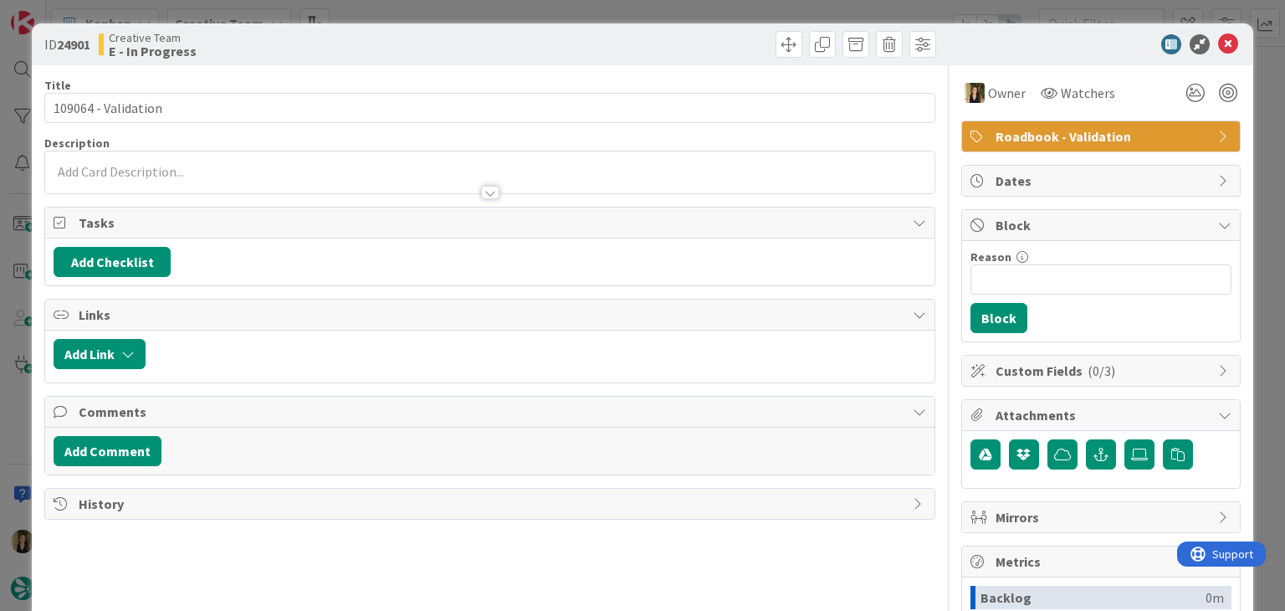
click at [644, 17] on div "ID 24901 Creative Team E - In Progress Title 19 / 128 109064 - Validation Descr…" at bounding box center [642, 305] width 1285 height 611
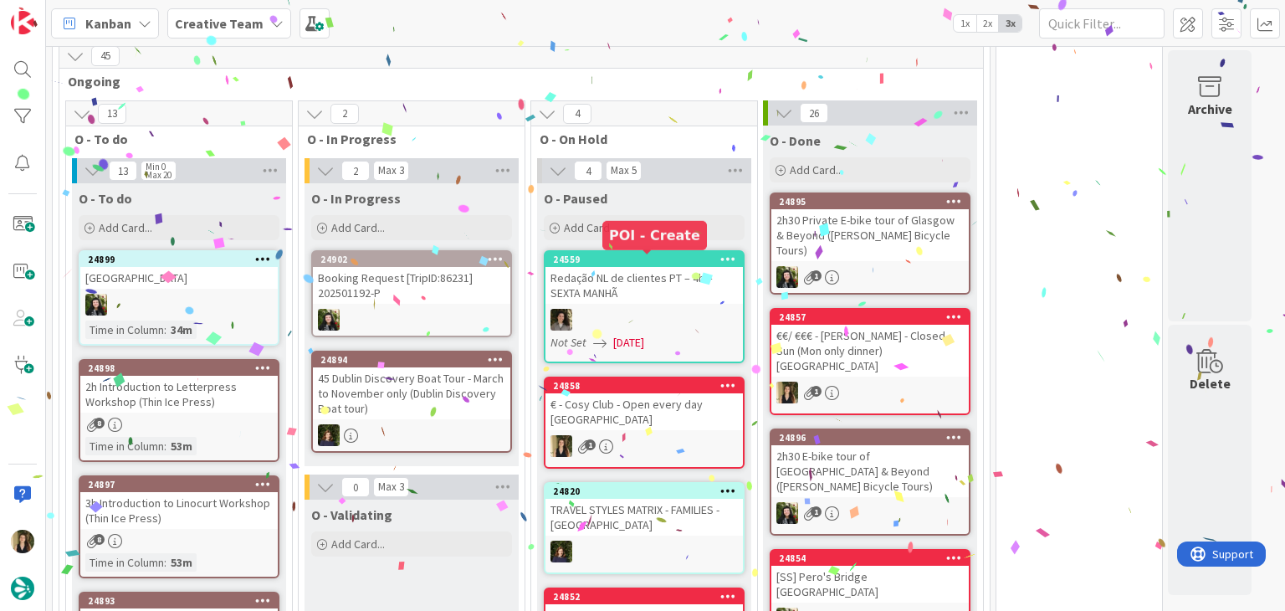
scroll to position [1088, 0]
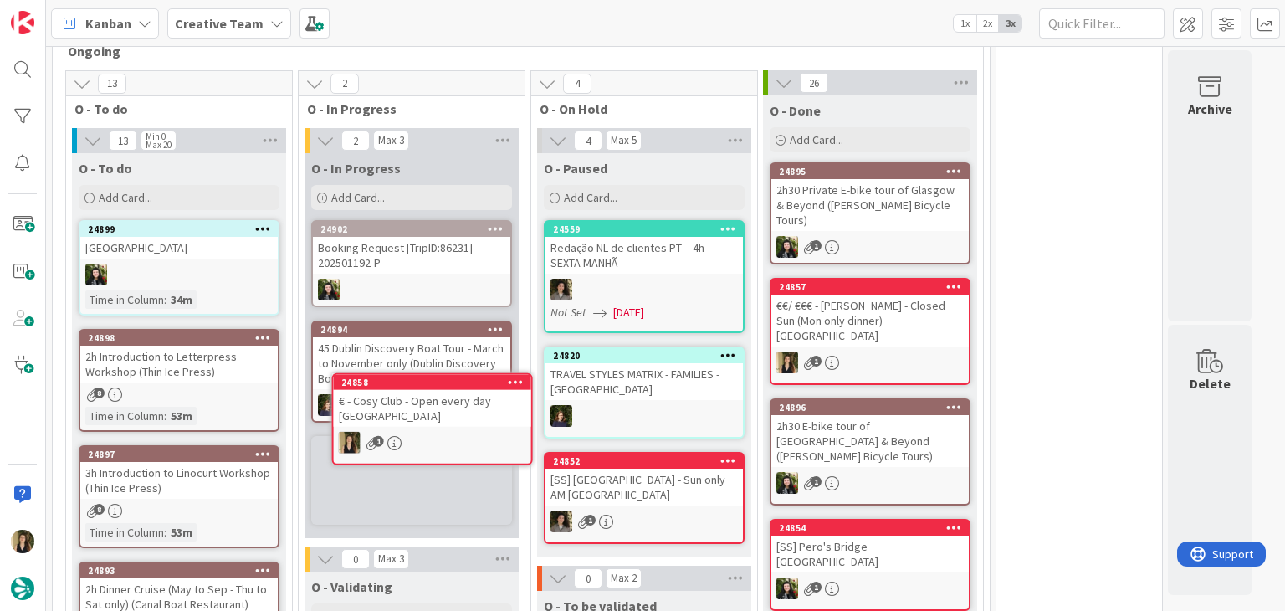
scroll to position [959, 0]
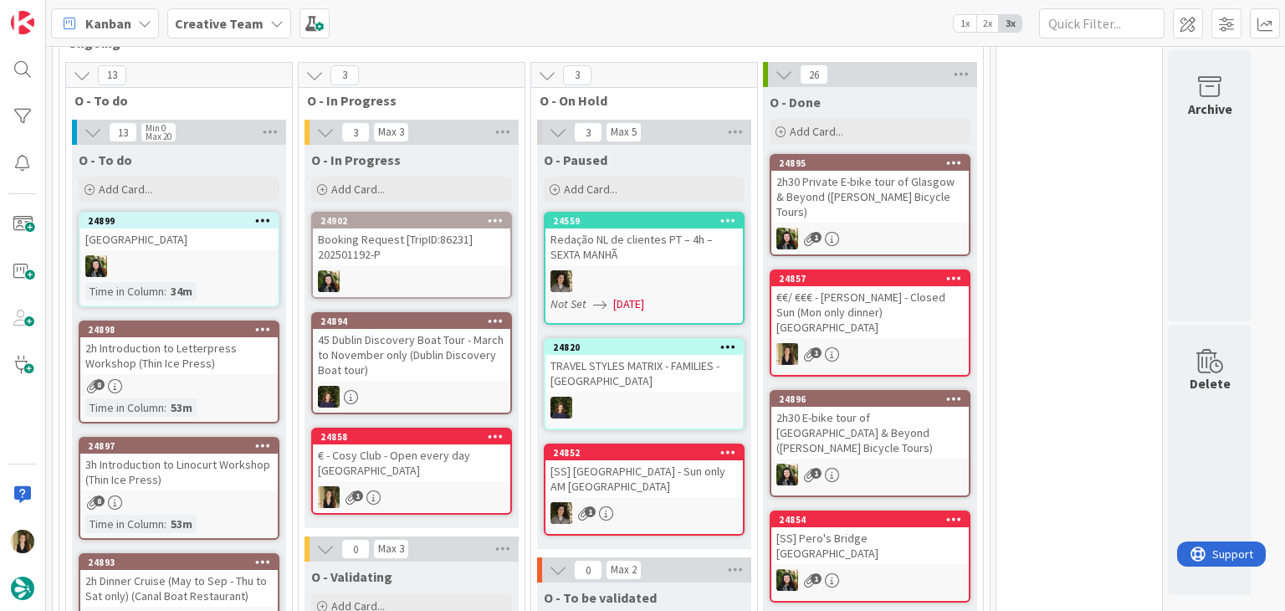
click at [452, 445] on div "€ - Cosy Club - Open every day [GEOGRAPHIC_DATA]" at bounding box center [411, 462] width 197 height 37
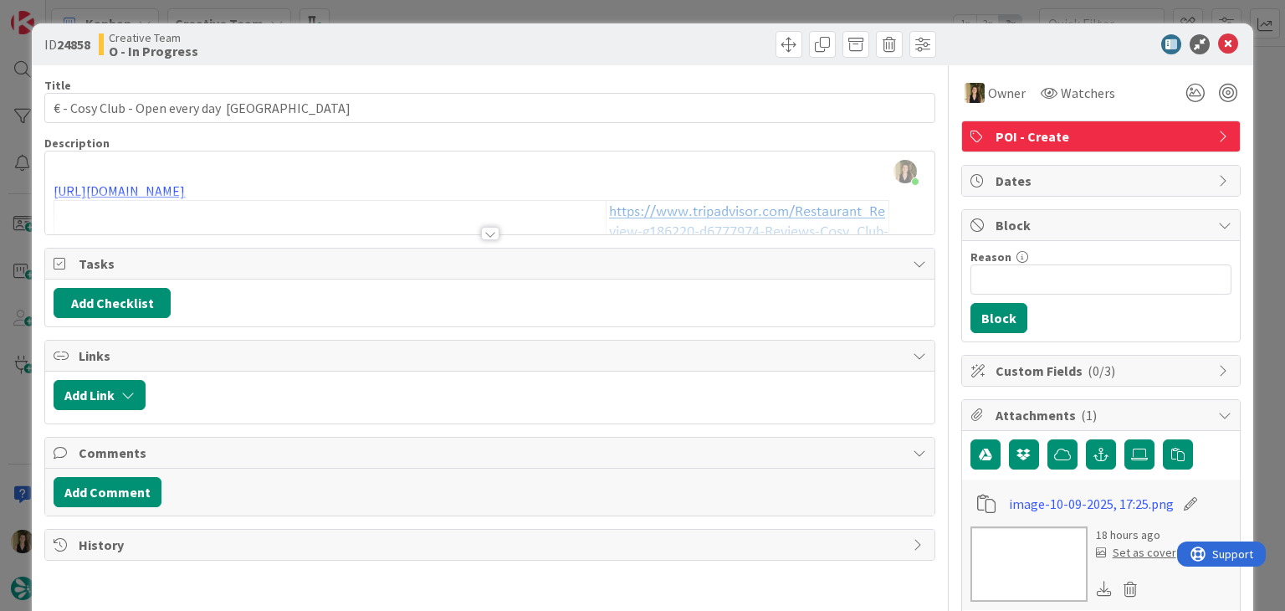
click at [483, 233] on div at bounding box center [490, 233] width 18 height 13
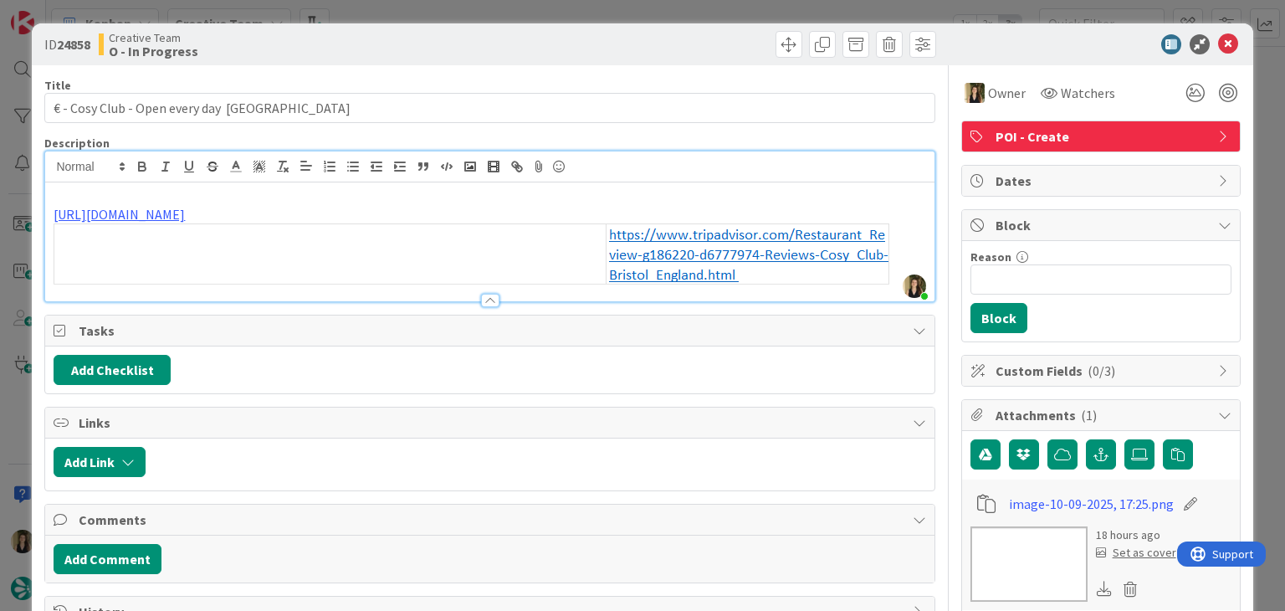
drag, startPoint x: 393, startPoint y: 13, endPoint x: 398, endPoint y: 0, distance: 14.3
click at [392, 11] on div "ID 24858 Creative Team O - In Progress Title 39 / 128 € - Cosy Club - Open ever…" at bounding box center [642, 305] width 1285 height 611
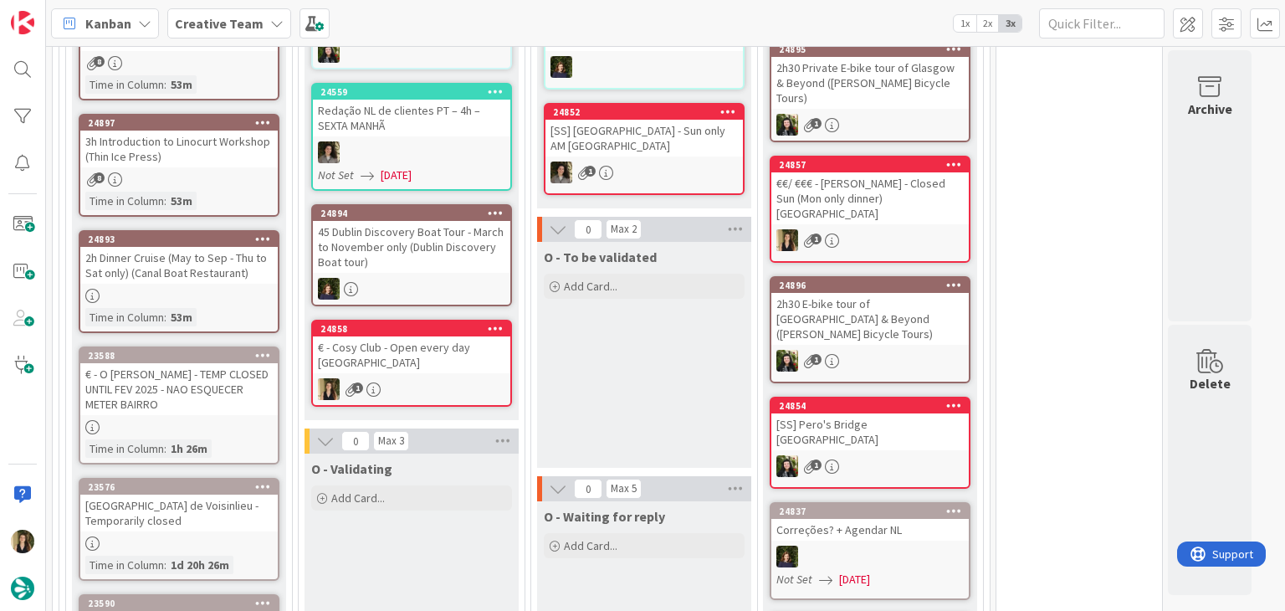
scroll to position [1065, 0]
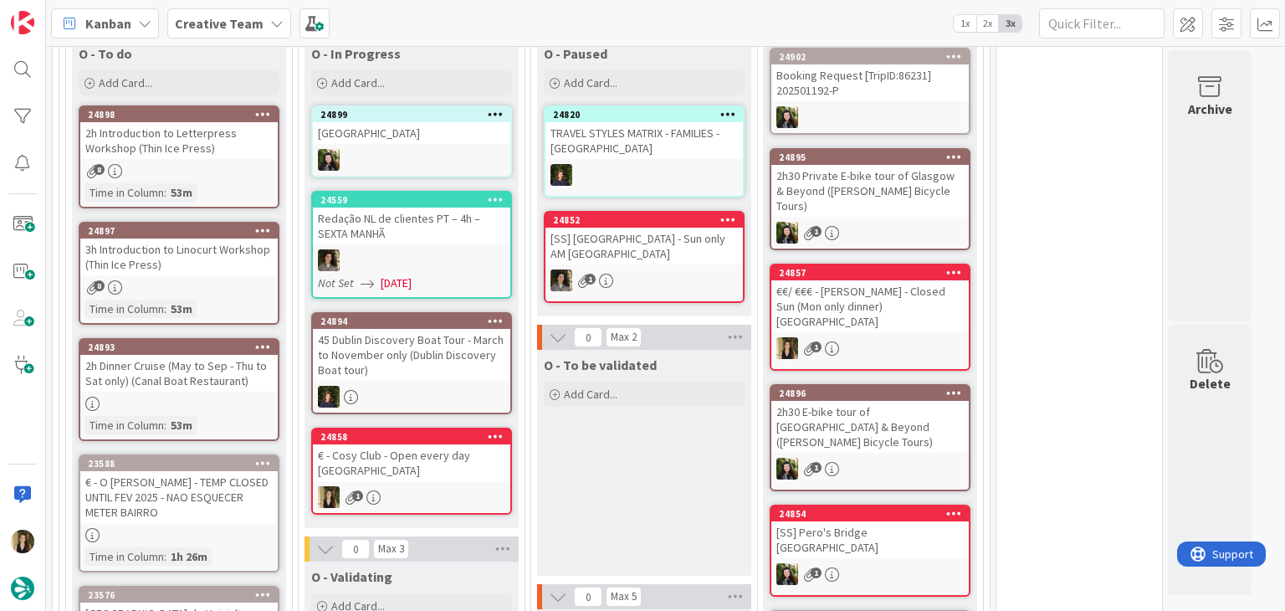
click at [459, 444] on div "€ - Cosy Club - Open every day [GEOGRAPHIC_DATA]" at bounding box center [411, 462] width 197 height 37
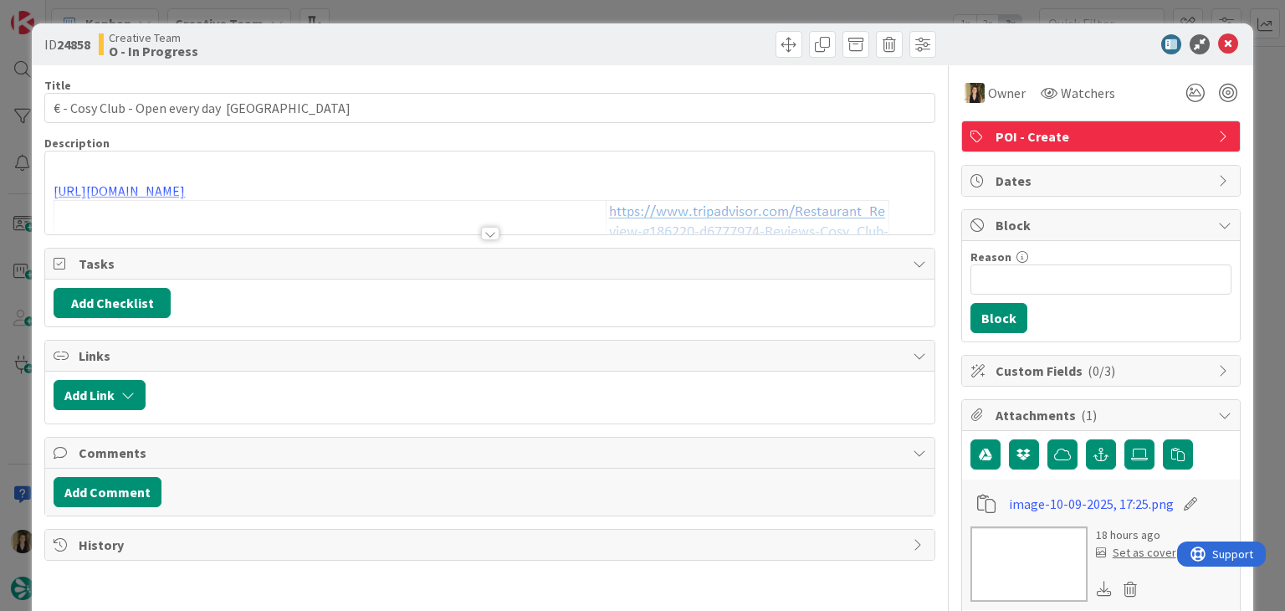
click at [613, 11] on div "ID 24858 Creative Team O - In Progress Title 39 / 128 € - Cosy Club - Open ever…" at bounding box center [642, 305] width 1285 height 611
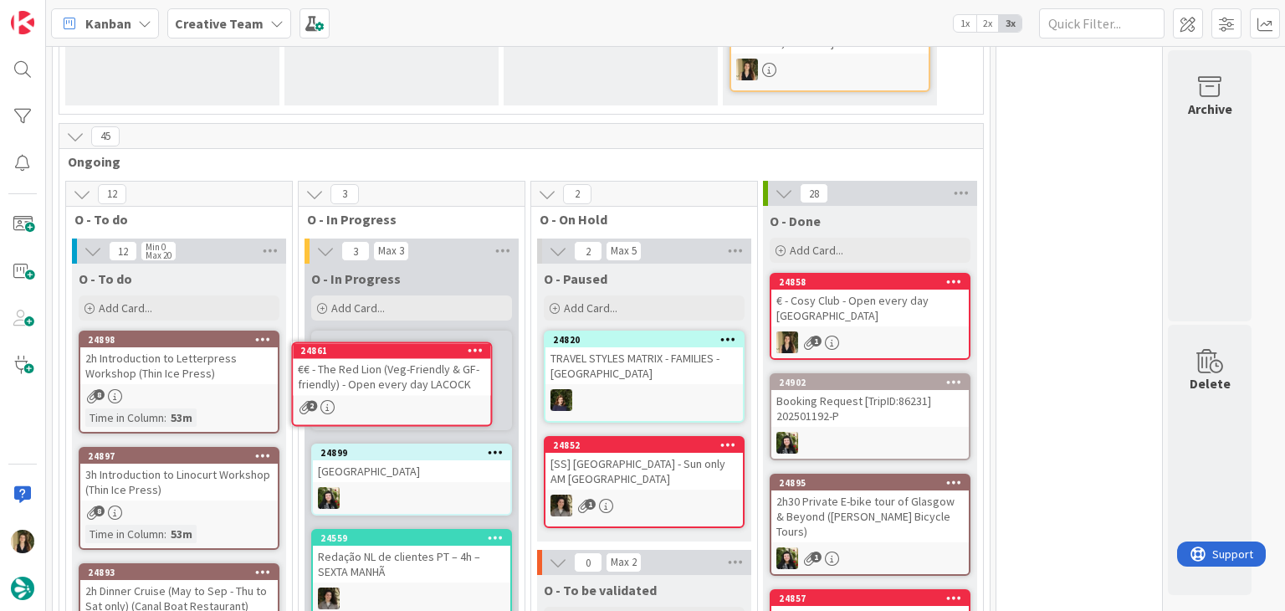
scroll to position [840, 0]
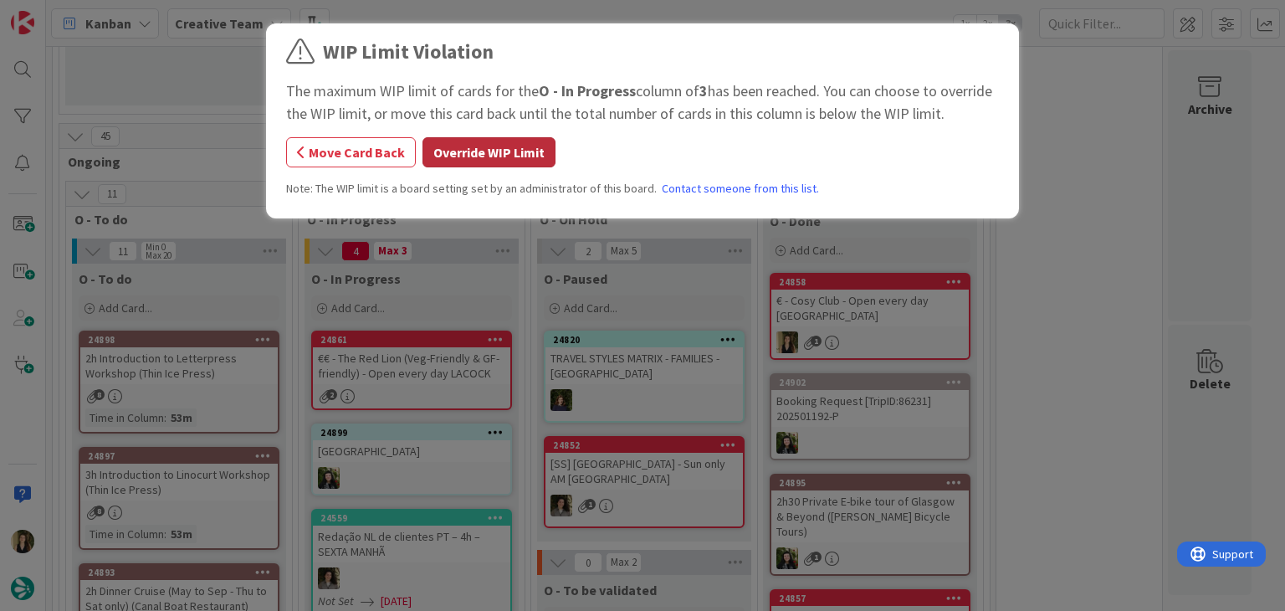
click at [459, 161] on button "Override WIP Limit" at bounding box center [489, 152] width 133 height 30
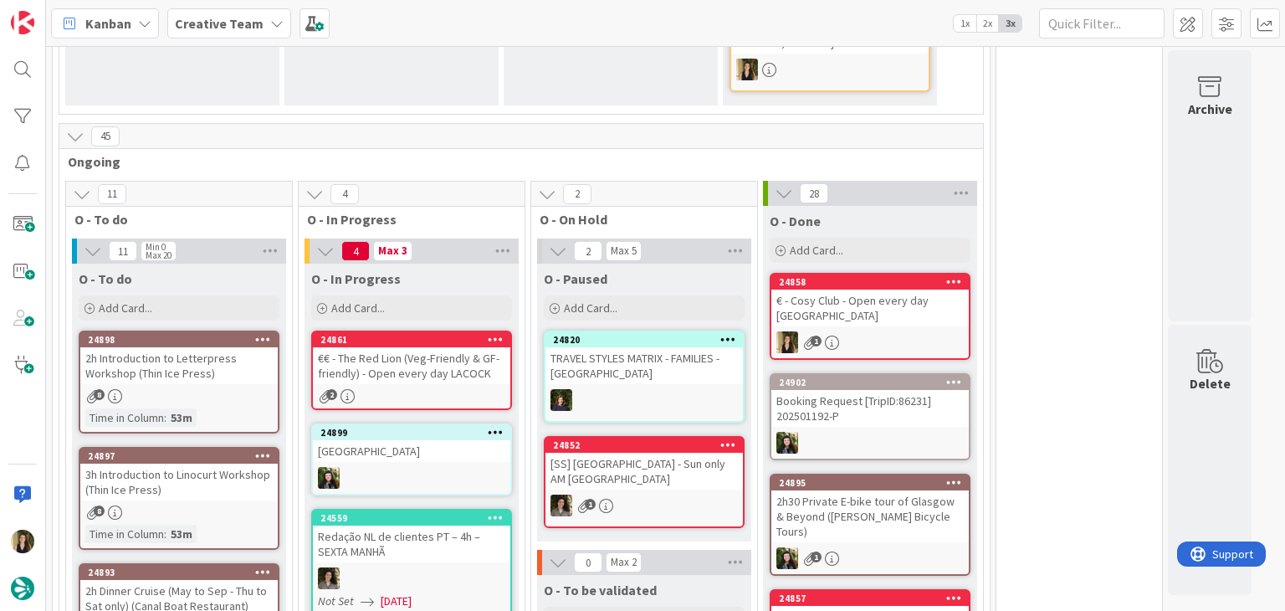
click at [428, 359] on div "€€ - The Red Lion (Veg-Friendly & GF-friendly) - Open every day LACOCK" at bounding box center [411, 365] width 197 height 37
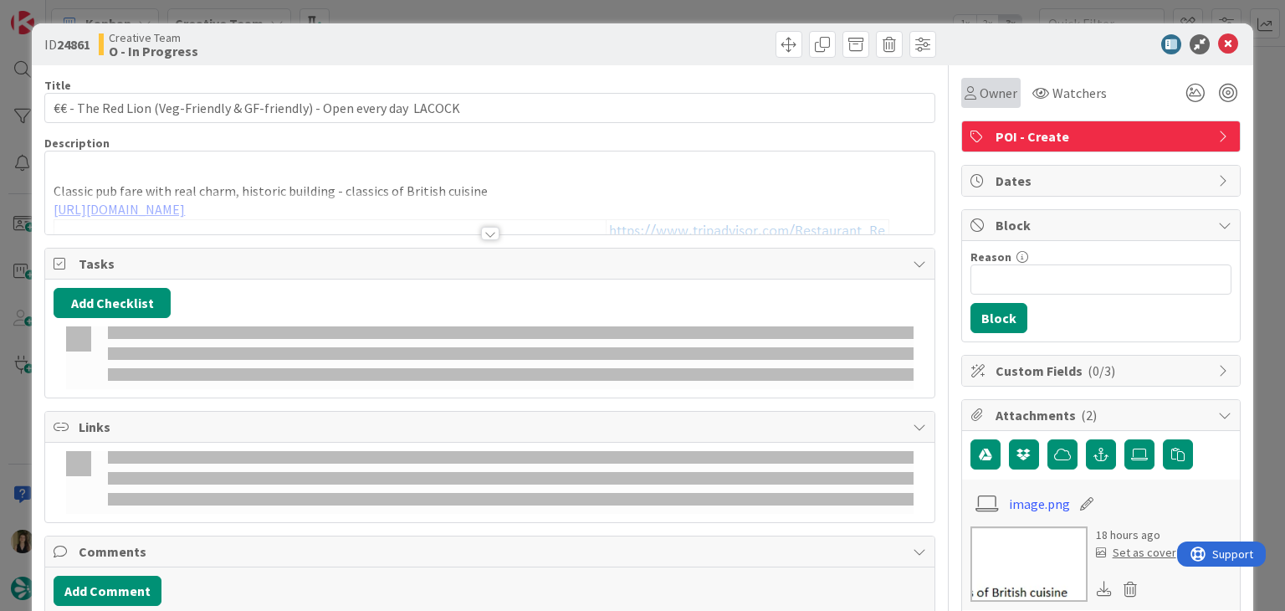
click at [980, 83] on span "Owner" at bounding box center [999, 93] width 38 height 20
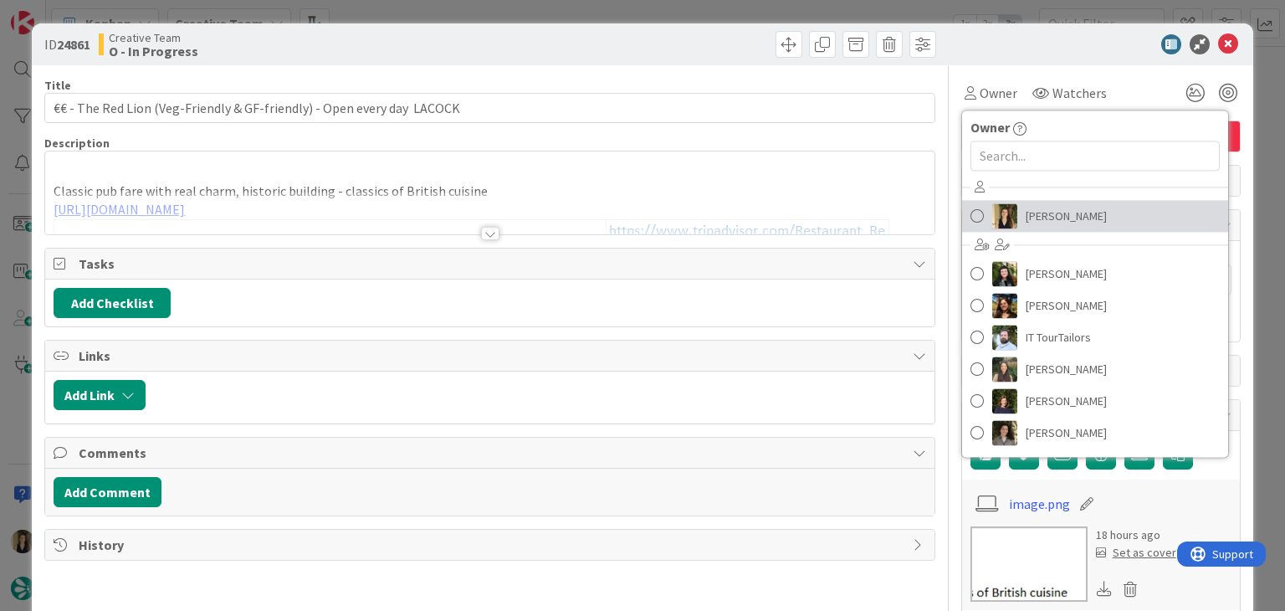
click at [1057, 209] on span "[PERSON_NAME]" at bounding box center [1066, 215] width 81 height 25
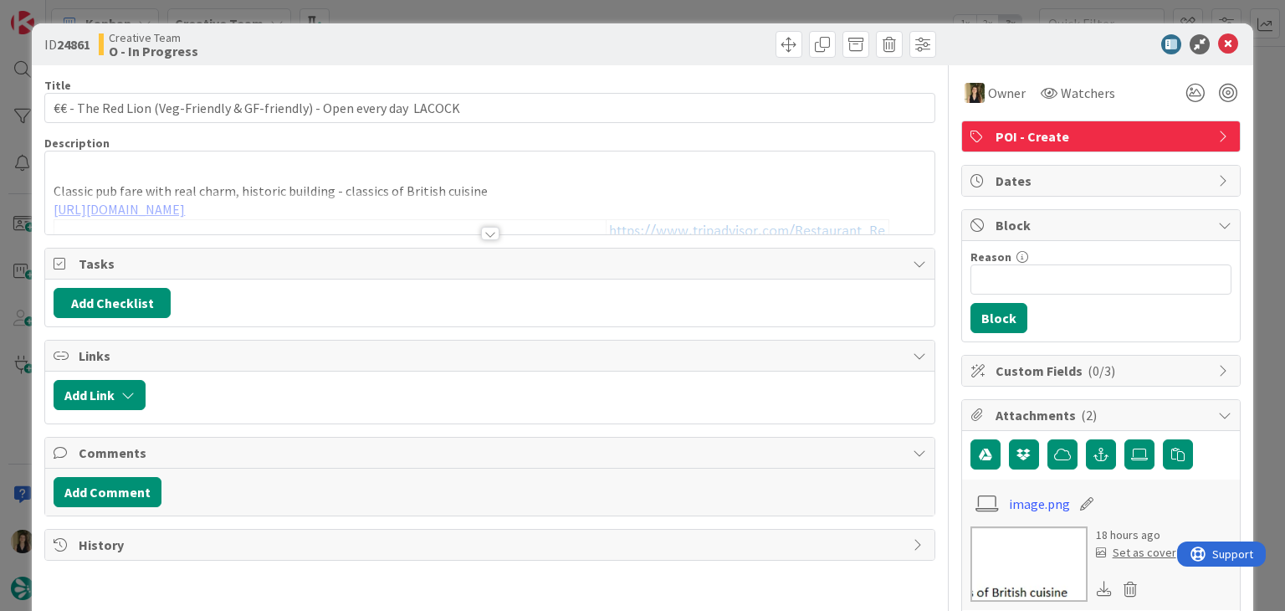
click at [488, 233] on div at bounding box center [490, 233] width 18 height 13
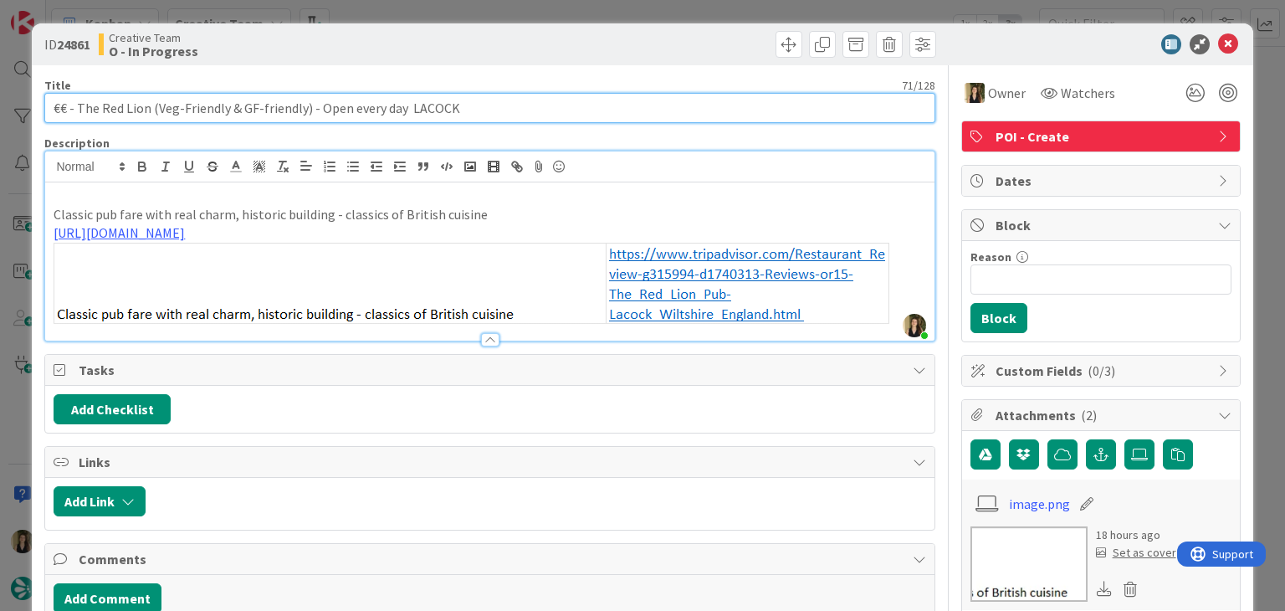
drag, startPoint x: 143, startPoint y: 108, endPoint x: 77, endPoint y: 105, distance: 66.2
click at [77, 105] on input "€€ - The Red Lion (Veg-Friendly & GF-friendly) - Open every day LACOCK" at bounding box center [489, 108] width 890 height 30
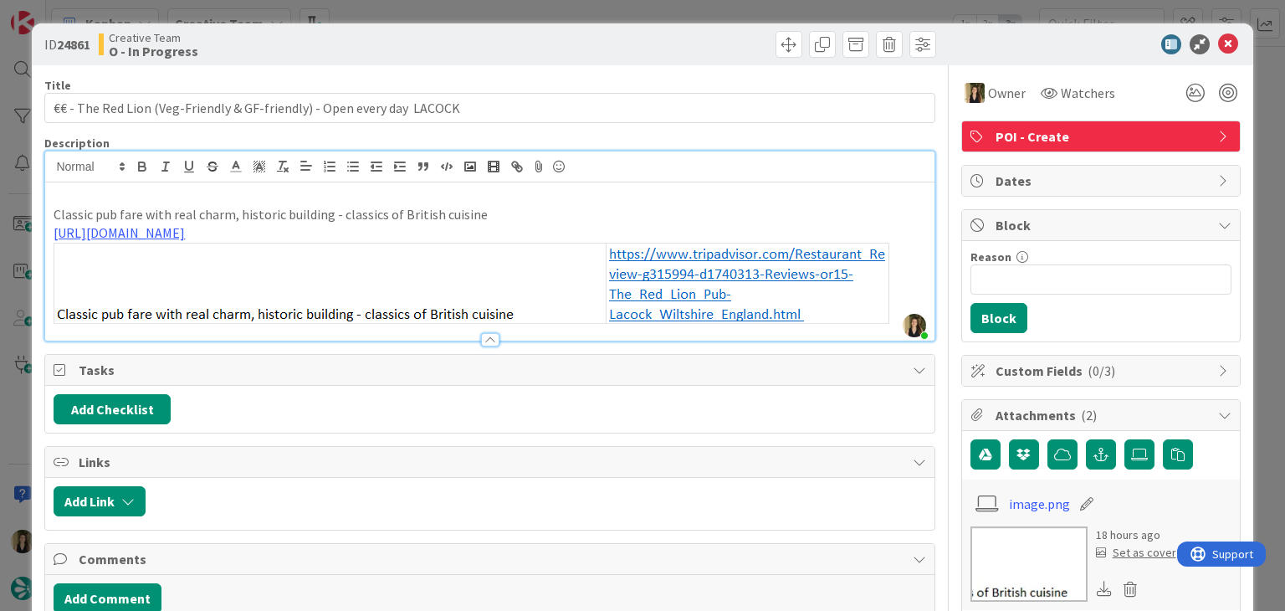
click at [368, 51] on div "Creative Team O - In Progress" at bounding box center [292, 44] width 387 height 27
click at [365, 8] on div "ID 24861 Creative Team O - In Progress Title 71 / 128 €€ - The Red Lion (Veg-Fr…" at bounding box center [642, 305] width 1285 height 611
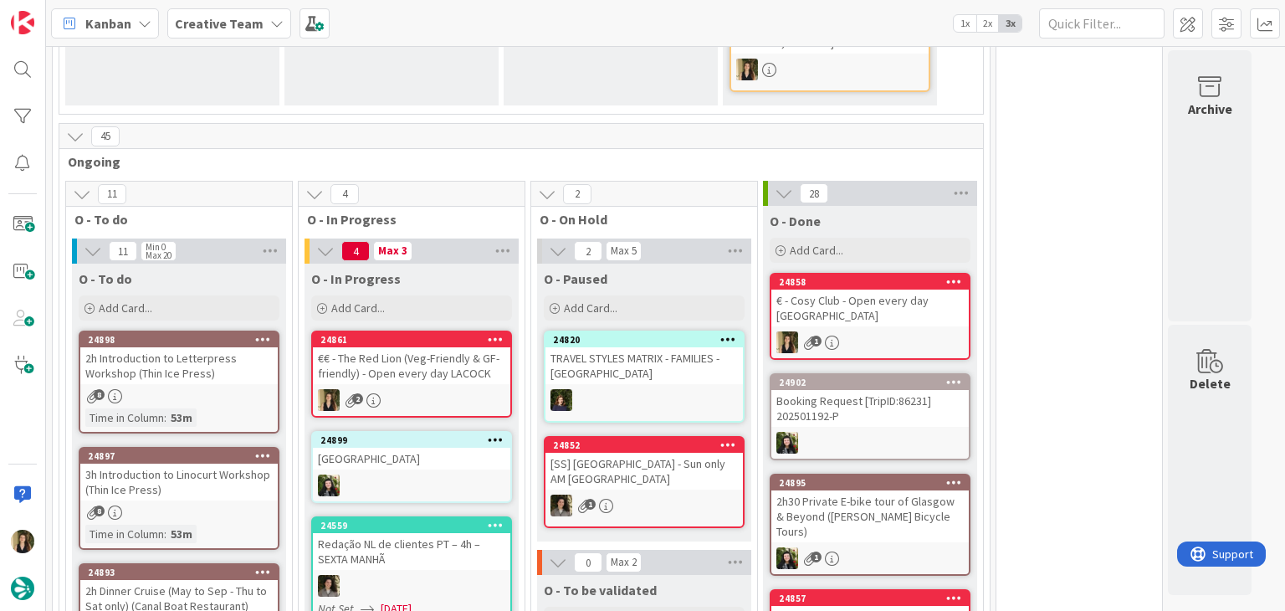
click at [442, 380] on div "24861 €€ - The Red Lion (Veg-Friendly & GF-friendly) - Open every day LACOCK 2" at bounding box center [411, 374] width 201 height 87
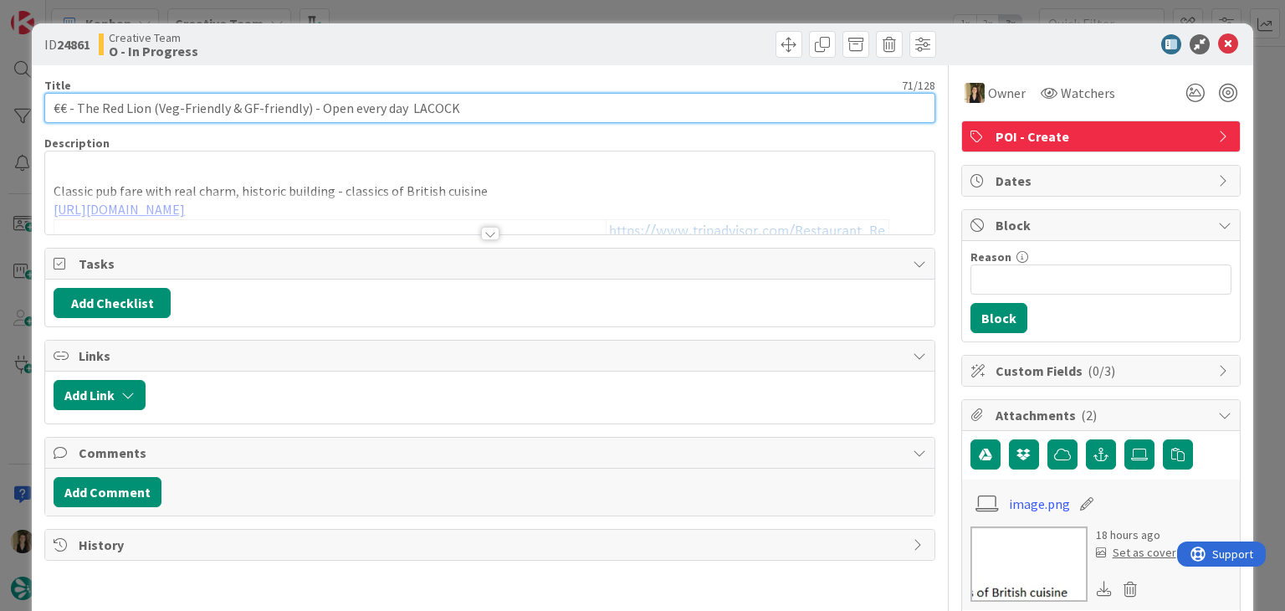
drag, startPoint x: 147, startPoint y: 102, endPoint x: 78, endPoint y: 111, distance: 70.1
click at [78, 111] on input "€€ - The Red Lion (Veg-Friendly & GF-friendly) - Open every day LACOCK" at bounding box center [489, 108] width 890 height 30
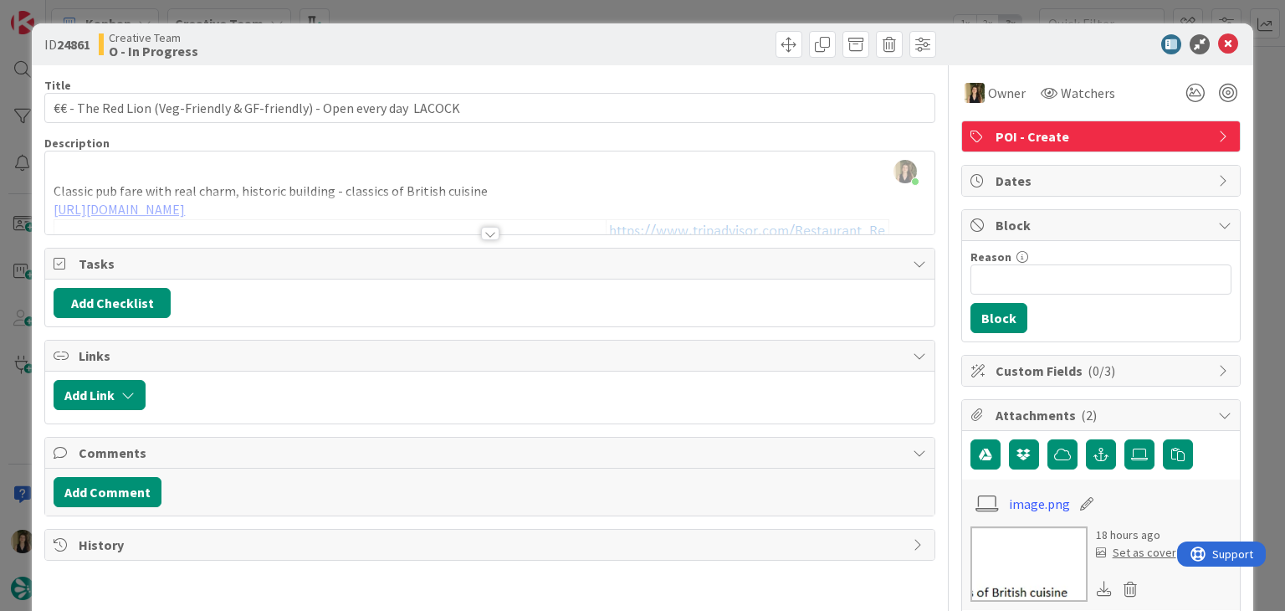
click at [446, 8] on div "ID 24861 Creative Team O - In Progress Title 71 / 128 €€ - The Red Lion (Veg-Fr…" at bounding box center [642, 305] width 1285 height 611
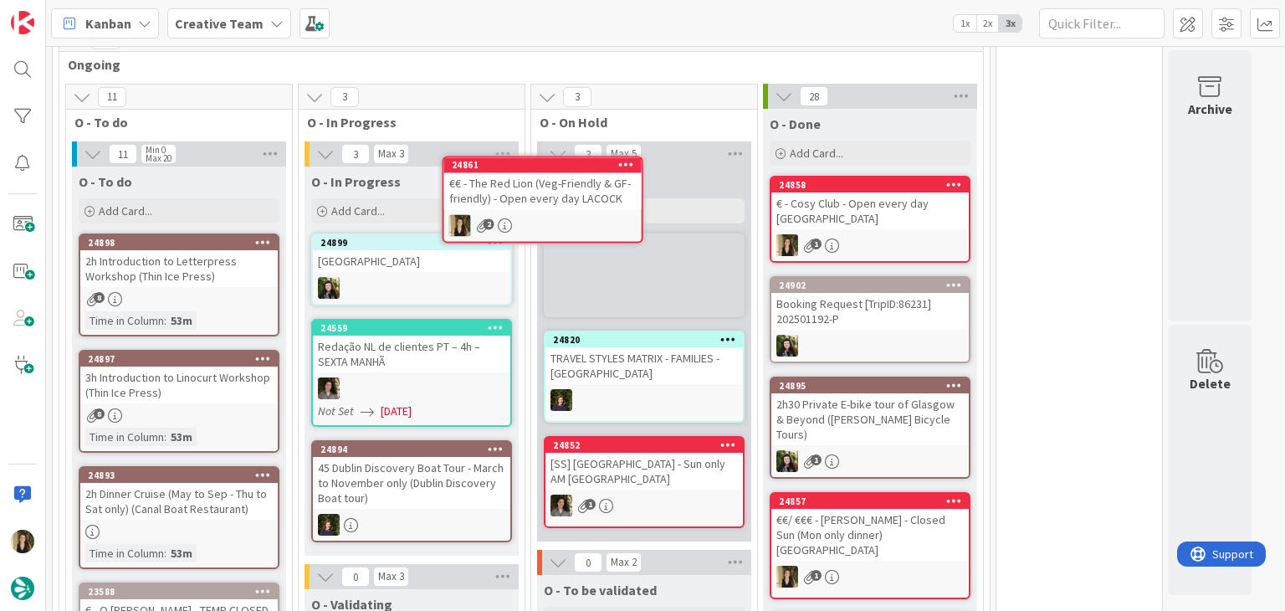
scroll to position [884, 0]
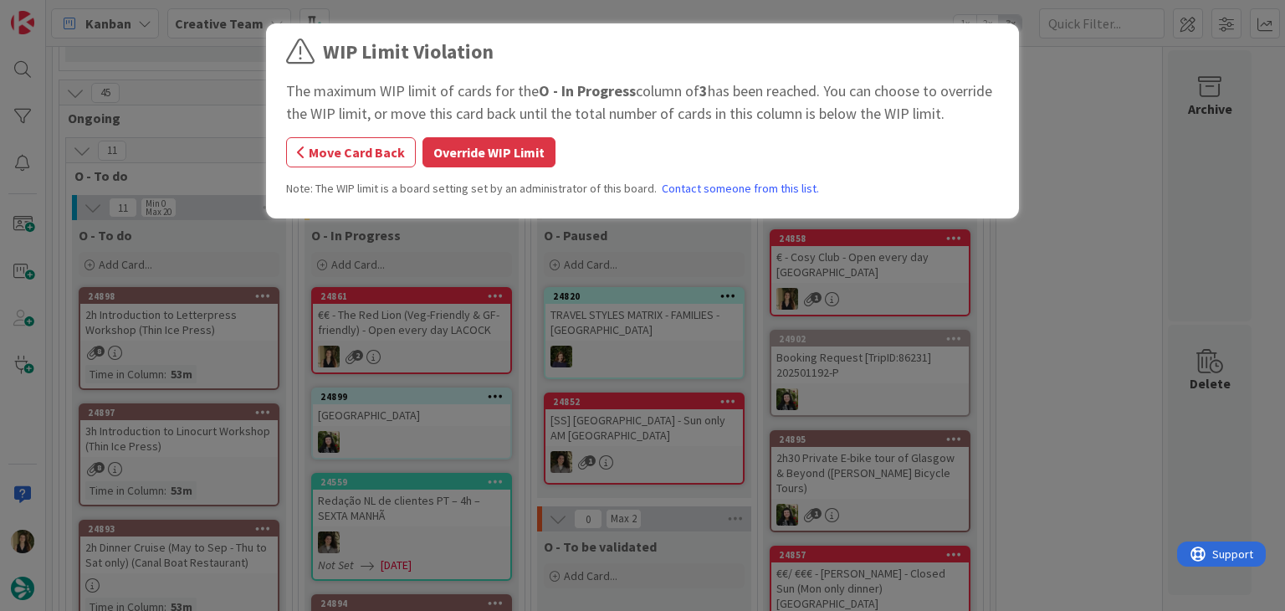
click at [496, 153] on button "Override WIP Limit" at bounding box center [489, 152] width 133 height 30
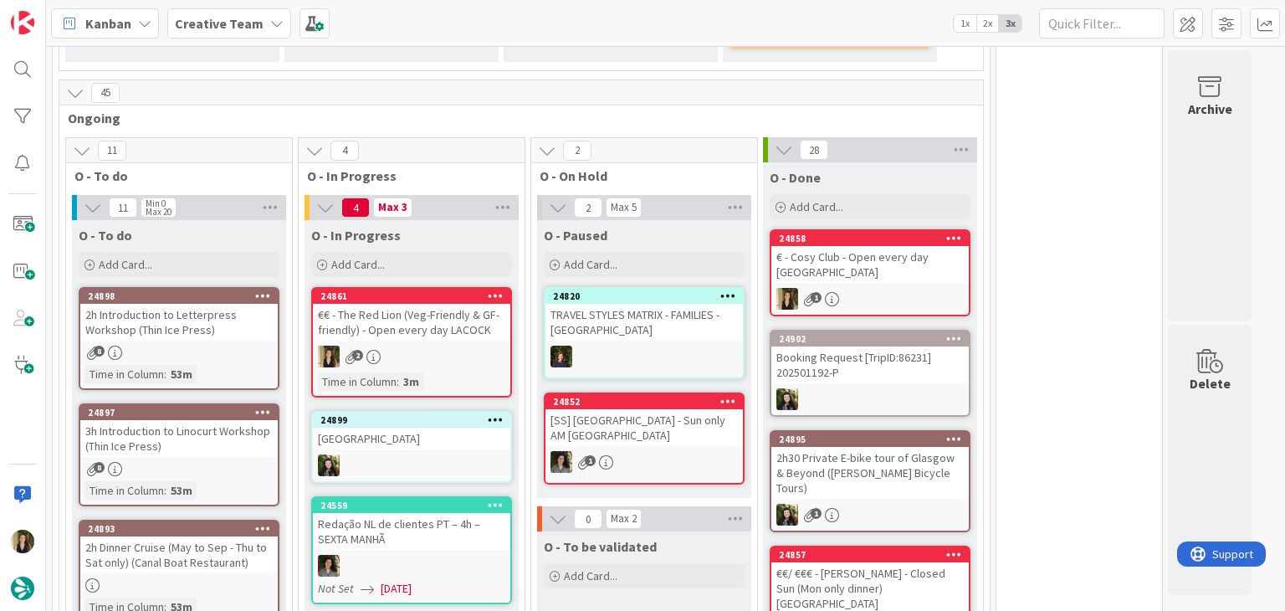
click at [449, 328] on div "€€ - The Red Lion (Veg-Friendly & GF-friendly) - Open every day LACOCK" at bounding box center [411, 322] width 197 height 37
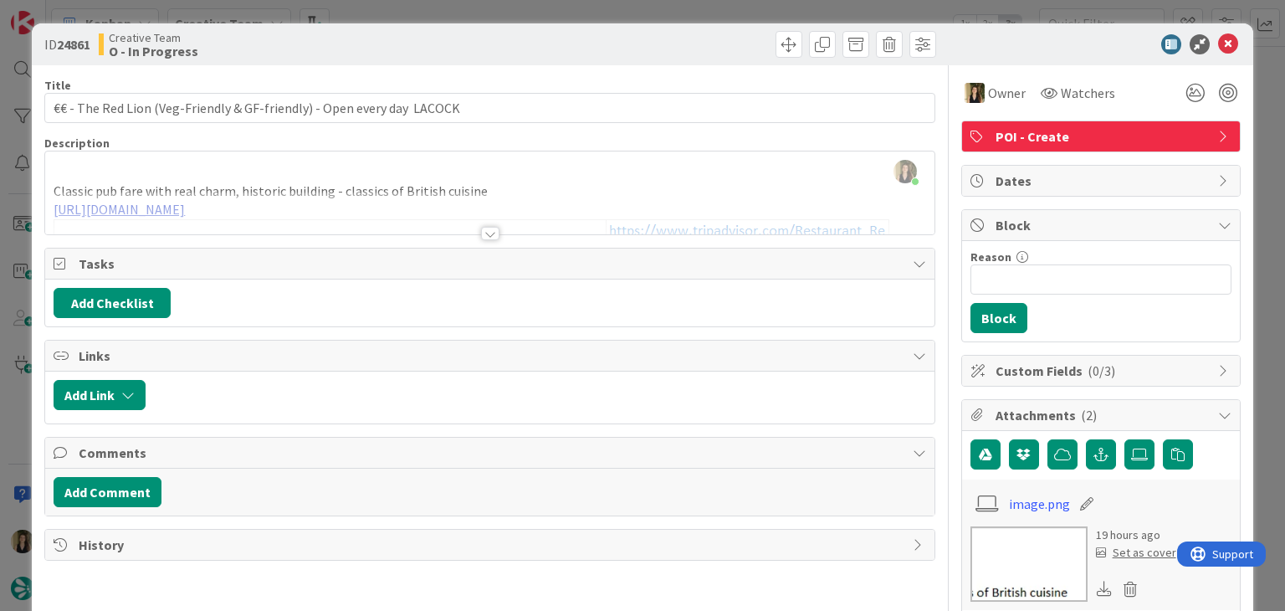
click at [483, 234] on div at bounding box center [490, 233] width 18 height 13
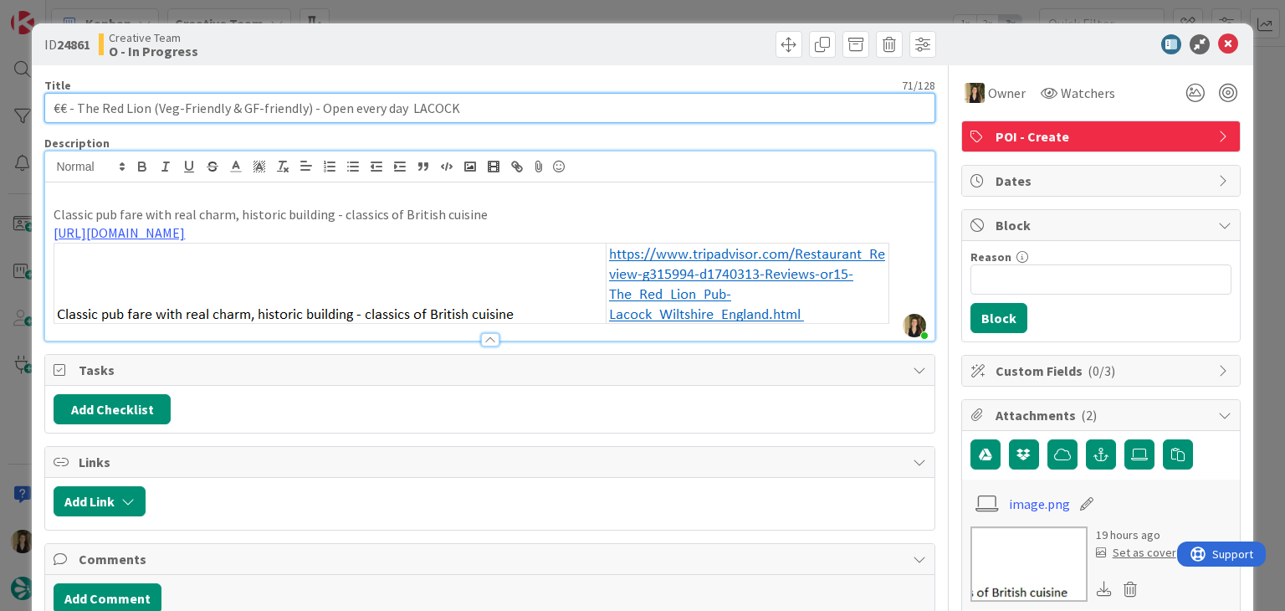
drag, startPoint x: 151, startPoint y: 104, endPoint x: 78, endPoint y: 101, distance: 72.8
click at [78, 101] on input "€€ - The Red Lion (Veg-Friendly & GF-friendly) - Open every day LACOCK" at bounding box center [489, 108] width 890 height 30
drag, startPoint x: 400, startPoint y: 106, endPoint x: 33, endPoint y: 105, distance: 366.5
click at [33, 105] on div "ID 24861 Creative Team O - In Progress Title 71 / 128 €€ - The Red Lion (Veg-Fr…" at bounding box center [642, 583] width 1221 height 1121
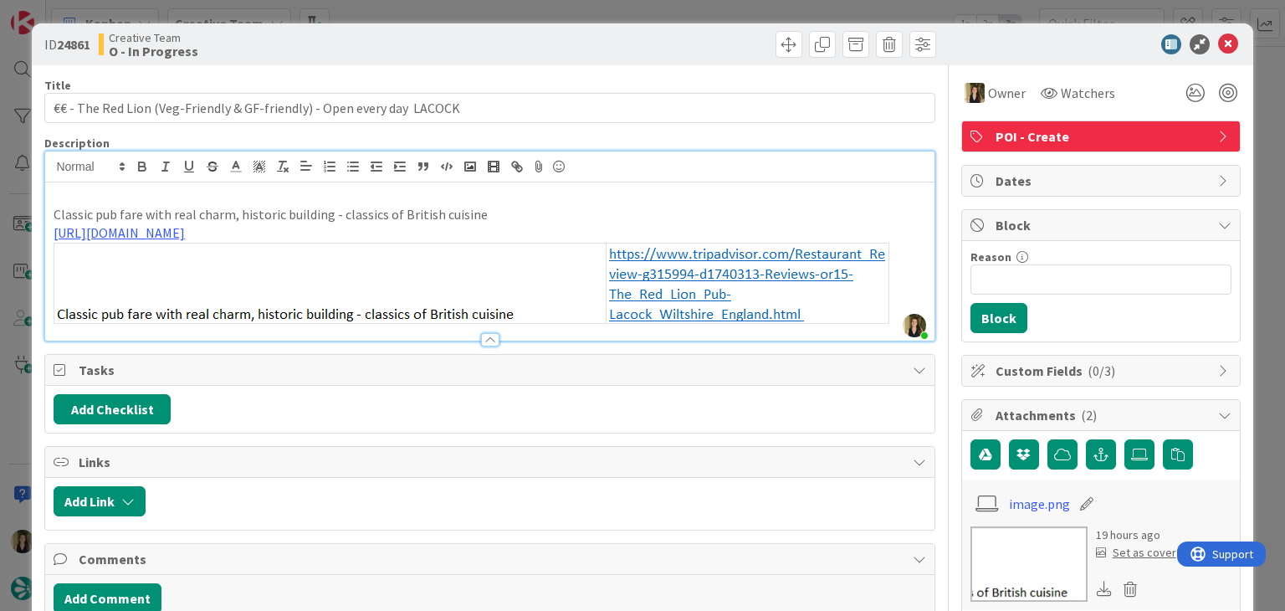
click at [412, 54] on div "Creative Team O - In Progress" at bounding box center [292, 44] width 387 height 27
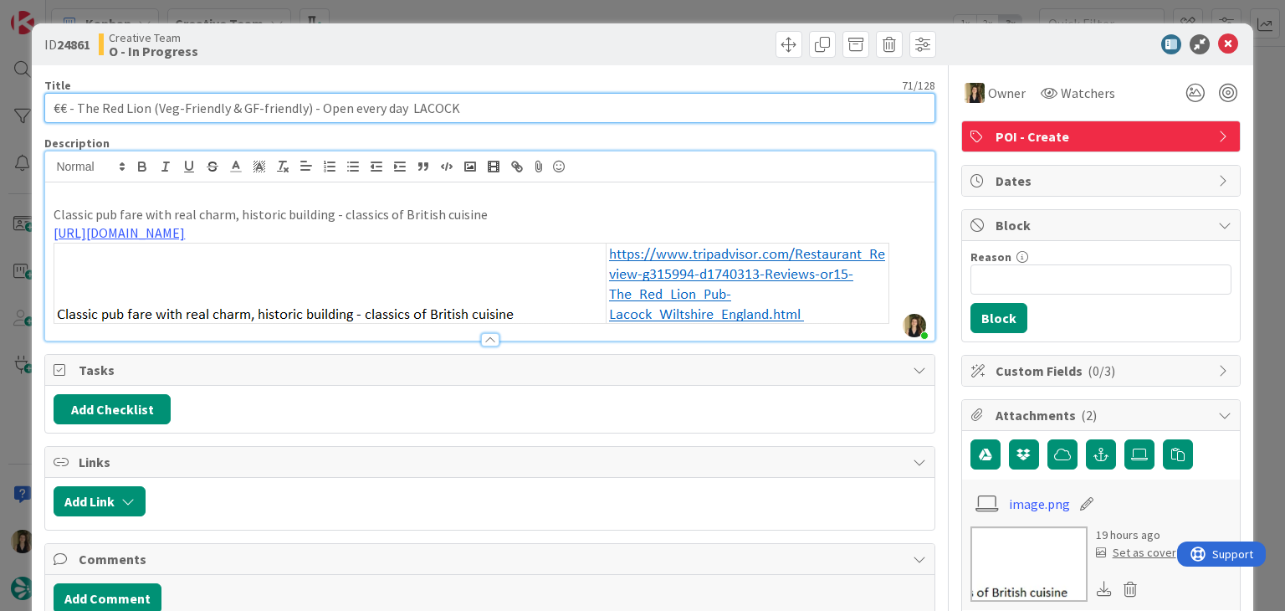
drag, startPoint x: 401, startPoint y: 105, endPoint x: 314, endPoint y: 111, distance: 87.2
click at [313, 111] on input "€€ - The Red Lion (Veg-Friendly & GF-friendly) - Open every day LACOCK" at bounding box center [489, 108] width 890 height 30
click at [151, 108] on input "€€ - The Red Lion (Veg-Friendly & GF-friendly) LACOCK" at bounding box center [489, 108] width 890 height 30
paste input "Open every day"
drag, startPoint x: 400, startPoint y: 111, endPoint x: 43, endPoint y: 122, distance: 357.5
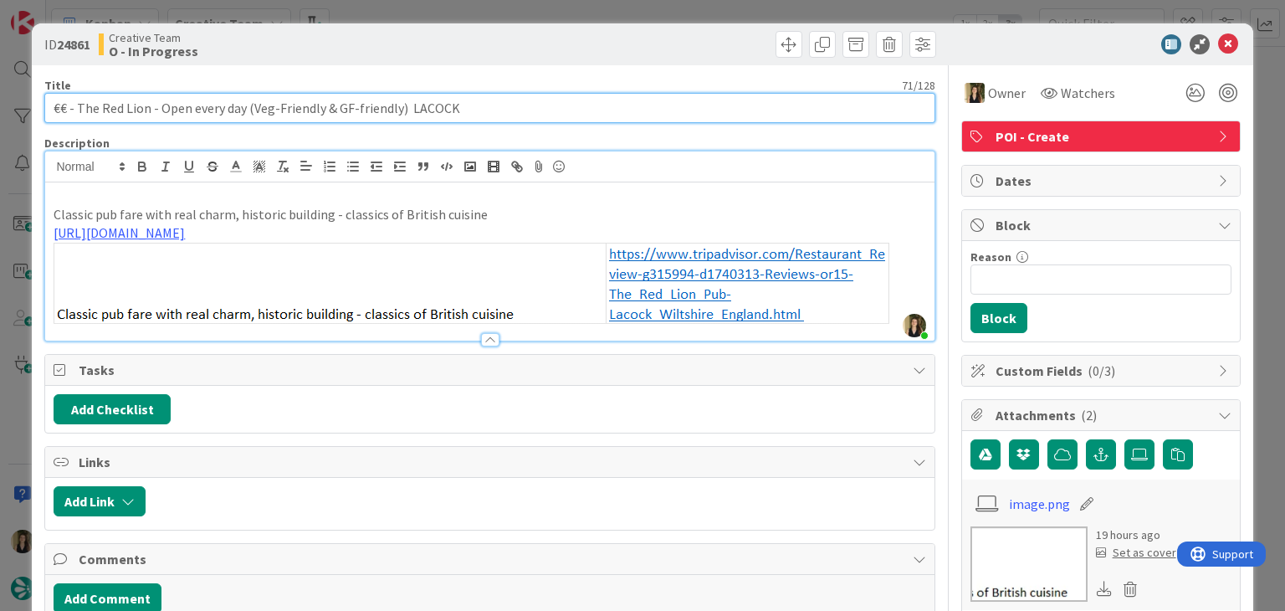
click at [39, 123] on div "ID 24861 Creative Team O - In Progress Title 71 / 128 €€ - The Red Lion - Open …" at bounding box center [642, 583] width 1221 height 1121
type input "€€ - The Red Lion - Open every day (Veg-Friendly & GF-friendly) LACOCK"
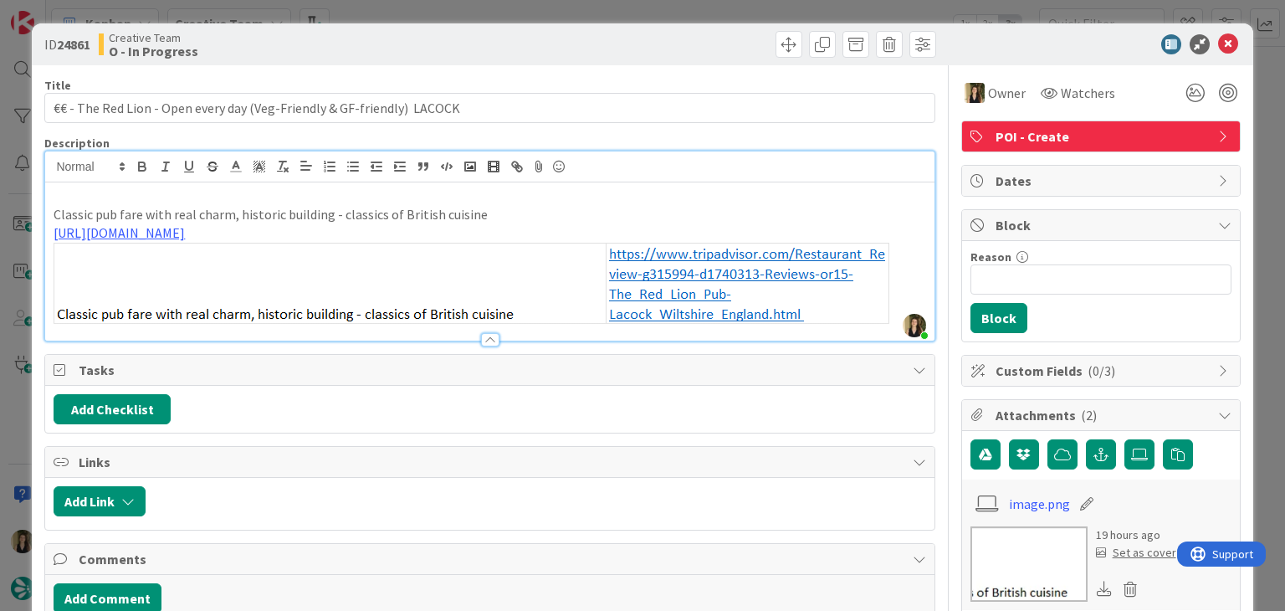
drag, startPoint x: 498, startPoint y: 25, endPoint x: 495, endPoint y: 5, distance: 20.2
click at [498, 26] on div "ID 24861 Creative Team O - In Progress" at bounding box center [642, 44] width 1221 height 42
click at [495, 5] on div "ID 24861 Creative Team O - In Progress Title 71 / 128 €€ - The Red Lion - Open …" at bounding box center [642, 305] width 1285 height 611
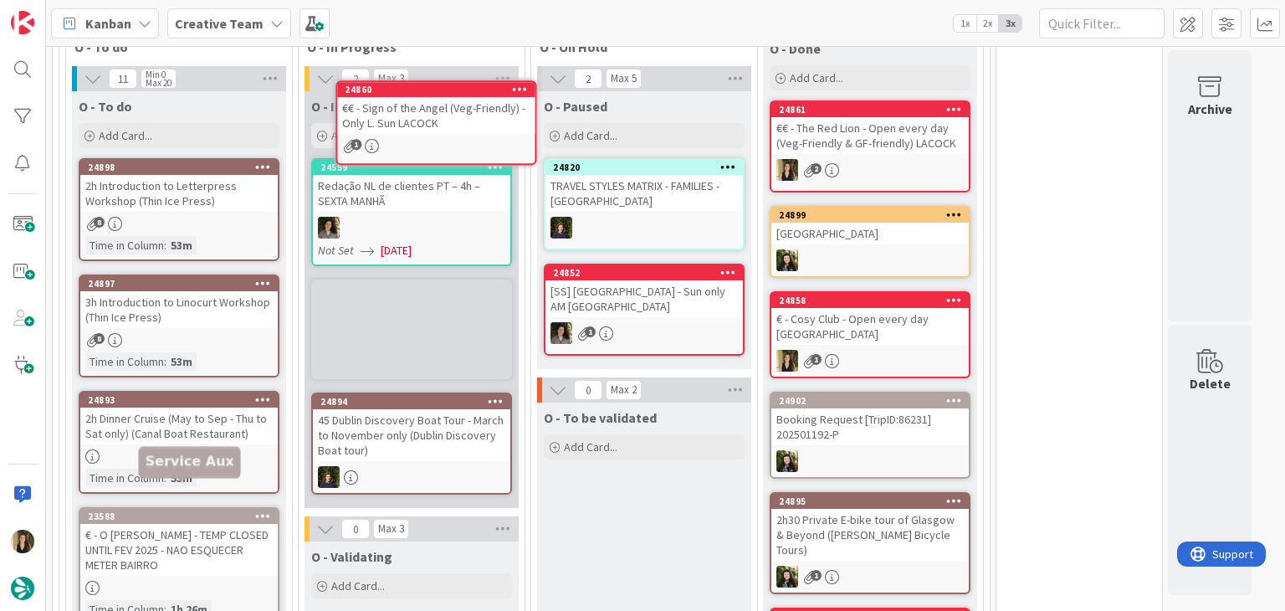
scroll to position [1012, 0]
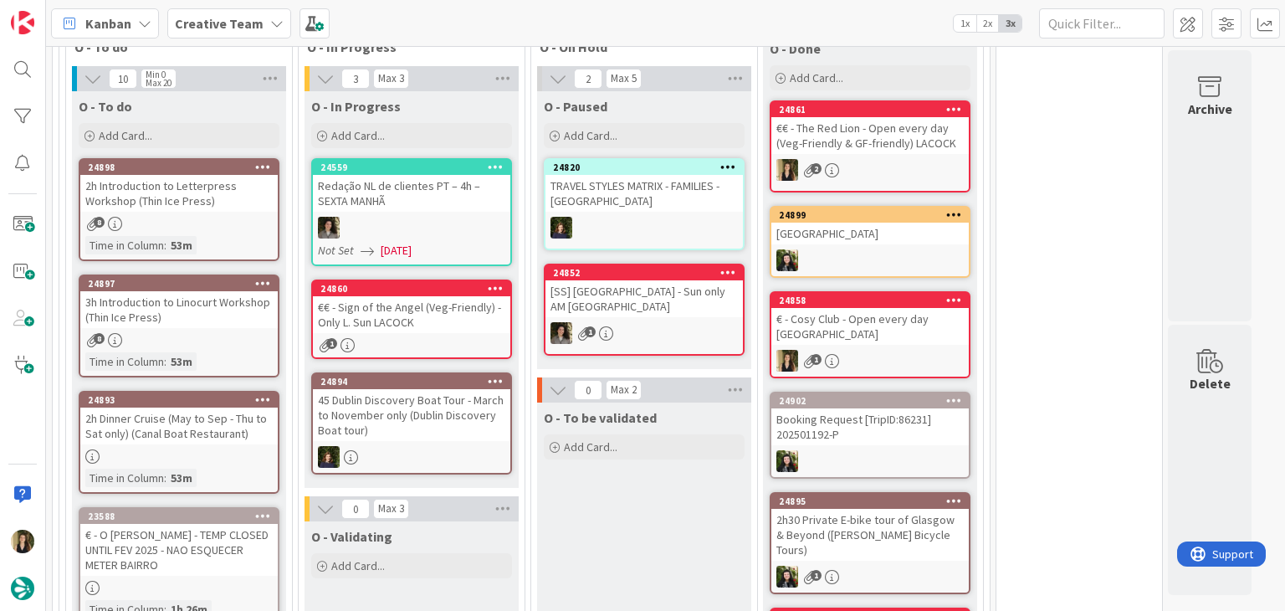
click at [484, 313] on div "€€ - Sign of the Angel (Veg-Friendly) - Only L. Sun LACOCK" at bounding box center [411, 314] width 197 height 37
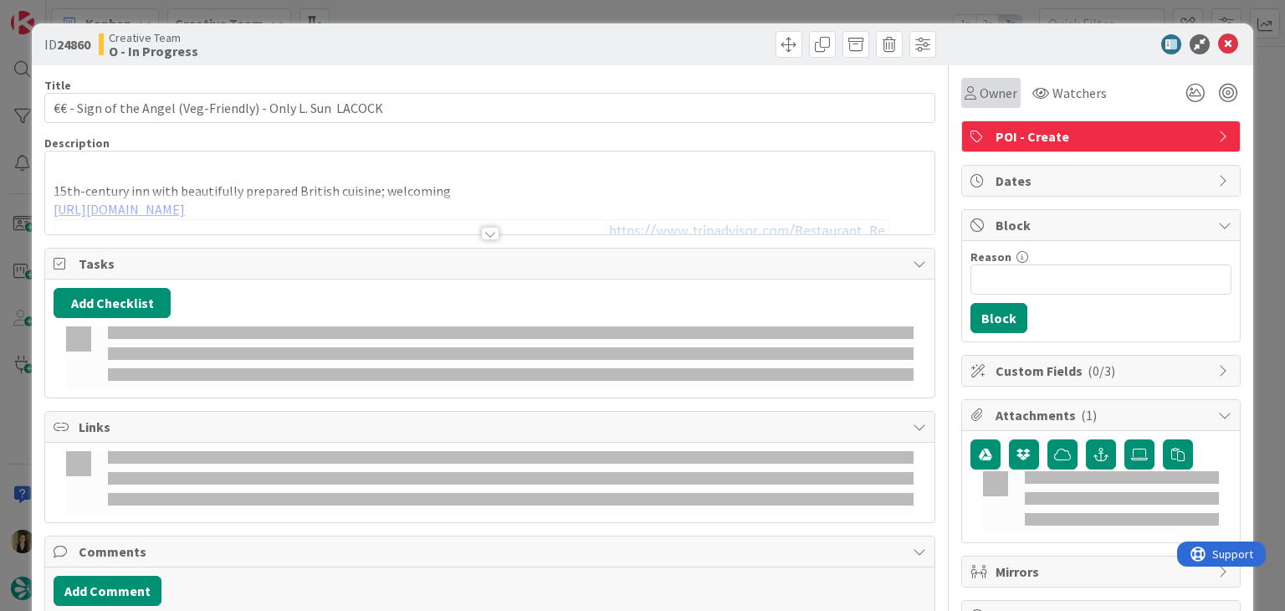
click at [982, 91] on span "Owner" at bounding box center [999, 93] width 38 height 20
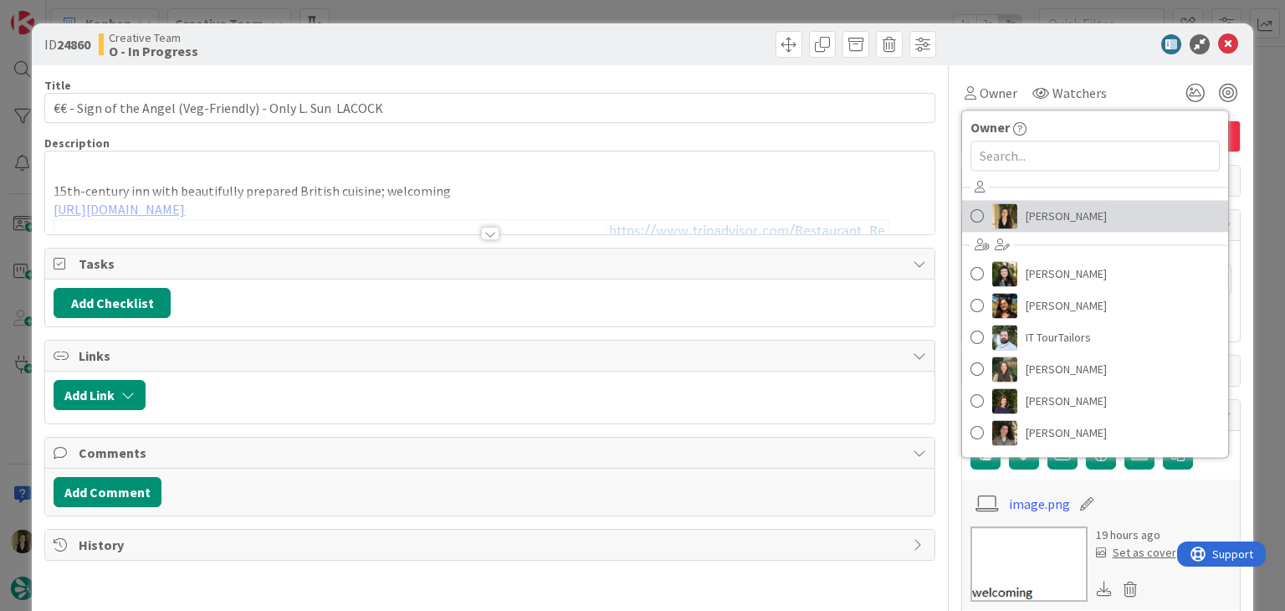
click at [1038, 213] on span "[PERSON_NAME]" at bounding box center [1066, 215] width 81 height 25
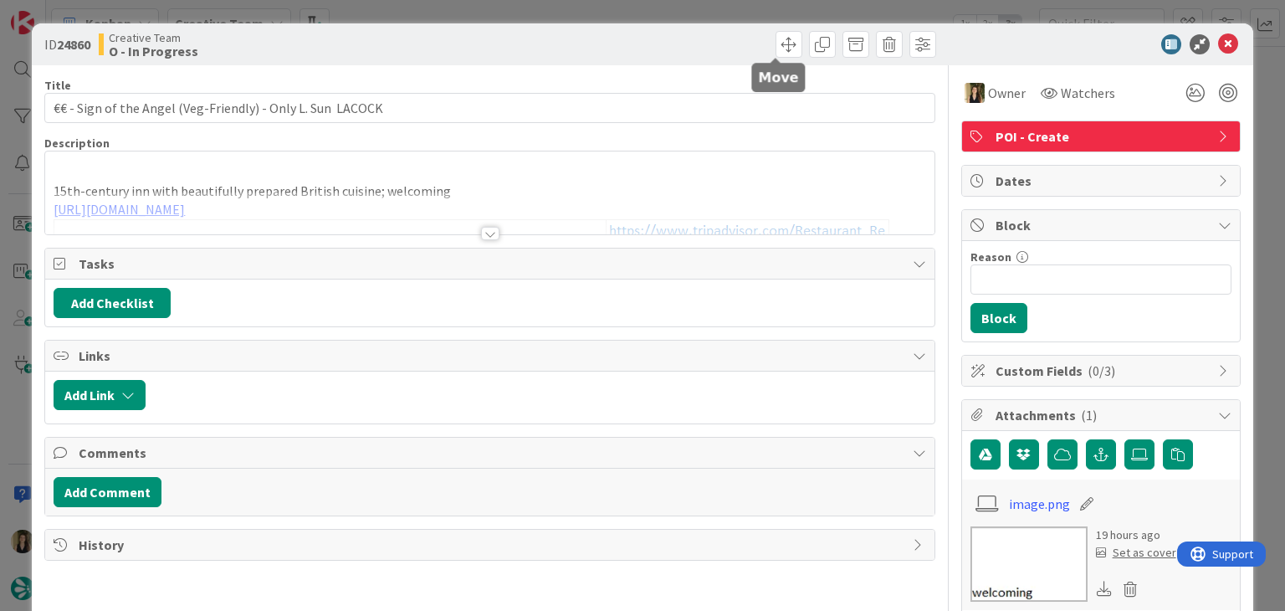
type input "€€ - Sign of the Angel (Veg-Friendly) - Only L. Sun LACOCK"
click at [703, 4] on div "ID 24860 Creative Team O - In Progress Title 60 / 128 €€ - Sign of the Angel (V…" at bounding box center [642, 305] width 1285 height 611
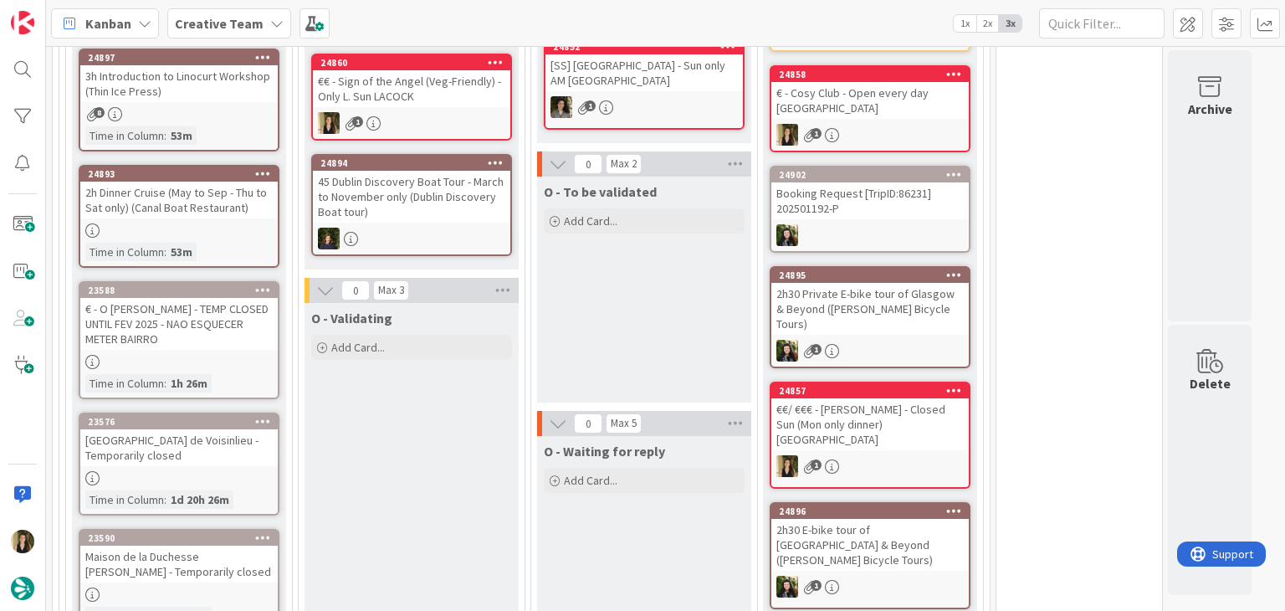
scroll to position [929, 0]
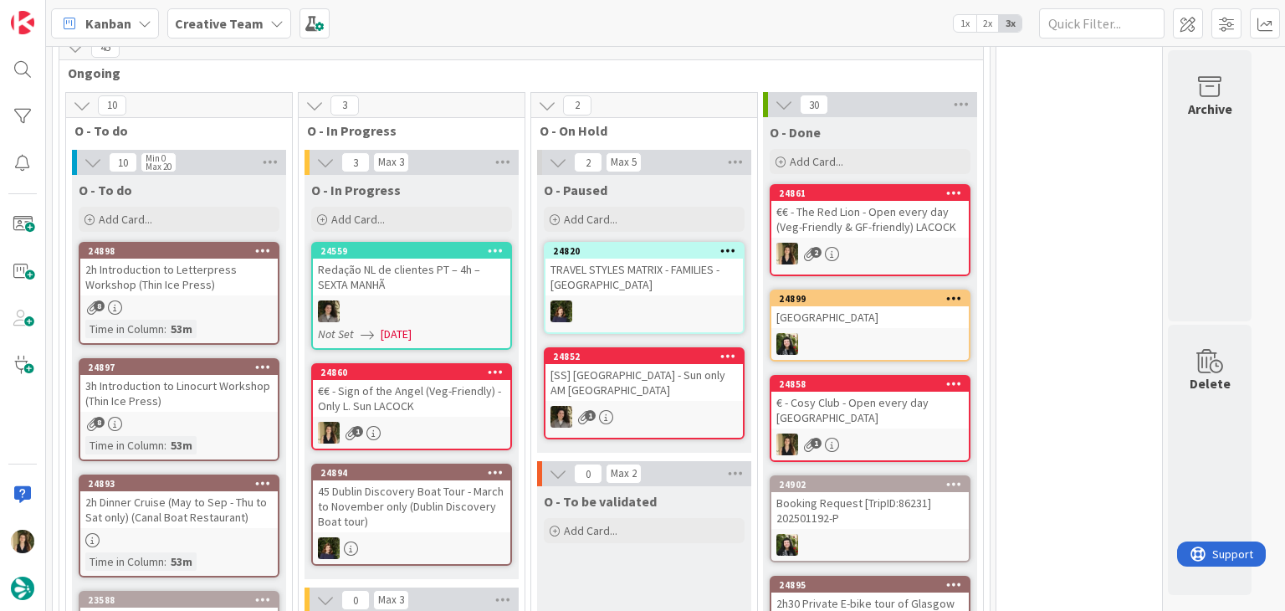
click at [438, 405] on div "€€ - Sign of the Angel (Veg-Friendly) - Only L. Sun LACOCK" at bounding box center [411, 398] width 197 height 37
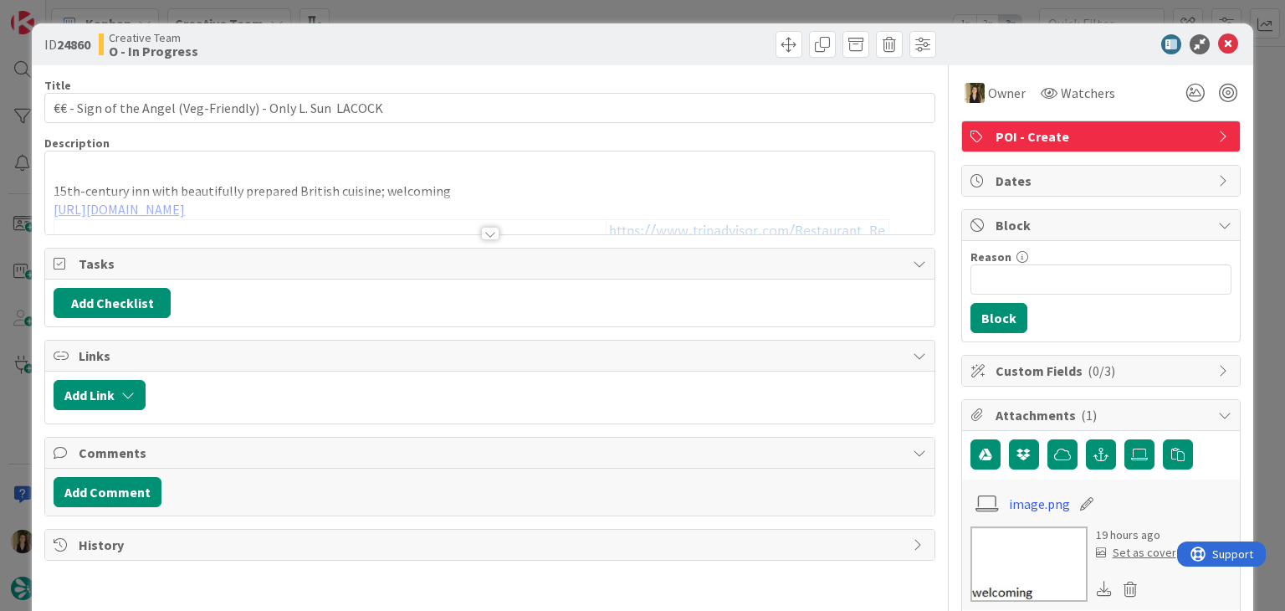
drag, startPoint x: 452, startPoint y: 191, endPoint x: 391, endPoint y: 154, distance: 71.3
click at [452, 189] on div "Description 15th-century inn with beautifully prepared British cuisine; welcomi…" at bounding box center [489, 186] width 890 height 100
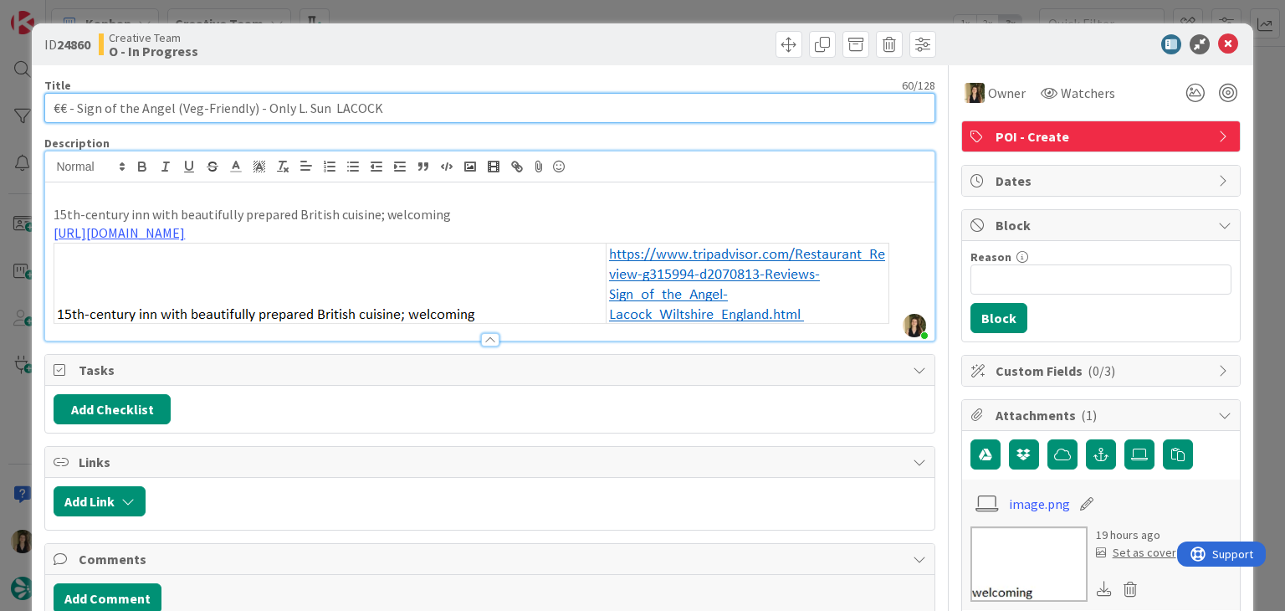
drag, startPoint x: 321, startPoint y: 109, endPoint x: 33, endPoint y: 107, distance: 287.9
click at [33, 107] on div "ID 24860 Creative Team O - In Progress Title 60 / 128 €€ - Sign of the Angel (V…" at bounding box center [642, 583] width 1221 height 1121
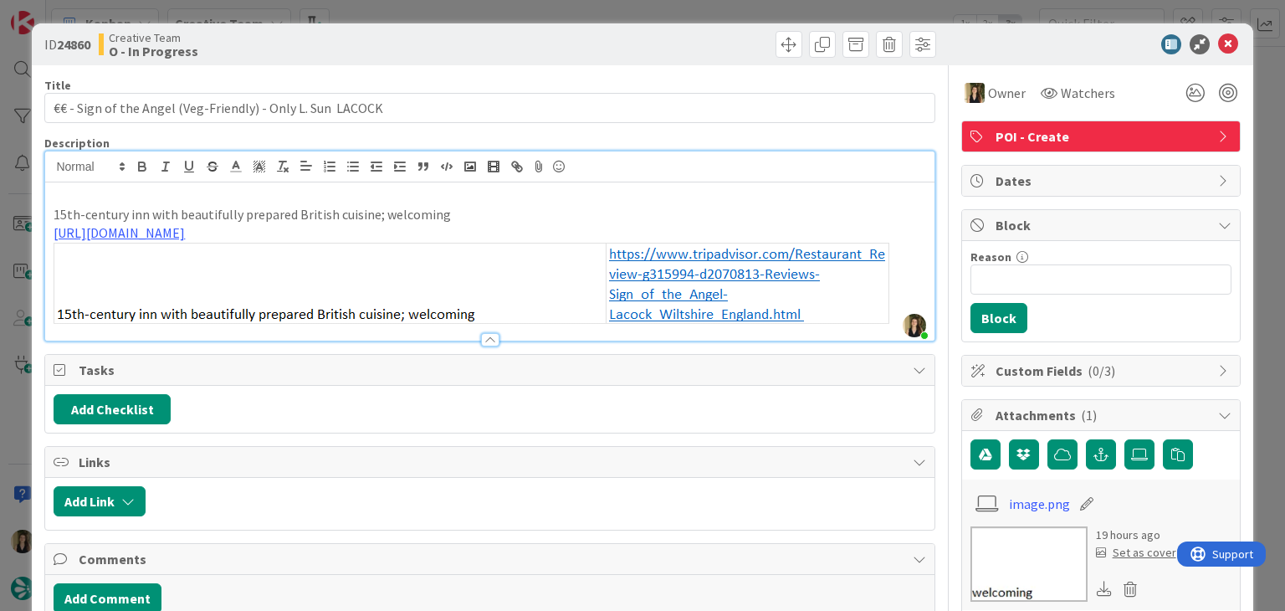
type input "€€ - Sign of the Angel (Veg-Friendly) - Only L. Sun LACOCK"
click at [360, 57] on div "Creative Team O - In Progress" at bounding box center [292, 44] width 387 height 27
click at [370, 11] on div "ID 24860 Creative Team O - In Progress Title 60 / 128 €€ - Sign of the Angel (V…" at bounding box center [642, 305] width 1285 height 611
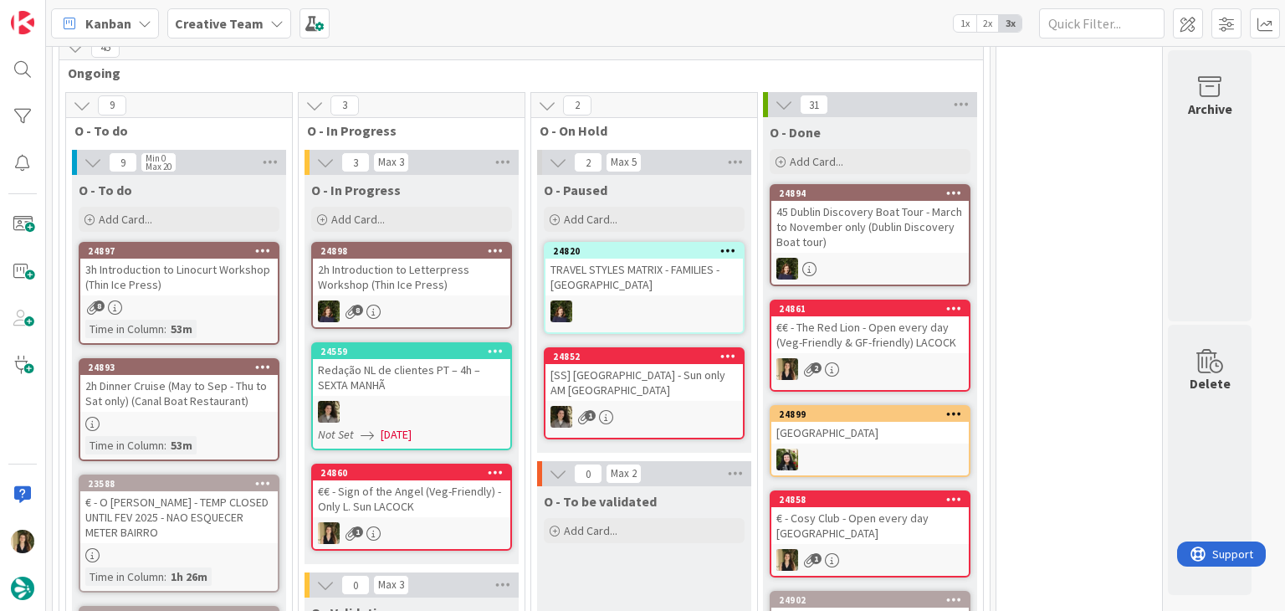
click at [497, 466] on icon at bounding box center [496, 472] width 16 height 12
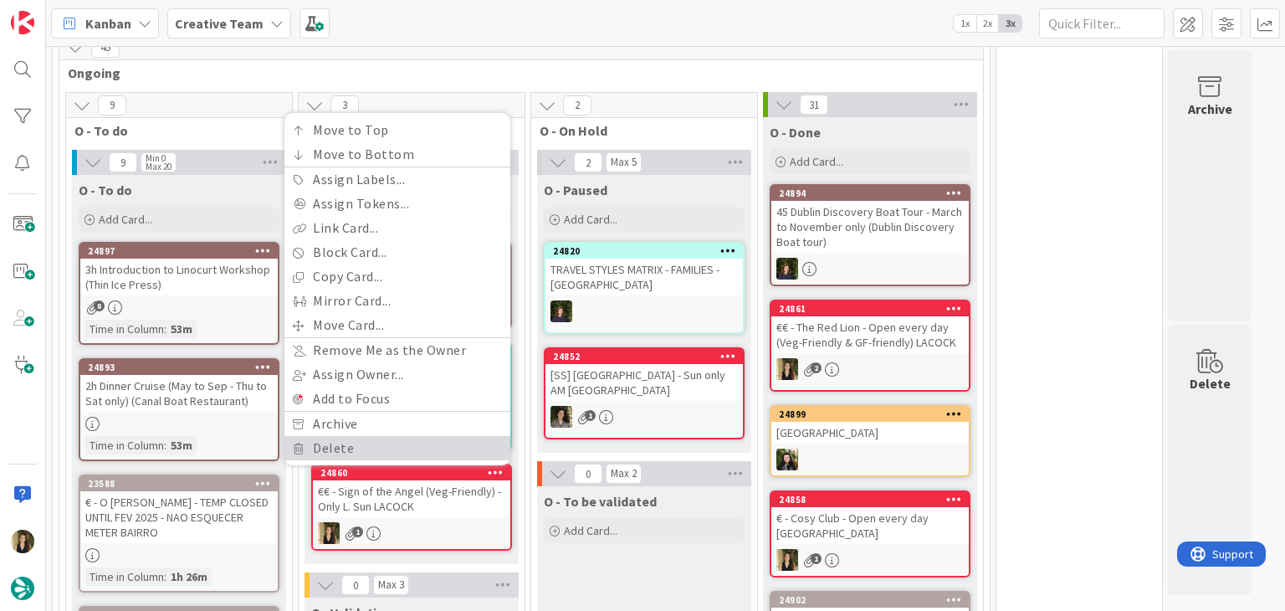
click at [356, 440] on link "Delete" at bounding box center [397, 448] width 226 height 24
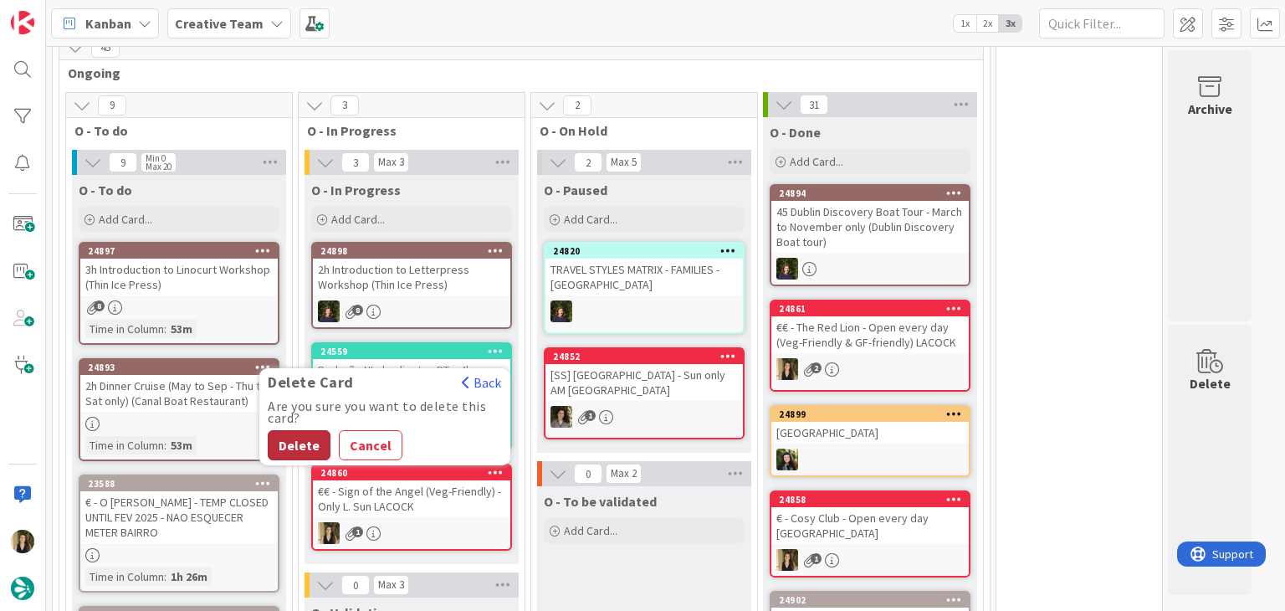
click at [284, 430] on button "Delete" at bounding box center [299, 445] width 63 height 30
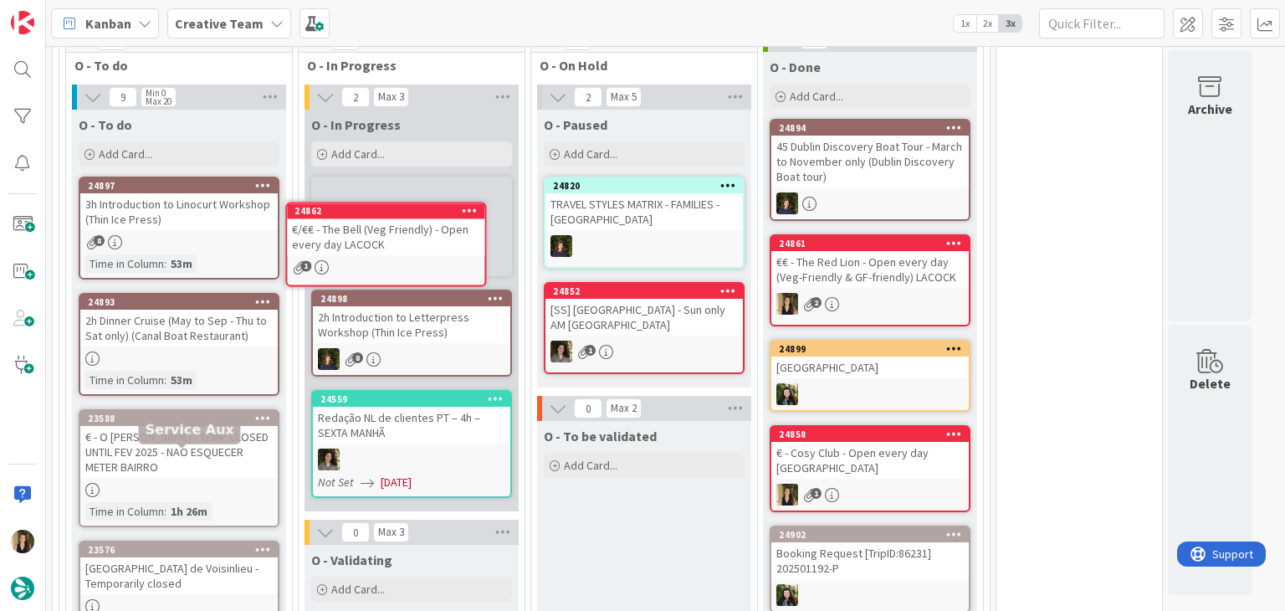
scroll to position [967, 0]
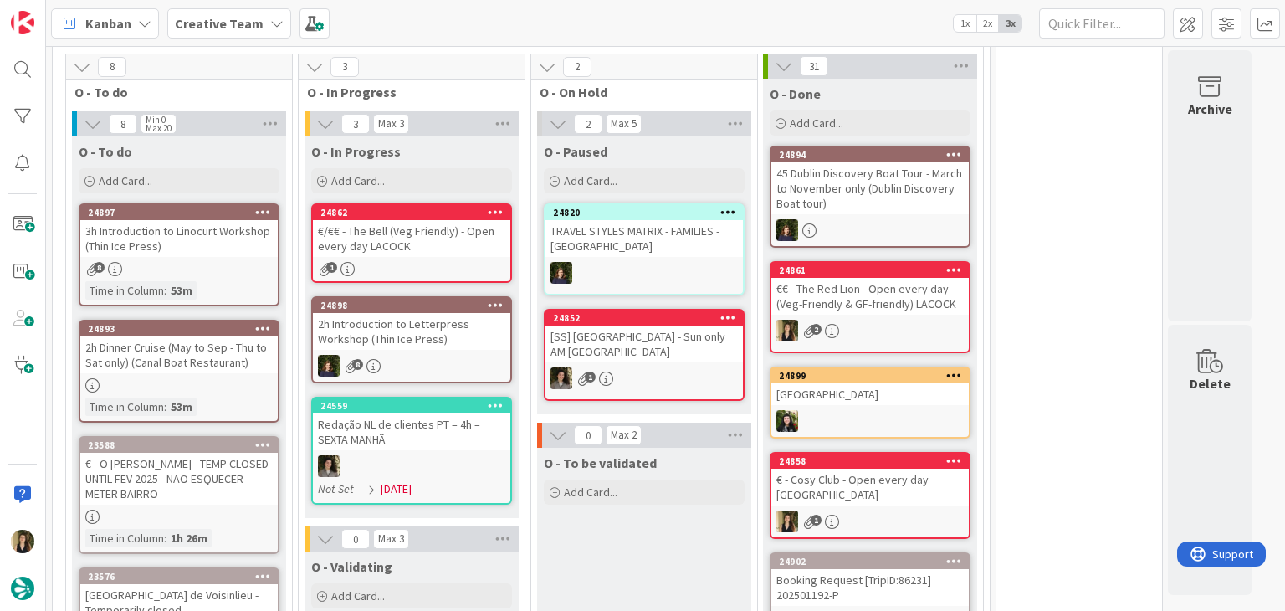
click at [449, 252] on div "24862 €/€€ - The Bell (Veg Friendly) - Open every day LACOCK 1" at bounding box center [411, 242] width 201 height 79
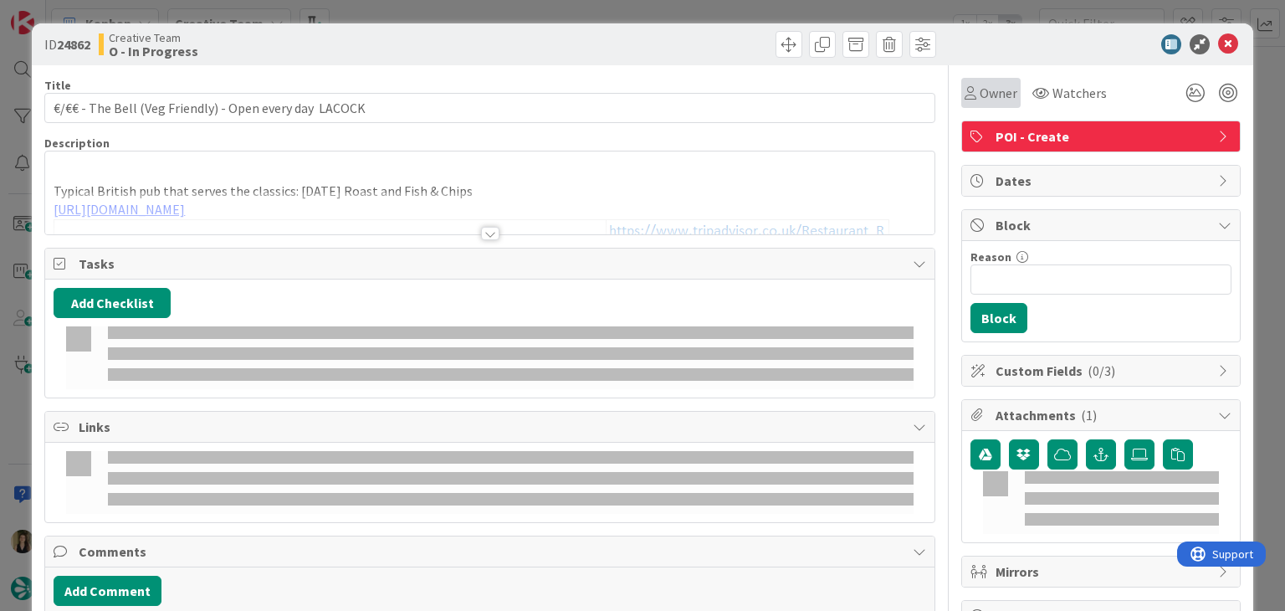
click at [965, 100] on div "Owner" at bounding box center [991, 93] width 53 height 20
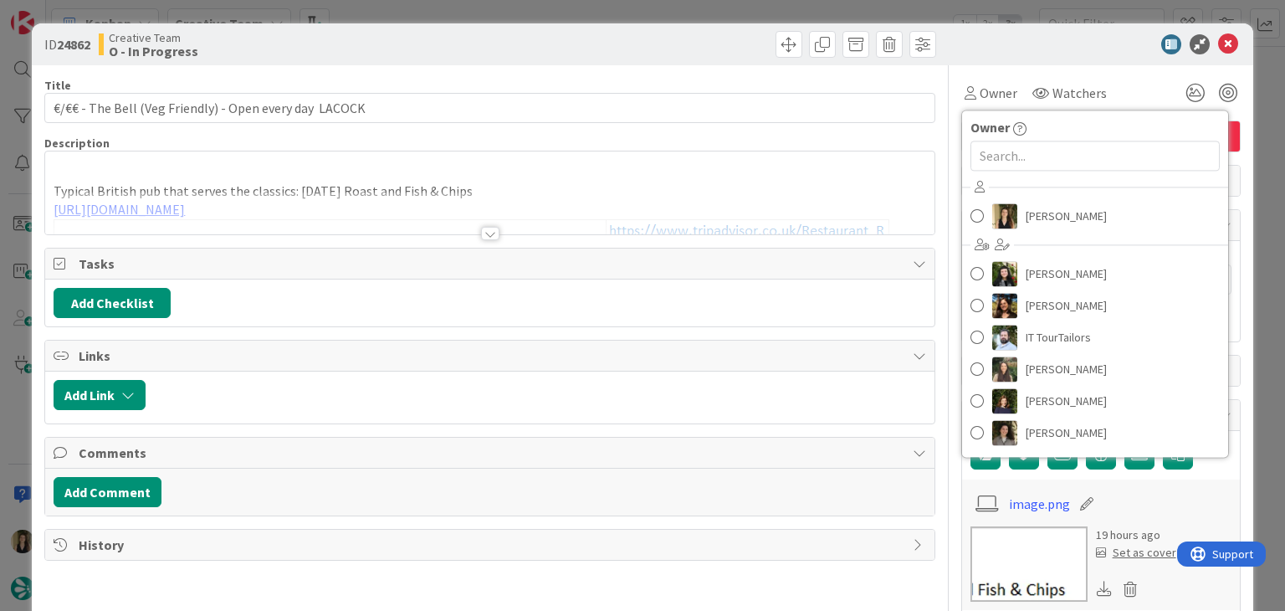
drag, startPoint x: 1062, startPoint y: 232, endPoint x: 1056, endPoint y: 223, distance: 10.2
click at [1061, 232] on div "[PERSON_NAME] [PERSON_NAME] [PERSON_NAME] IT TourTailors [PERSON_NAME] [PERSON_…" at bounding box center [1095, 312] width 266 height 276
click at [1056, 219] on span "[PERSON_NAME]" at bounding box center [1066, 215] width 81 height 25
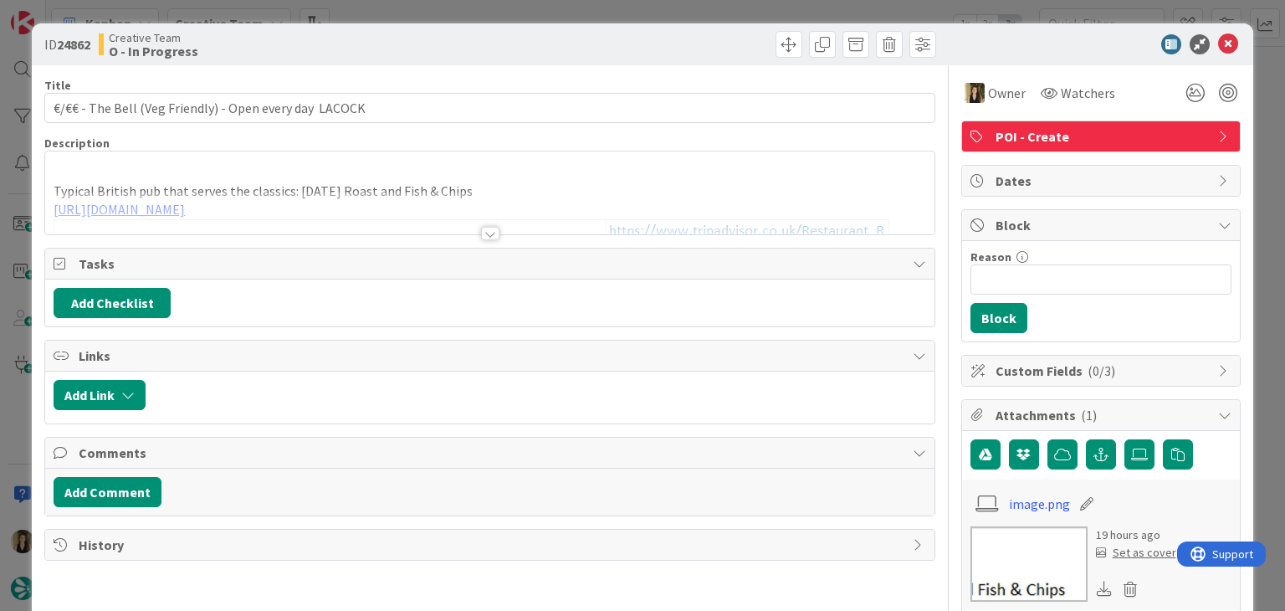
type input "€/€€ - The Bell (Veg Friendly) - Open every day LACOCK"
drag, startPoint x: 687, startPoint y: 11, endPoint x: 673, endPoint y: 35, distance: 28.1
click at [686, 11] on div "ID 24862 Creative Team O - In Progress Title 56 / 128 €/€€ - The Bell (Veg Frie…" at bounding box center [642, 305] width 1285 height 611
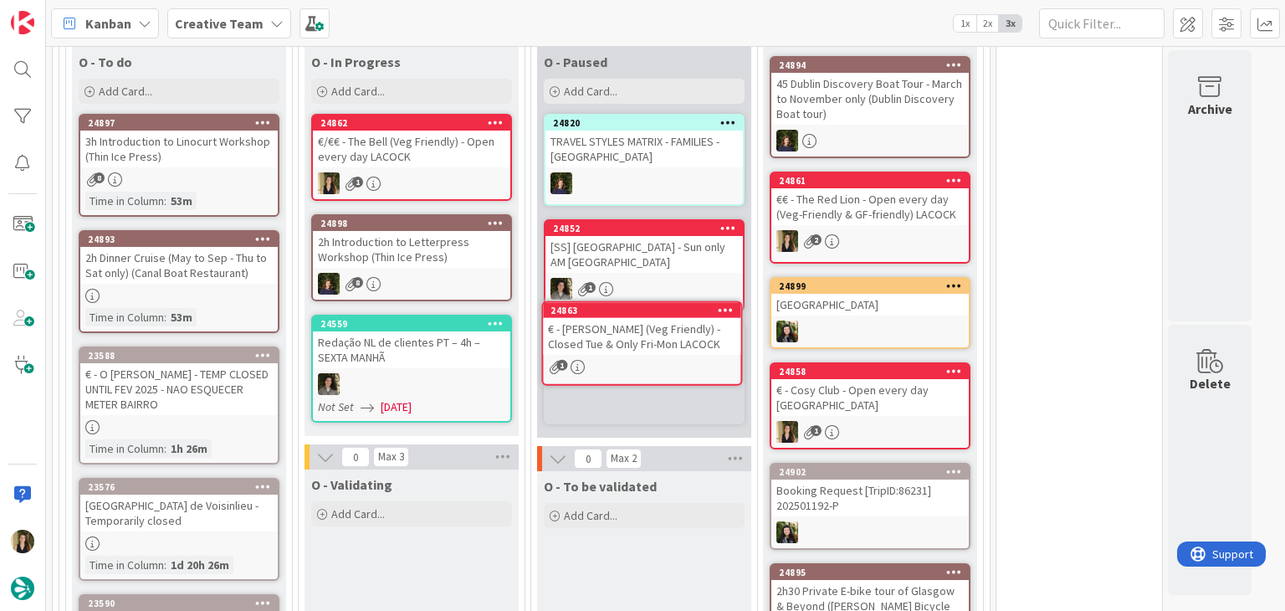
scroll to position [1071, 0]
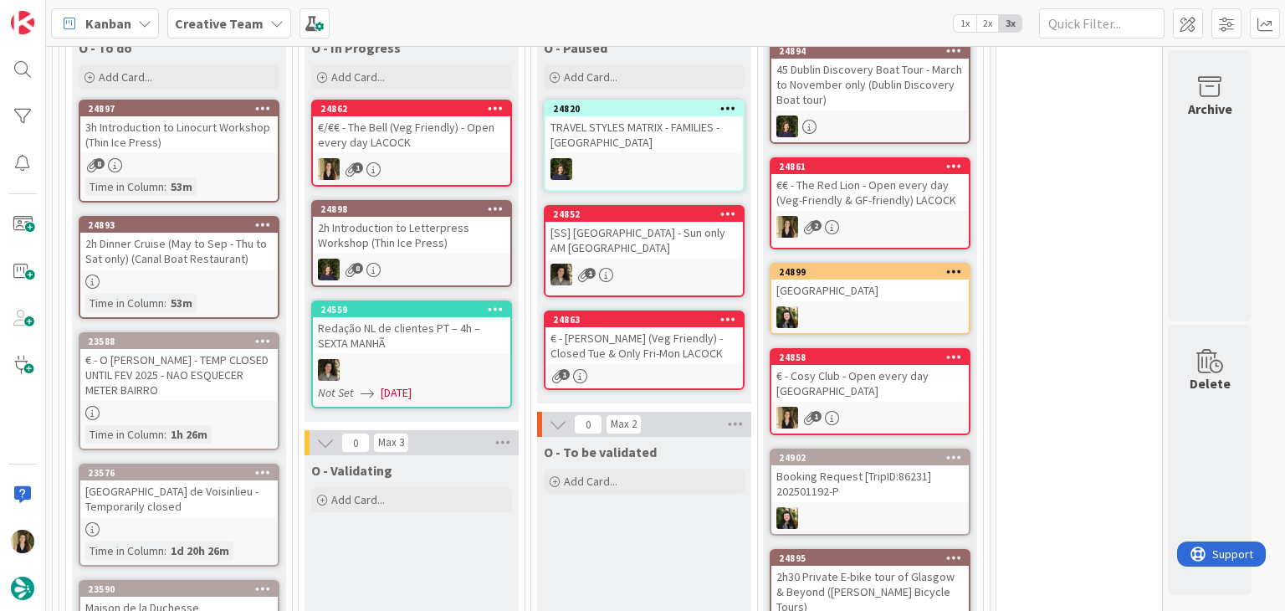
click at [684, 336] on div "€ - [PERSON_NAME] (Veg Friendly) - Closed Tue & Only Fri-Mon LACOCK" at bounding box center [644, 345] width 197 height 37
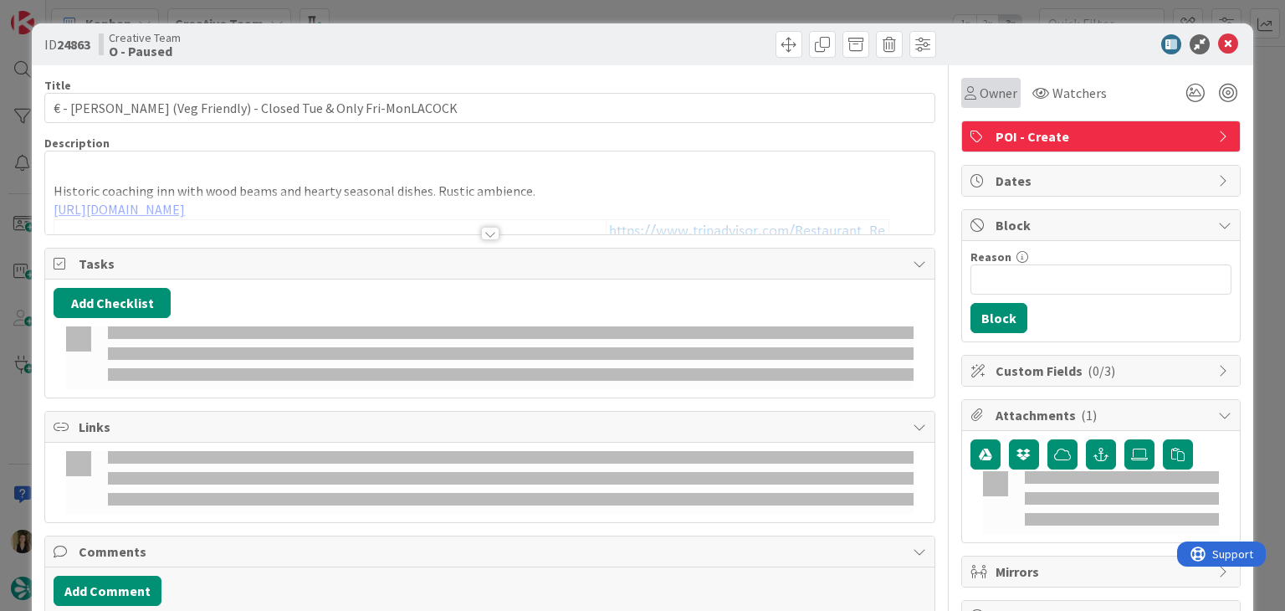
click at [965, 86] on div "Owner" at bounding box center [991, 93] width 53 height 20
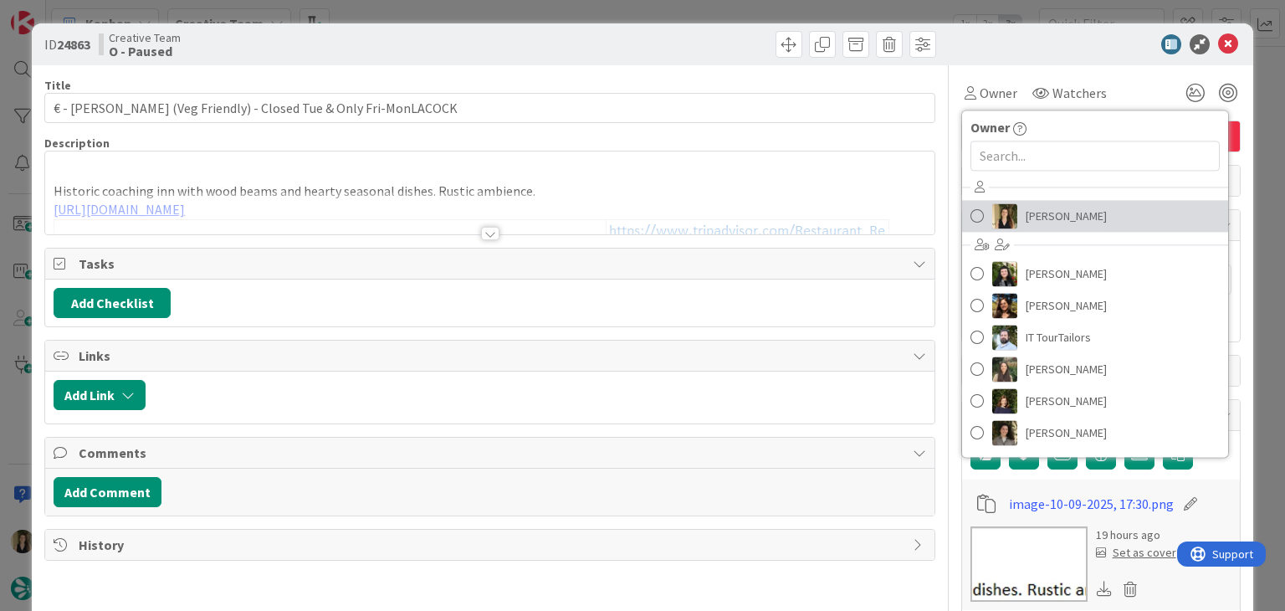
click at [1031, 205] on span "[PERSON_NAME]" at bounding box center [1066, 215] width 81 height 25
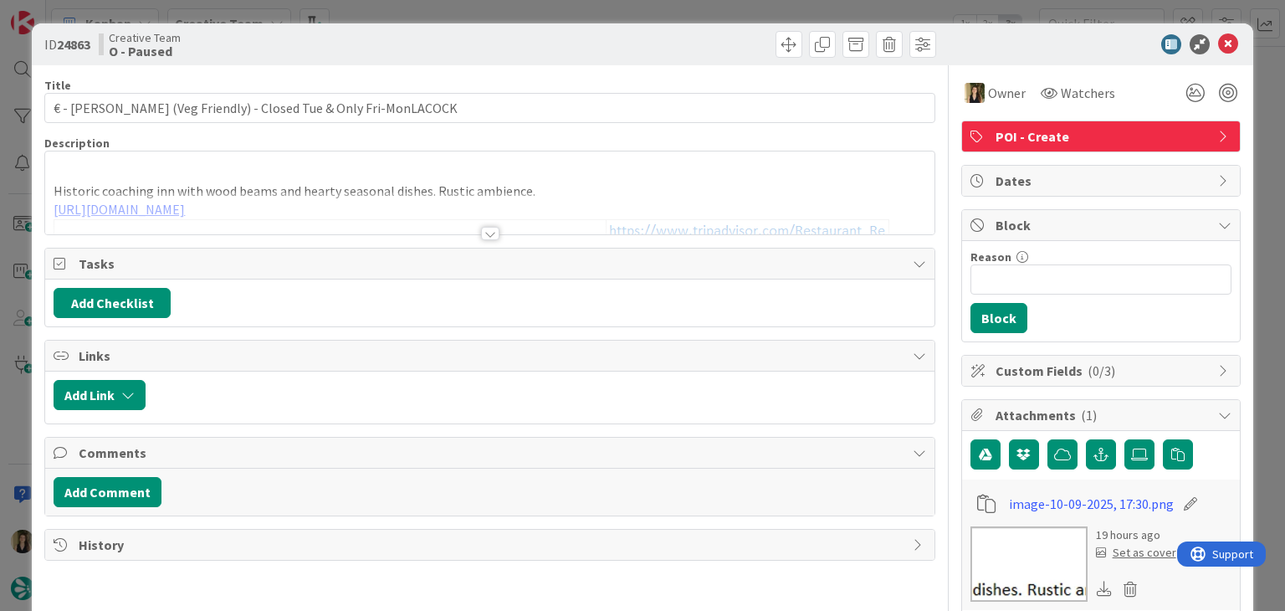
type input "€ - [PERSON_NAME] (Veg Friendly) - Closed Tue & Only Fri-MonLACOCK"
drag, startPoint x: 677, startPoint y: 38, endPoint x: 668, endPoint y: 23, distance: 17.7
click at [674, 38] on div at bounding box center [716, 44] width 442 height 27
click at [668, 17] on div "ID 24863 Creative Team O - Paused Title 64 / 128 € - [PERSON_NAME] (Veg Friendl…" at bounding box center [642, 305] width 1285 height 611
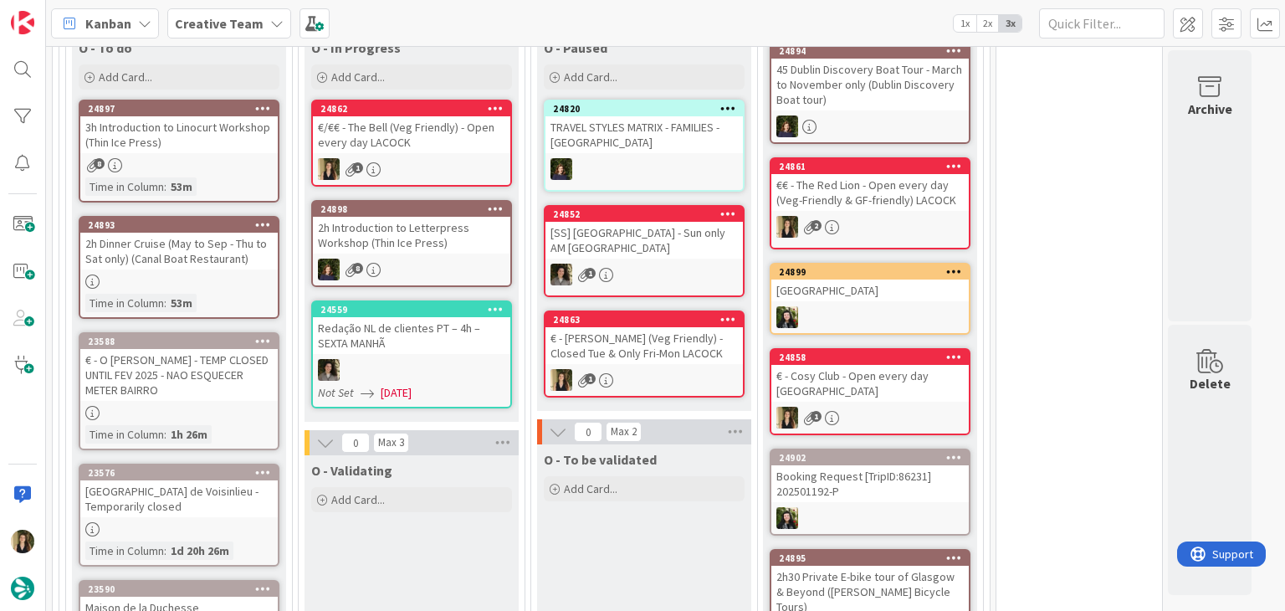
click at [438, 171] on div "1" at bounding box center [411, 169] width 197 height 22
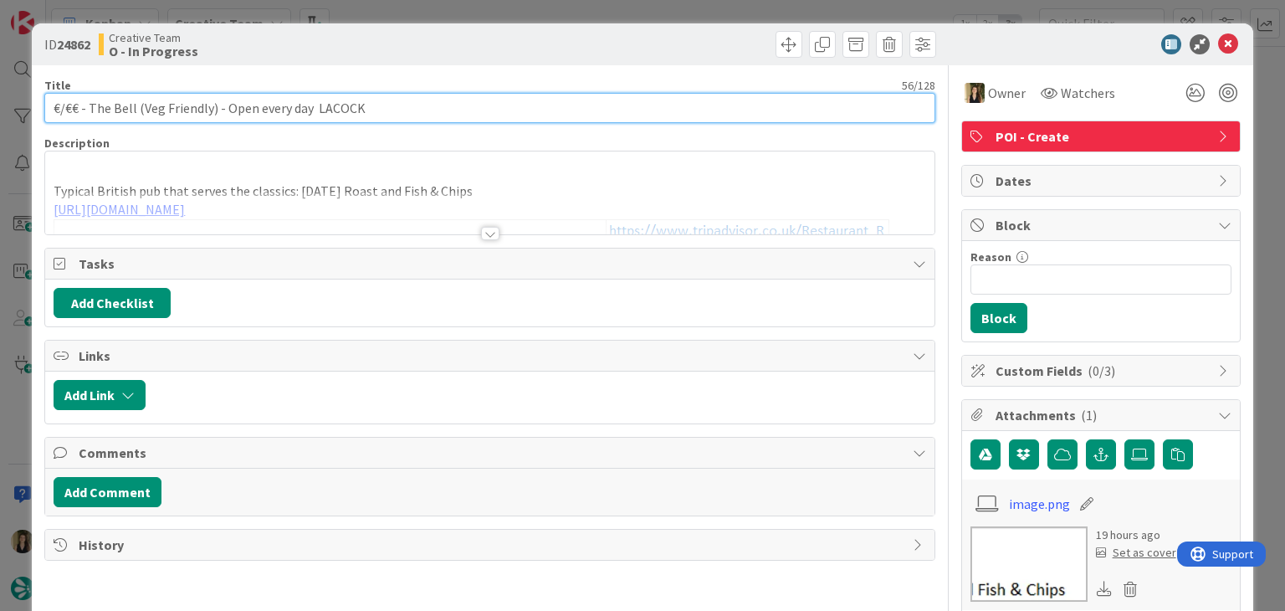
drag, startPoint x: 133, startPoint y: 105, endPoint x: 86, endPoint y: 105, distance: 46.9
click at [86, 105] on input "€/€€ - The Bell (Veg Friendly) - Open every day LACOCK" at bounding box center [489, 108] width 890 height 30
drag, startPoint x: 308, startPoint y: 110, endPoint x: 221, endPoint y: 105, distance: 87.2
click at [221, 105] on input "€/€€ - The Bell (Veg Friendly) - Open every day LACOCK" at bounding box center [489, 108] width 890 height 30
click at [134, 107] on input "€/€€ - The Bell (Veg Friendly) - [PERSON_NAME]" at bounding box center [489, 108] width 890 height 30
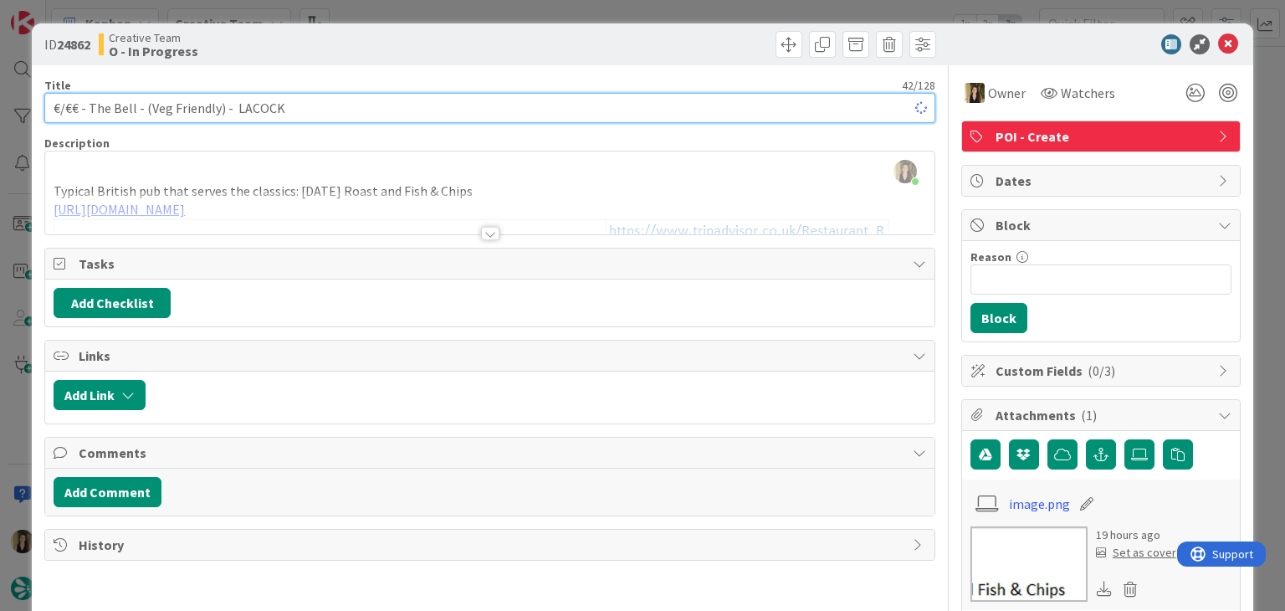
paste input "Open every day"
drag, startPoint x: 308, startPoint y: 108, endPoint x: 40, endPoint y: 104, distance: 267.8
click at [40, 104] on div "ID 24862 Creative Team O - In Progress Title 57 / 128 €/€€ - The Bell - Open ev…" at bounding box center [642, 583] width 1221 height 1121
type input "€/€€ - The Bell - Open every day (Veg Friendly) - LACOCK"
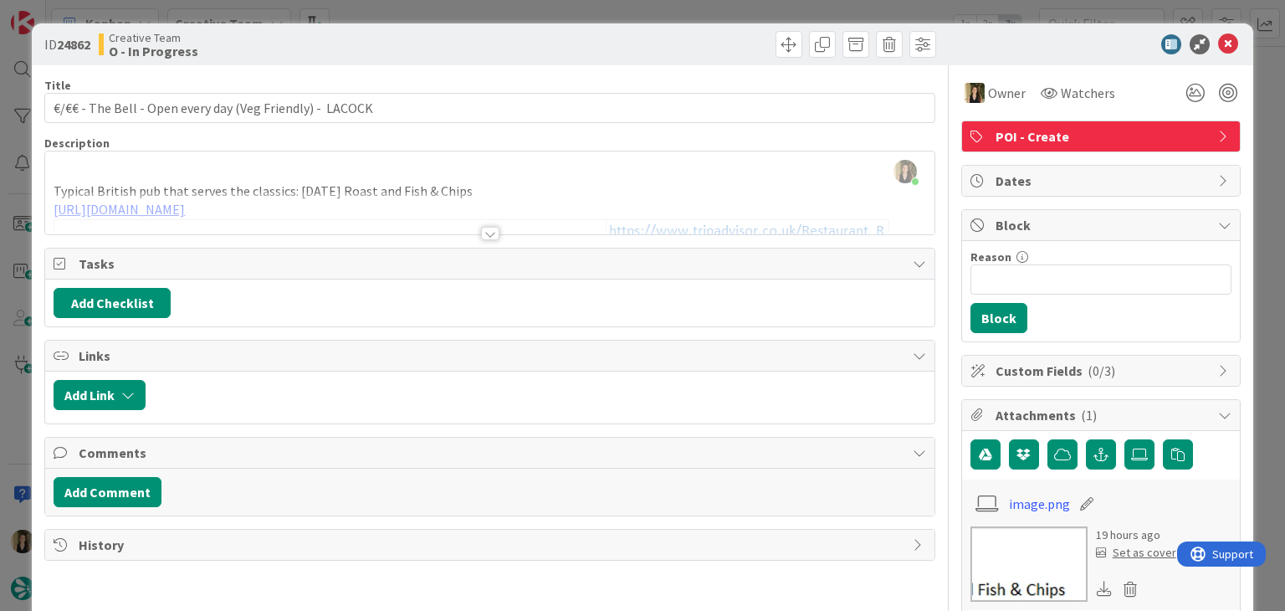
click at [550, 4] on div "ID 24862 Creative Team O - In Progress Title 57 / 128 €/€€ - The Bell - Open ev…" at bounding box center [642, 305] width 1285 height 611
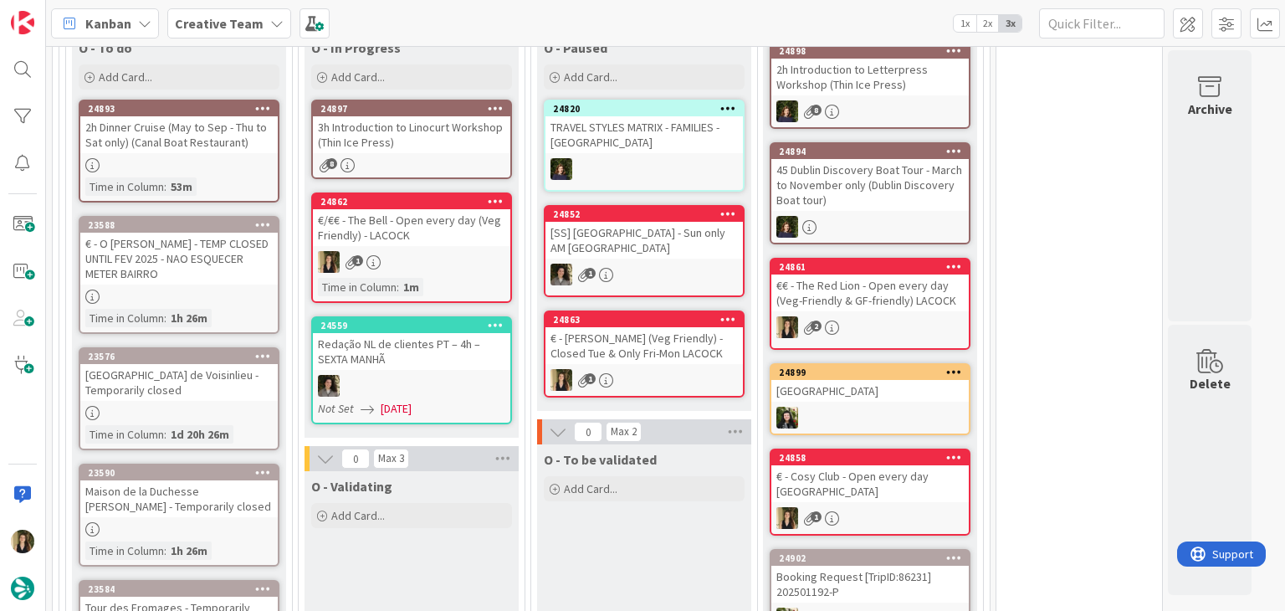
click at [426, 266] on div "24862 €/€€ - The Bell - Open every day (Veg Friendly) - LACOCK 1 Time in Column…" at bounding box center [411, 247] width 201 height 110
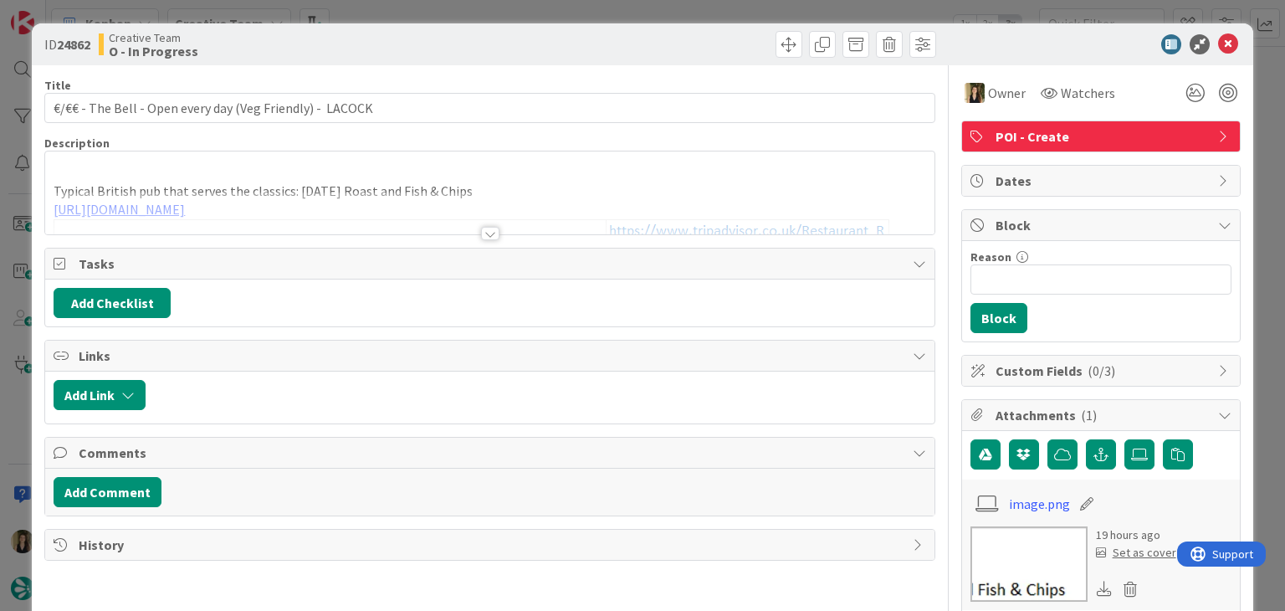
click at [664, 11] on div "ID 24862 Creative Team O - In Progress Title 57 / 128 €/€€ - The Bell - Open ev…" at bounding box center [642, 305] width 1285 height 611
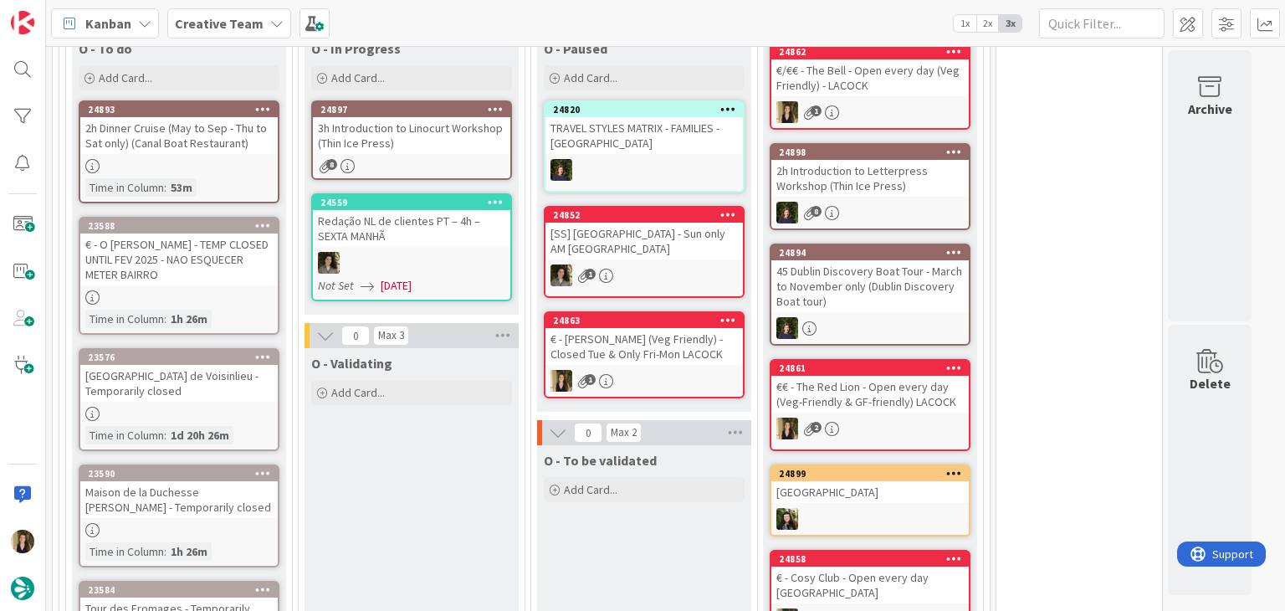
scroll to position [1173, 0]
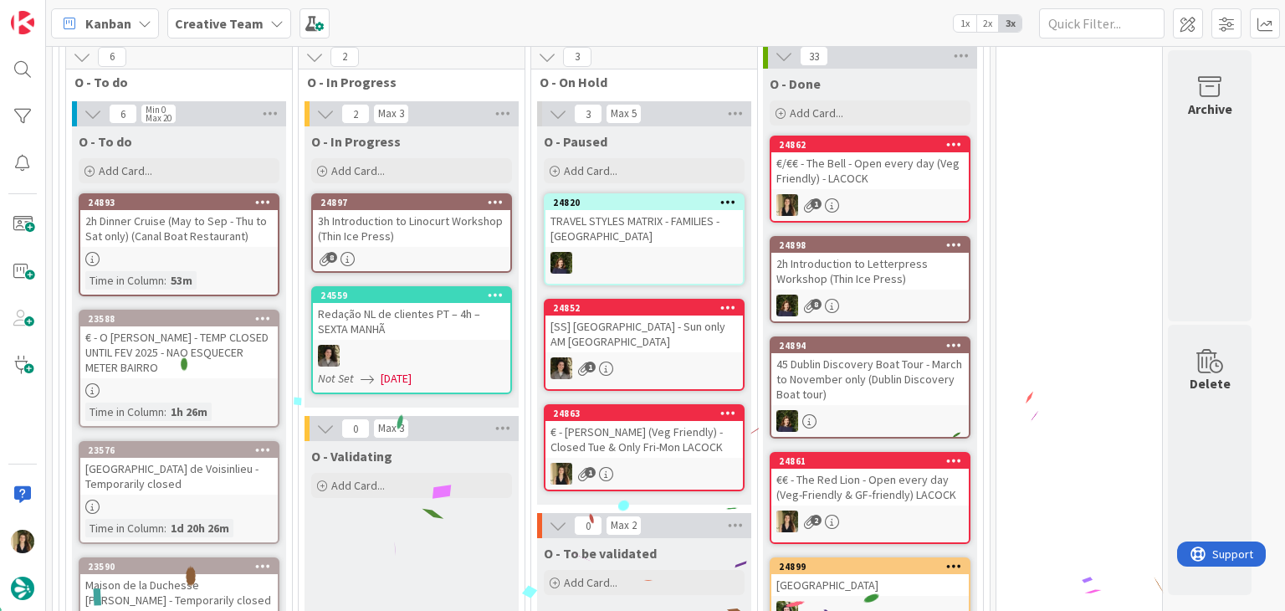
scroll to position [1006, 0]
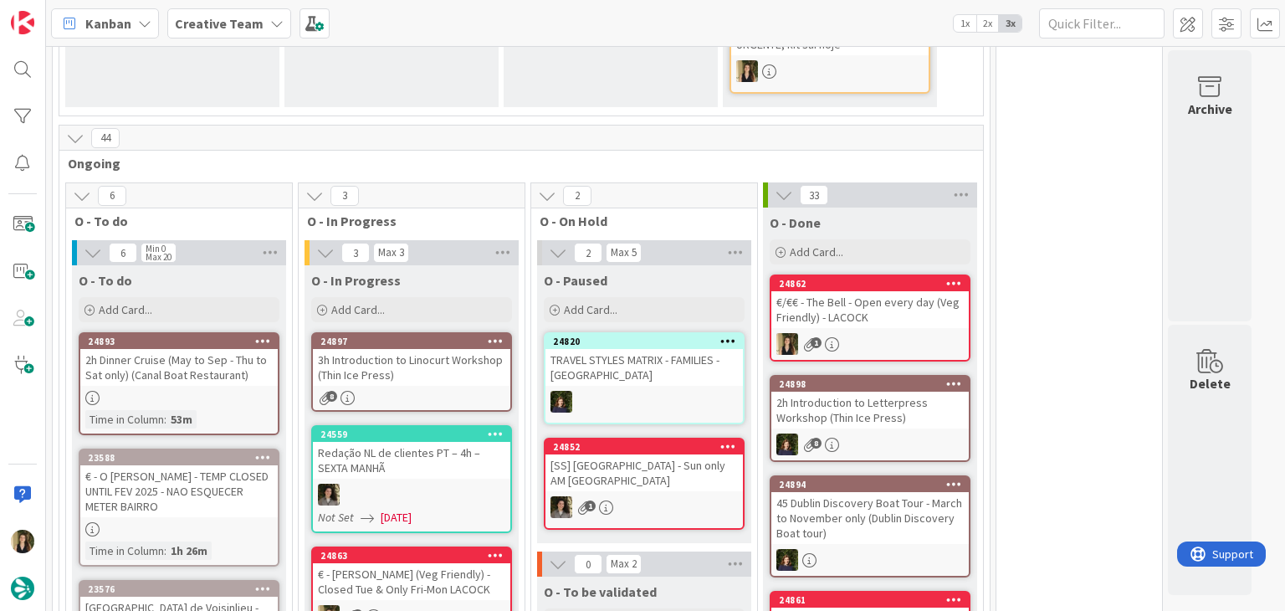
scroll to position [1257, 0]
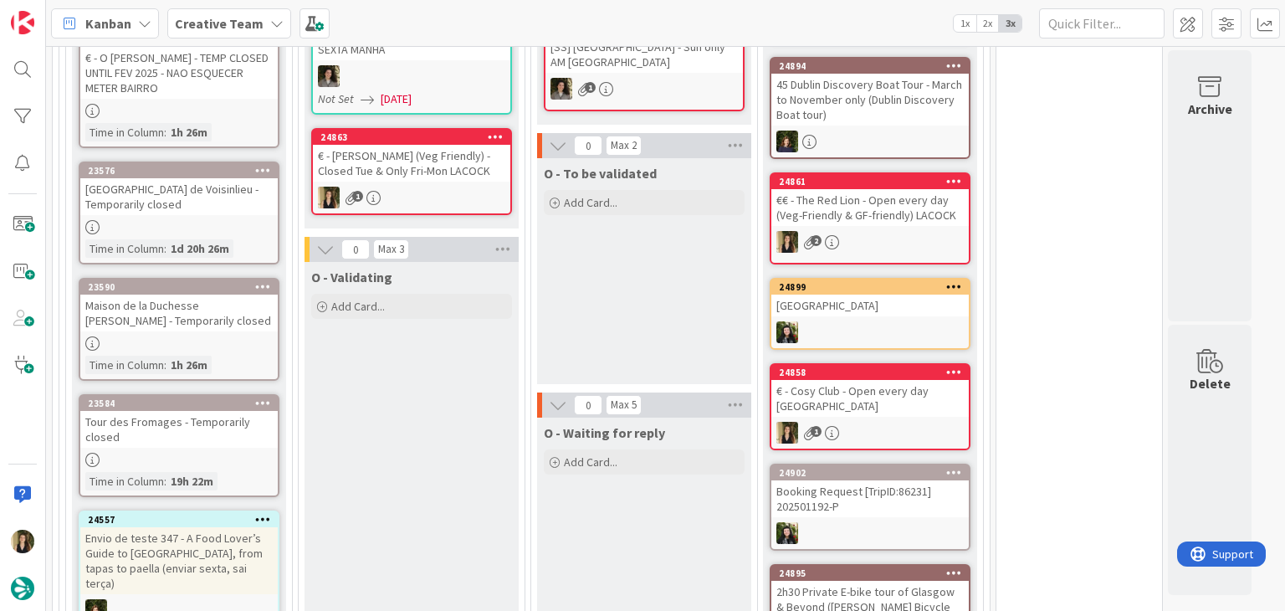
click at [650, 352] on div "O - To be validated Add Card..." at bounding box center [644, 271] width 214 height 226
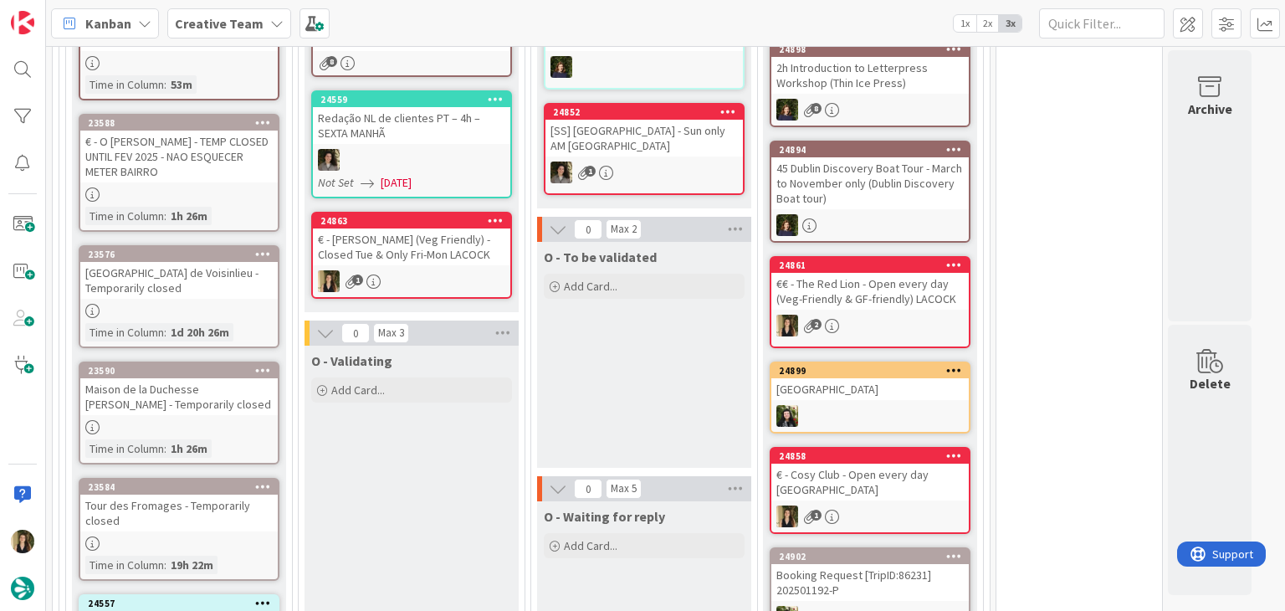
scroll to position [922, 0]
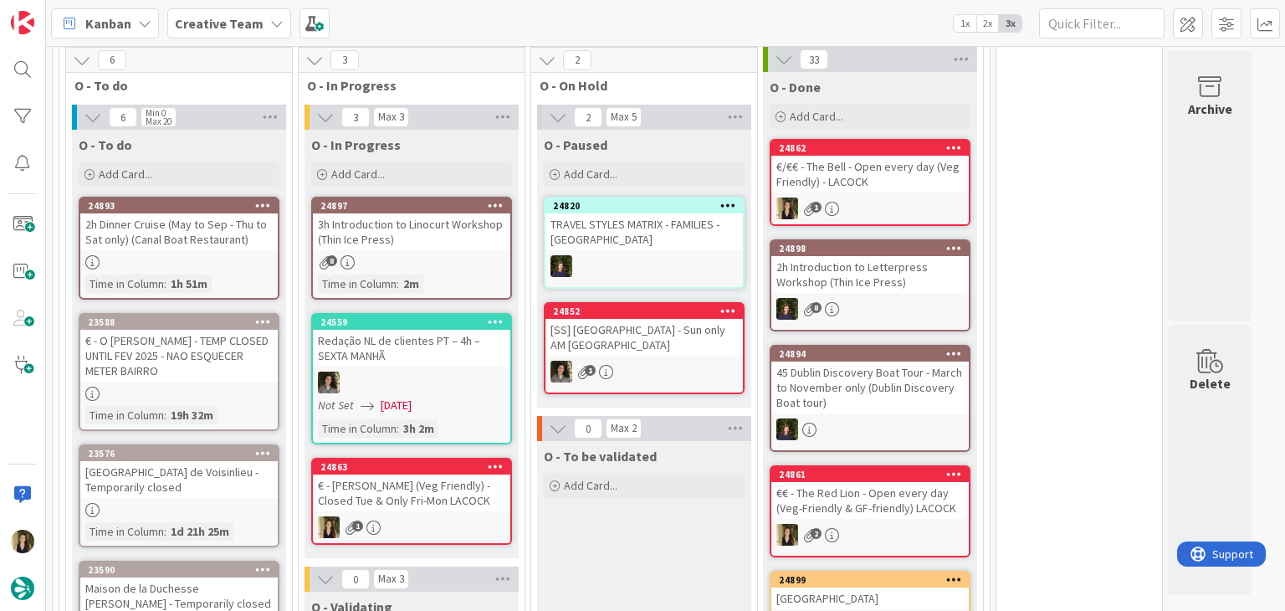
scroll to position [1171, 0]
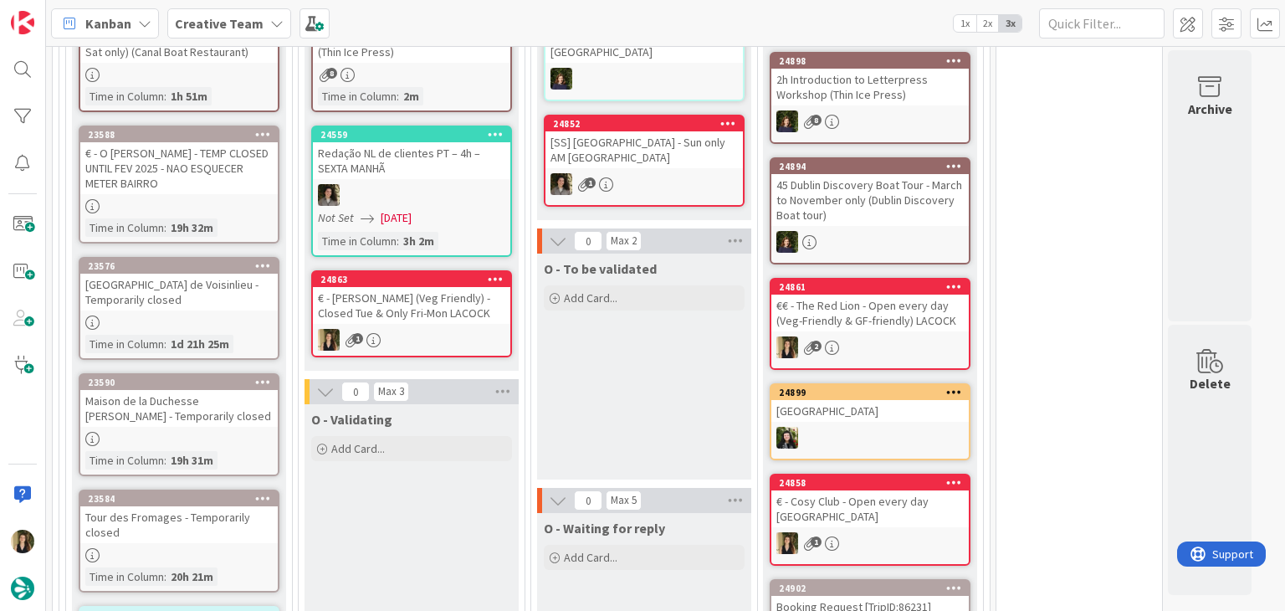
click at [643, 418] on div "O - To be validated Add Card..." at bounding box center [644, 367] width 214 height 226
click at [587, 370] on div "O - To be validated Add Card..." at bounding box center [644, 367] width 214 height 226
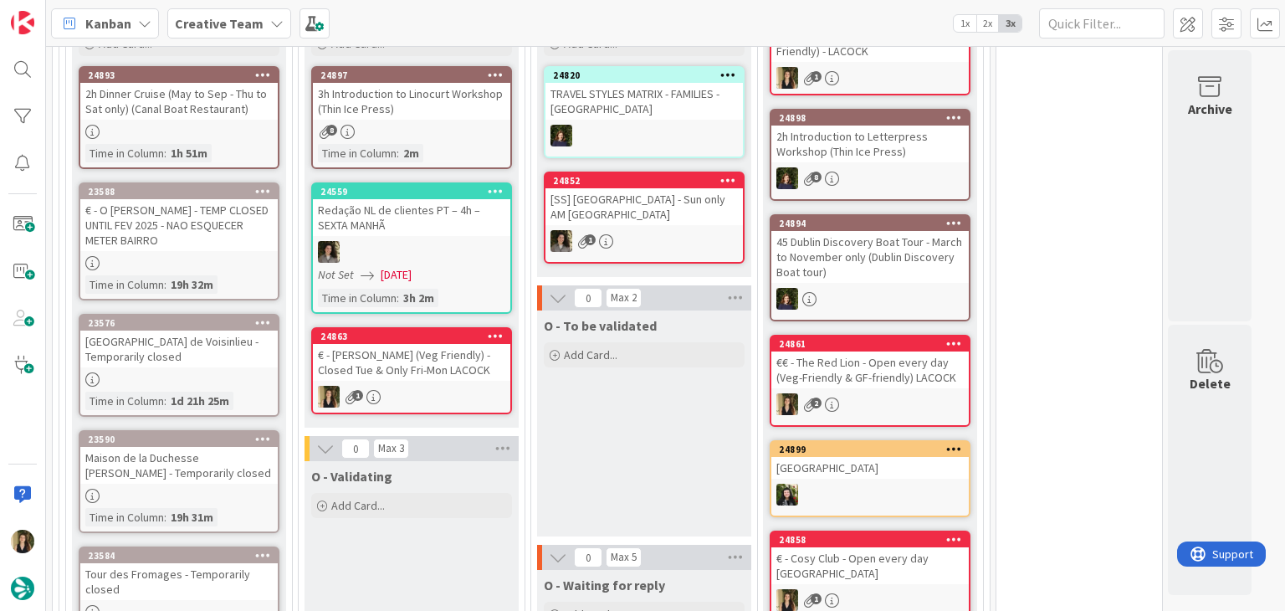
scroll to position [1004, 0]
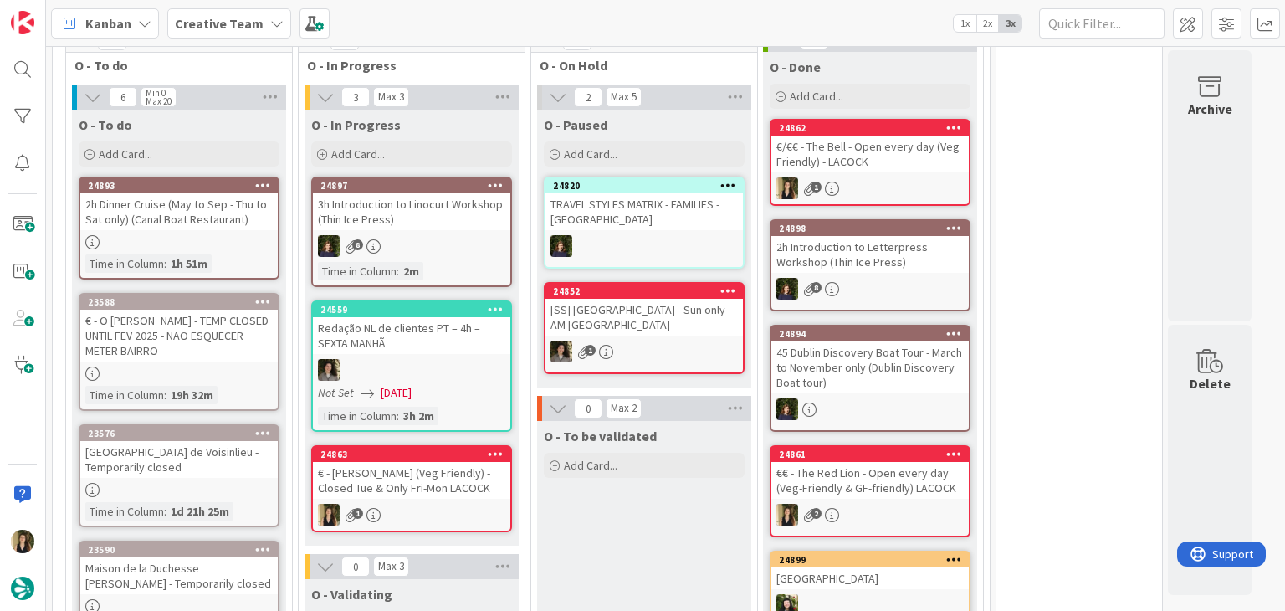
click at [407, 485] on div "€ - [PERSON_NAME] (Veg Friendly) - Closed Tue & Only Fri-Mon LACOCK" at bounding box center [411, 480] width 197 height 37
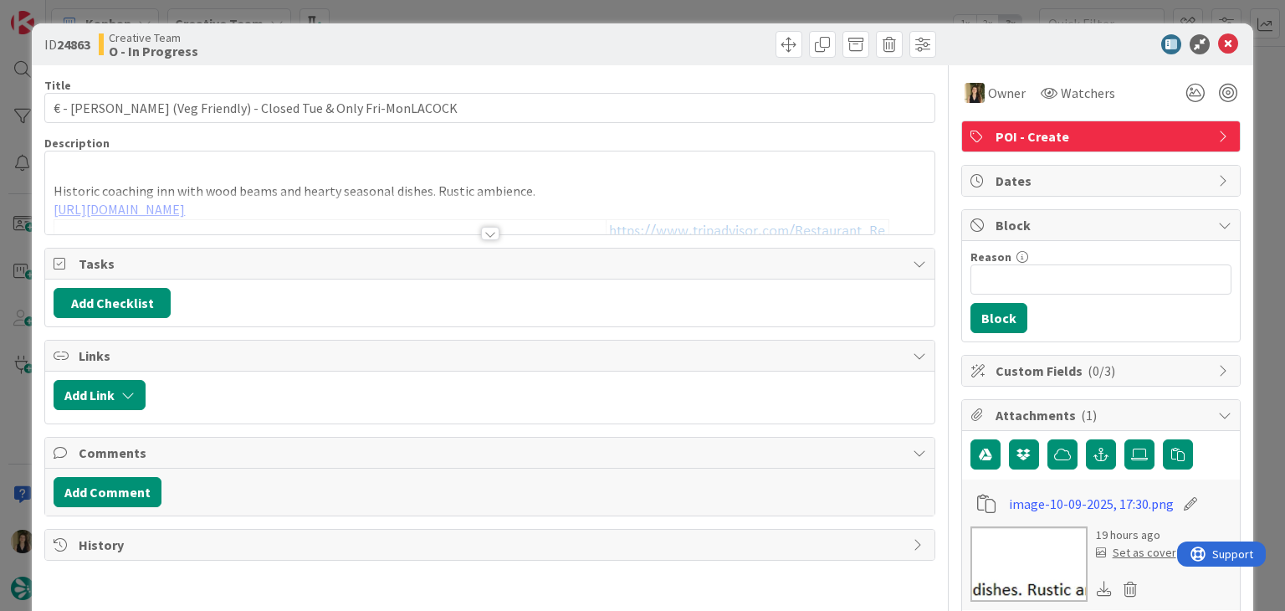
click at [481, 236] on div at bounding box center [490, 233] width 18 height 13
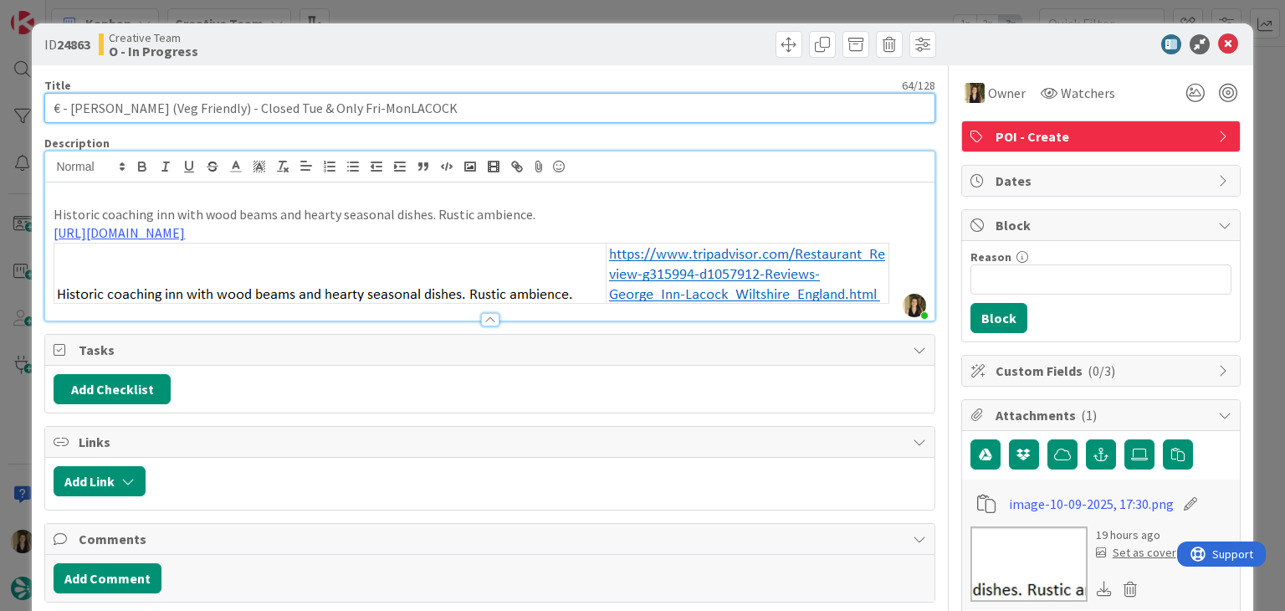
drag, startPoint x: 208, startPoint y: 105, endPoint x: 134, endPoint y: 108, distance: 73.7
click at [134, 108] on input "€ - [PERSON_NAME] (Veg Friendly) - Closed Tue & Only Fri-MonLACOCK" at bounding box center [489, 108] width 890 height 30
click at [124, 104] on input "€ - [PERSON_NAME] (Veg Friendly) - Closed Tue & Only Fri-MonLACOCK" at bounding box center [489, 108] width 890 height 30
drag, startPoint x: 128, startPoint y: 104, endPoint x: 71, endPoint y: 108, distance: 57.1
click at [71, 108] on input "€ - [PERSON_NAME] (Veg Friendly) - Closed Tue & Only Fri-MonLACOCK" at bounding box center [489, 108] width 890 height 30
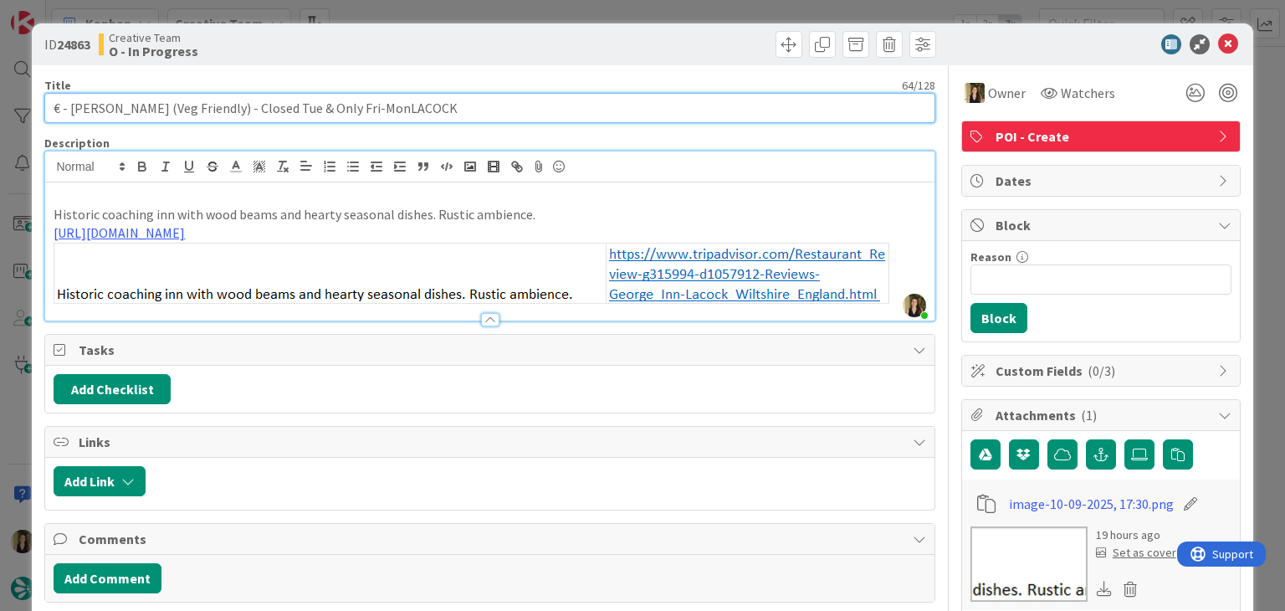
click at [364, 105] on input "€ - [PERSON_NAME] (Veg Friendly) - Closed Tue & Only Fri-MonLACOCK" at bounding box center [489, 108] width 890 height 30
drag, startPoint x: 128, startPoint y: 104, endPoint x: 71, endPoint y: 104, distance: 56.9
click at [71, 104] on input "€ - George Inn (Veg Friendly) - Closed Tue & Only Fri-Mon LACOCK" at bounding box center [489, 108] width 890 height 30
drag, startPoint x: 222, startPoint y: 106, endPoint x: 365, endPoint y: 110, distance: 143.1
click at [365, 110] on input "€ - George Inn (Veg Friendly) - Closed Tue & Only Fri-Mon LACOCK" at bounding box center [489, 108] width 890 height 30
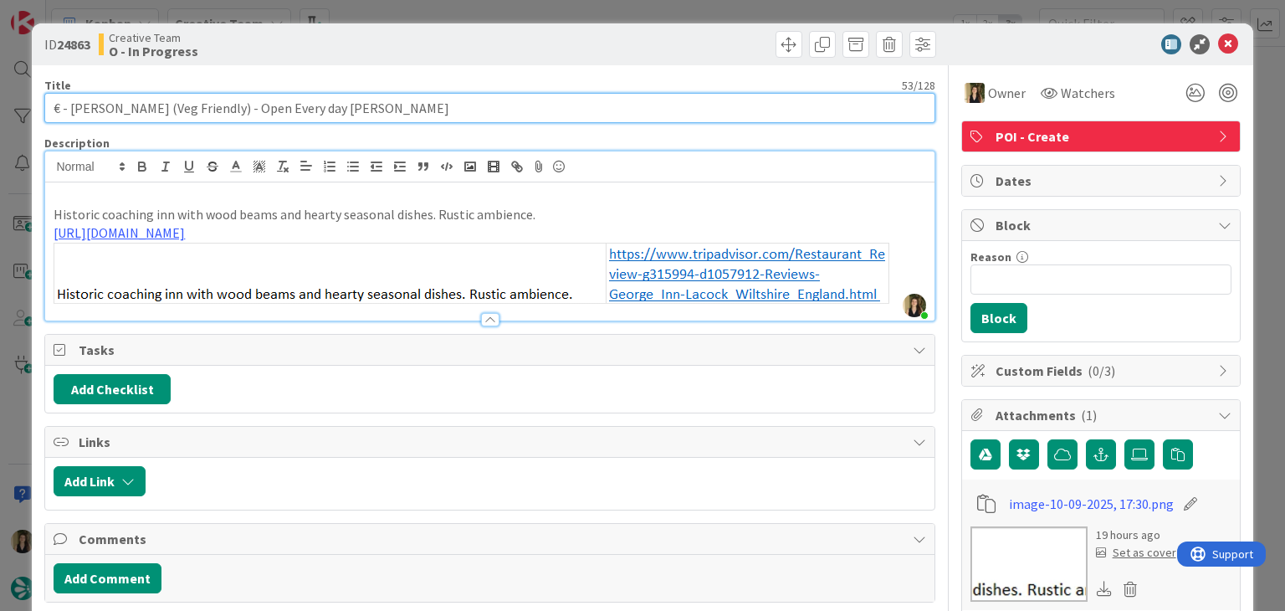
drag, startPoint x: 208, startPoint y: 108, endPoint x: 134, endPoint y: 105, distance: 74.5
click at [134, 105] on input "€ - George Inn (Veg Friendly) - Open Every day LACOCK" at bounding box center [489, 108] width 890 height 30
click at [229, 102] on input "€ - George Inn - Open Every day LACOCK" at bounding box center [489, 108] width 890 height 30
paste input "(Veg Friendly)"
type input "€ - George Inn - Open Every day (Veg Friendly) LACOCK"
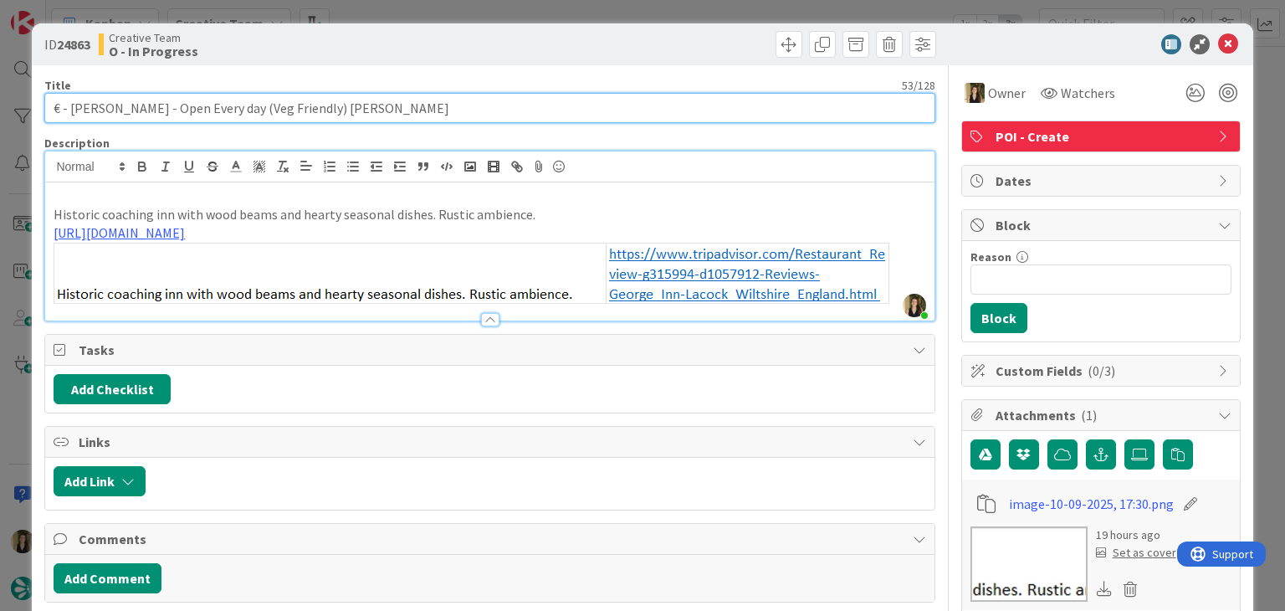
drag, startPoint x: 305, startPoint y: 106, endPoint x: 40, endPoint y: 106, distance: 265.3
click at [41, 106] on div "ID 24863 Creative Team O - In Progress Title 53 / 128 € - George Inn - Open Eve…" at bounding box center [642, 583] width 1221 height 1121
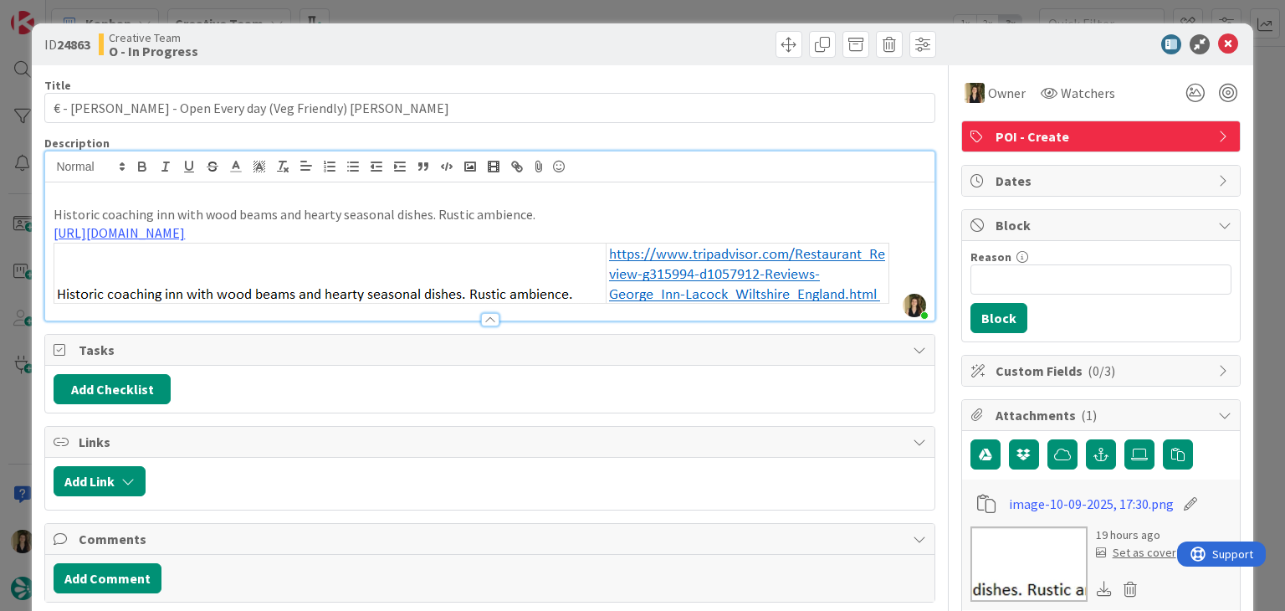
click at [462, 46] on div "Creative Team O - In Progress" at bounding box center [292, 44] width 387 height 27
click at [452, 13] on div "ID 24863 Creative Team O - In Progress Title 53 / 128 € - George Inn - Open Eve…" at bounding box center [642, 305] width 1285 height 611
